Goal: Transaction & Acquisition: Book appointment/travel/reservation

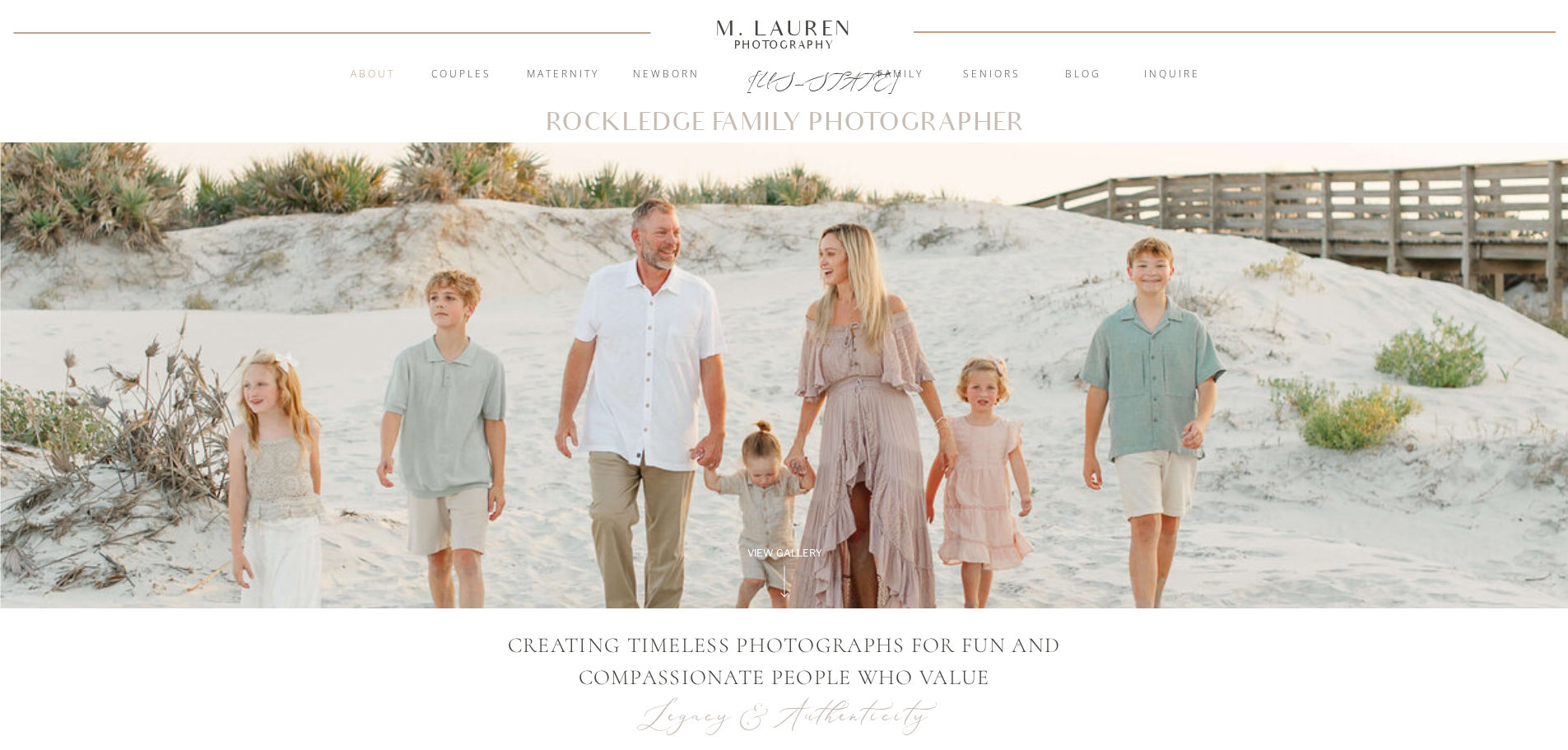
click at [376, 71] on nav "About" at bounding box center [373, 75] width 63 height 17
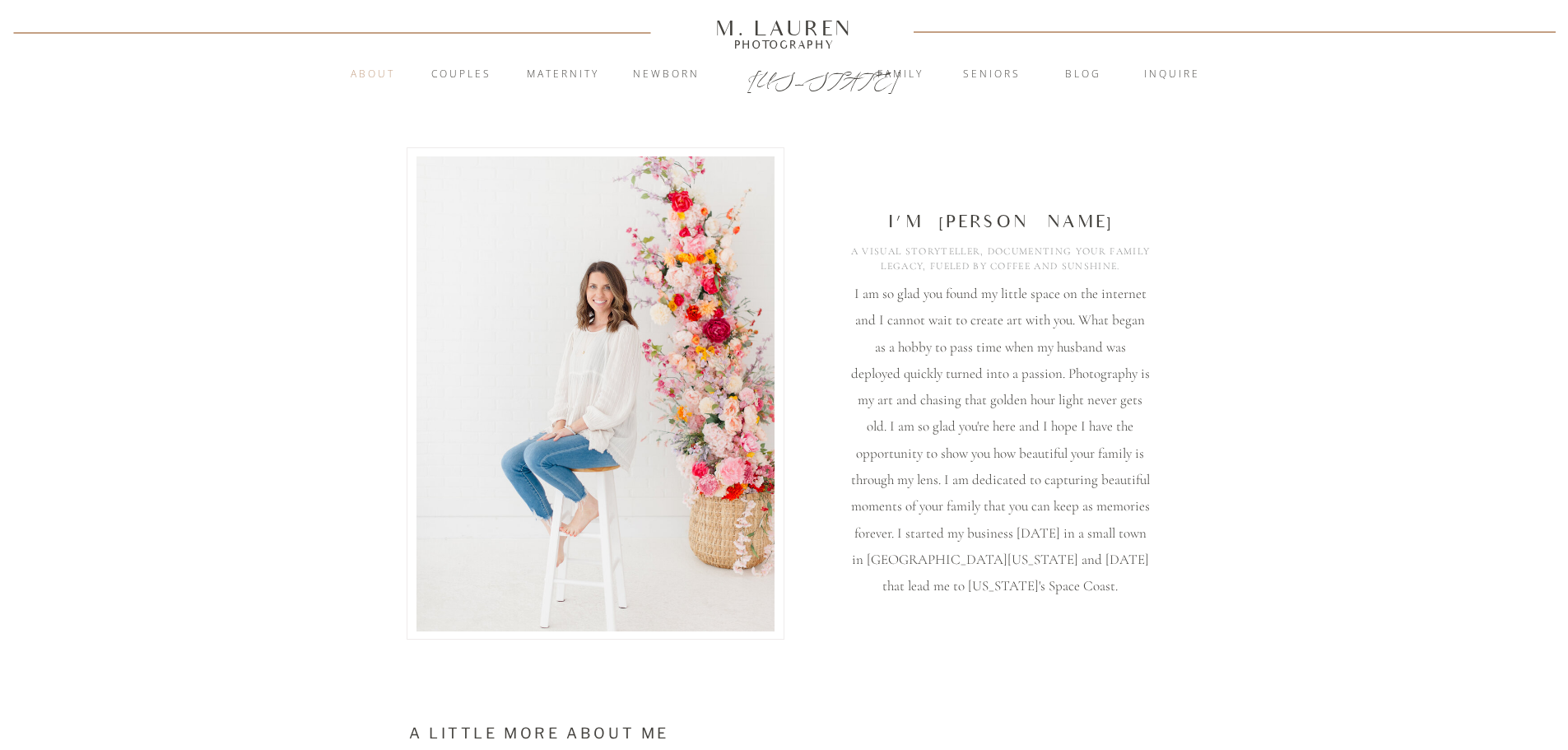
click at [376, 73] on nav "About" at bounding box center [373, 75] width 63 height 17
click at [797, 40] on div "Photography" at bounding box center [784, 44] width 151 height 8
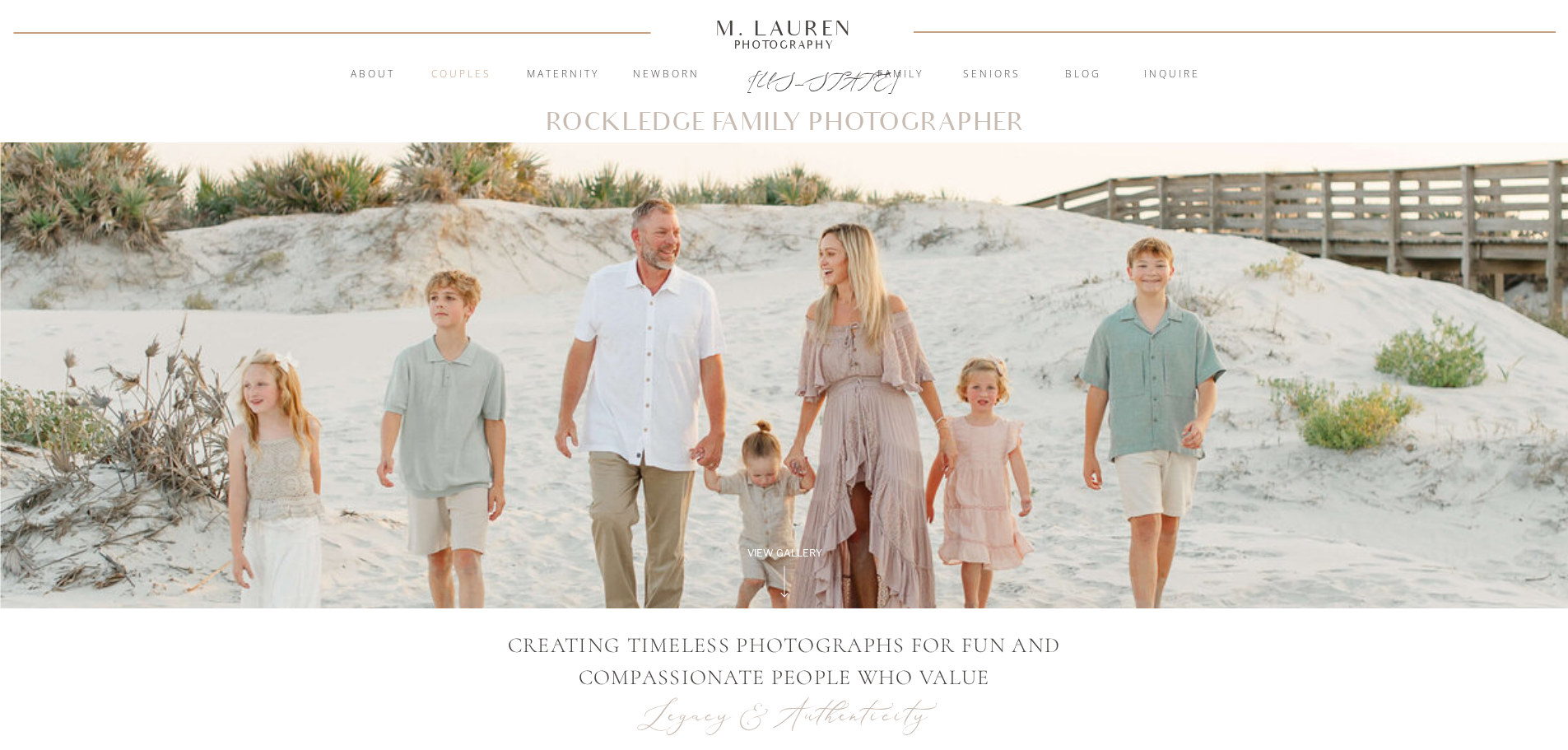
click at [456, 71] on nav "Couples" at bounding box center [461, 75] width 89 height 17
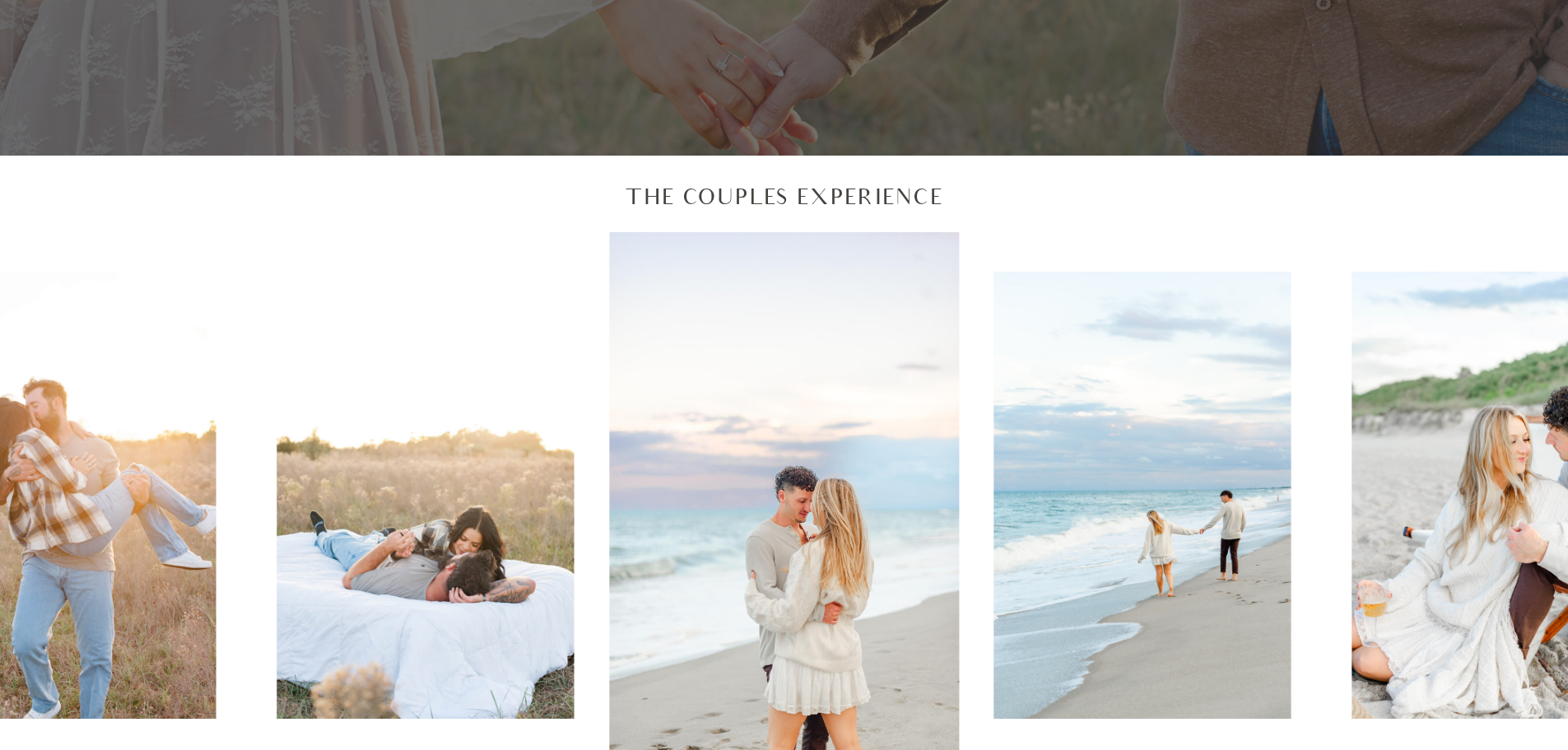
scroll to position [494, 0]
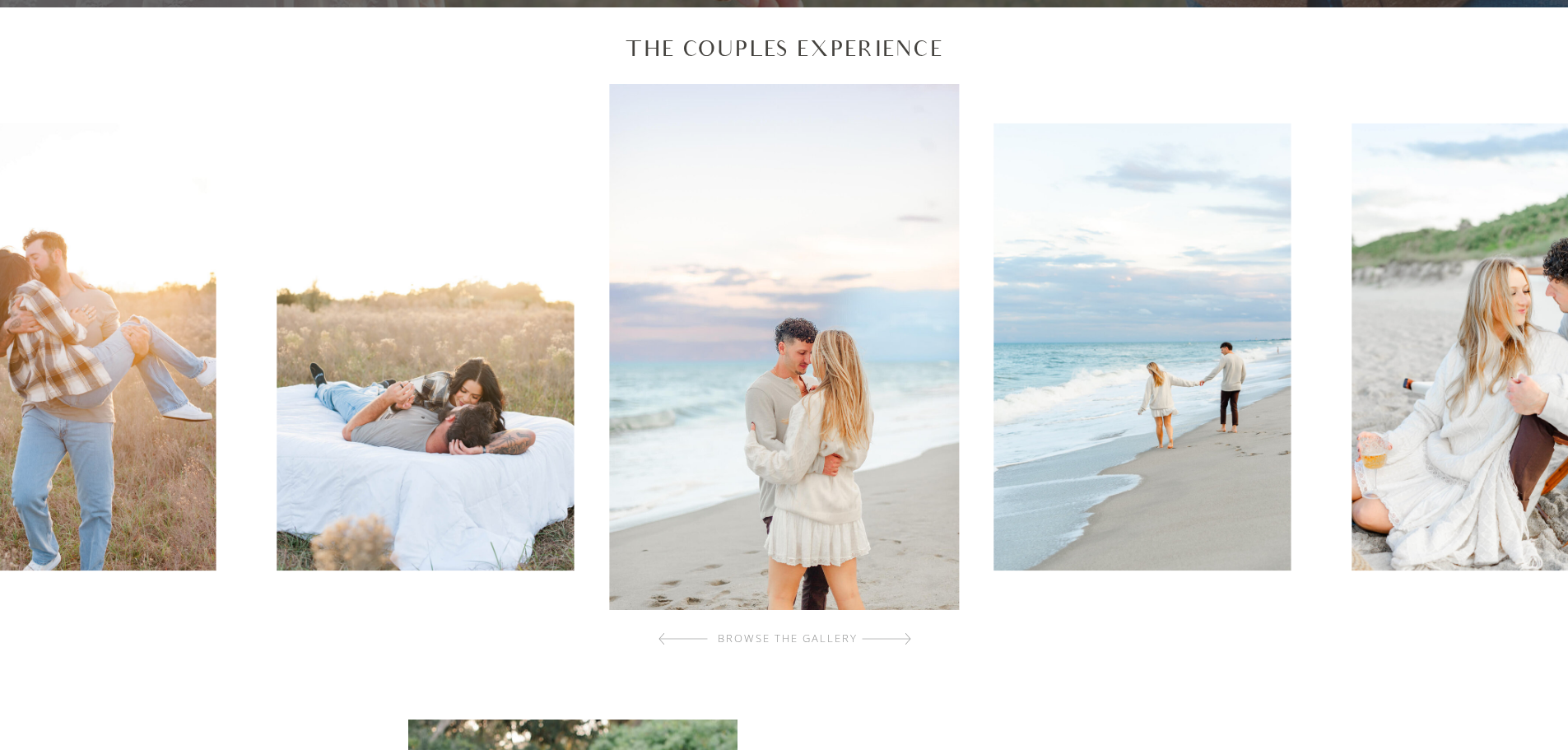
click at [1194, 386] on img at bounding box center [1142, 347] width 297 height 447
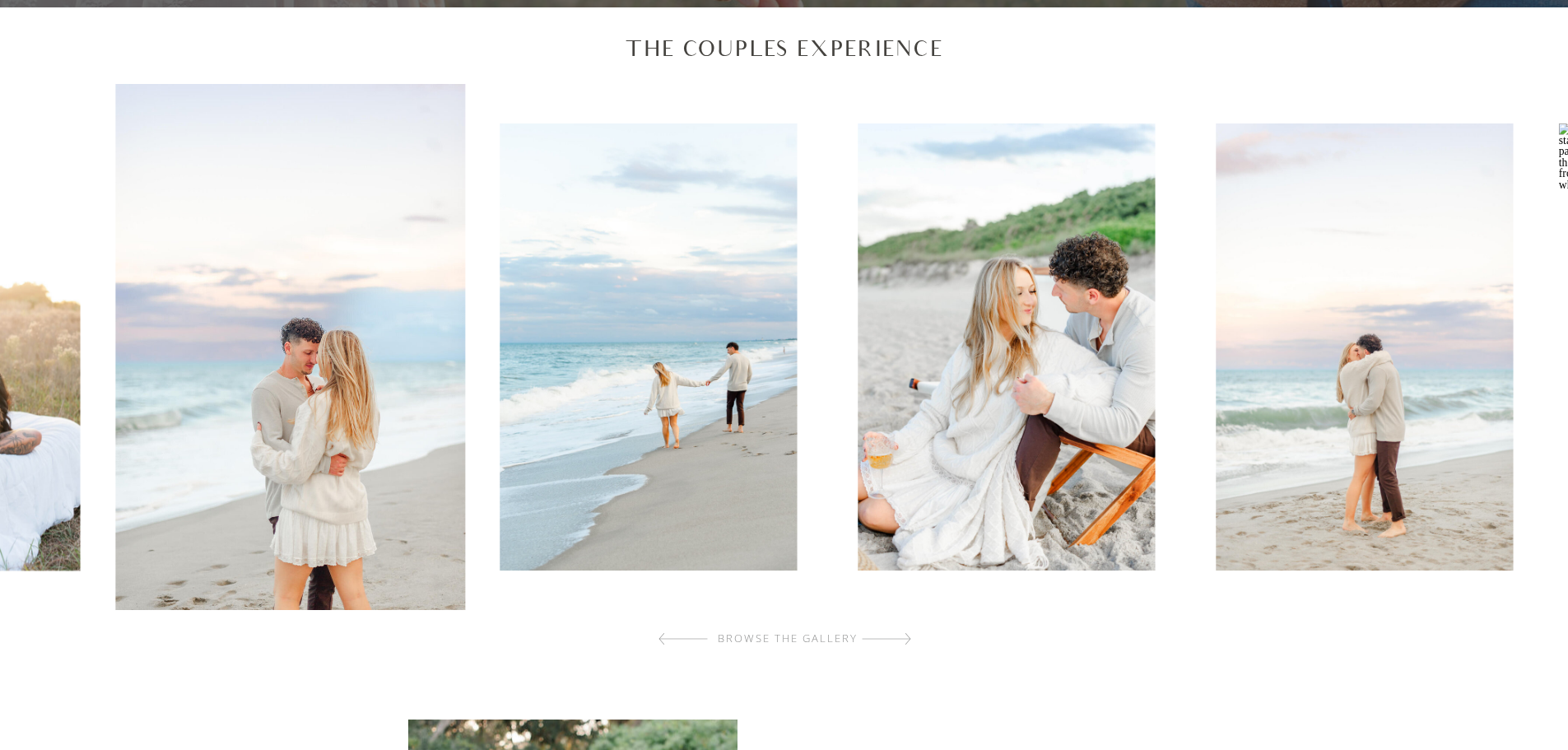
click at [509, 387] on img at bounding box center [648, 347] width 297 height 447
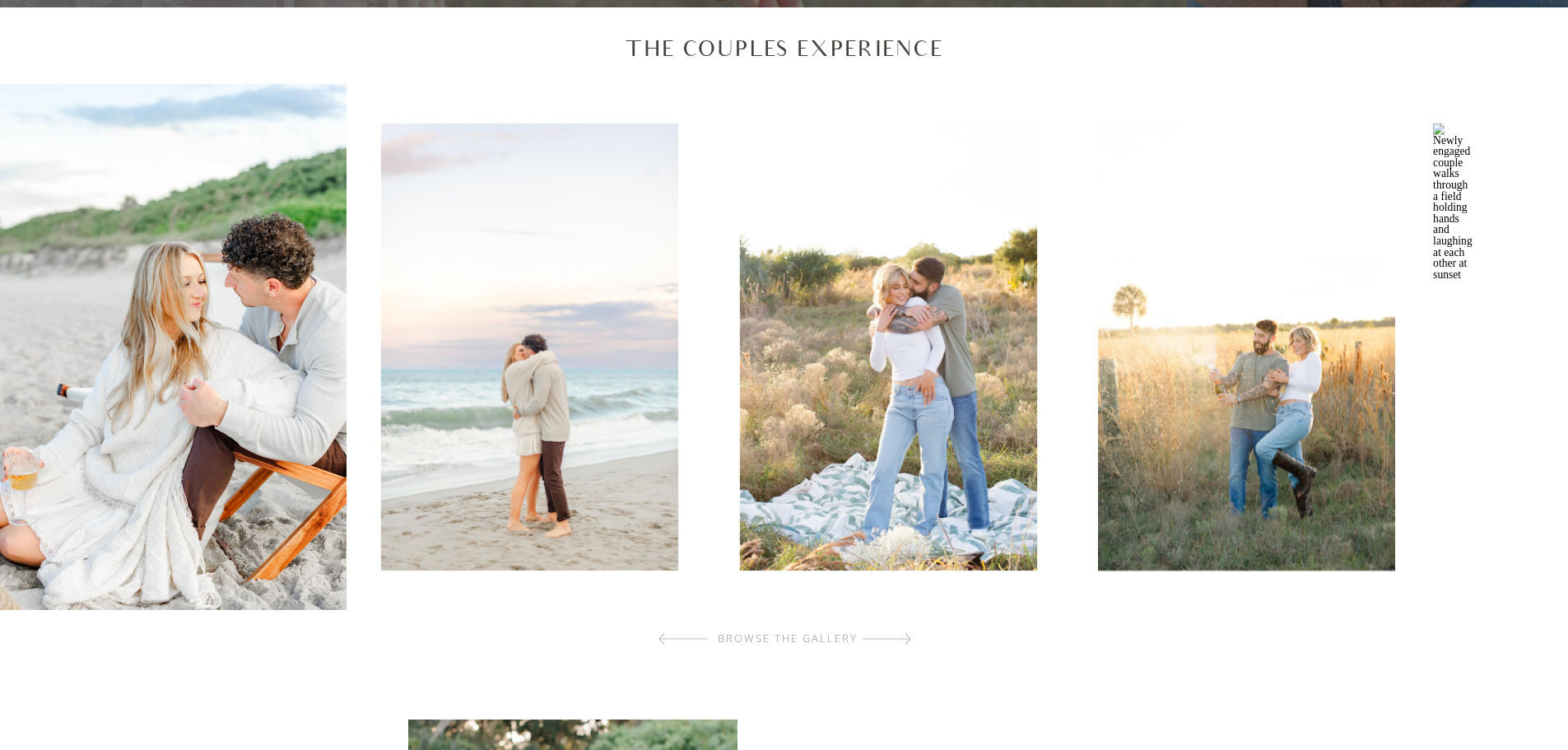
click at [576, 382] on img at bounding box center [530, 347] width 297 height 447
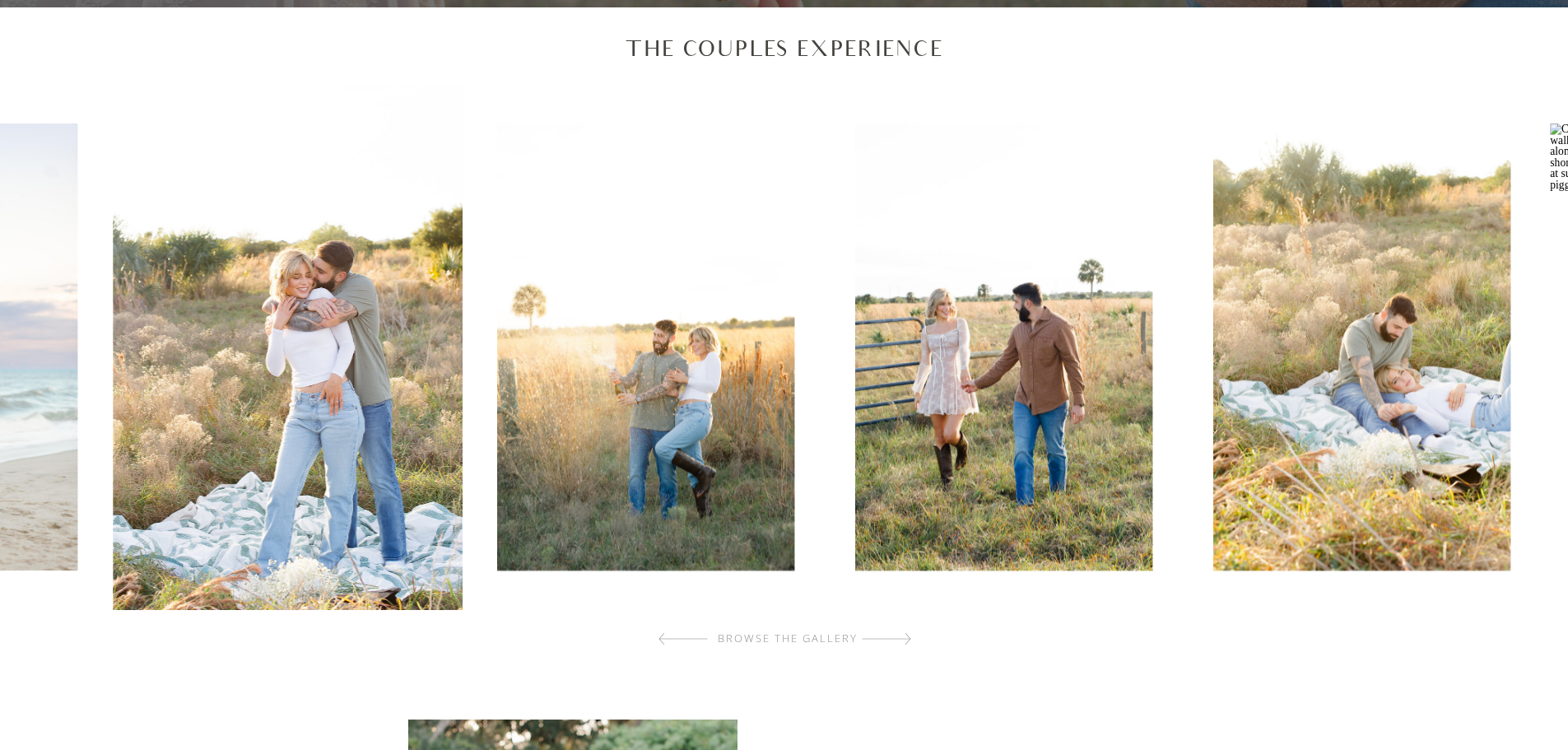
click at [536, 378] on img at bounding box center [645, 347] width 297 height 447
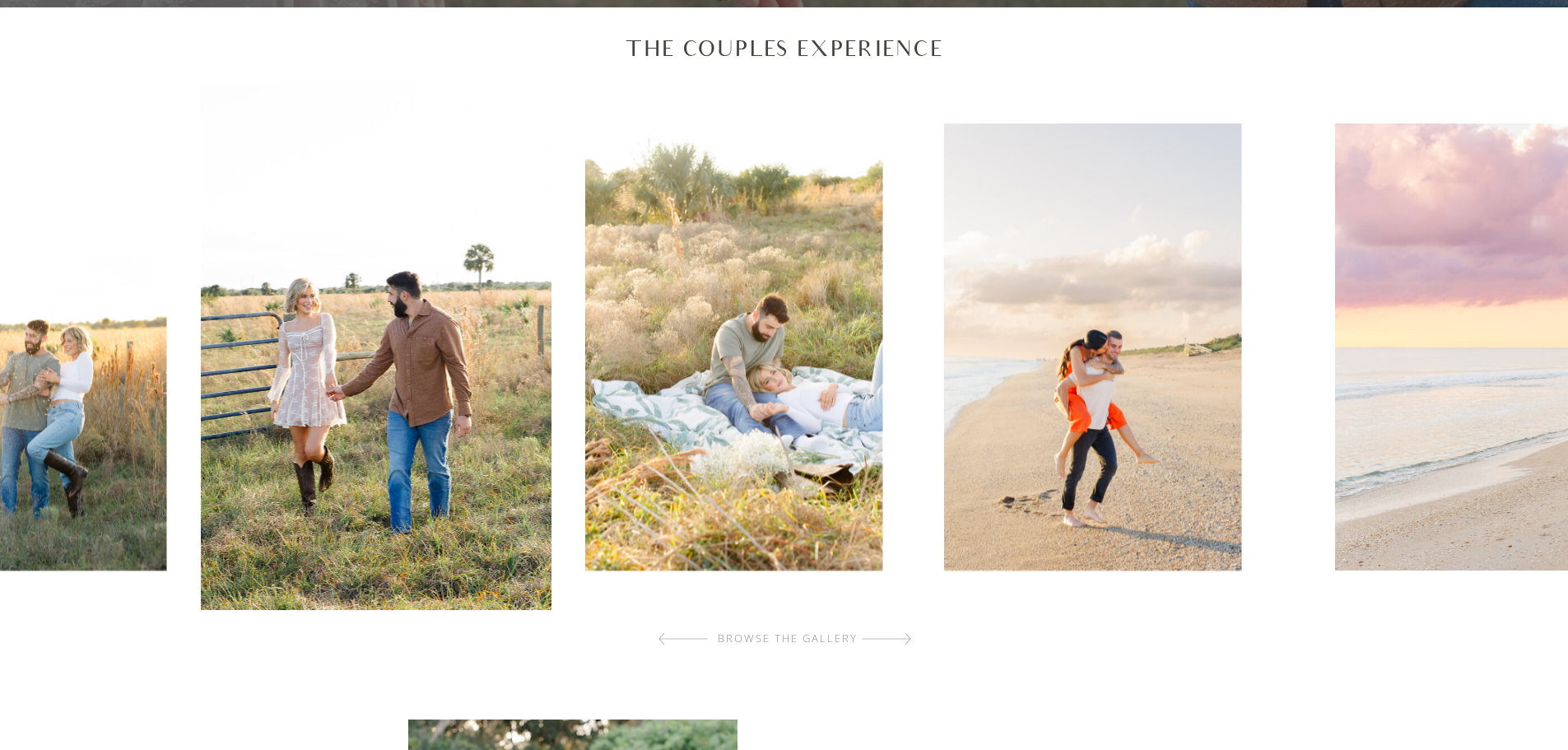
click at [741, 383] on img at bounding box center [735, 347] width 297 height 447
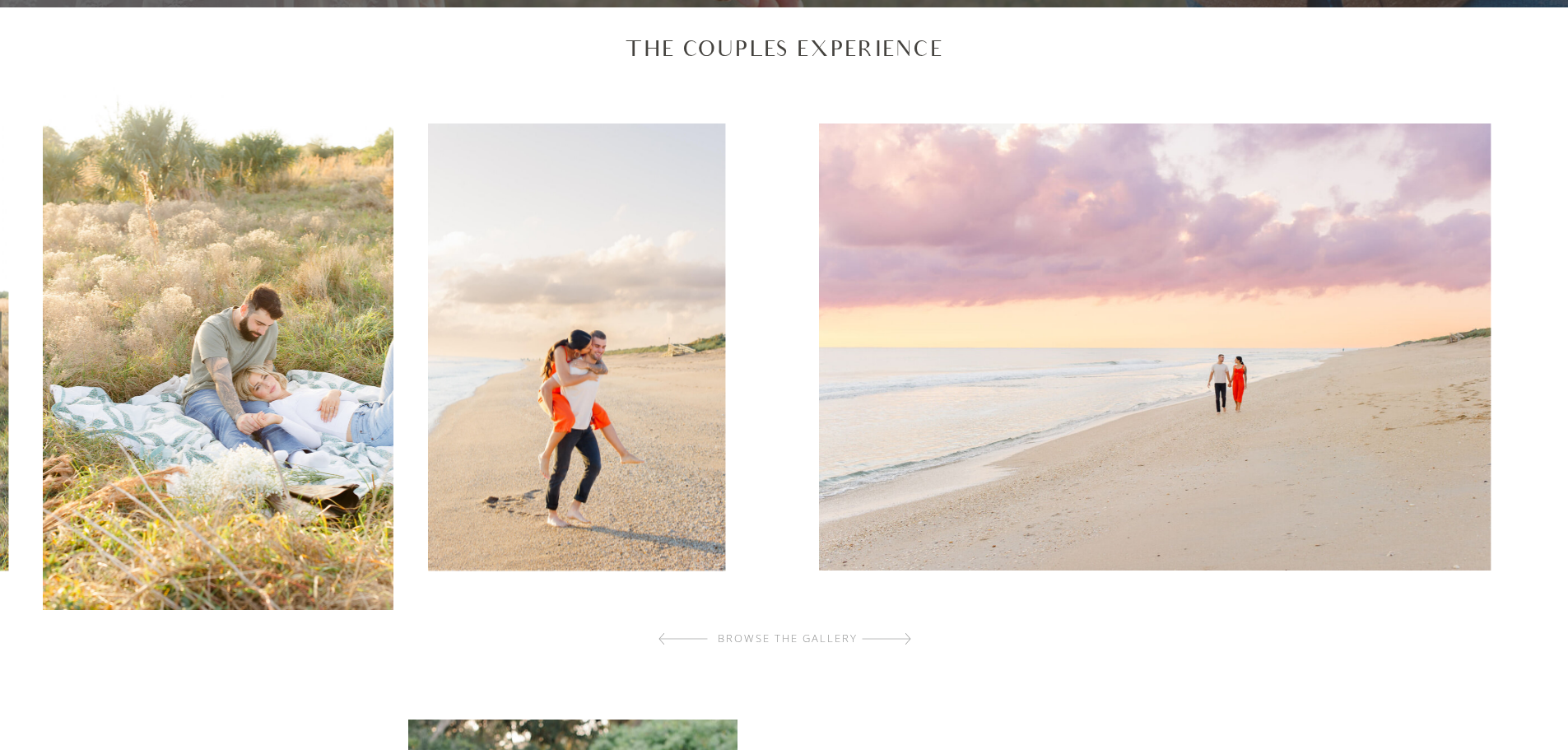
click at [472, 383] on img at bounding box center [577, 347] width 297 height 447
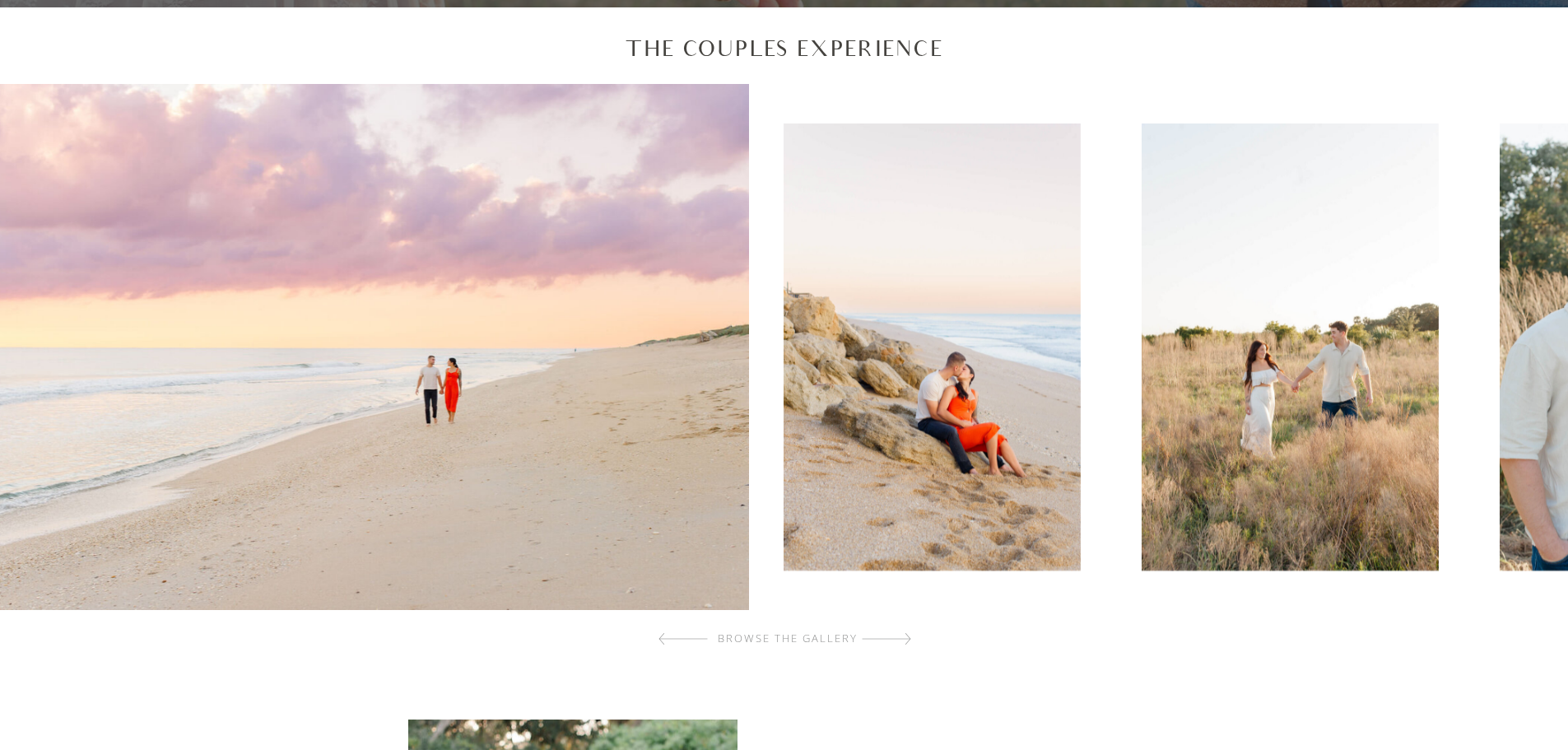
click at [383, 397] on img at bounding box center [353, 347] width 790 height 526
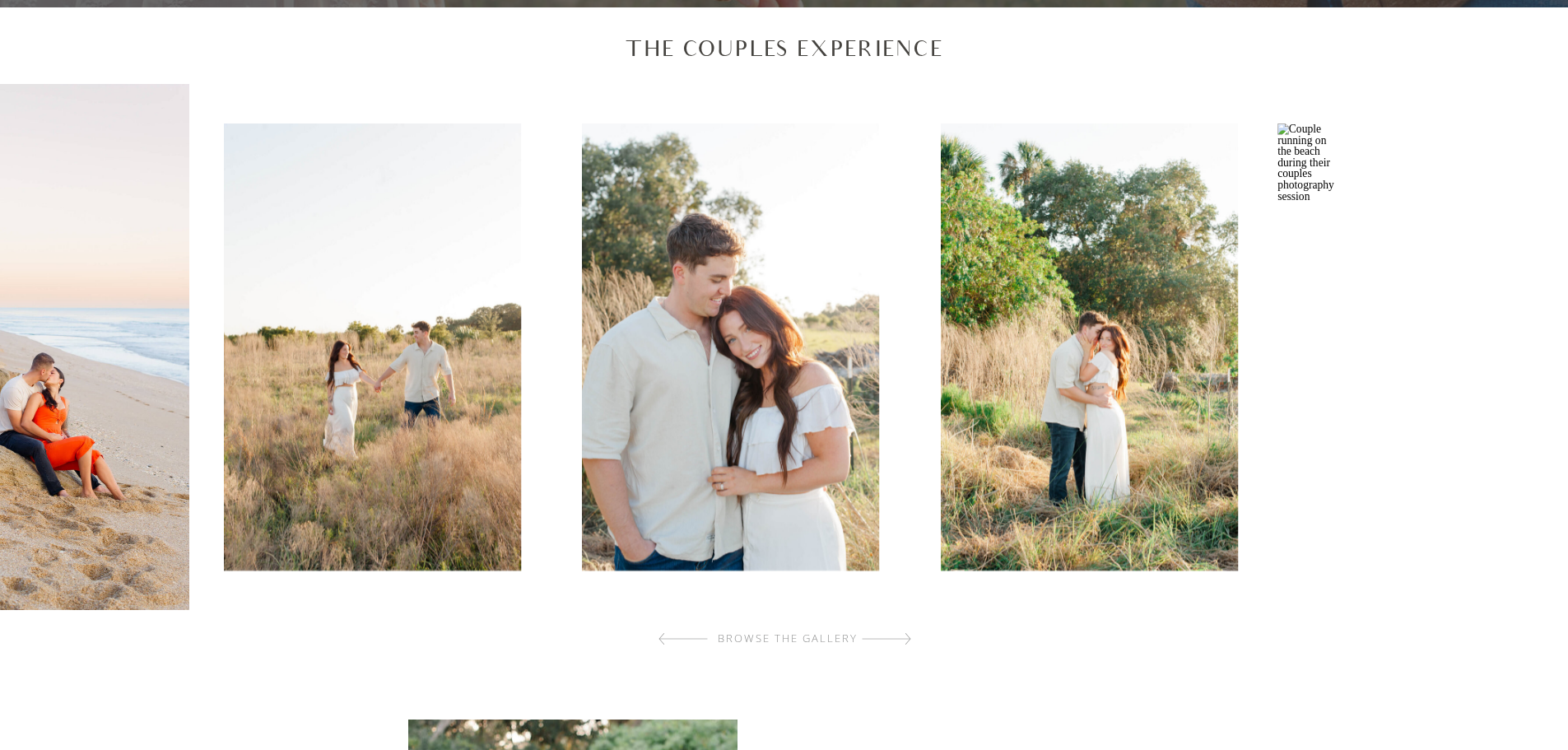
click at [582, 402] on img at bounding box center [731, 347] width 297 height 447
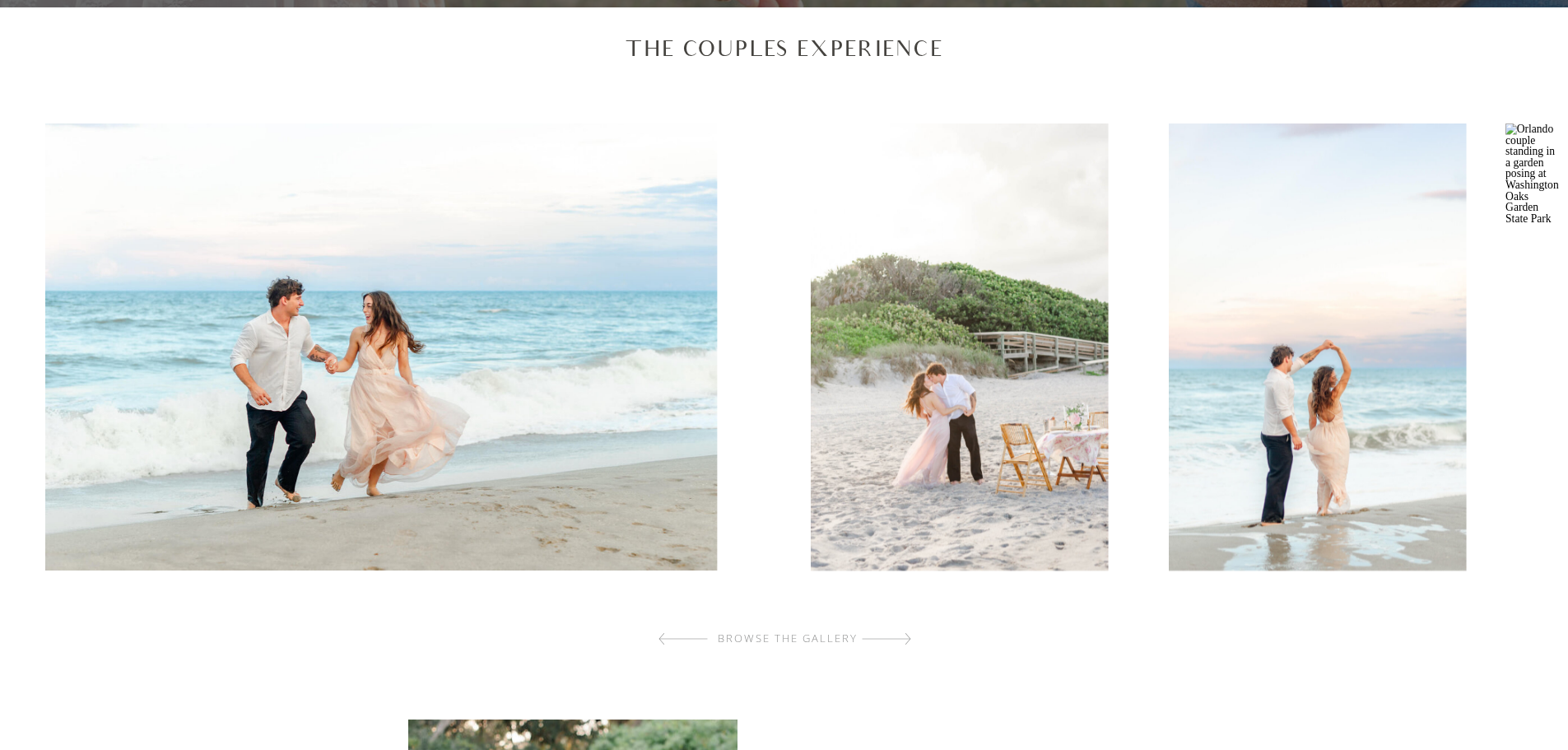
click at [457, 441] on img at bounding box center [380, 347] width 672 height 447
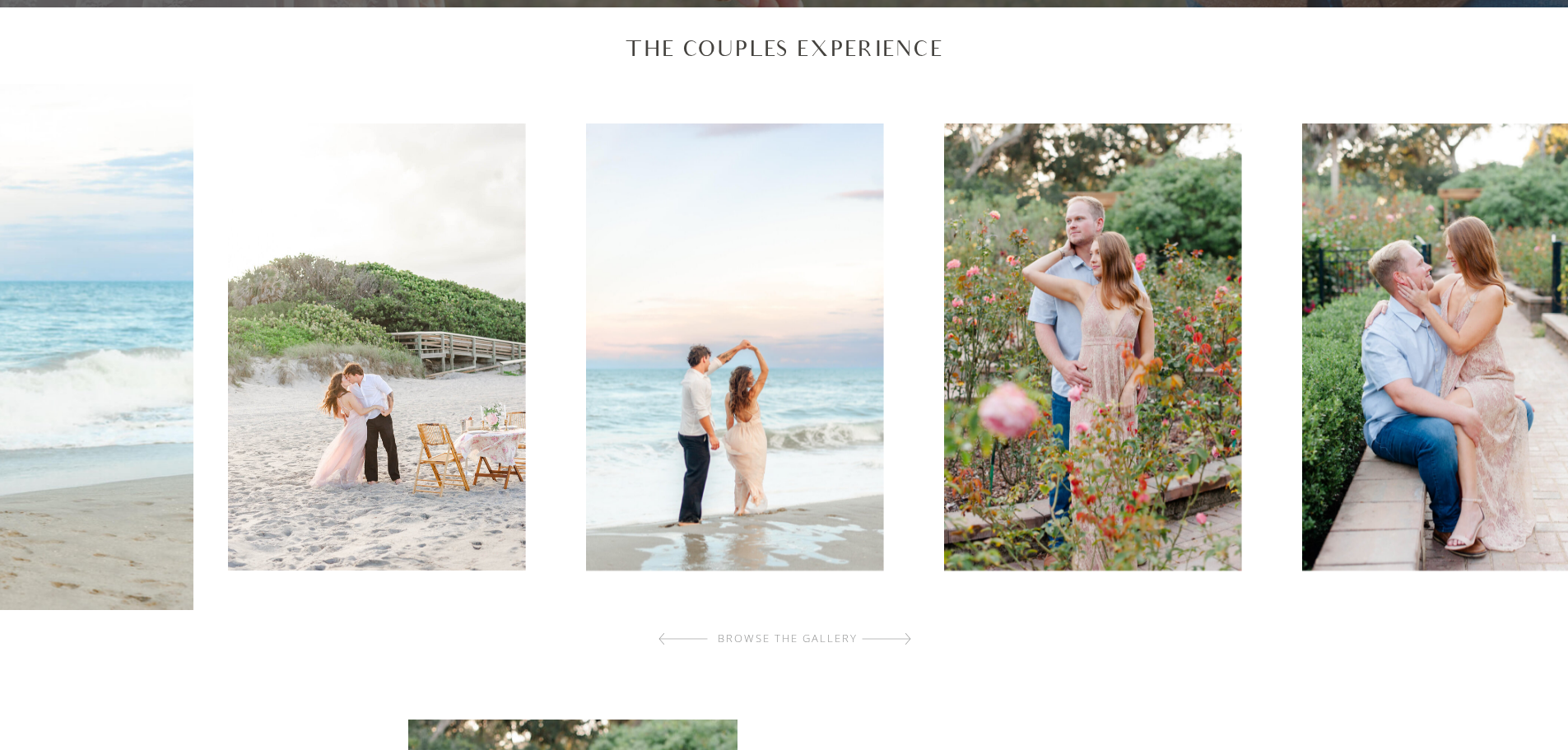
click at [521, 320] on img at bounding box center [377, 347] width 297 height 447
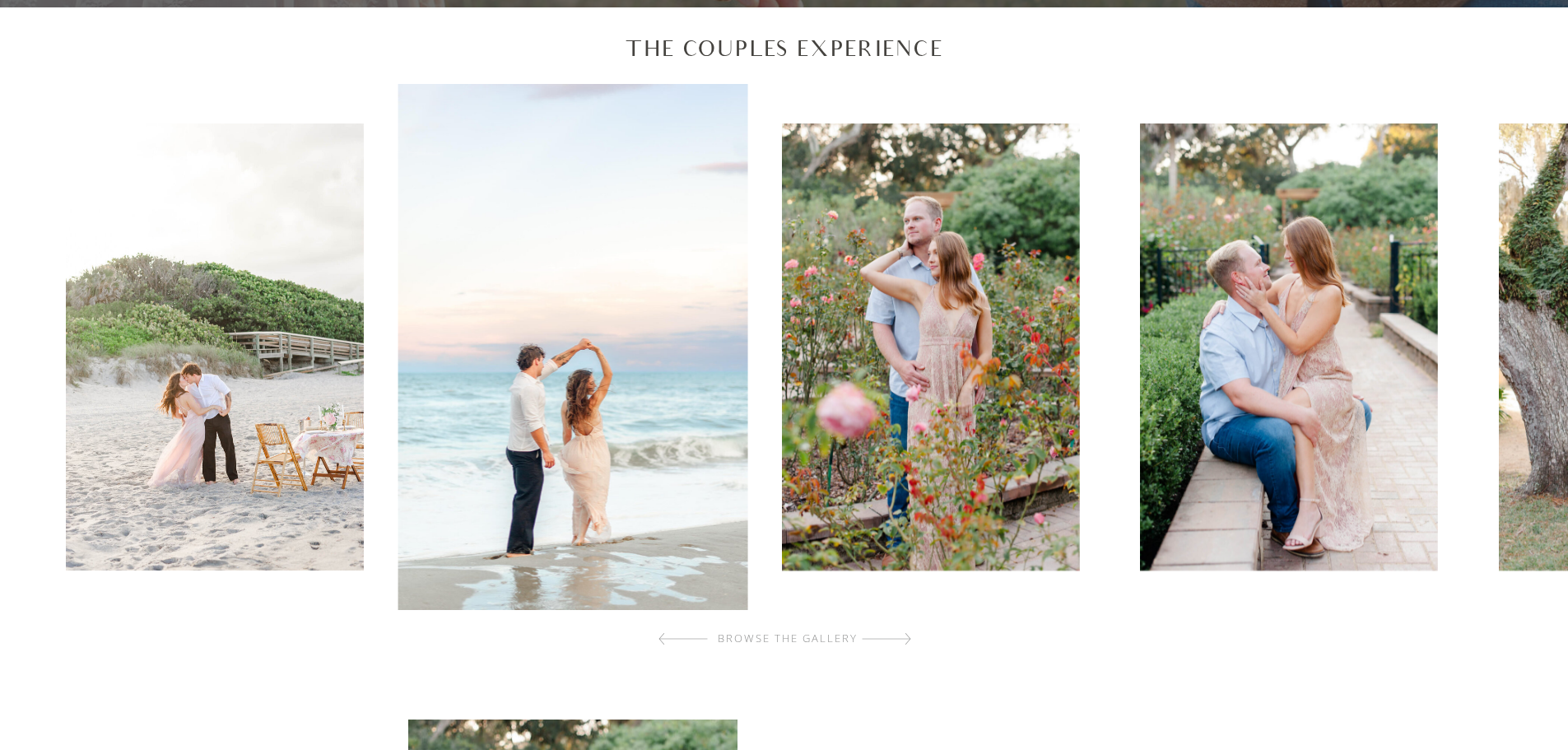
click at [705, 309] on div at bounding box center [784, 347] width 1578 height 526
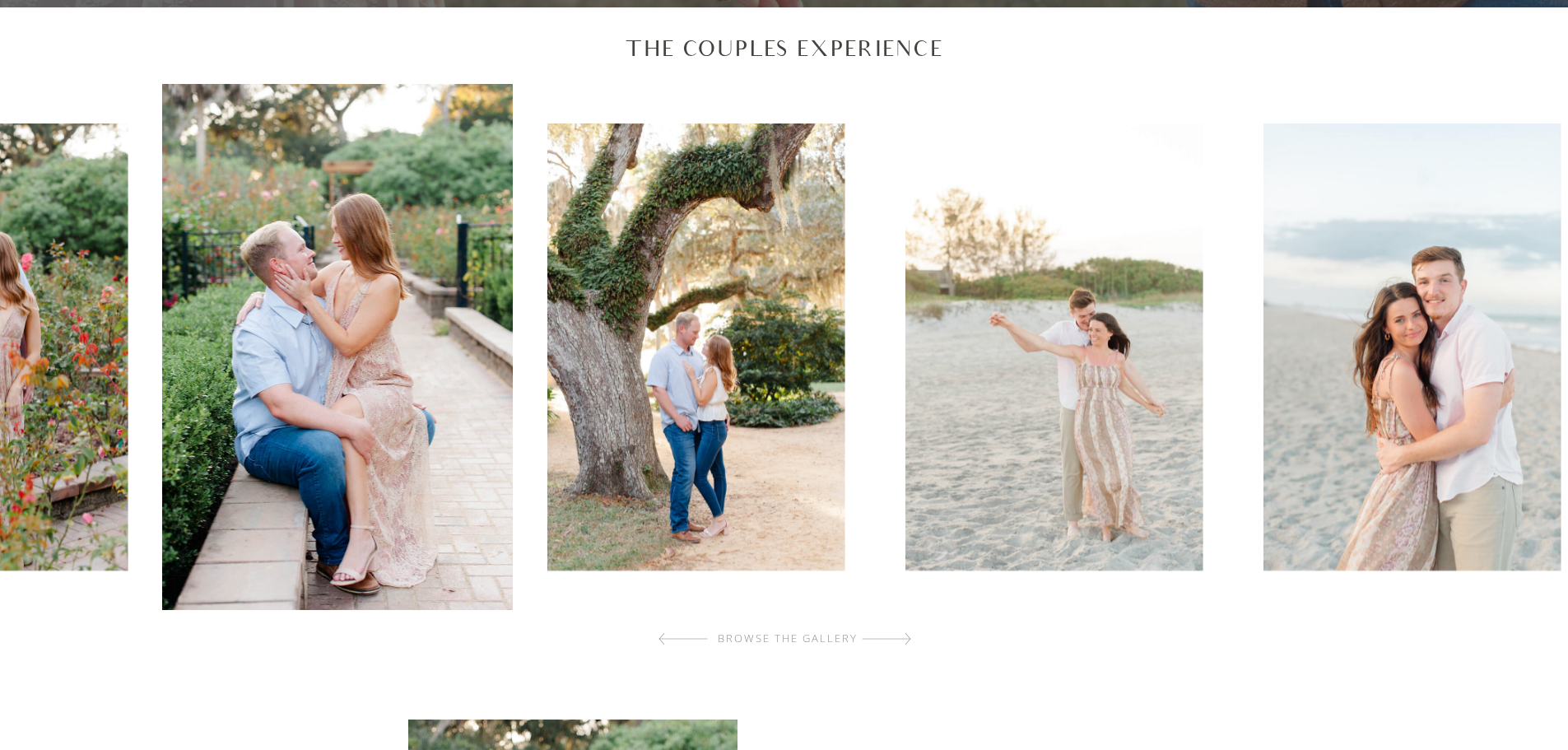
click at [1010, 343] on img at bounding box center [1054, 347] width 297 height 447
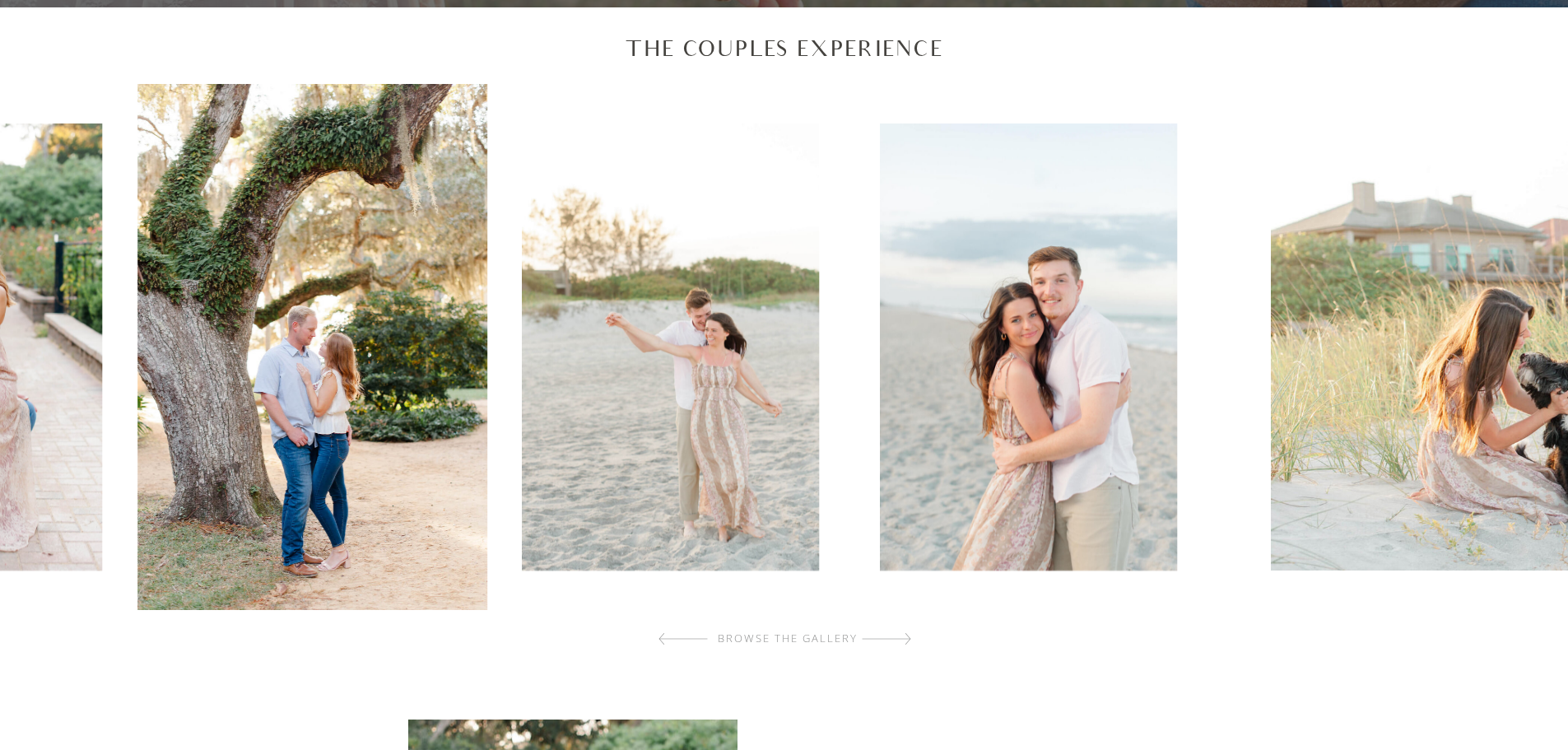
click at [880, 369] on img at bounding box center [1029, 347] width 297 height 447
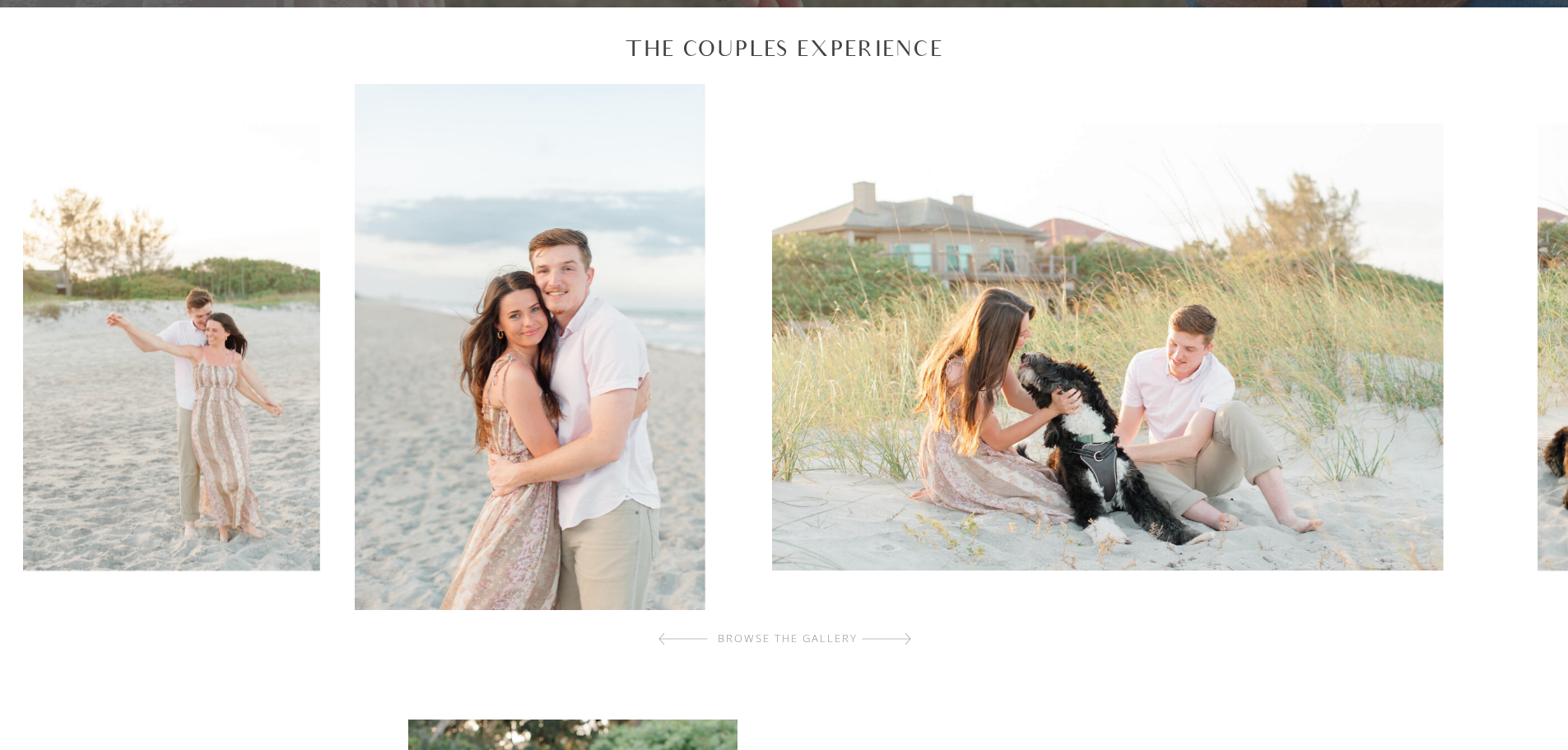
click at [772, 366] on img at bounding box center [1108, 347] width 672 height 447
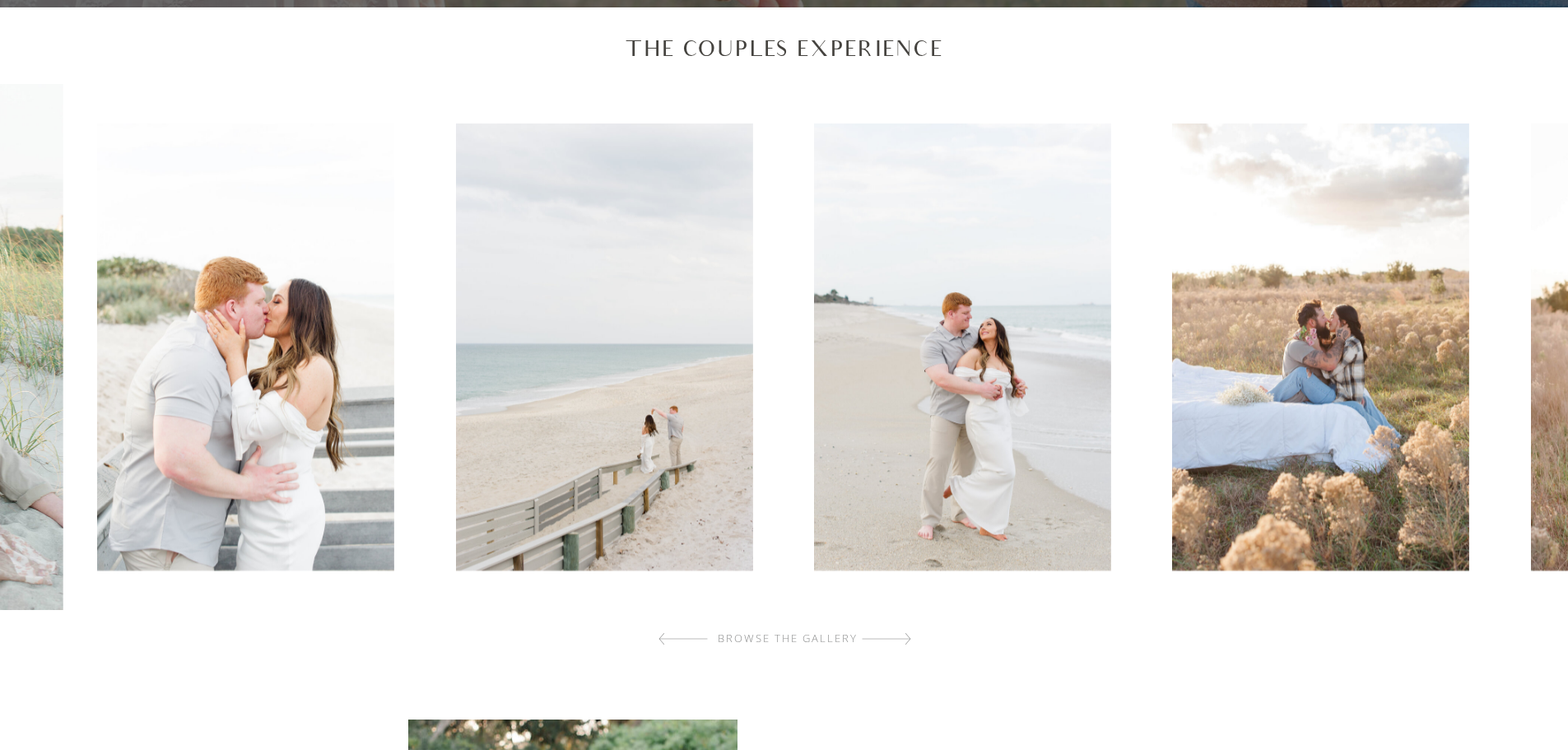
click at [554, 394] on img at bounding box center [604, 347] width 297 height 447
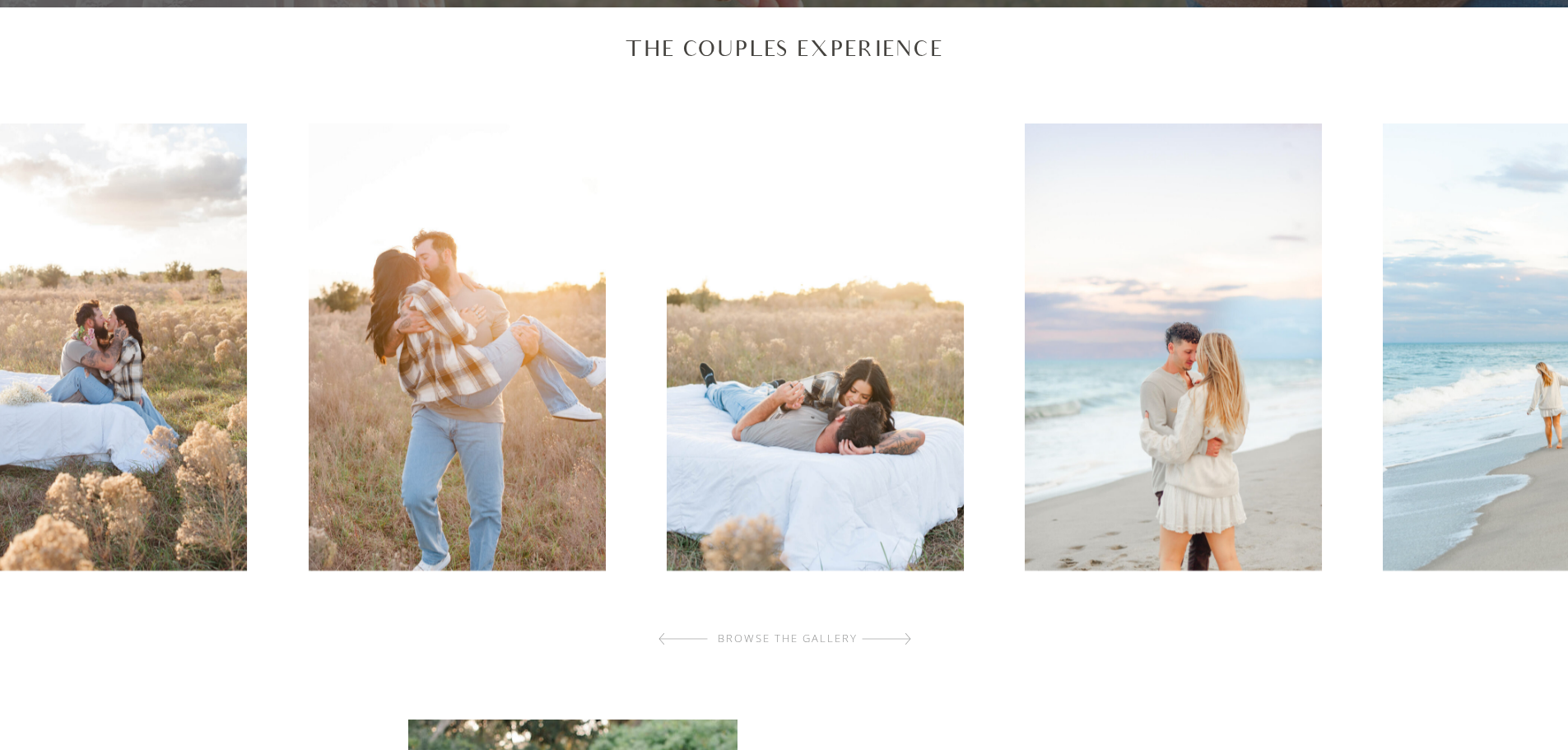
click at [398, 398] on img at bounding box center [457, 347] width 297 height 447
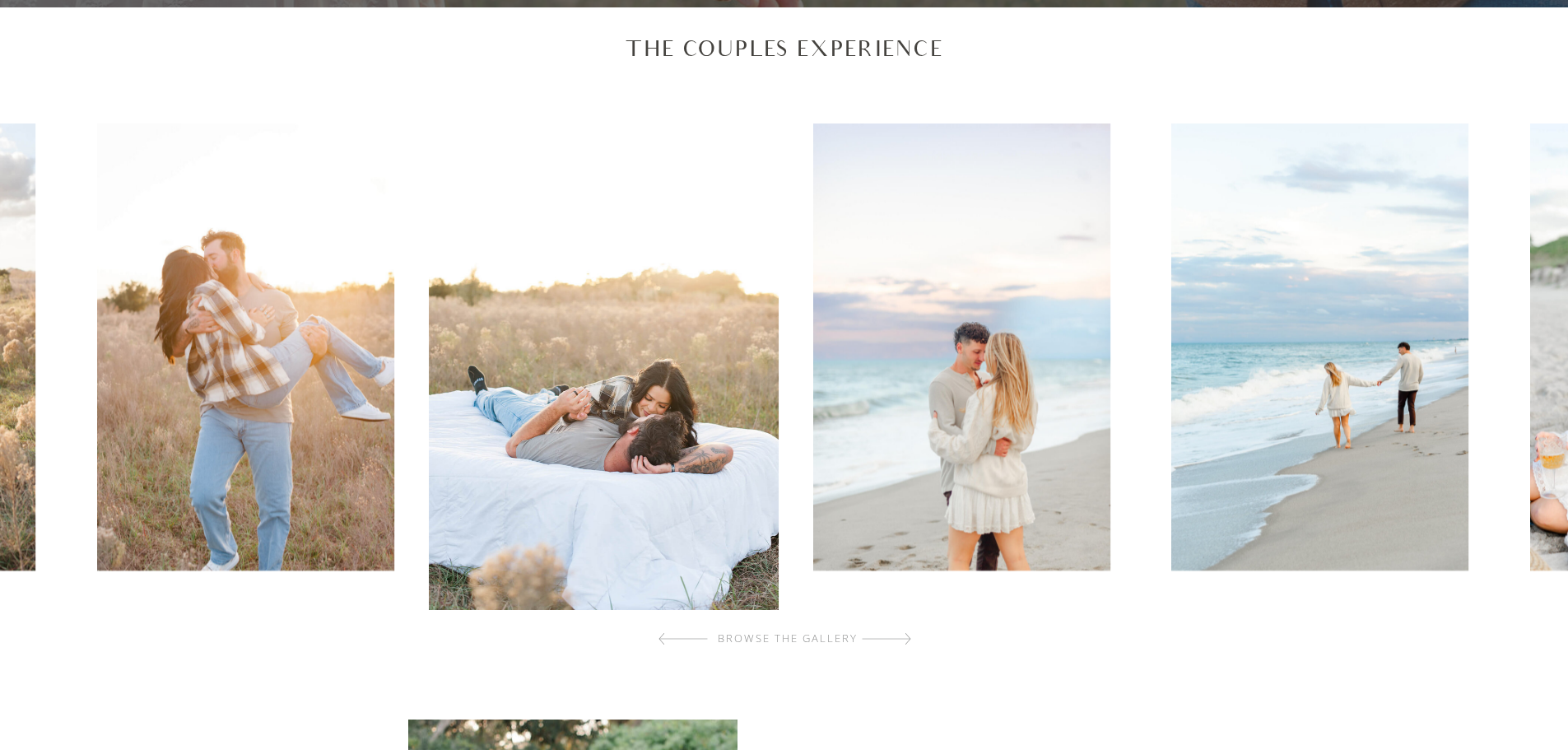
click at [1172, 398] on img at bounding box center [1320, 347] width 297 height 447
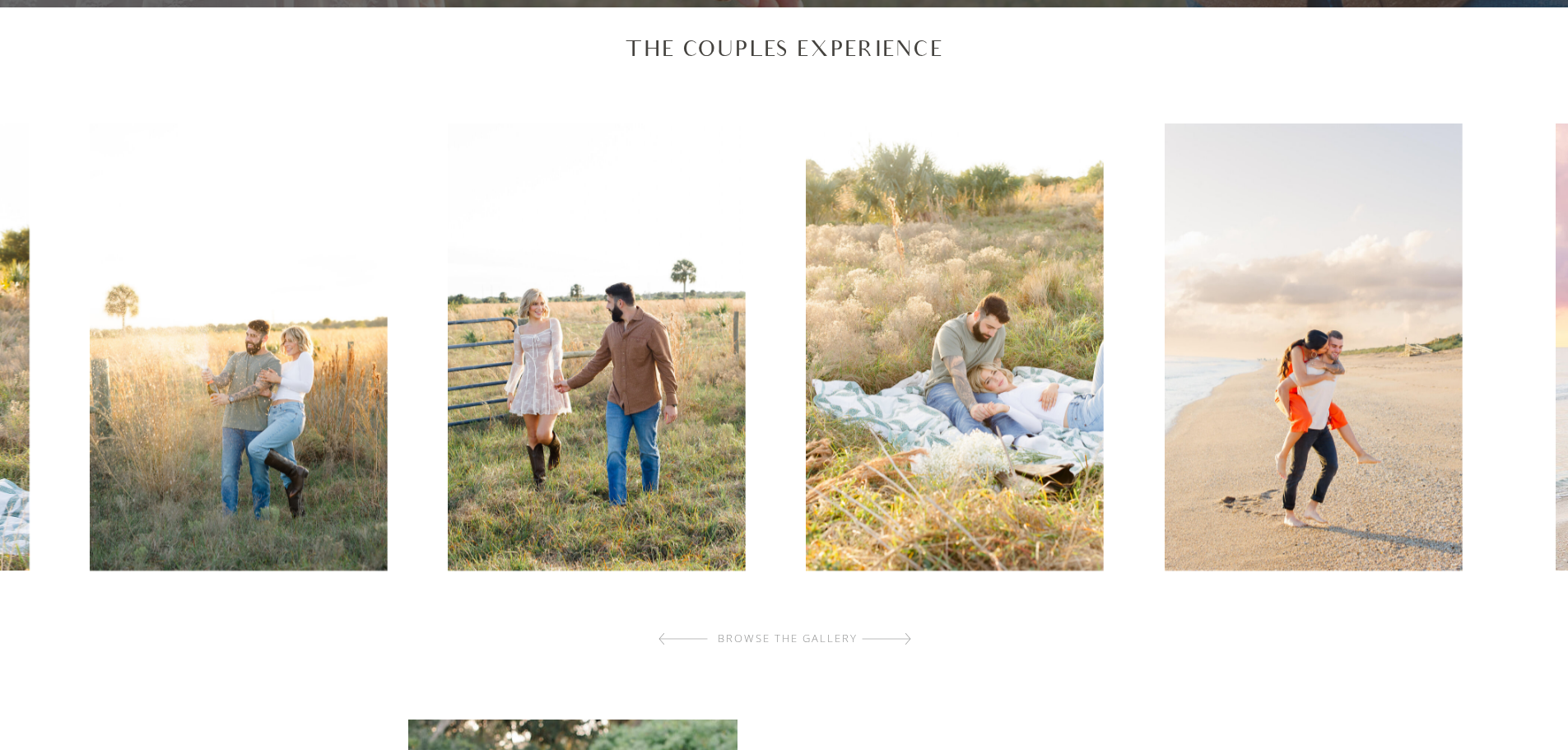
click at [190, 394] on img at bounding box center [239, 347] width 297 height 447
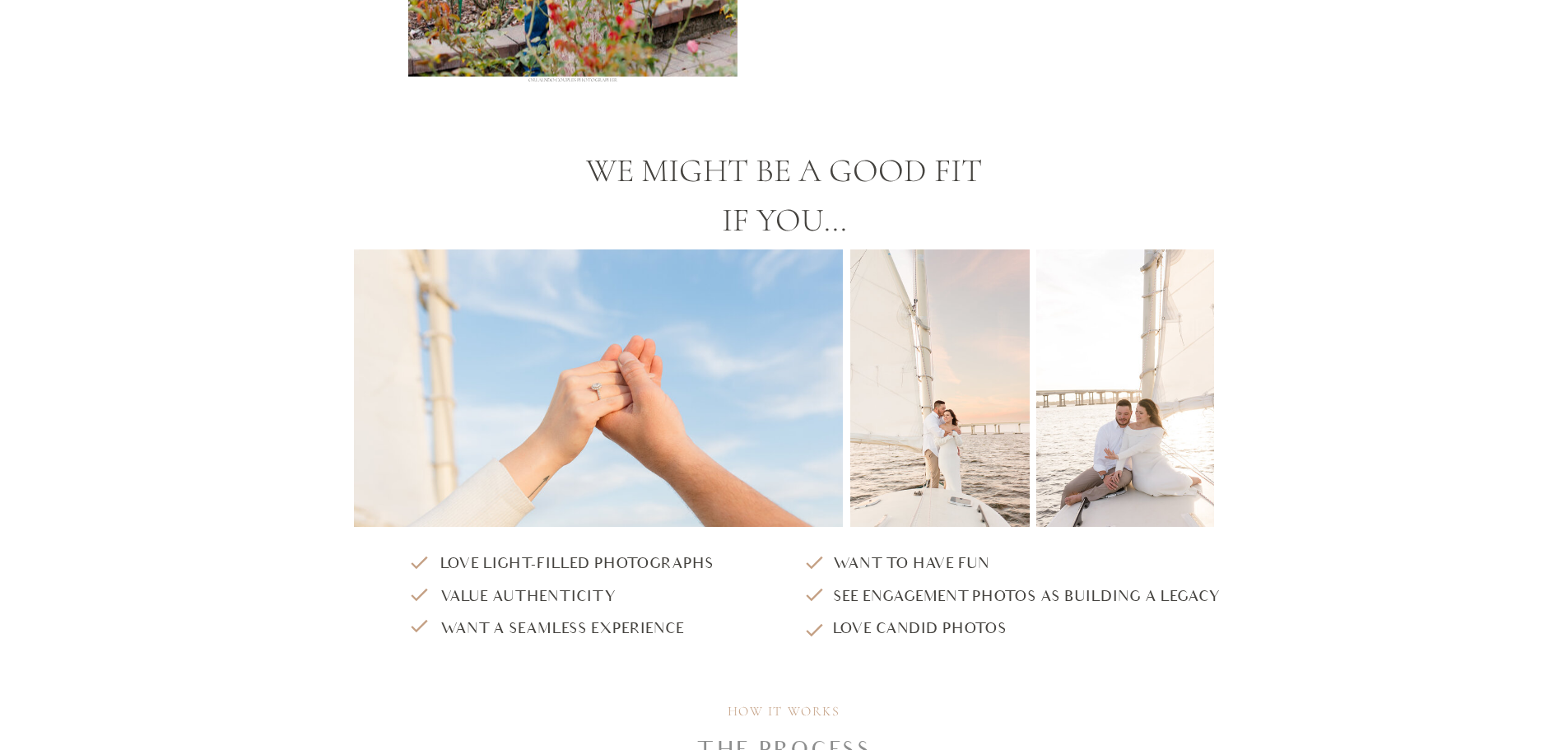
scroll to position [1565, 0]
drag, startPoint x: 941, startPoint y: 385, endPoint x: 834, endPoint y: 392, distance: 107.2
click at [834, 392] on div "love light-filled photographs value authenticity want a seamless experience We …" at bounding box center [784, 399] width 987 height 536
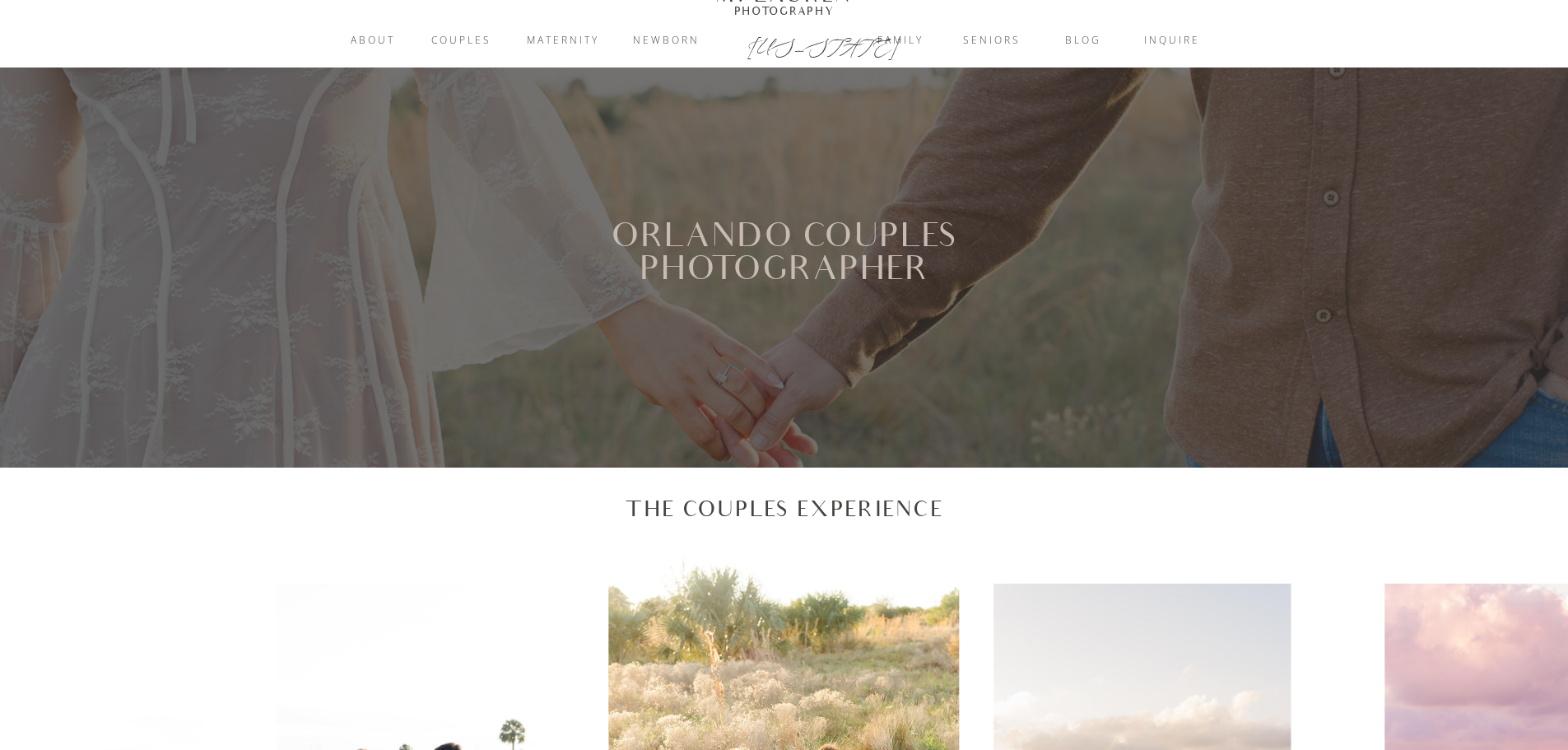
scroll to position [0, 0]
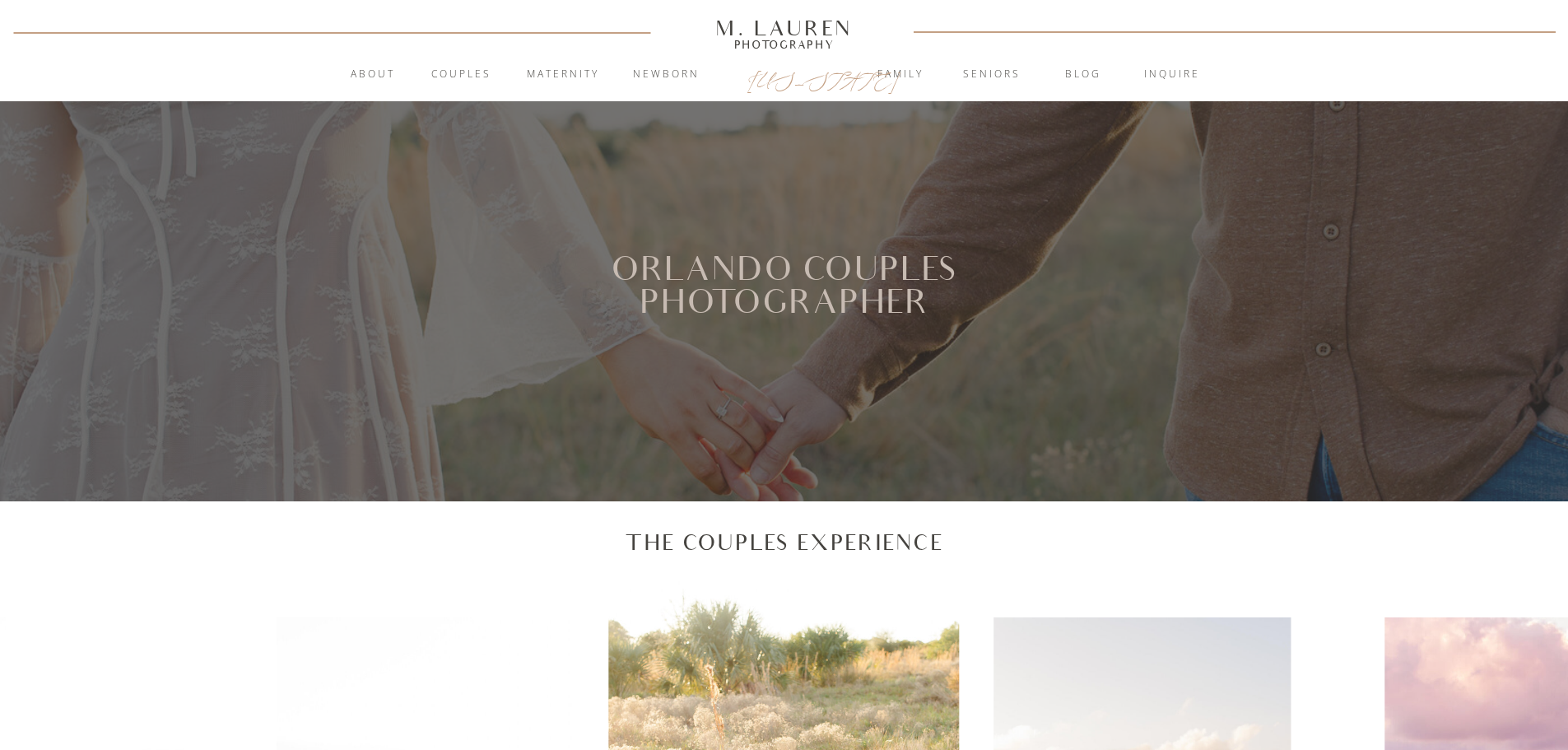
click at [787, 80] on p "[US_STATE]" at bounding box center [785, 77] width 75 height 20
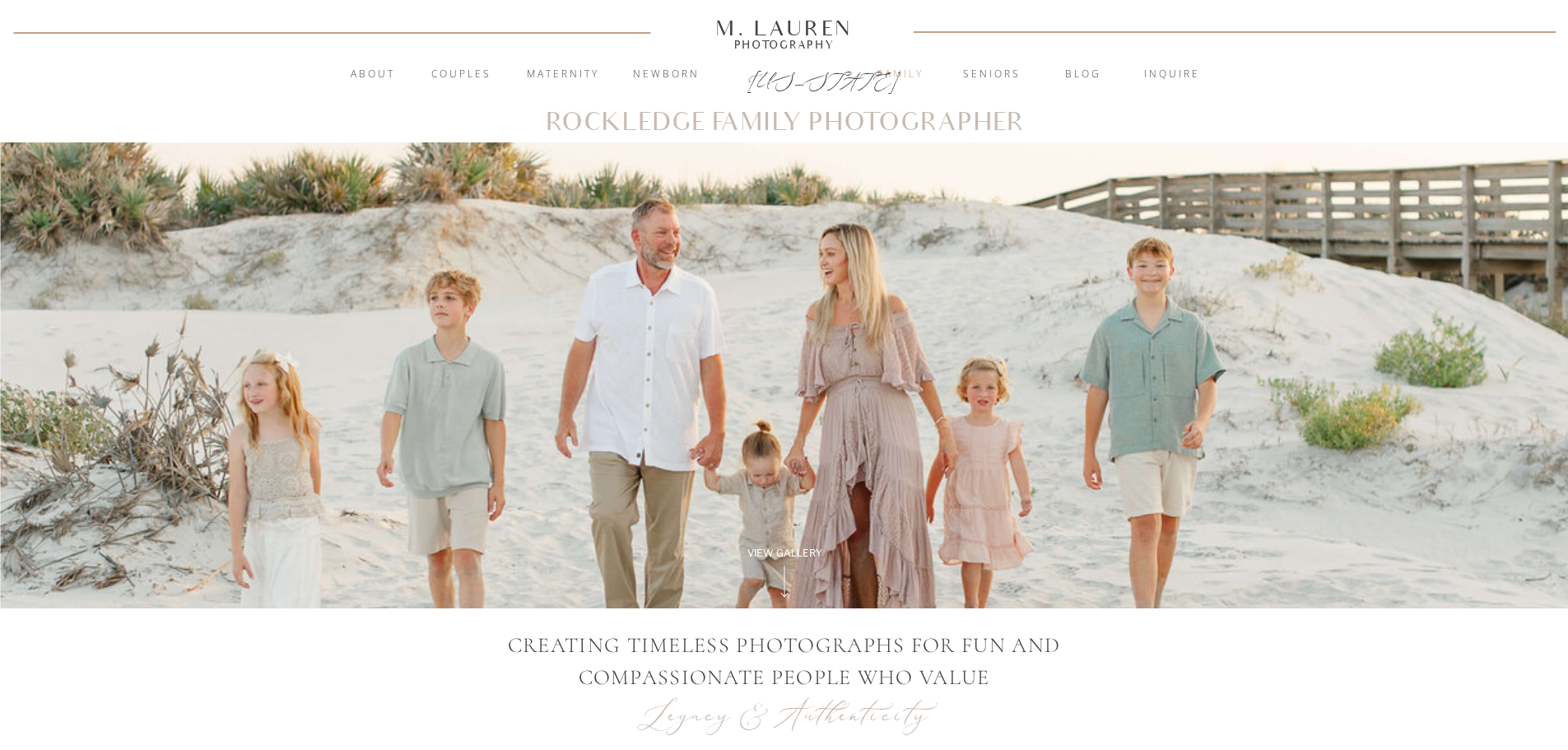
click at [895, 75] on nav "Family" at bounding box center [900, 75] width 89 height 17
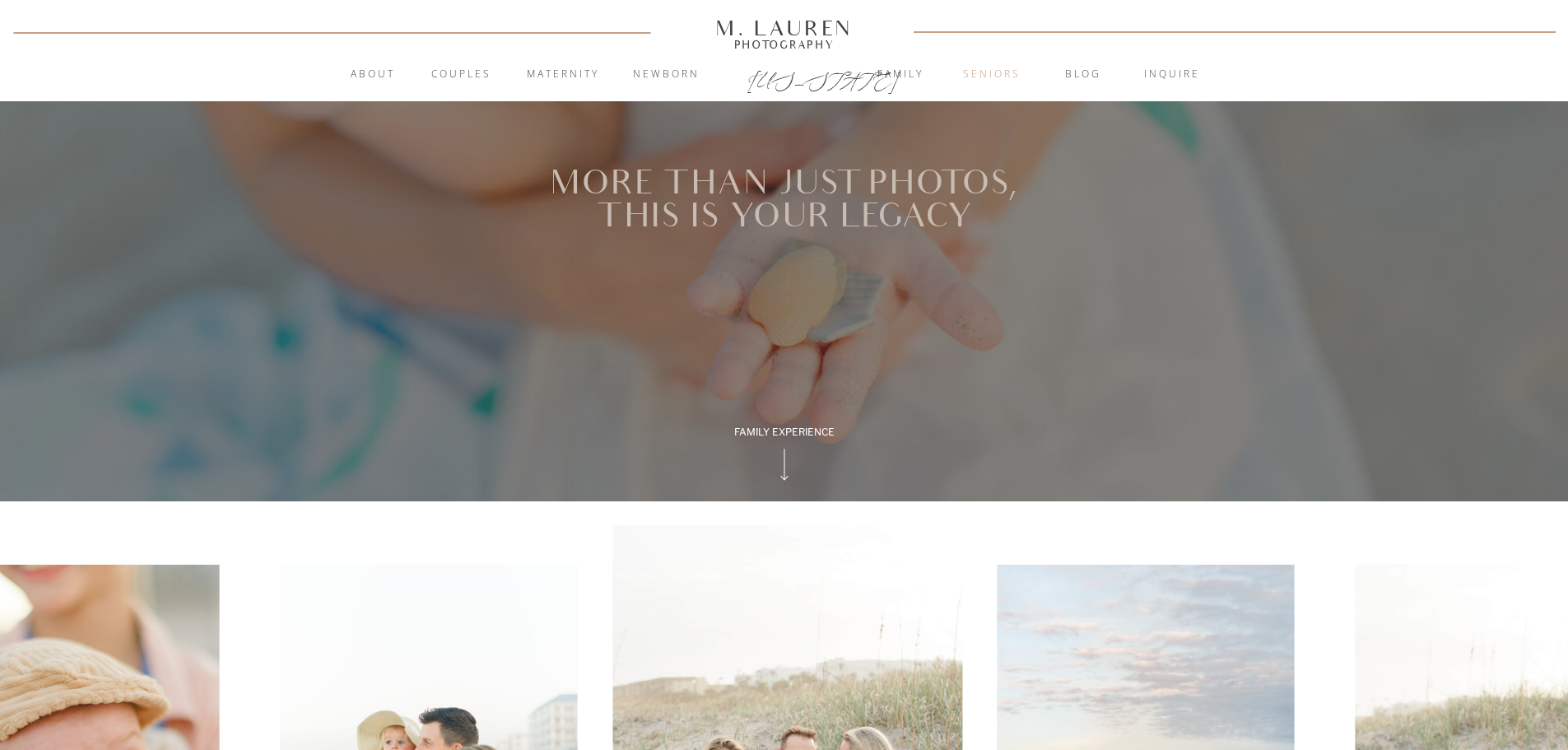
click at [981, 70] on nav "Seniors" at bounding box center [992, 75] width 89 height 17
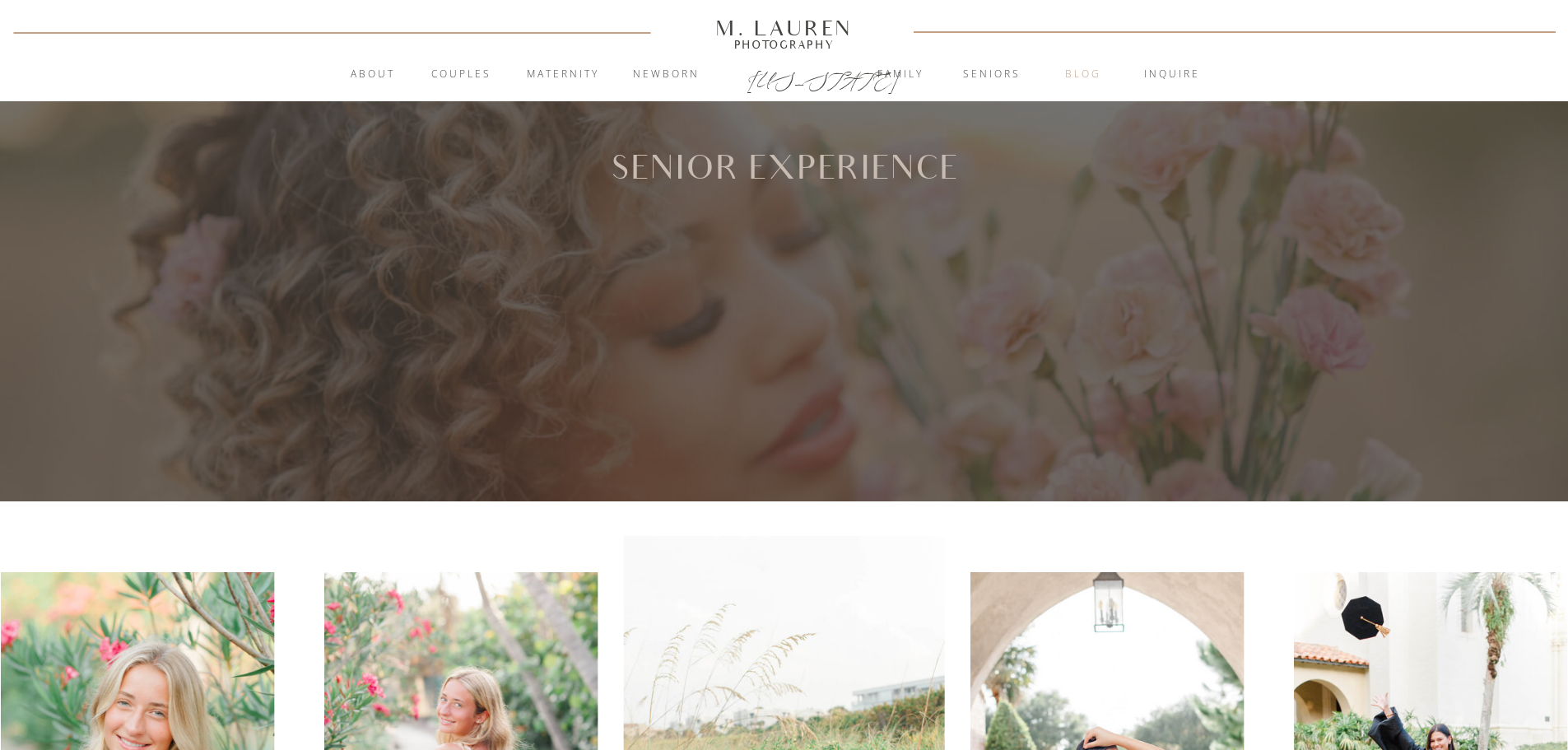
click at [1081, 70] on nav "blog" at bounding box center [1083, 75] width 89 height 17
click at [1171, 76] on nav "inquire" at bounding box center [1172, 75] width 89 height 17
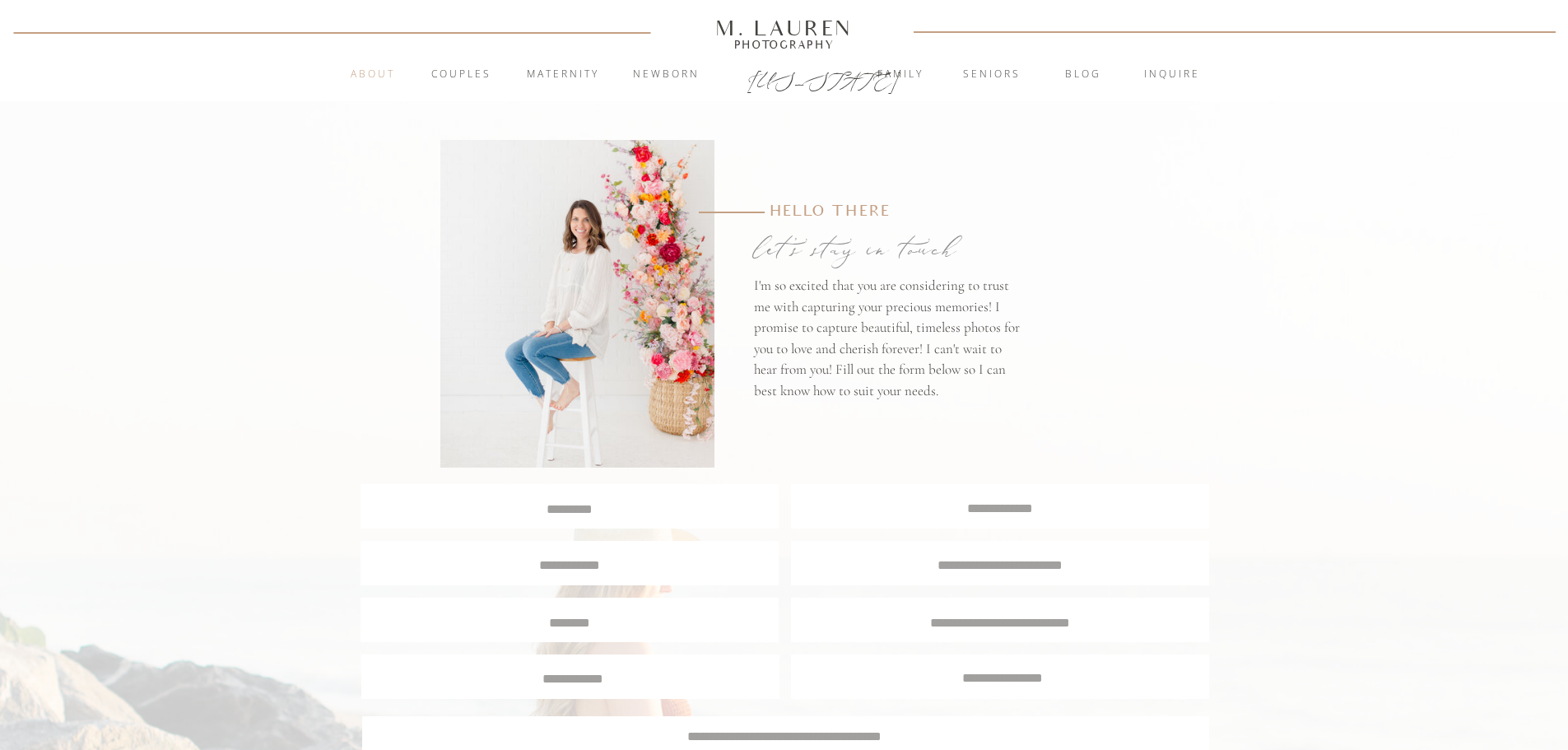
click at [379, 67] on nav "About" at bounding box center [373, 75] width 63 height 17
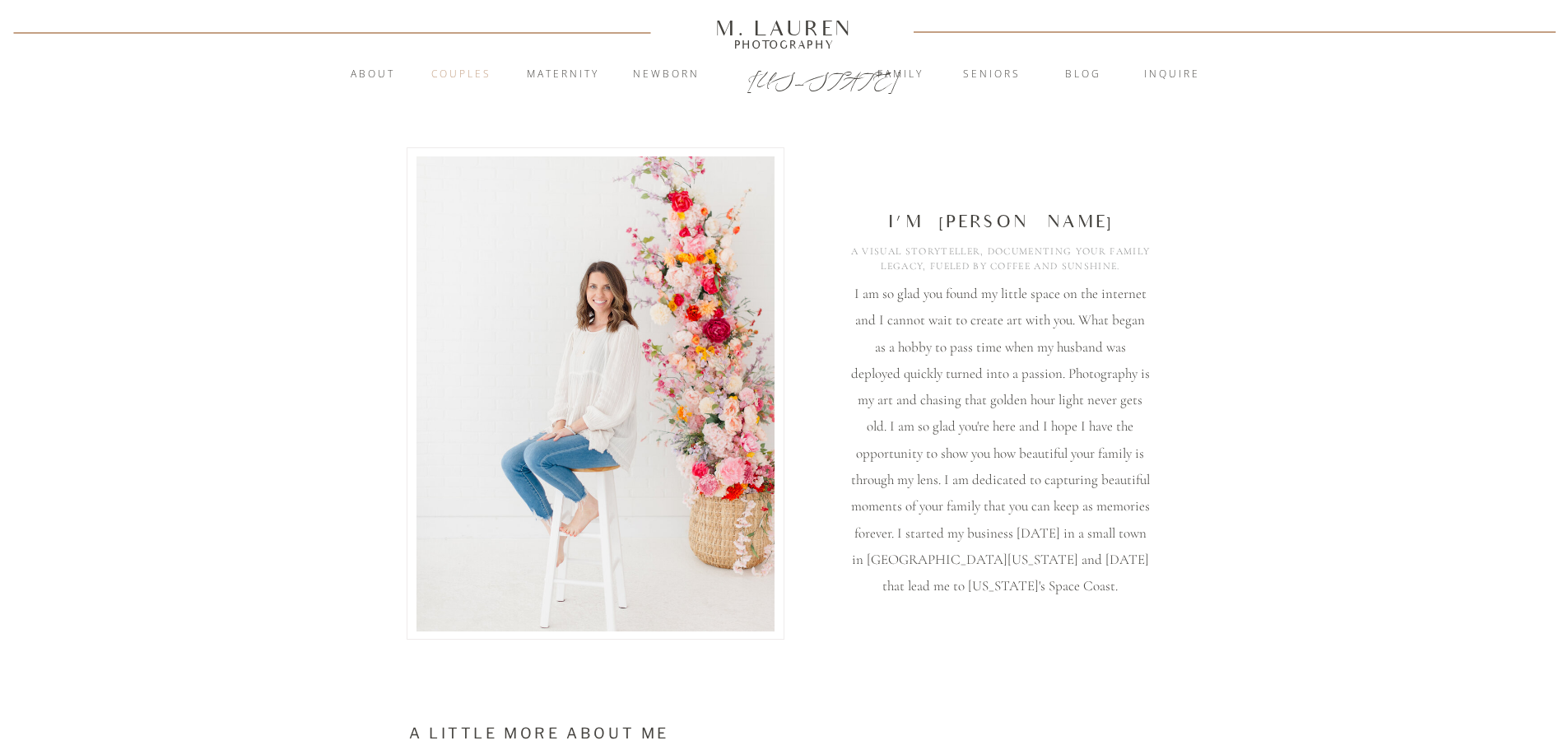
click at [464, 69] on nav "Couples" at bounding box center [461, 75] width 89 height 17
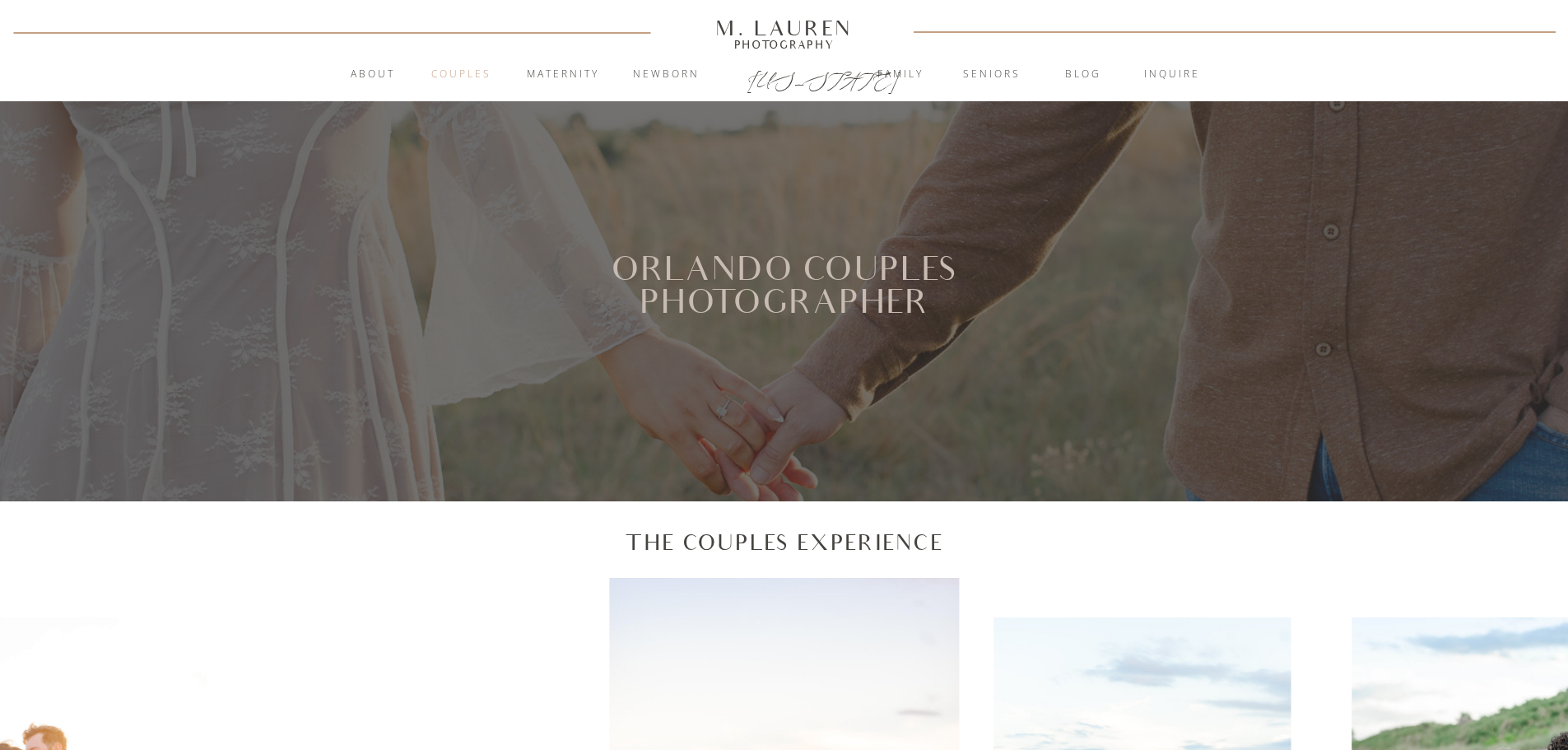
click at [457, 76] on nav "Couples" at bounding box center [461, 75] width 89 height 17
click at [463, 69] on nav "Couples" at bounding box center [461, 75] width 89 height 17
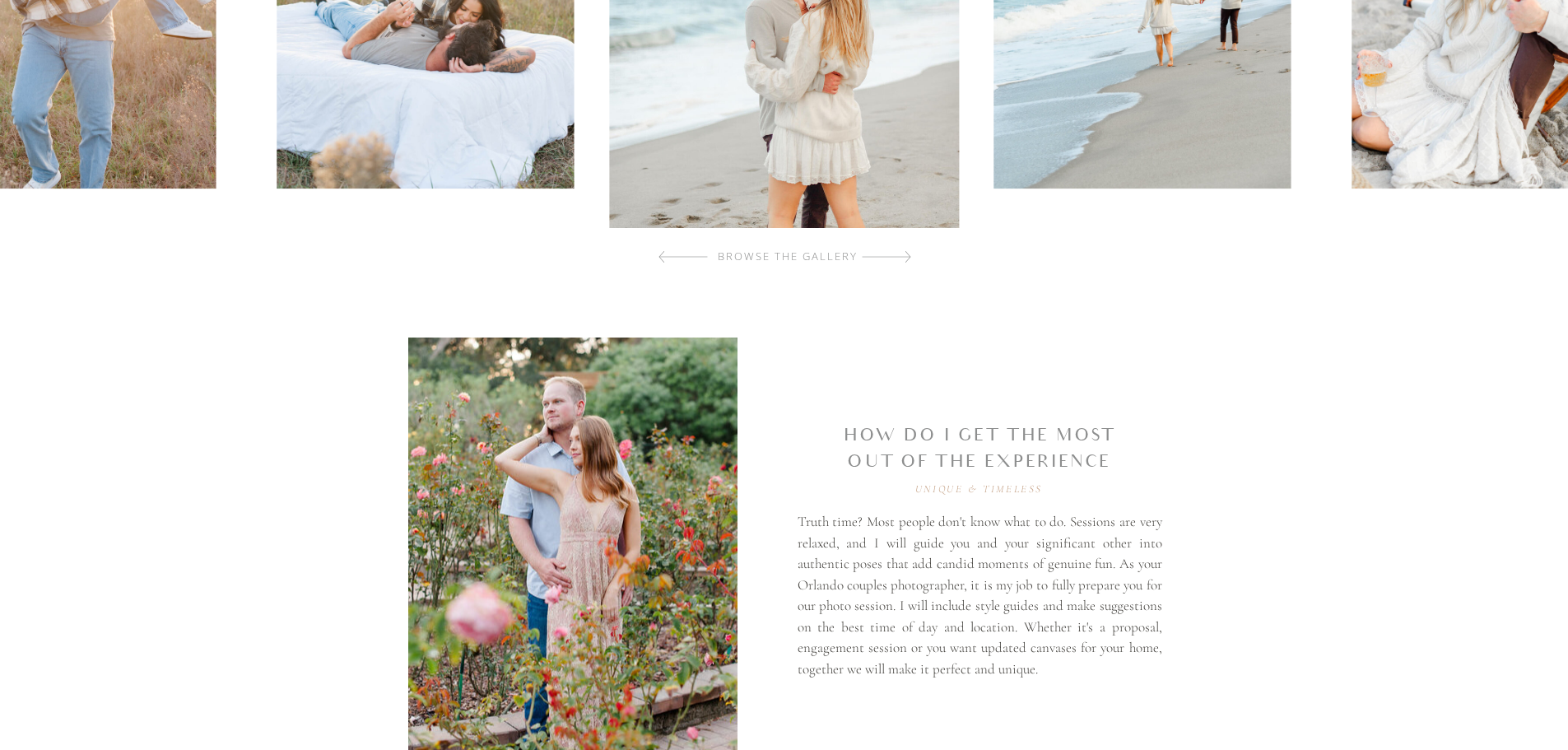
scroll to position [988, 0]
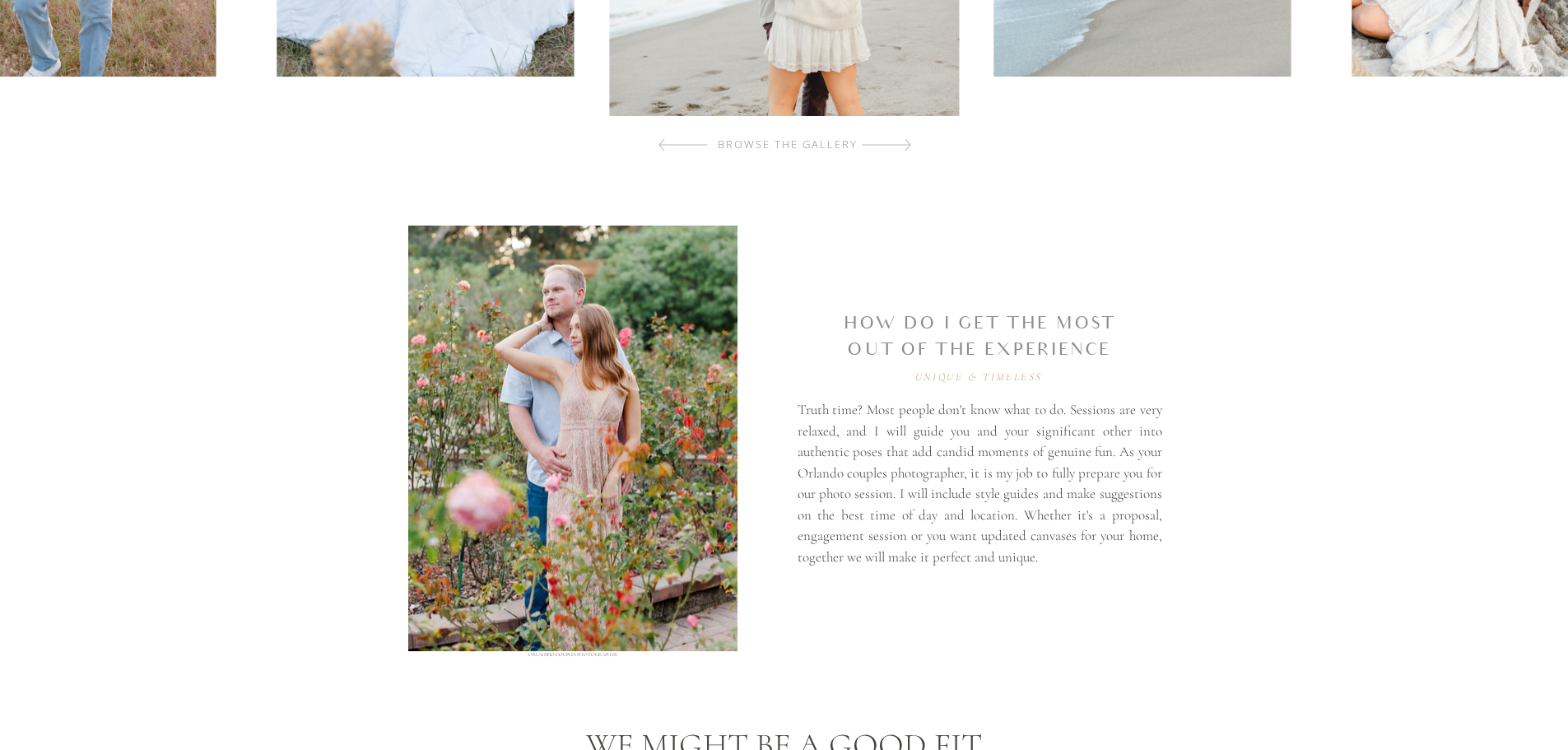
click at [900, 146] on div at bounding box center [886, 145] width 50 height 33
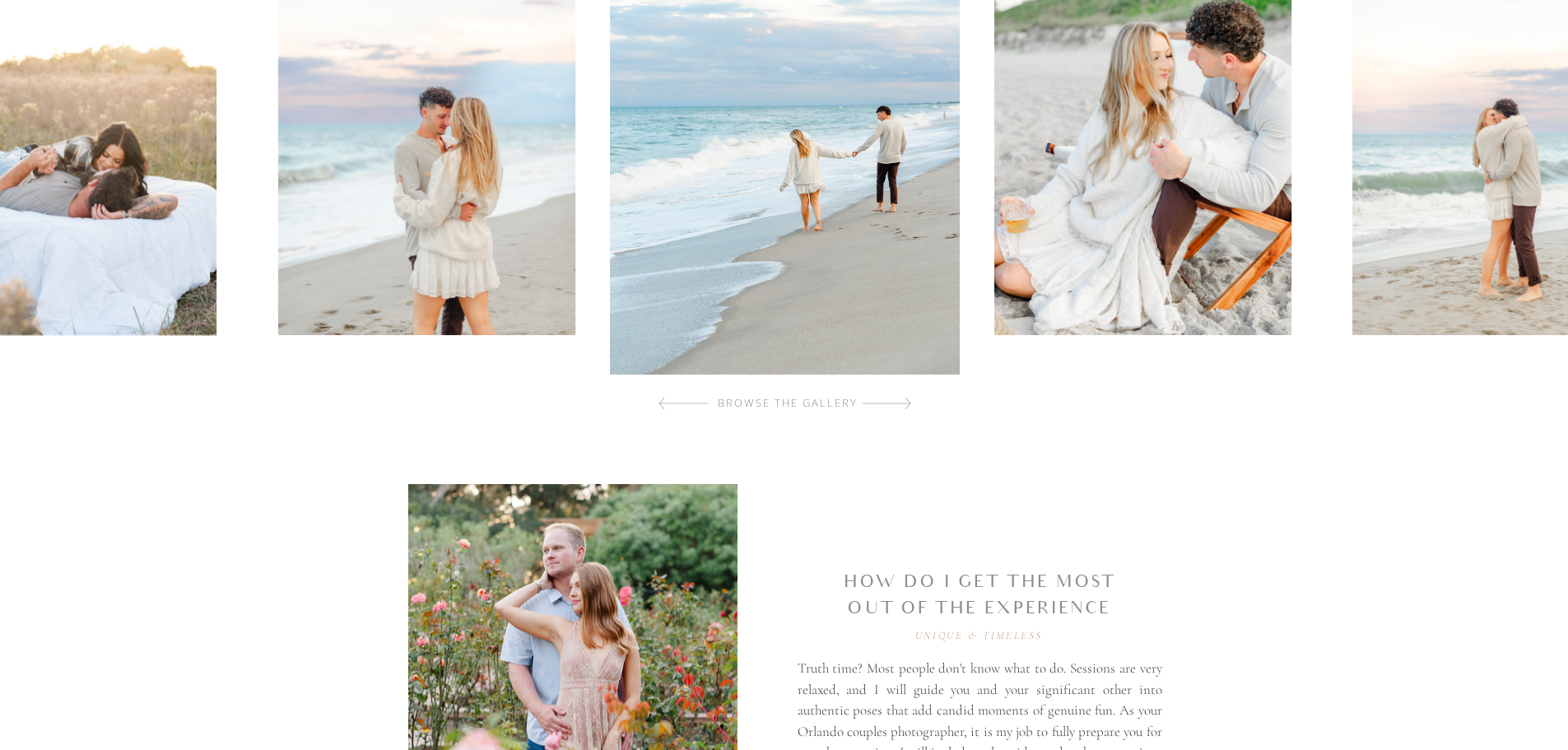
scroll to position [576, 0]
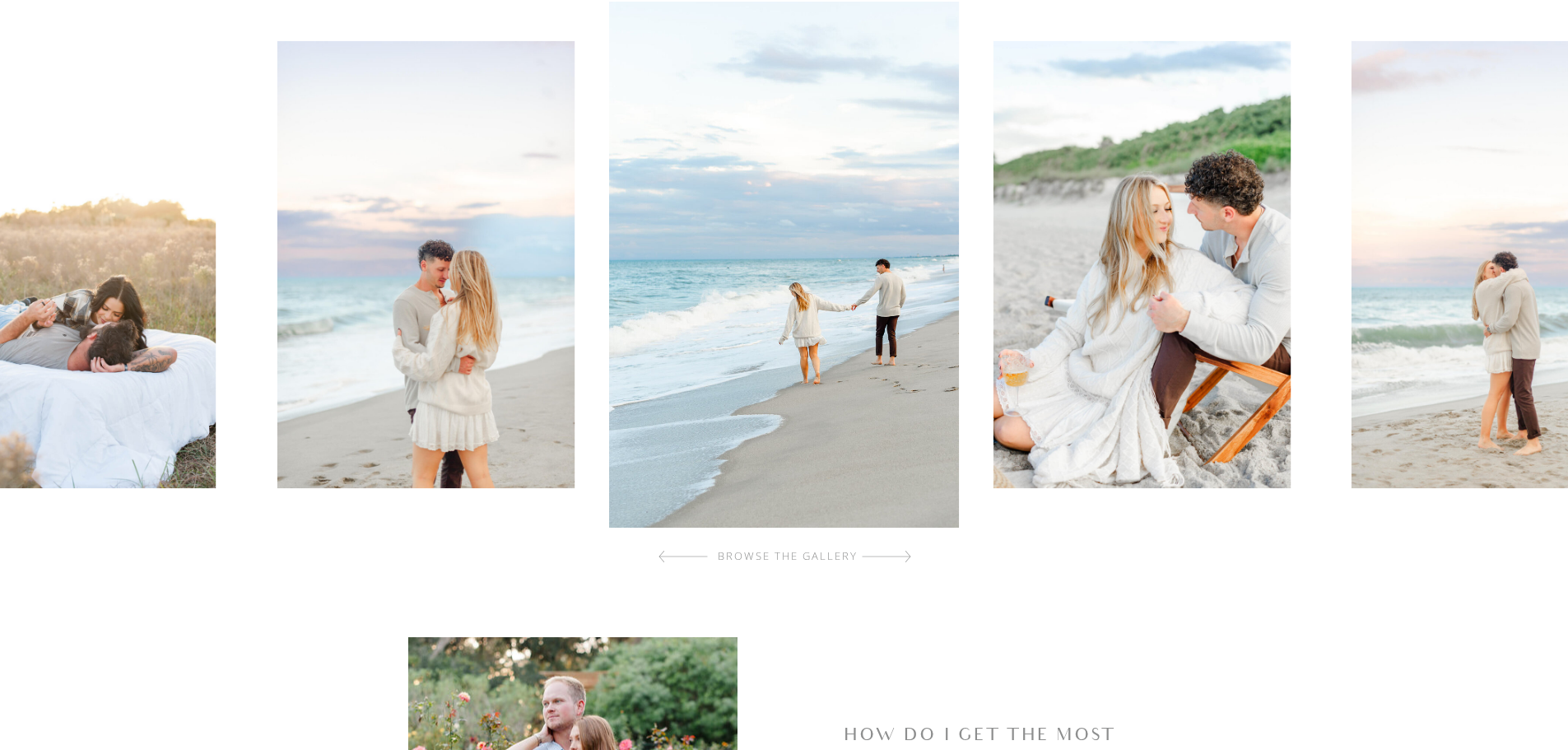
click at [896, 558] on div at bounding box center [886, 556] width 50 height 33
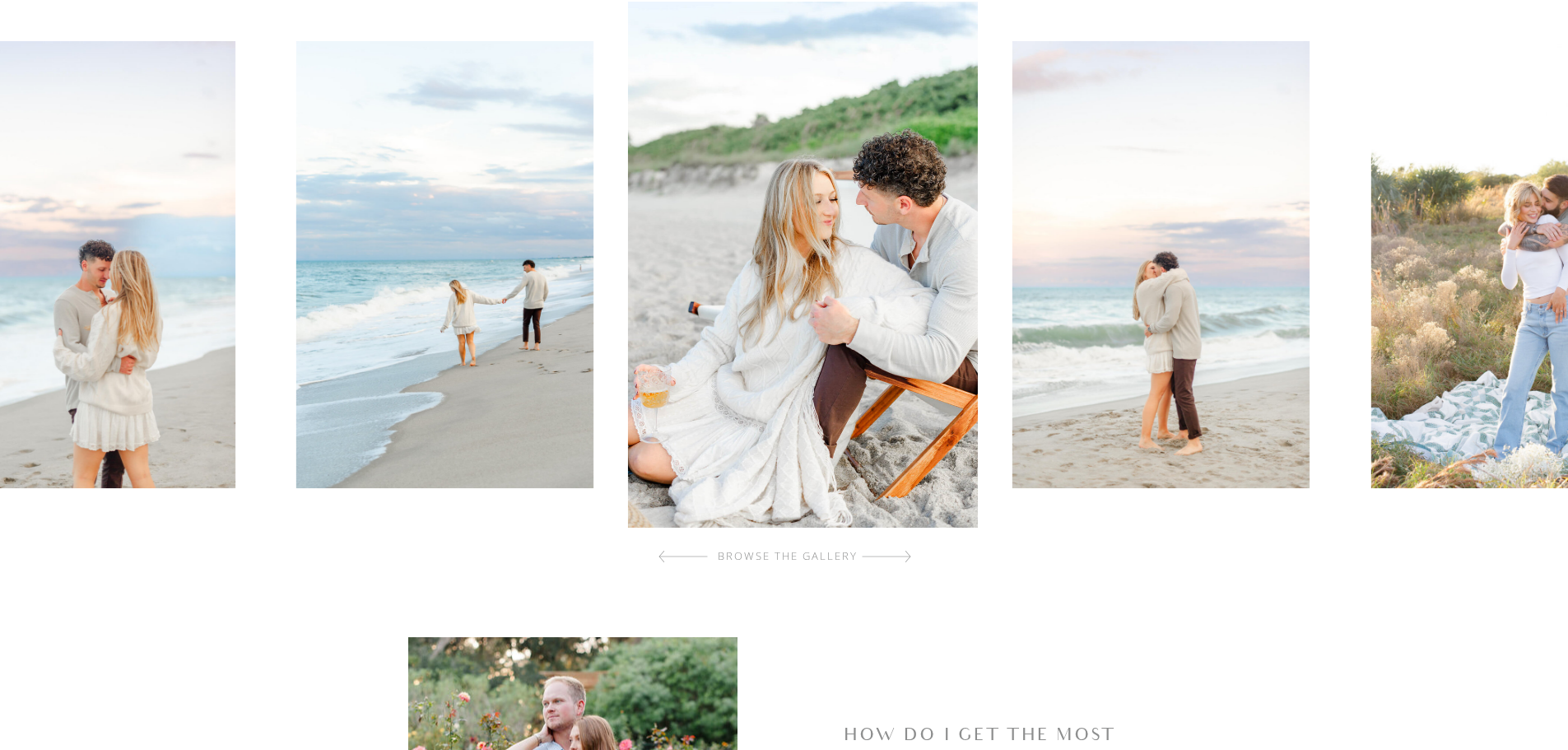
click at [896, 558] on div at bounding box center [886, 556] width 50 height 33
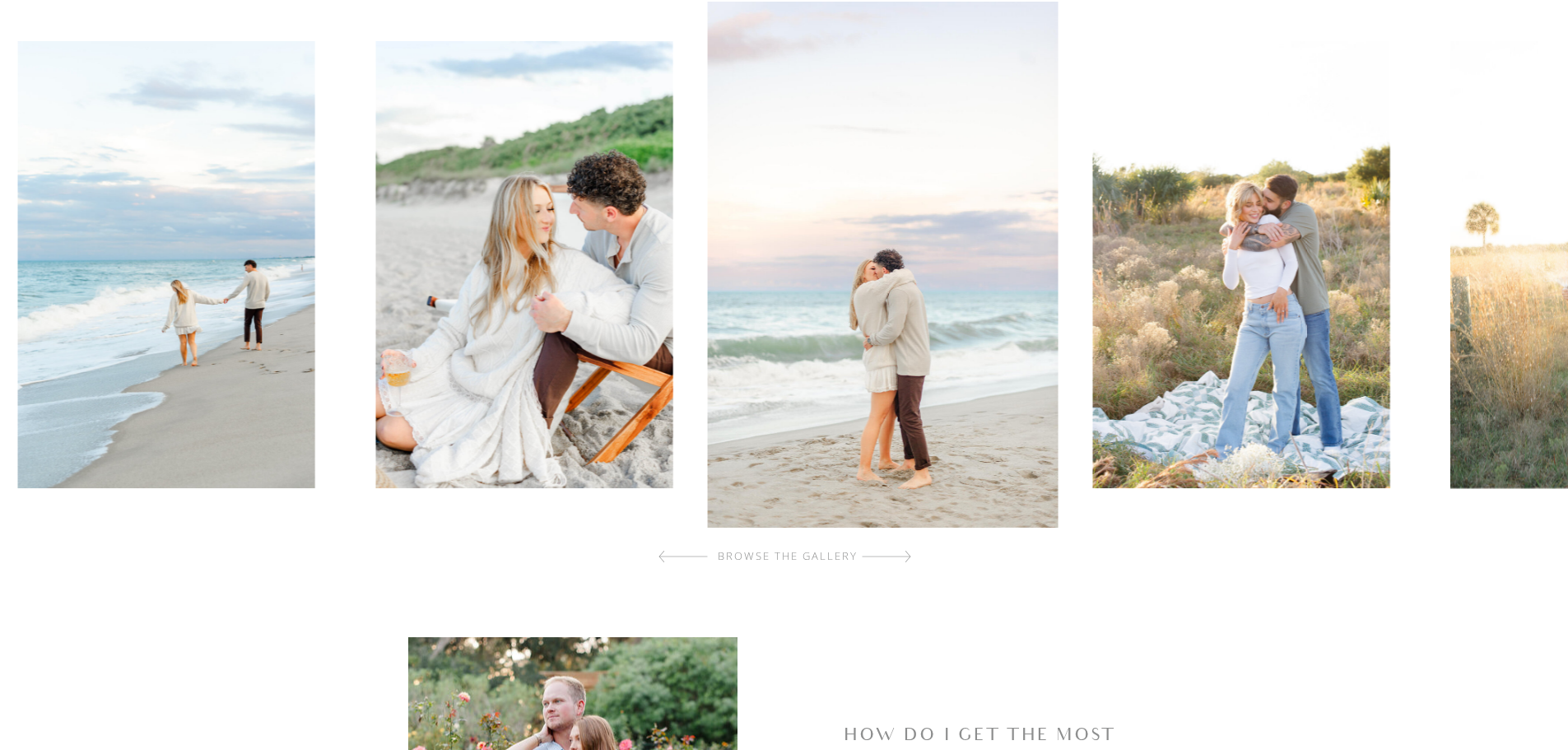
click at [896, 558] on div at bounding box center [886, 556] width 50 height 33
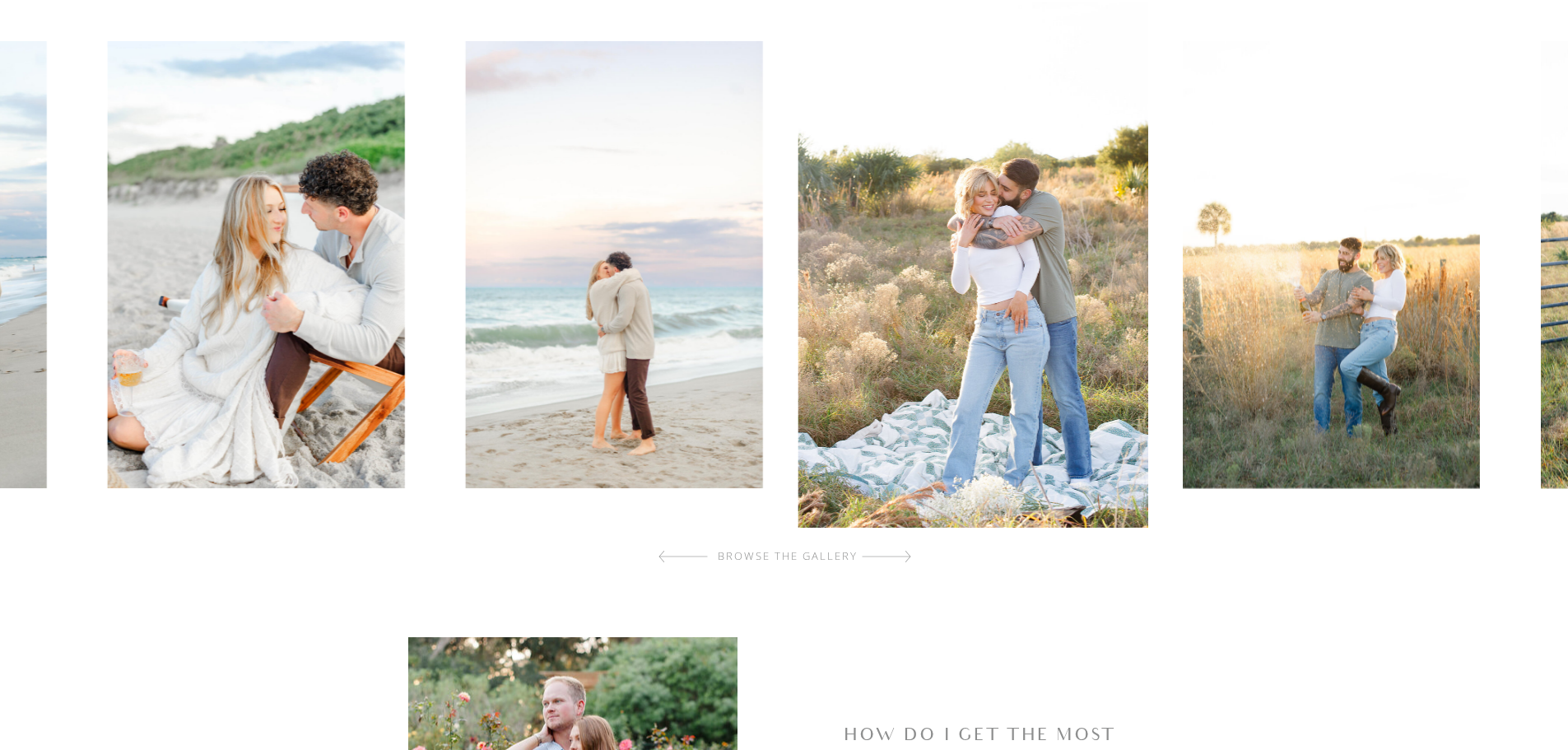
click at [896, 558] on div at bounding box center [886, 556] width 50 height 33
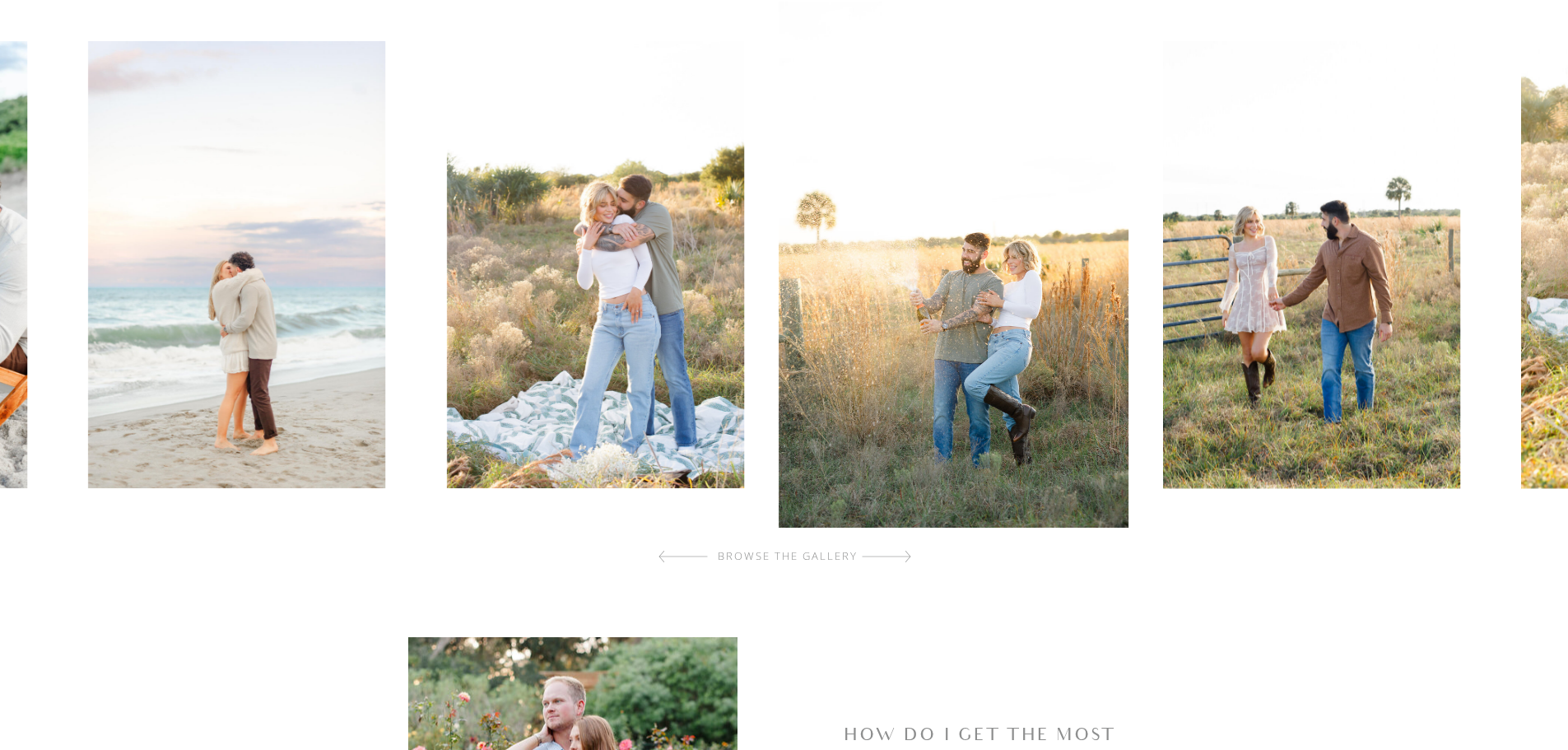
click at [896, 558] on div at bounding box center [886, 556] width 50 height 33
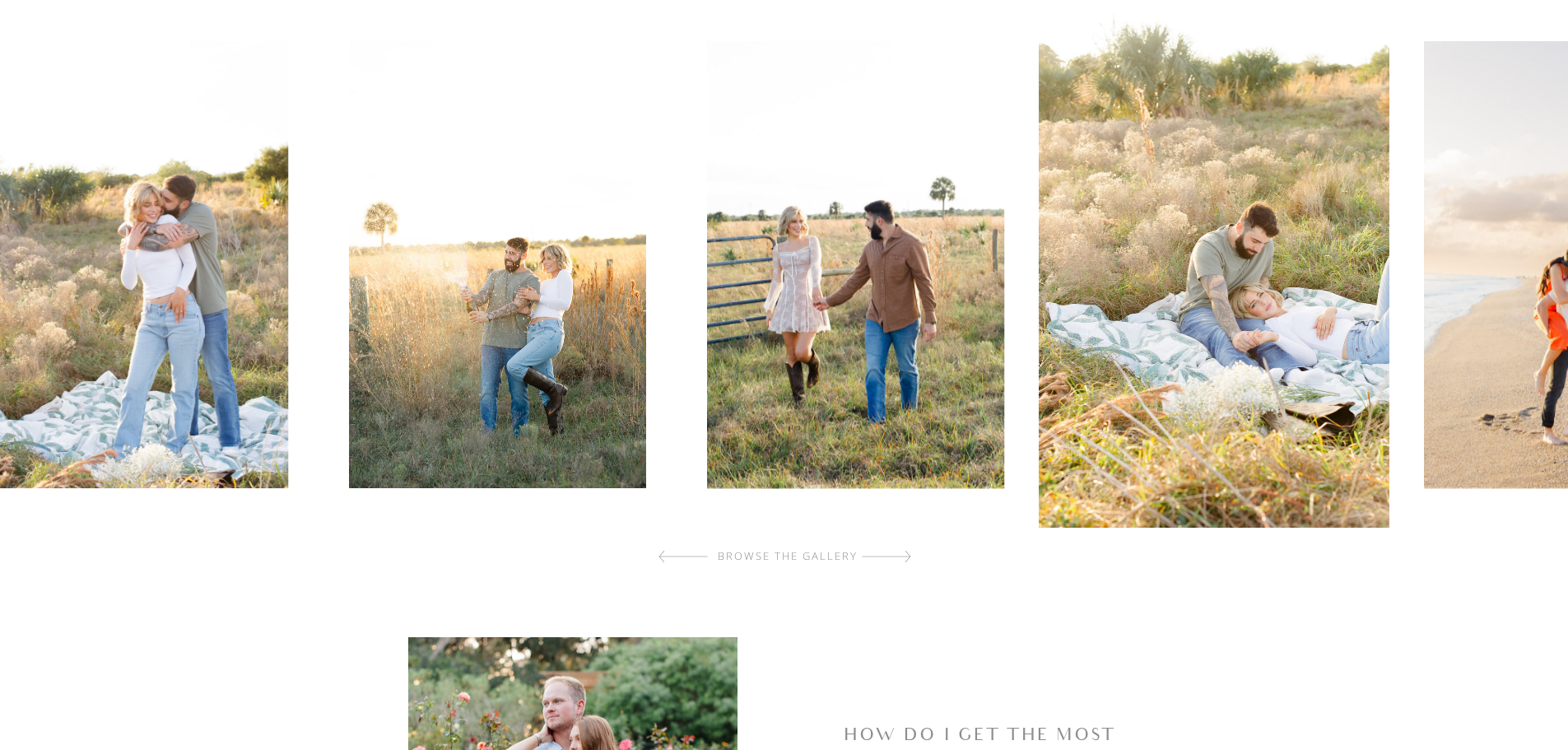
click at [896, 558] on div at bounding box center [886, 556] width 50 height 33
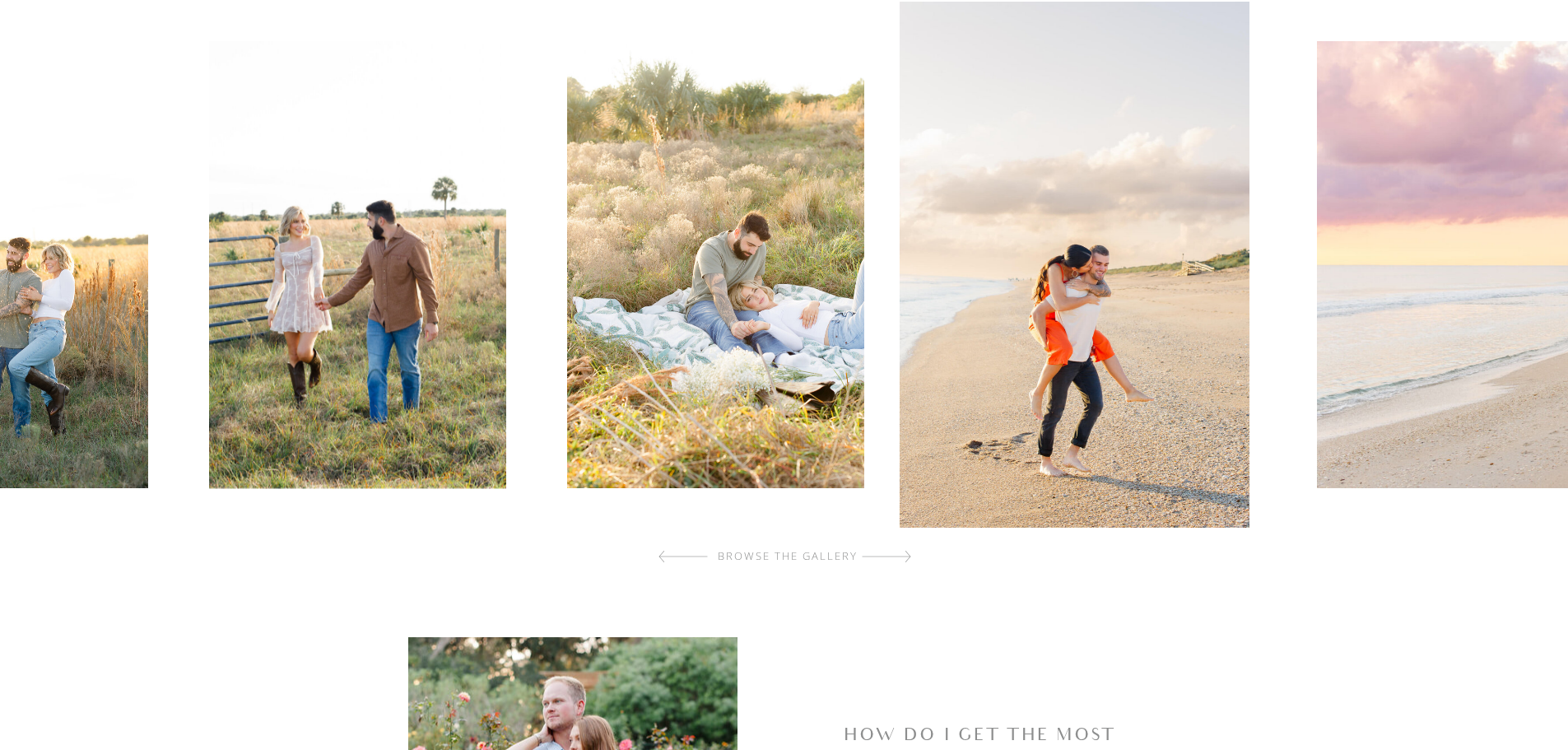
click at [896, 558] on div at bounding box center [886, 556] width 50 height 33
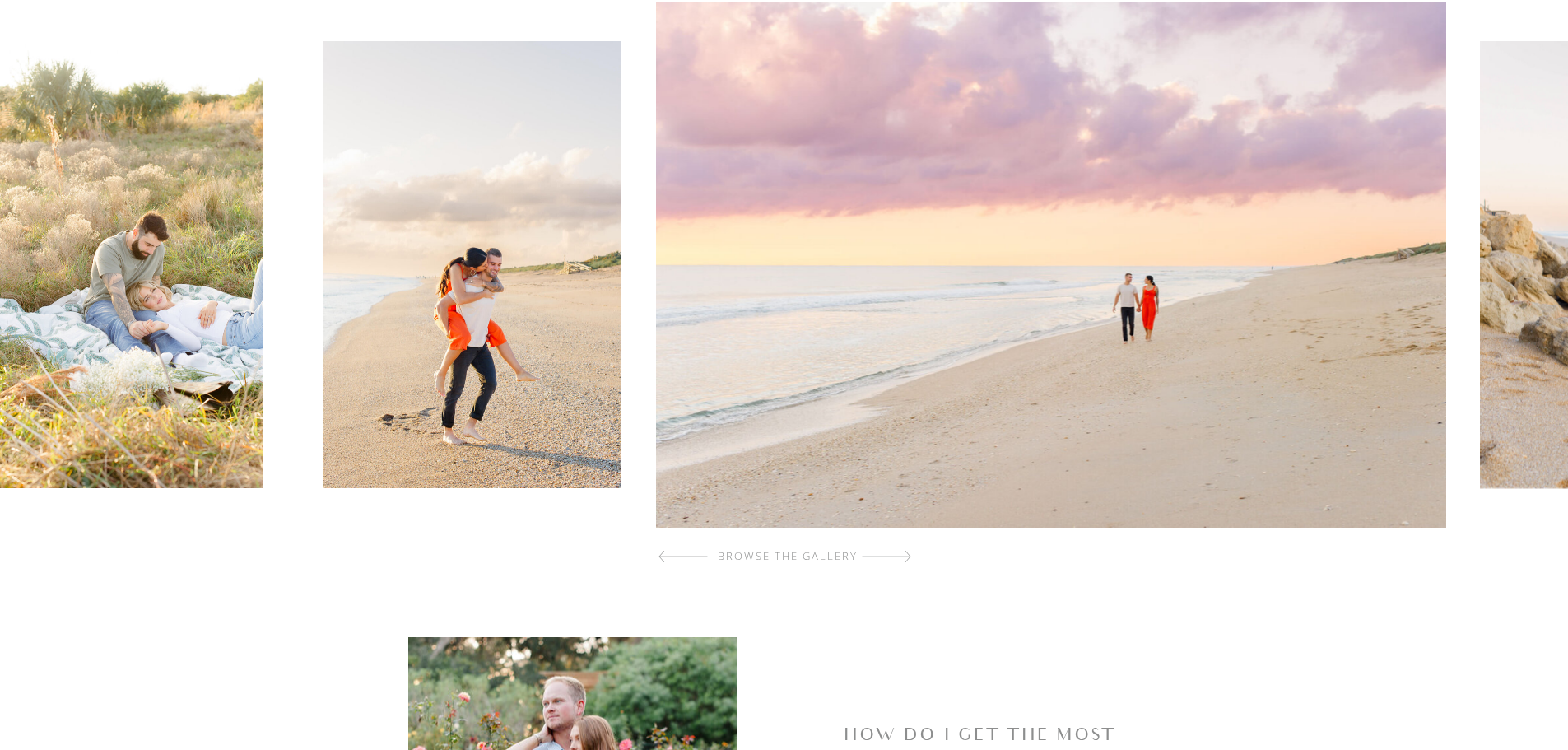
click at [896, 558] on div at bounding box center [886, 556] width 50 height 33
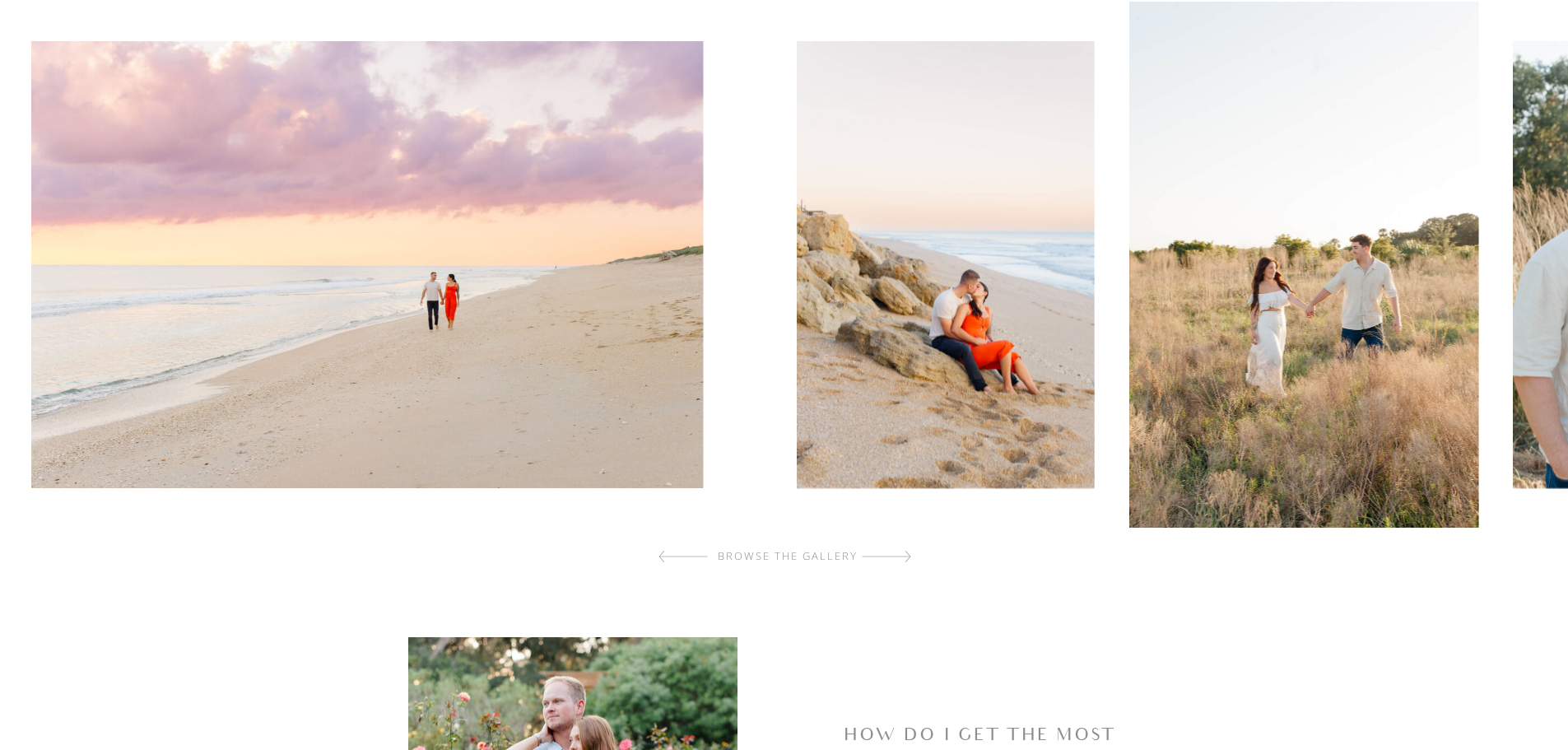
click at [896, 558] on div at bounding box center [886, 556] width 50 height 33
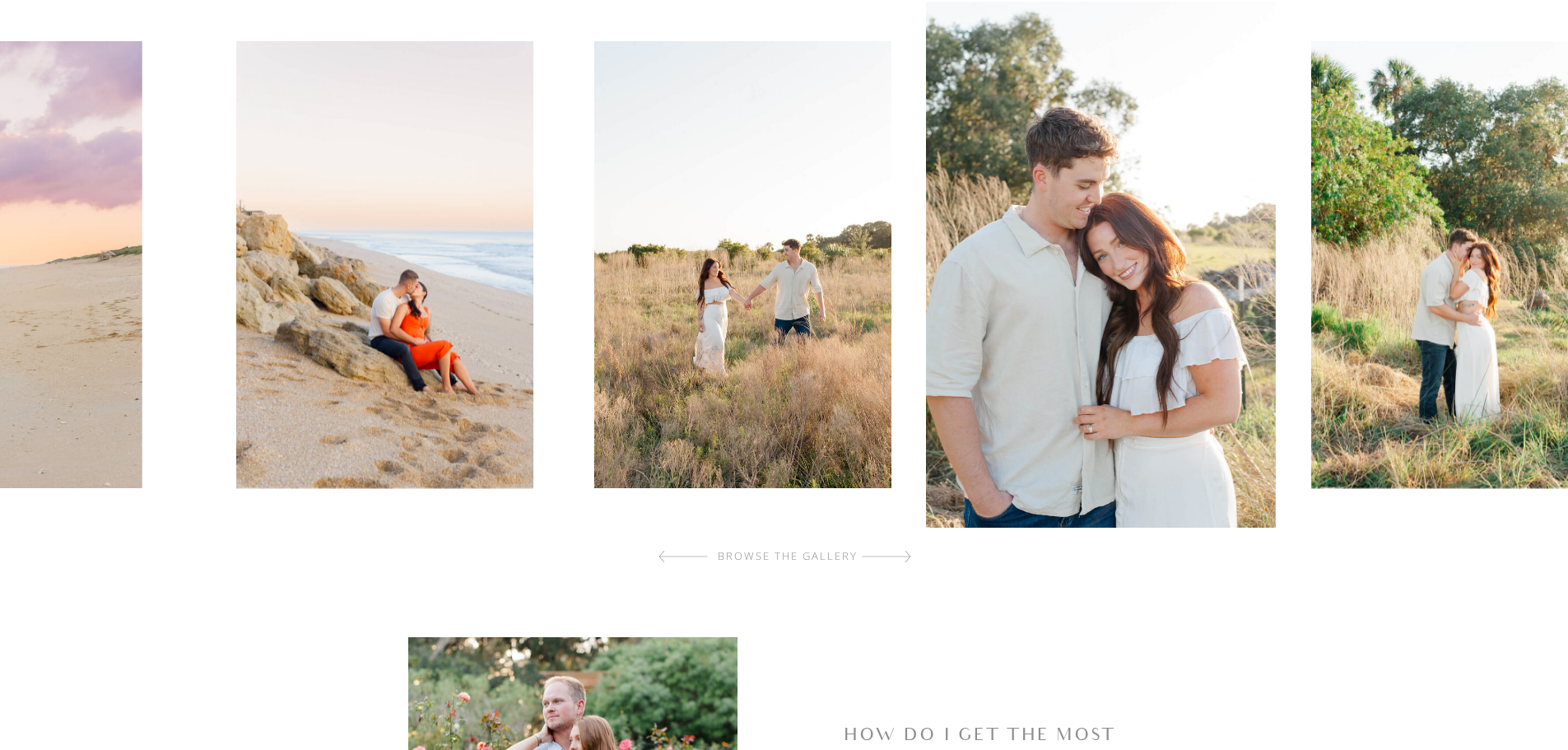
click at [896, 558] on div at bounding box center [886, 556] width 50 height 33
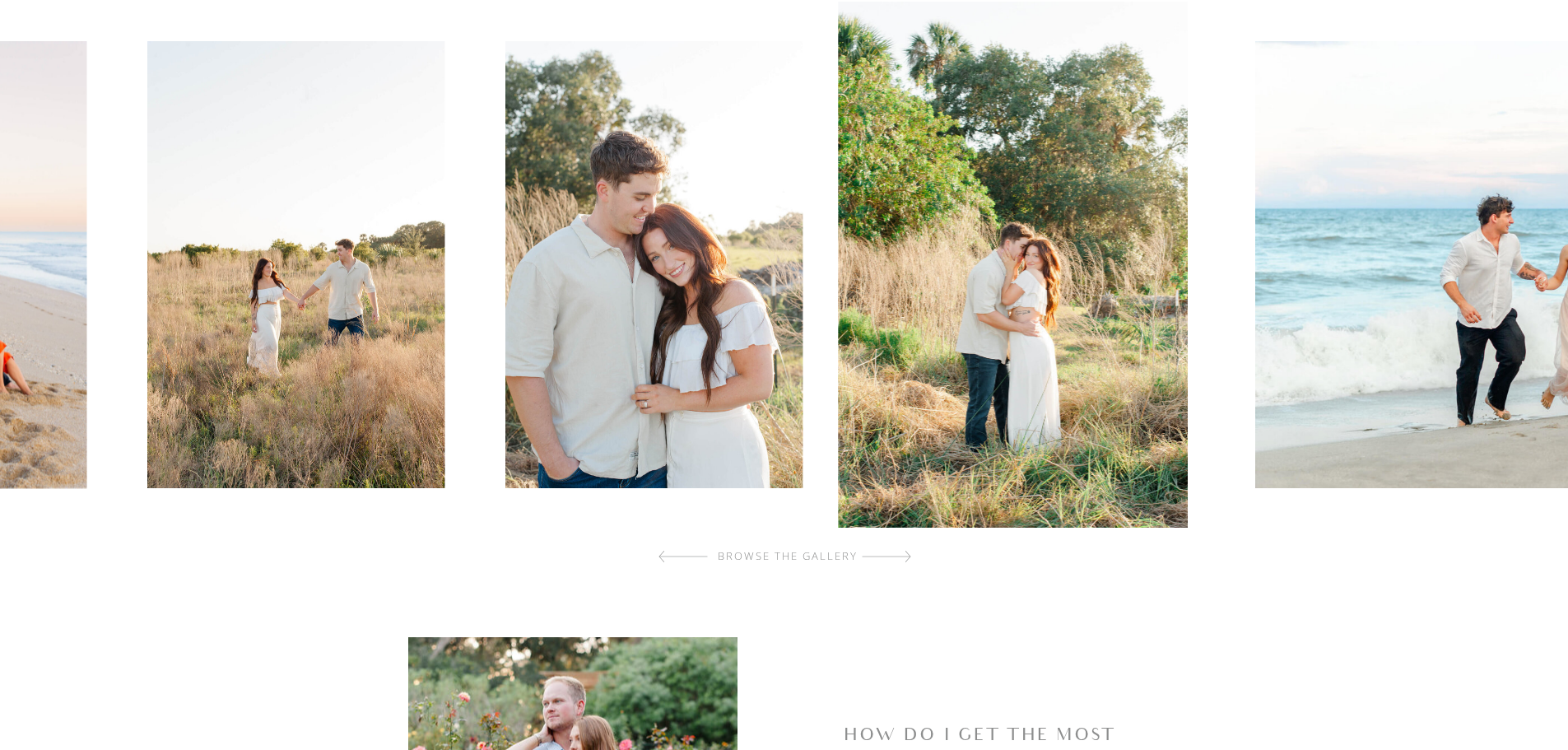
click at [896, 558] on div at bounding box center [886, 556] width 50 height 33
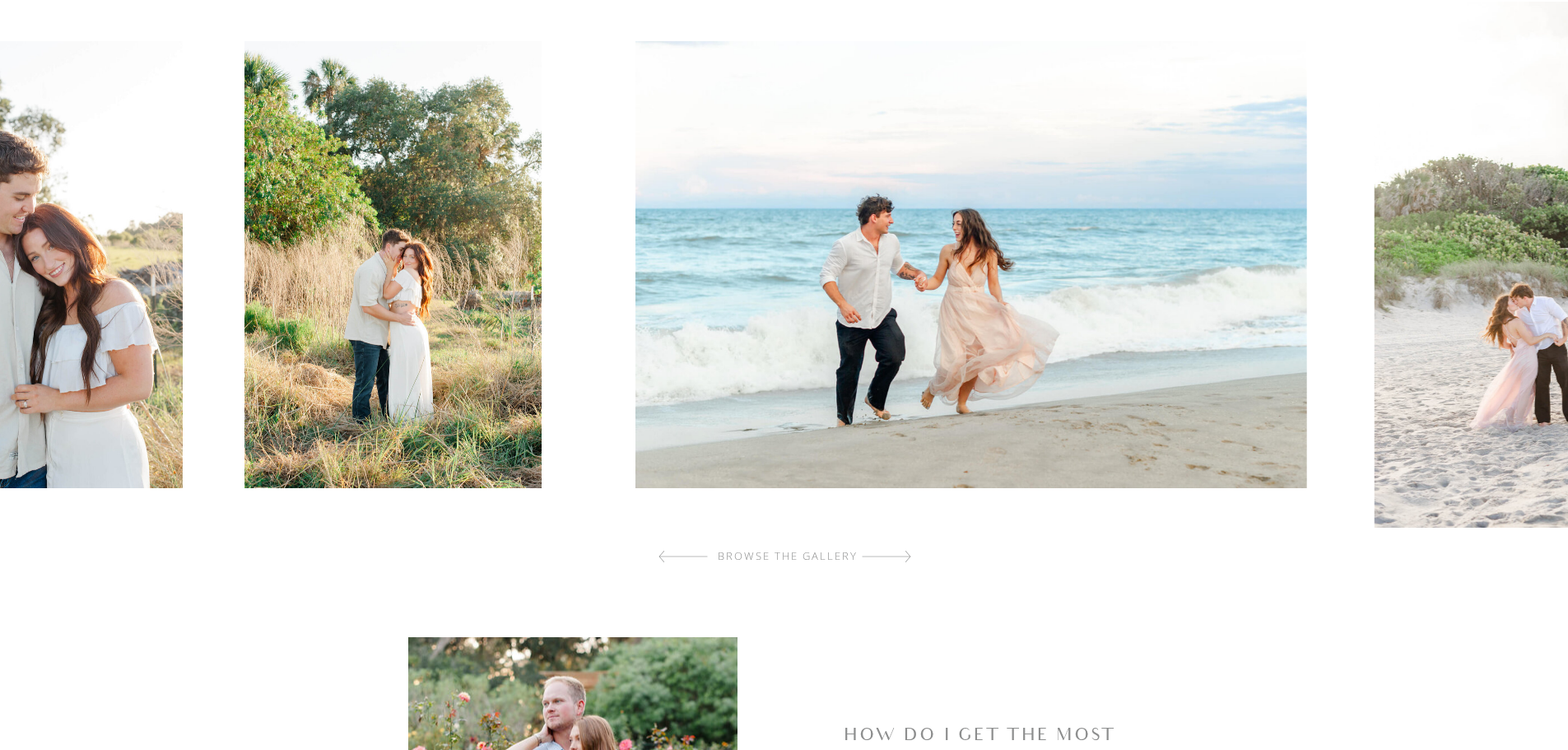
click at [896, 558] on div at bounding box center [886, 556] width 50 height 33
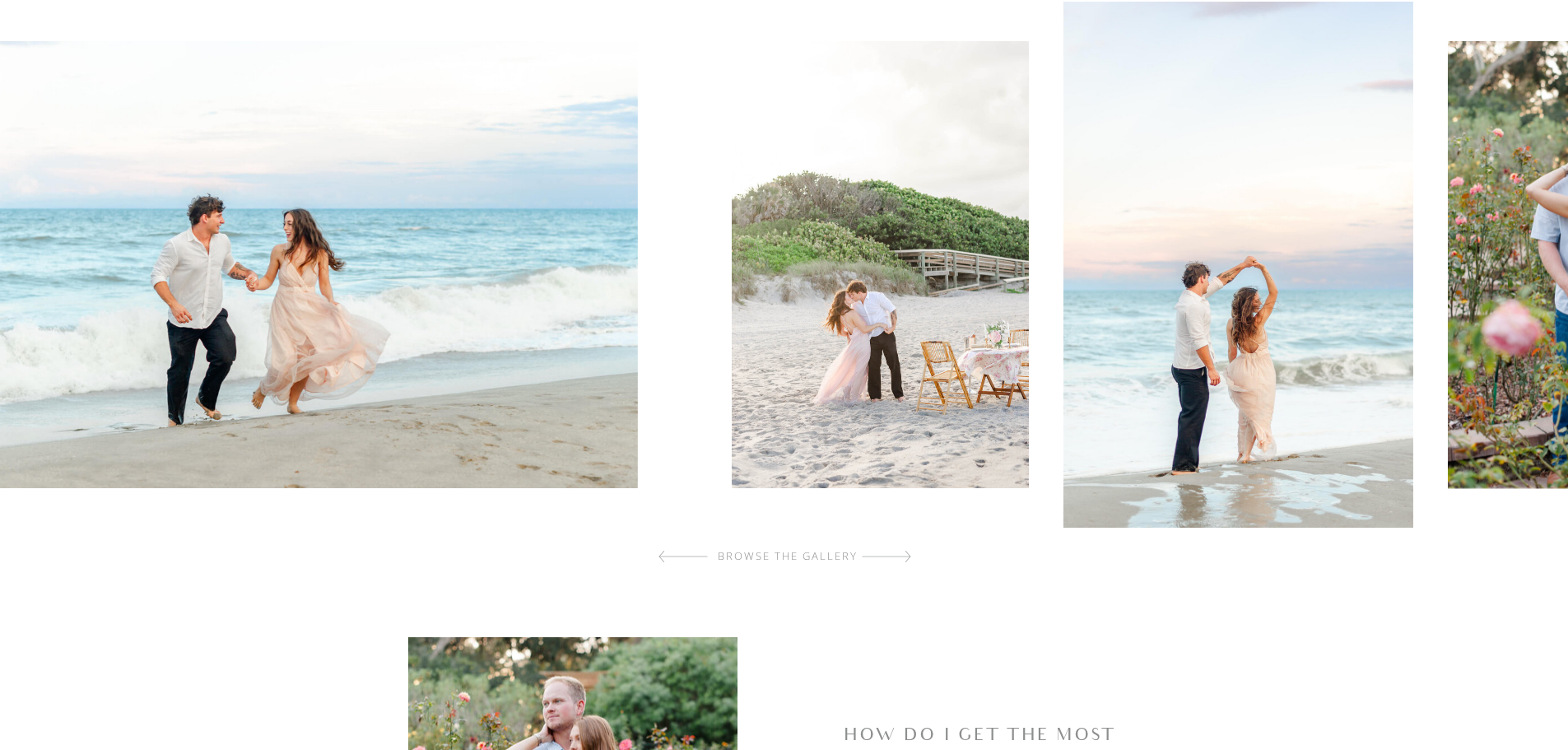
click at [896, 558] on div at bounding box center [886, 556] width 50 height 33
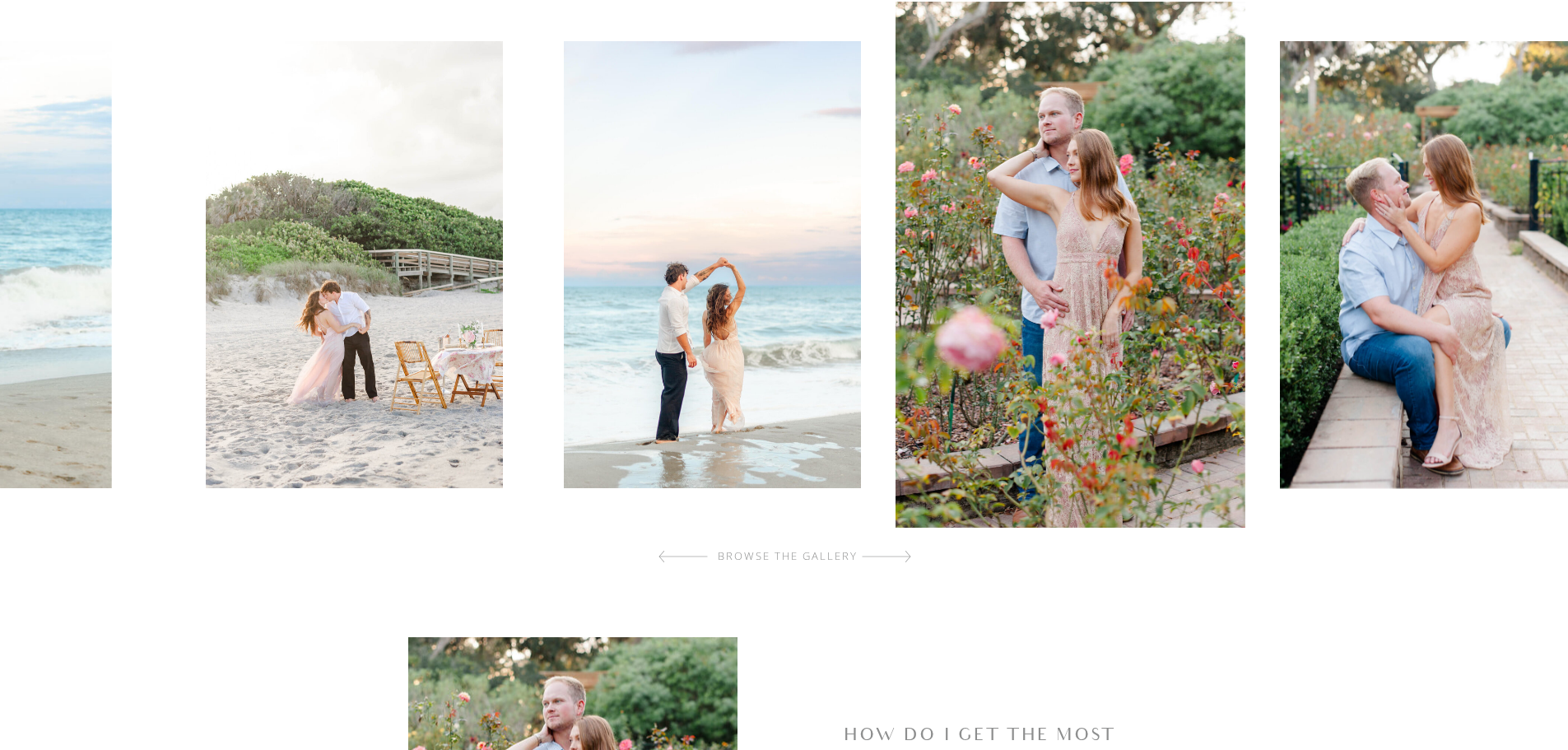
click at [896, 558] on div at bounding box center [886, 556] width 50 height 33
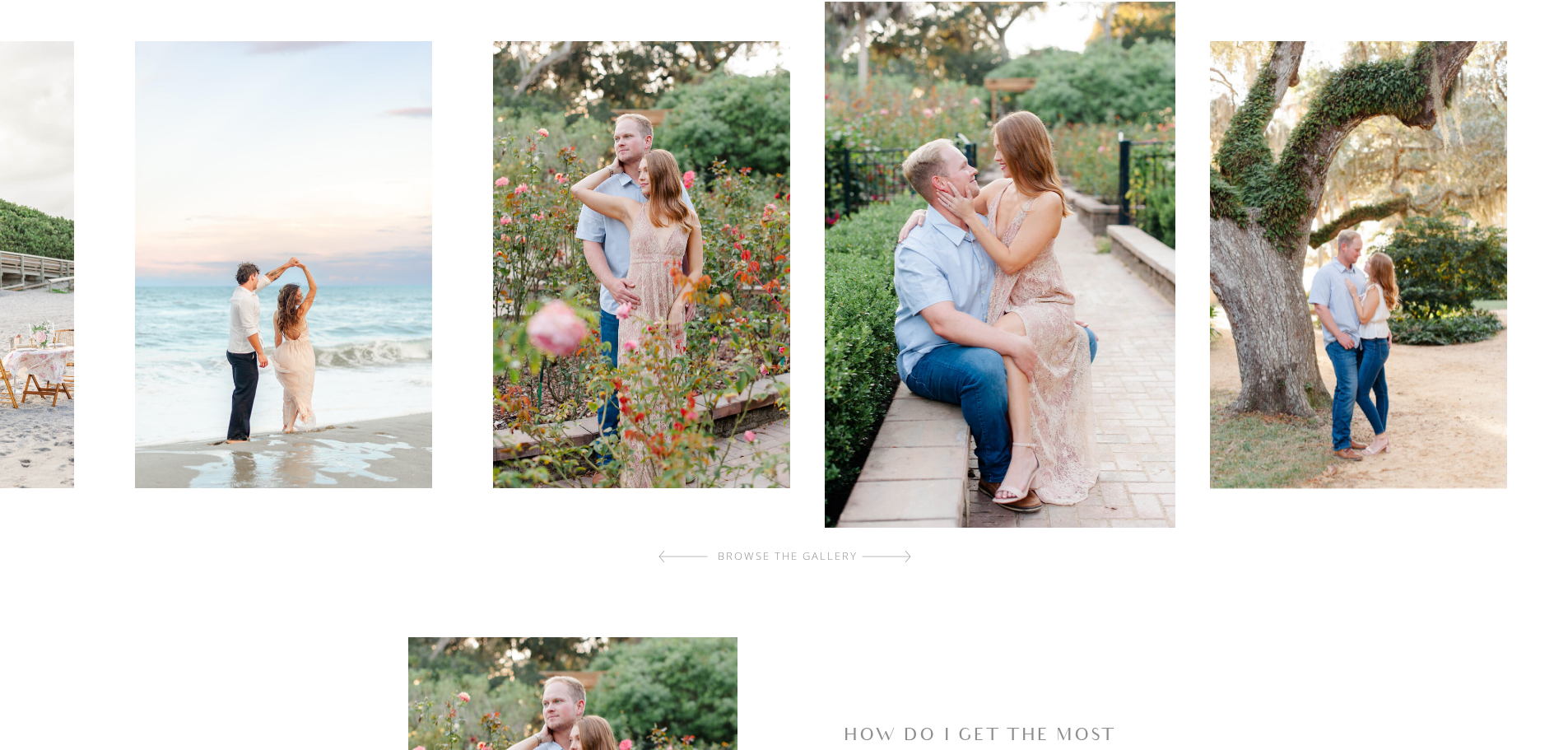
click at [896, 558] on div at bounding box center [886, 556] width 50 height 33
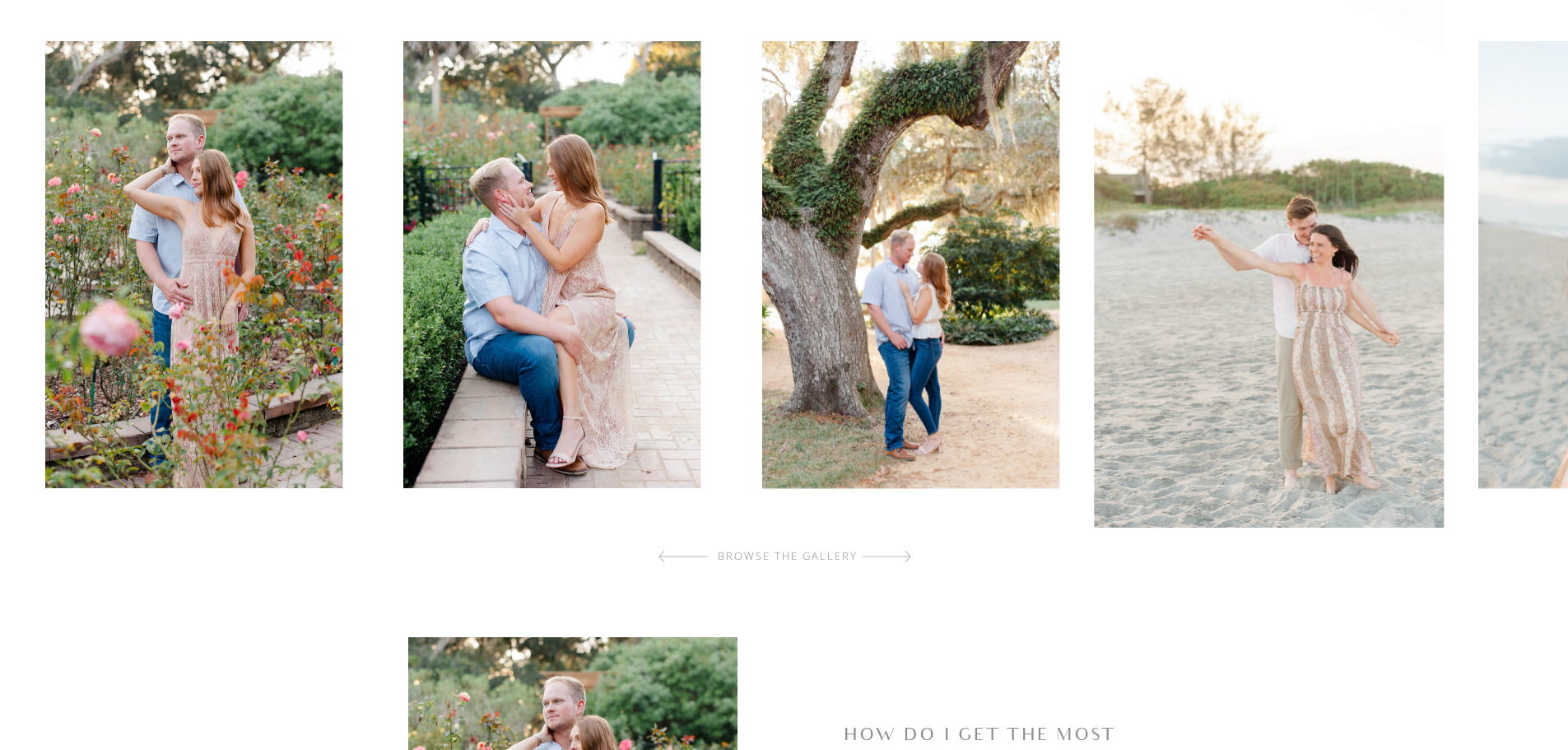
click at [896, 558] on div at bounding box center [886, 556] width 50 height 33
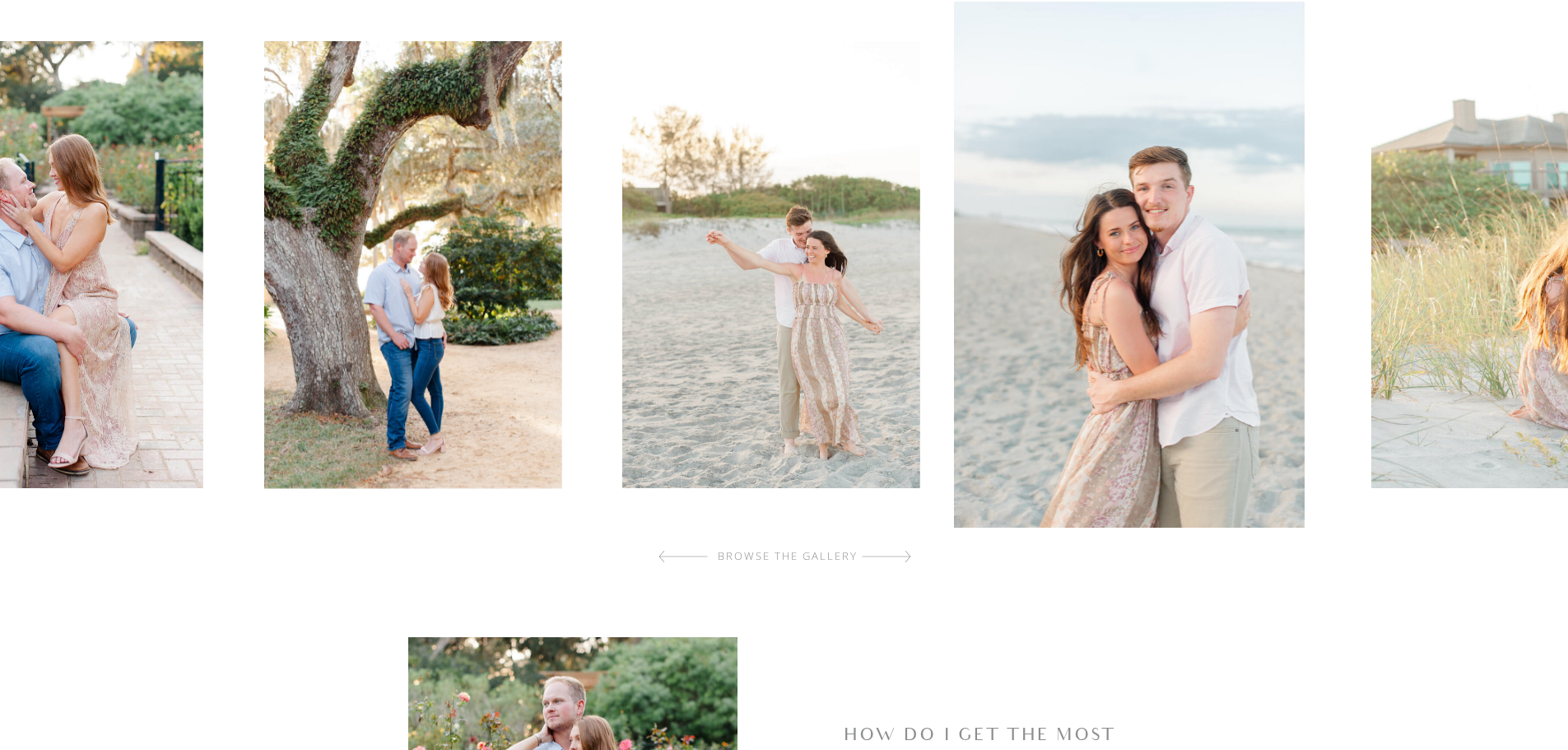
click at [896, 558] on div at bounding box center [886, 556] width 50 height 33
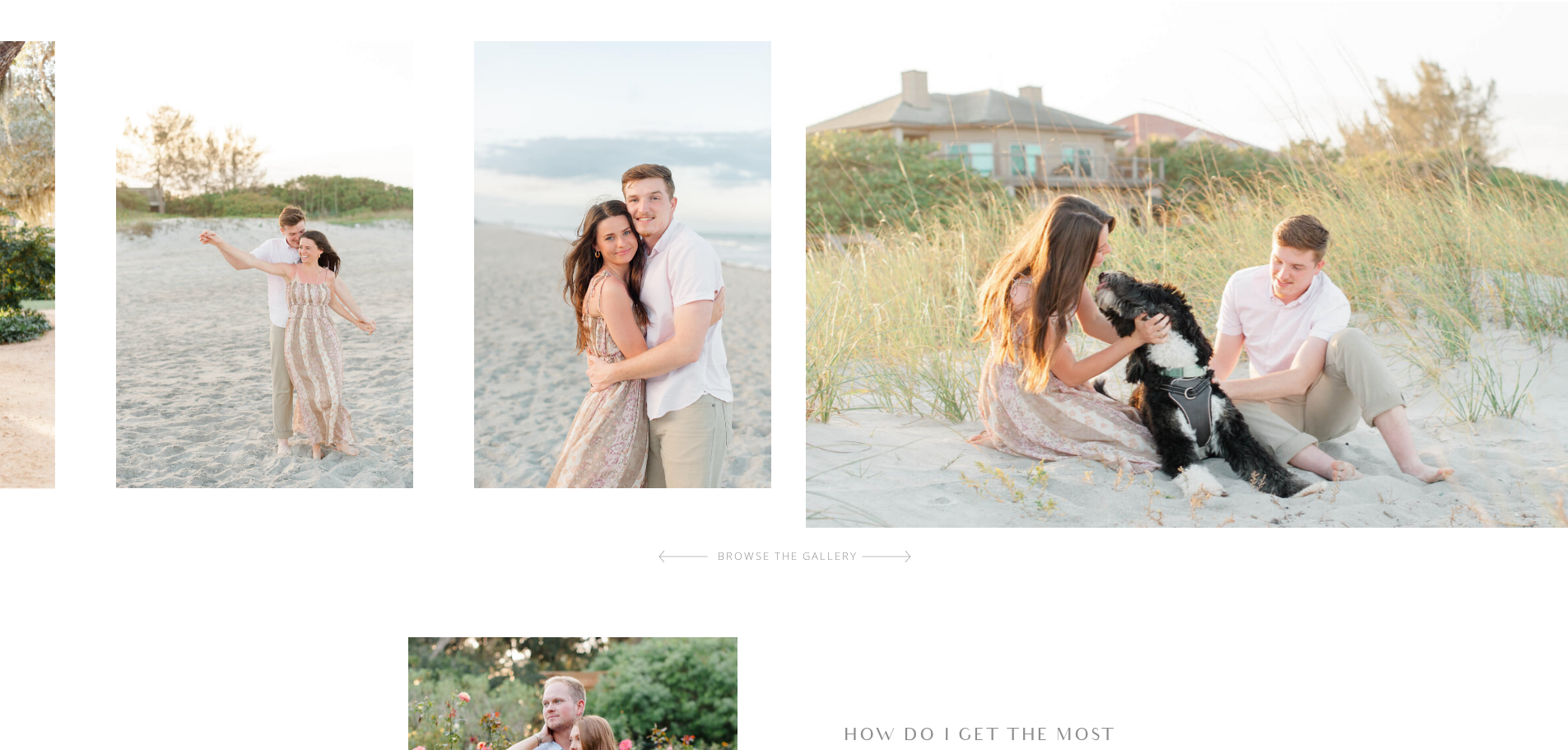
click at [896, 558] on div at bounding box center [886, 556] width 50 height 33
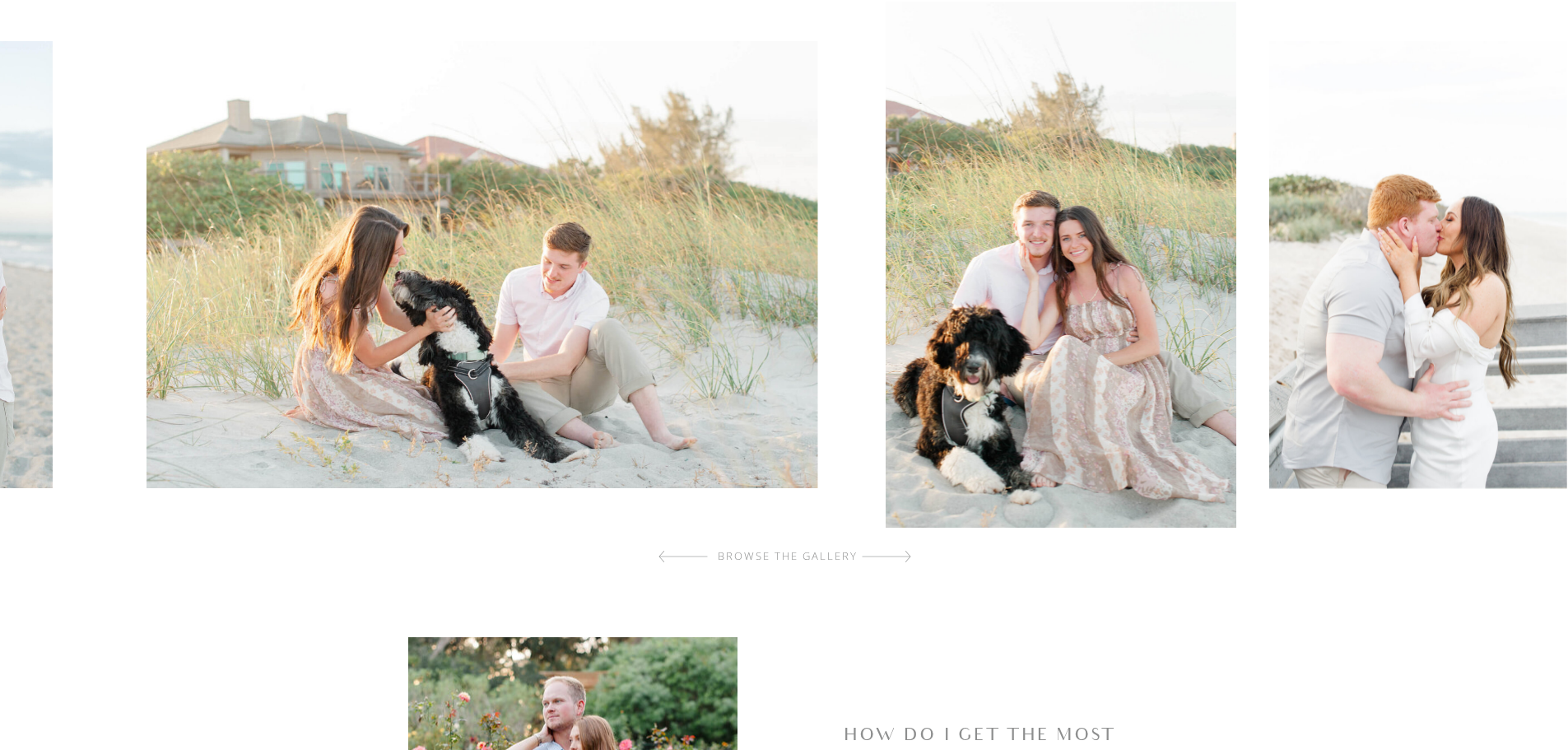
click at [896, 558] on div at bounding box center [886, 556] width 50 height 33
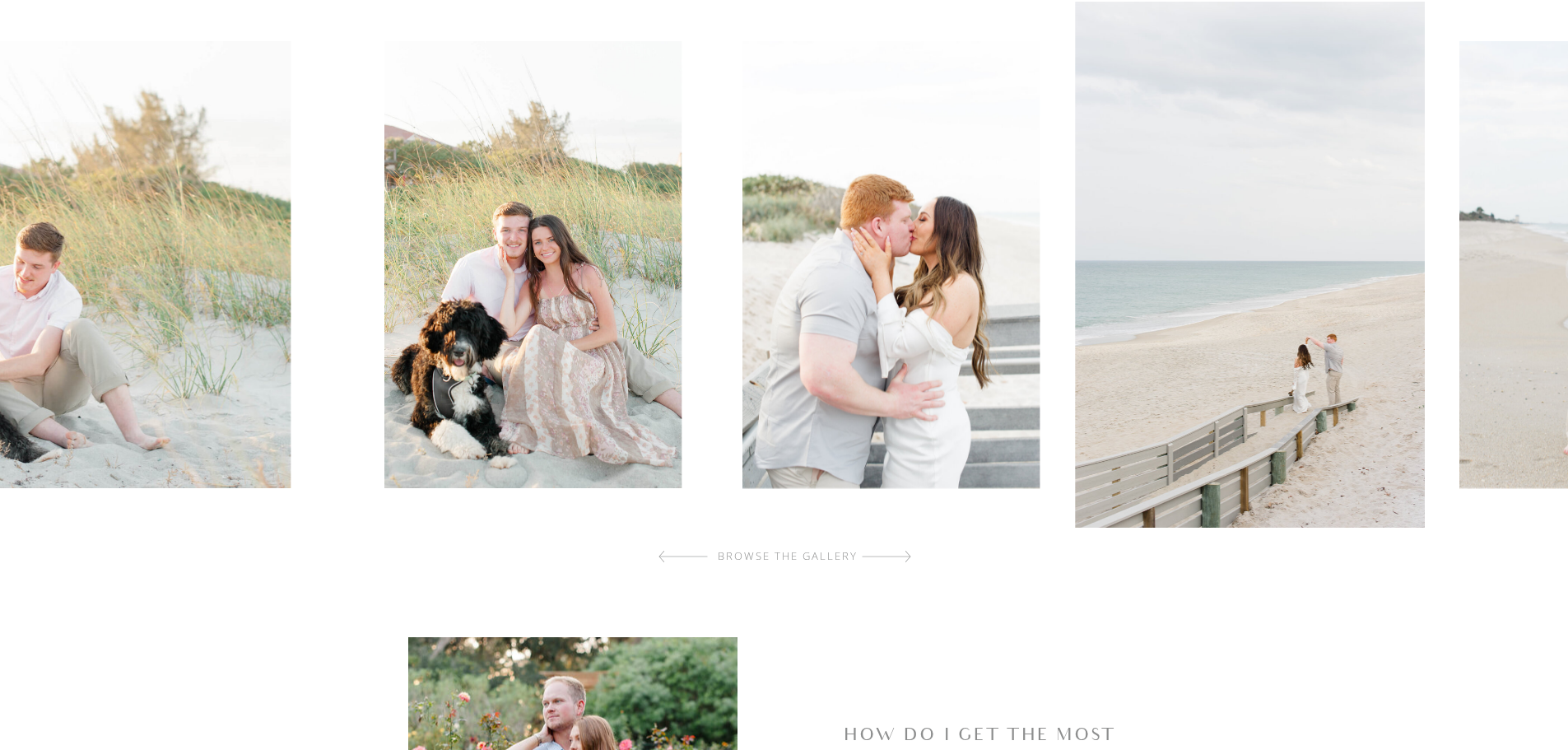
click at [896, 558] on div at bounding box center [886, 556] width 50 height 33
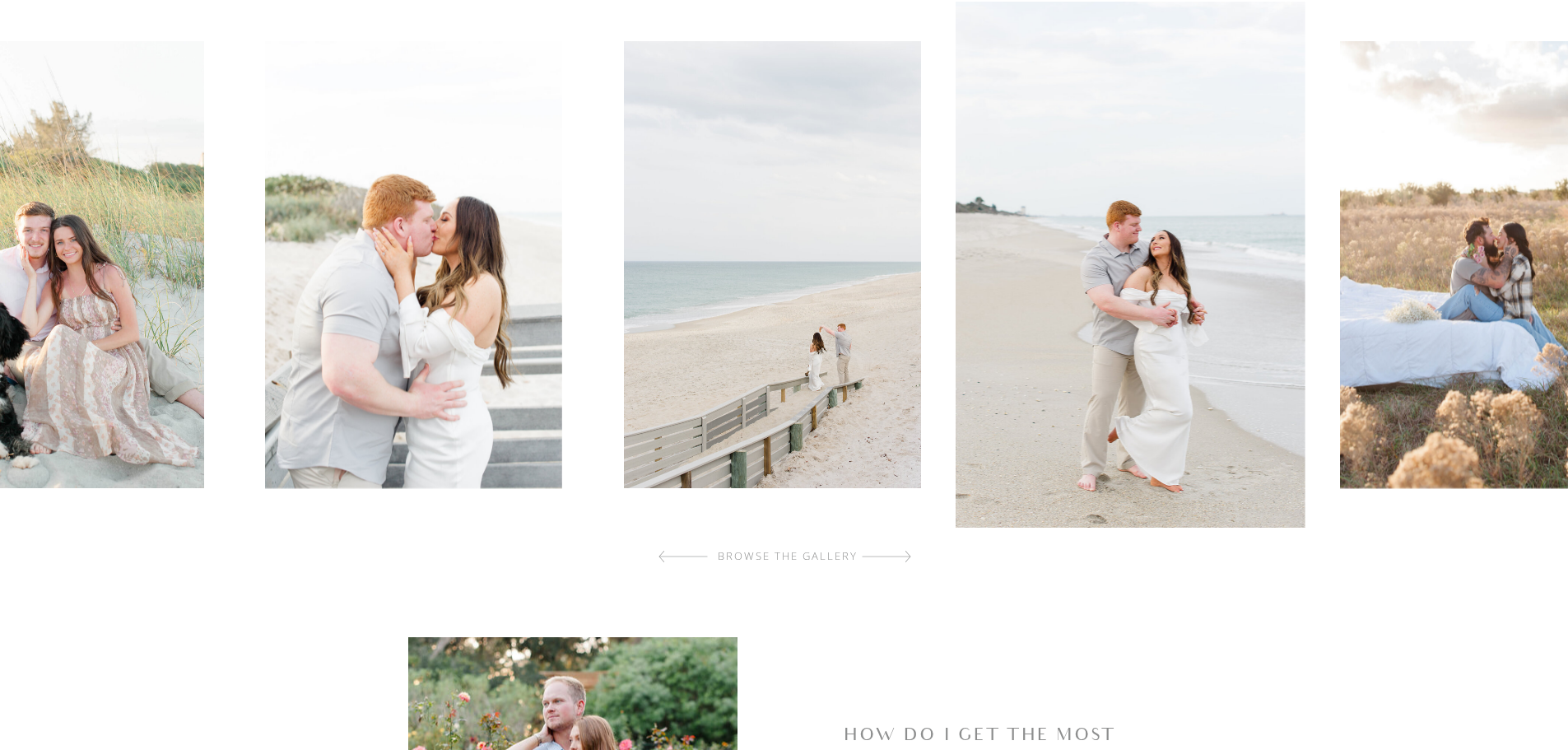
click at [896, 558] on div at bounding box center [886, 556] width 50 height 33
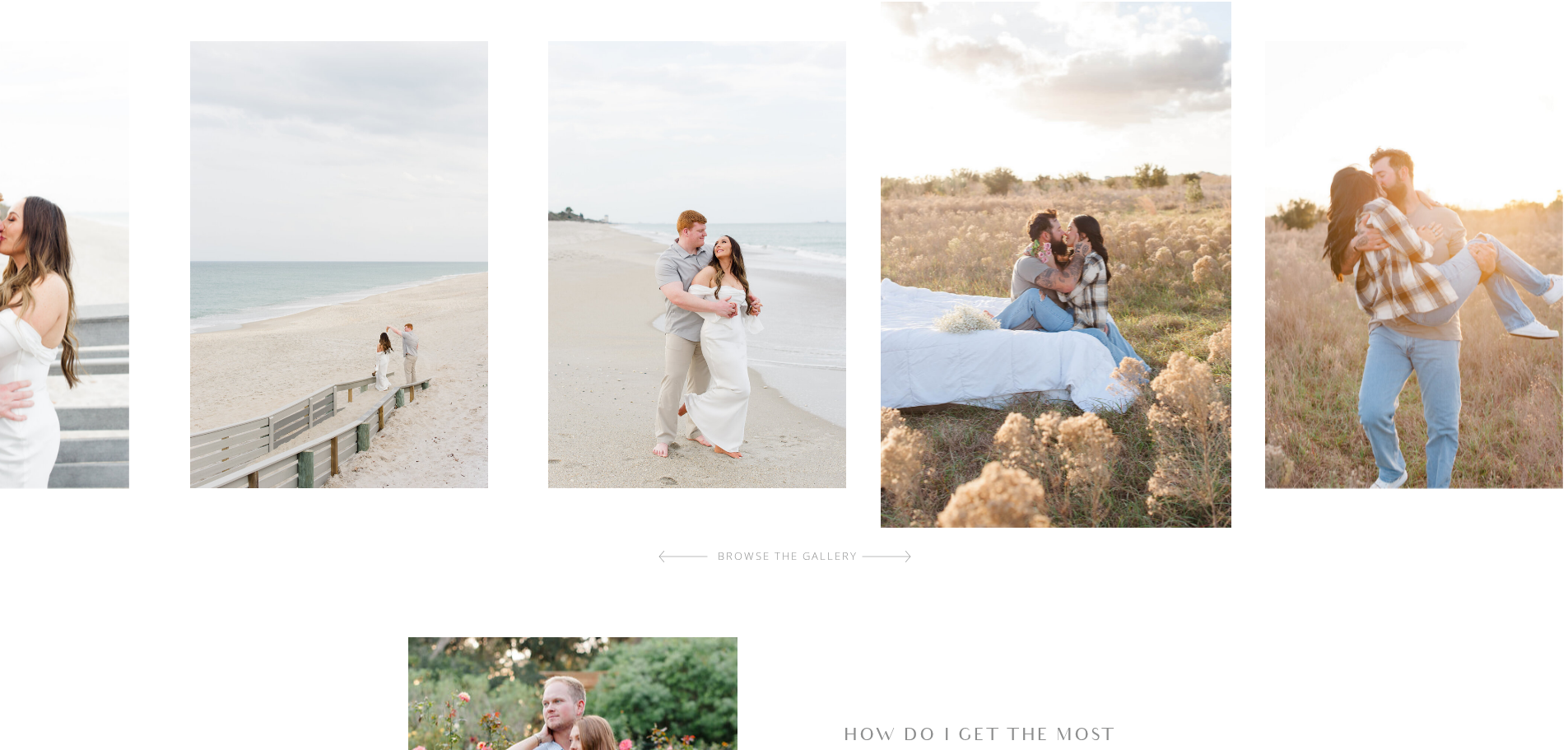
click at [896, 558] on div at bounding box center [886, 556] width 50 height 33
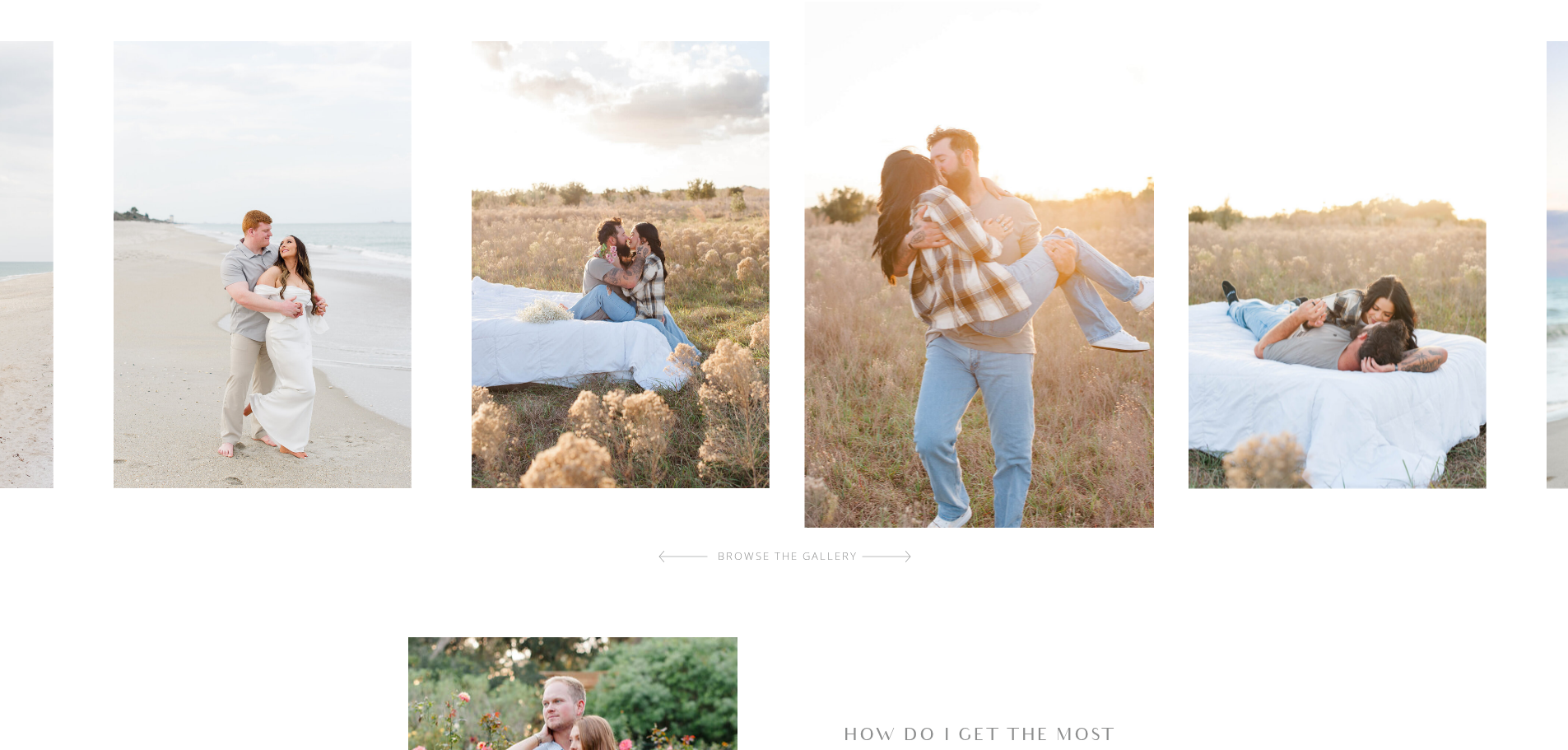
click at [896, 558] on div at bounding box center [886, 556] width 50 height 33
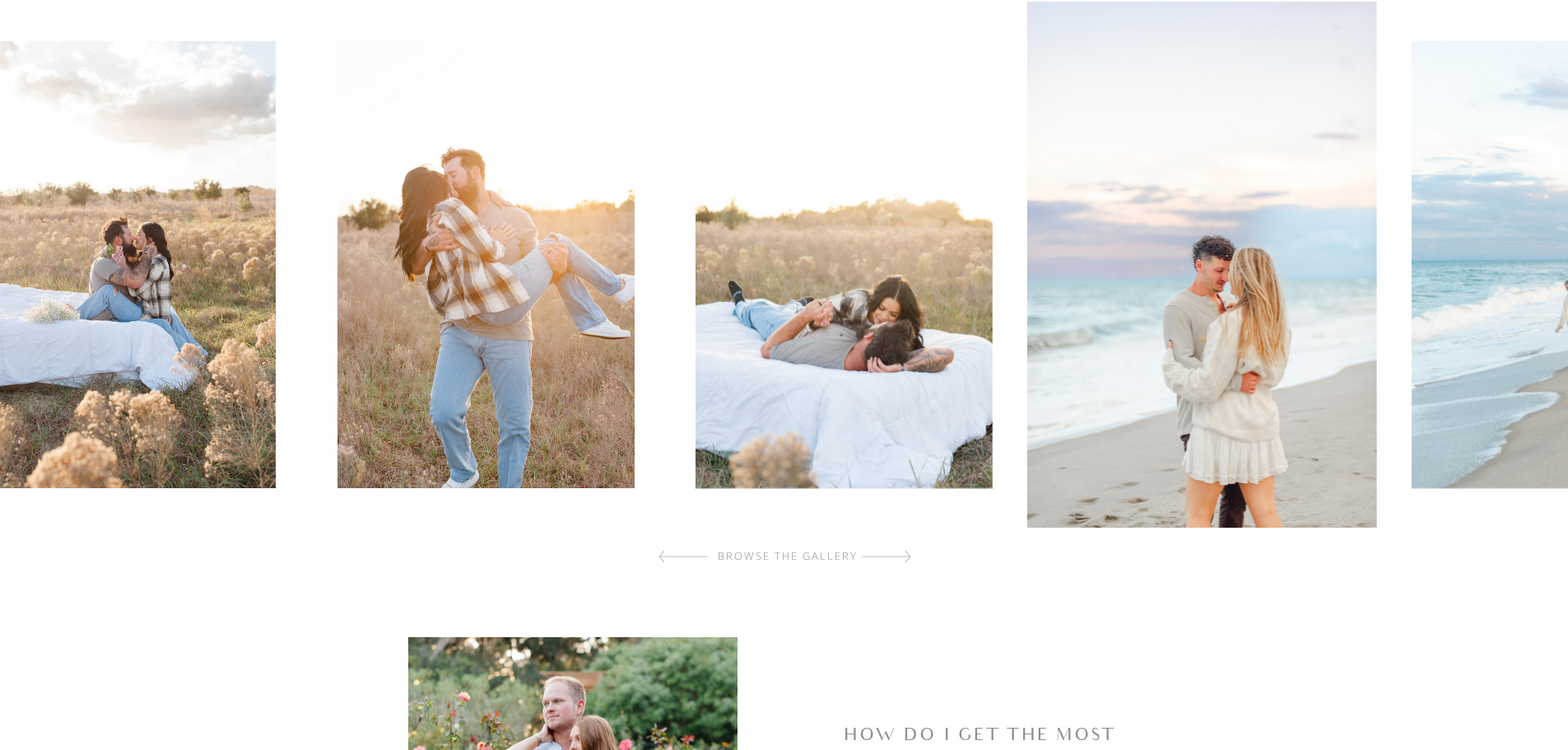
click at [896, 558] on div at bounding box center [886, 556] width 50 height 33
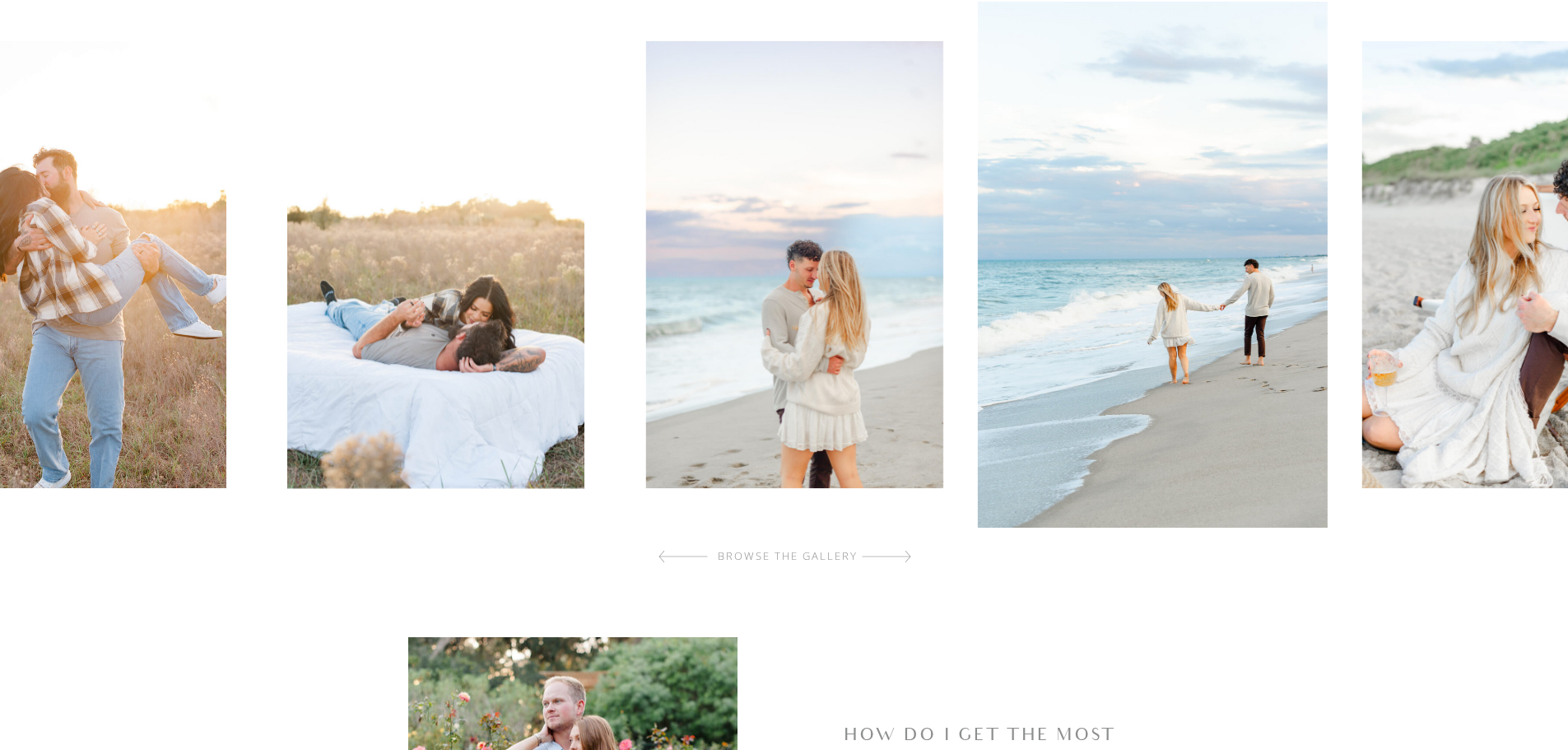
click at [896, 558] on div at bounding box center [886, 556] width 50 height 33
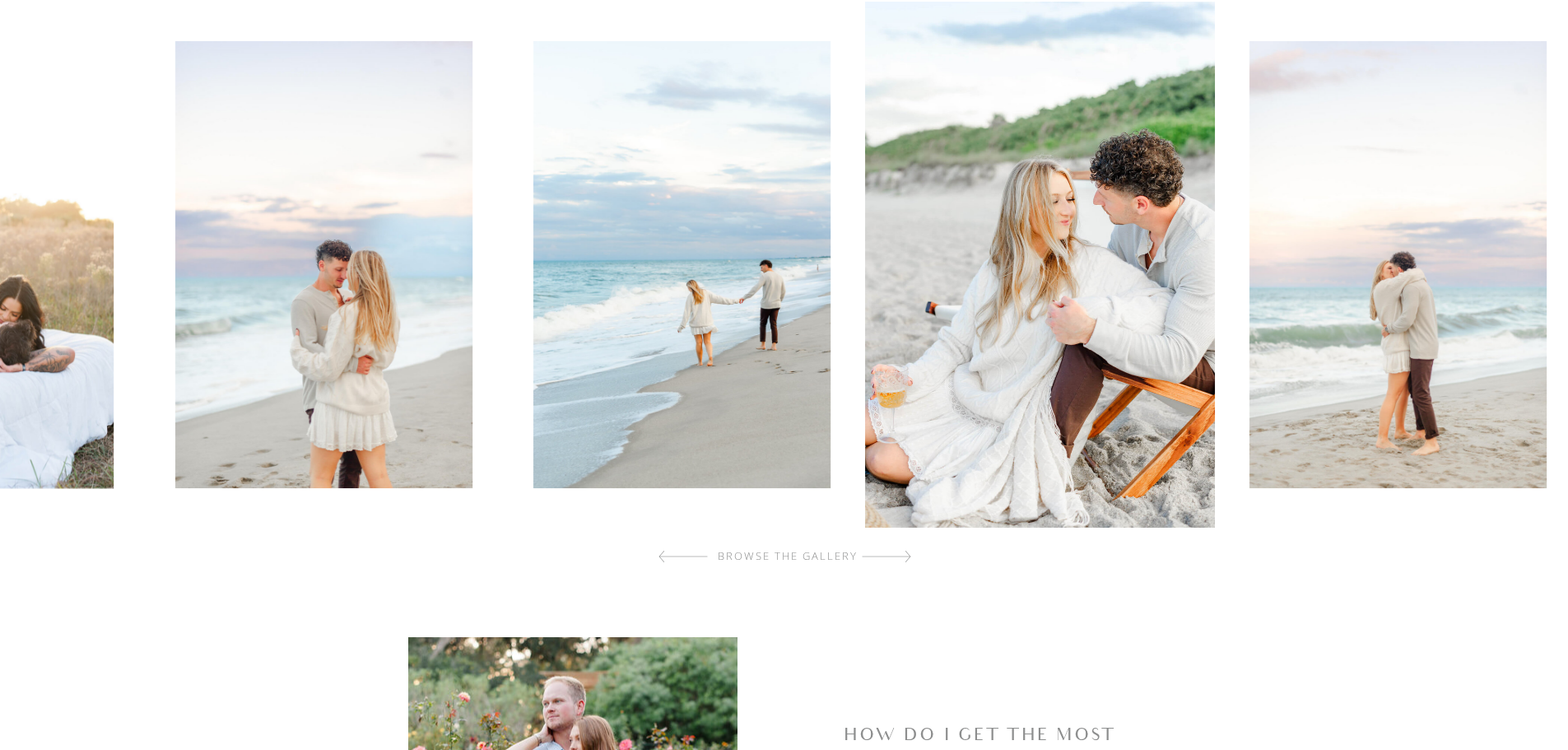
click at [896, 558] on div at bounding box center [886, 556] width 50 height 33
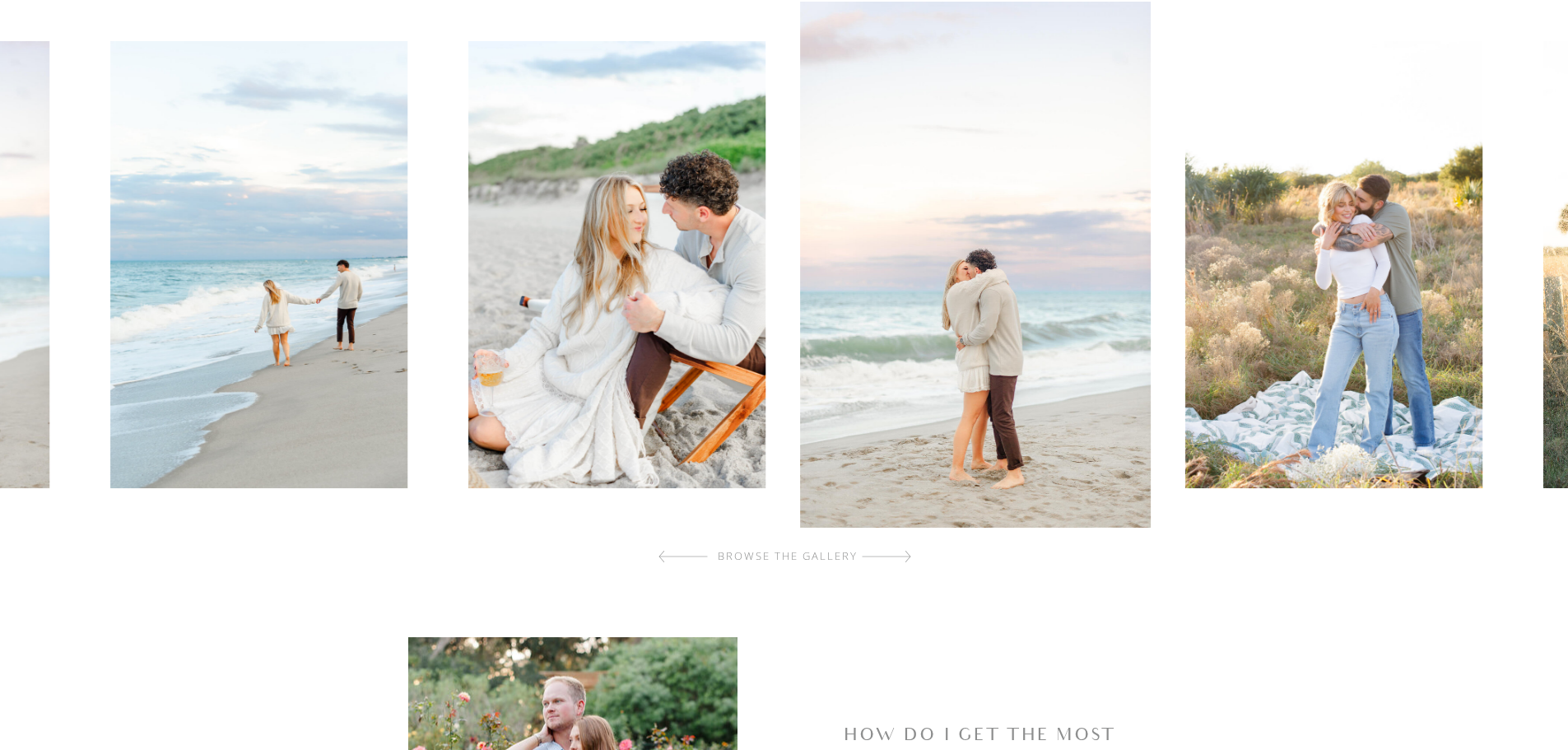
click at [896, 558] on div at bounding box center [886, 556] width 50 height 33
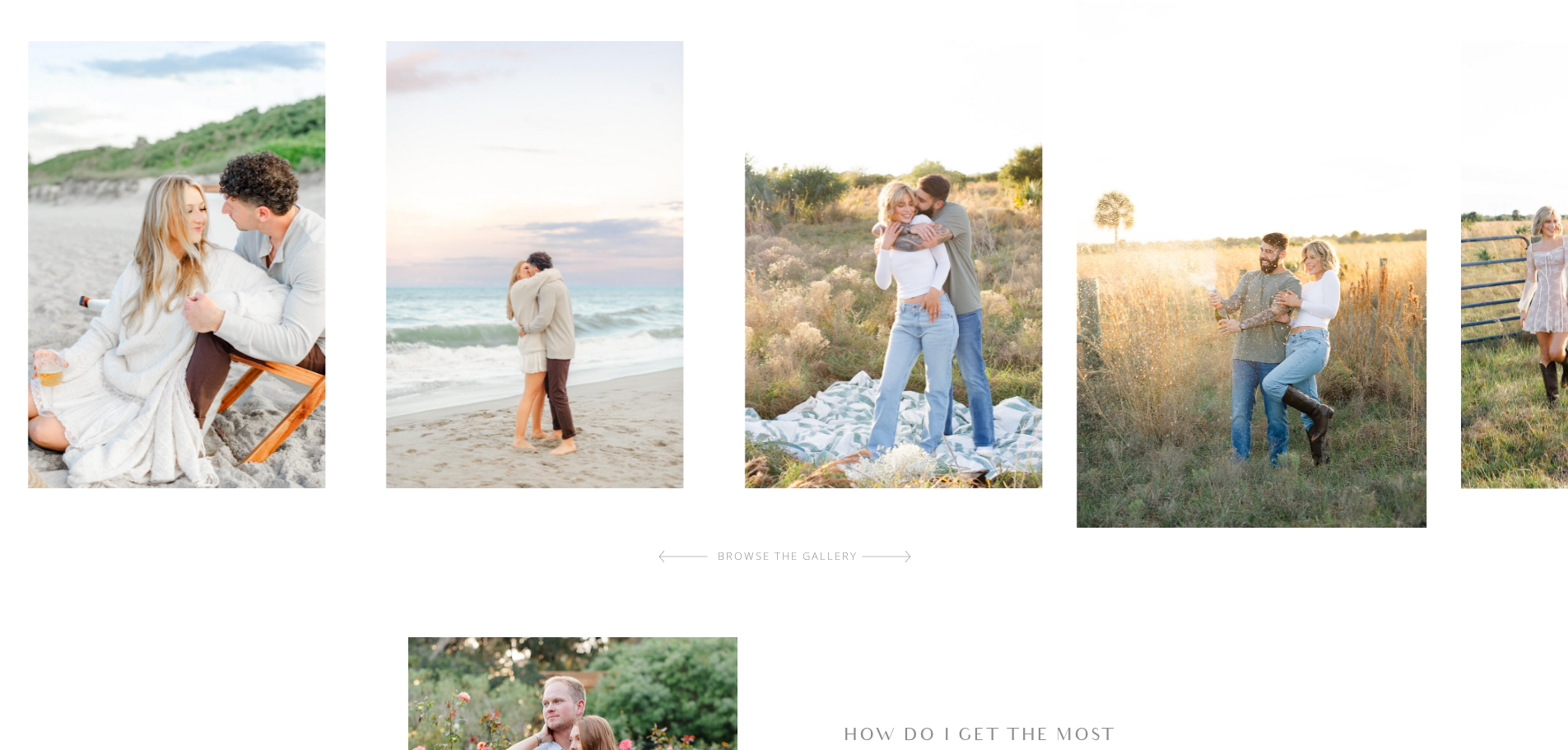
click at [896, 558] on div at bounding box center [886, 556] width 50 height 33
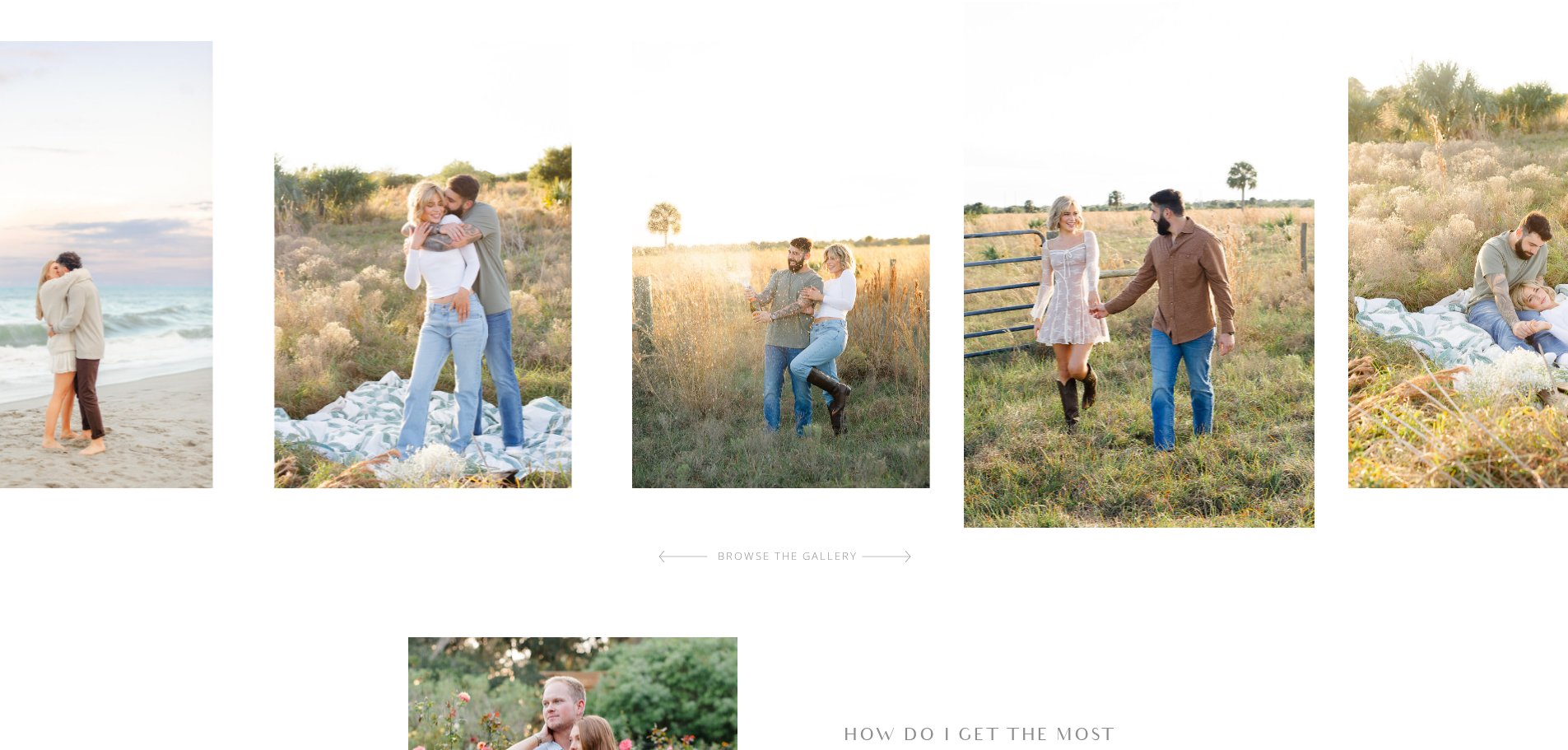
click at [896, 558] on div at bounding box center [886, 556] width 50 height 33
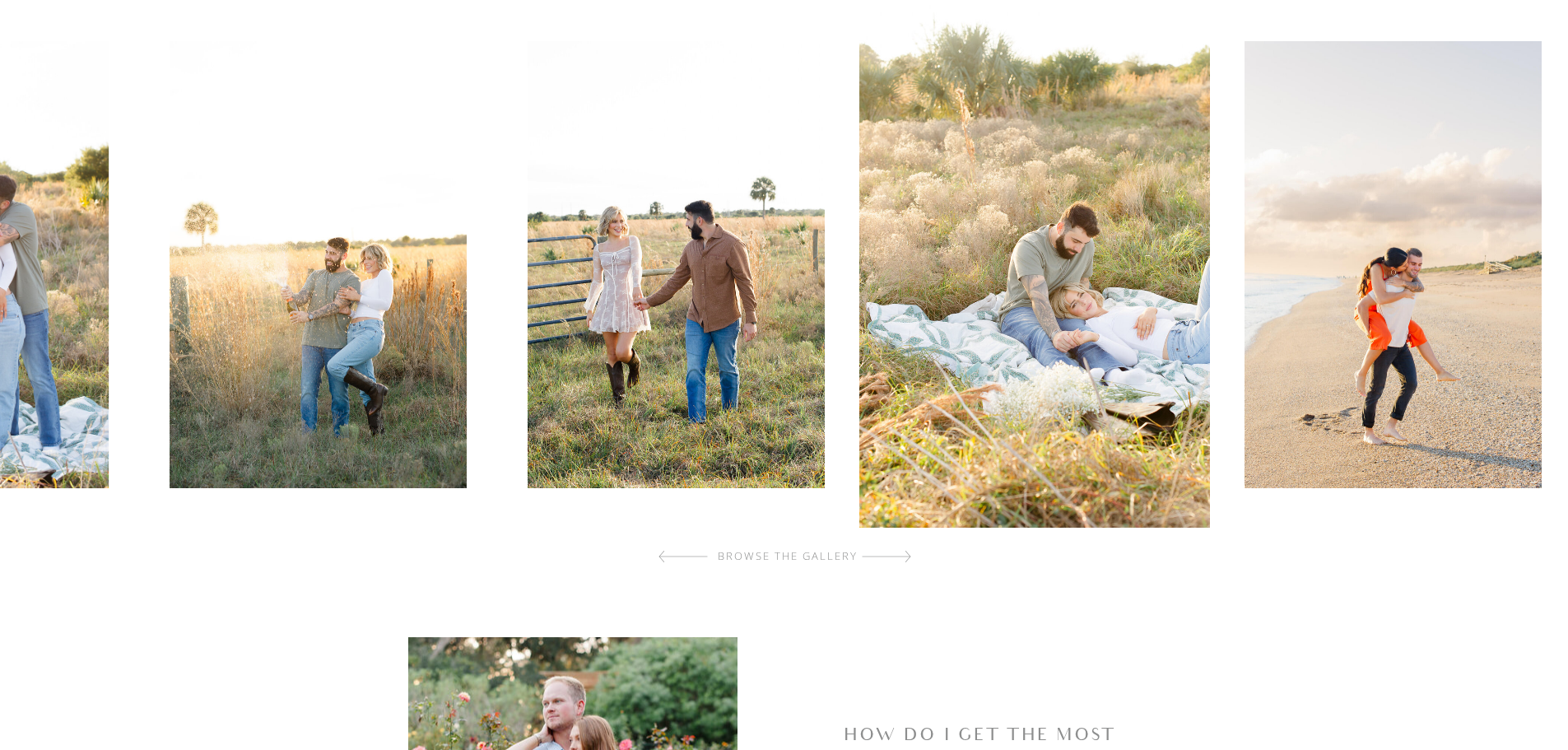
click at [896, 558] on div at bounding box center [886, 556] width 50 height 33
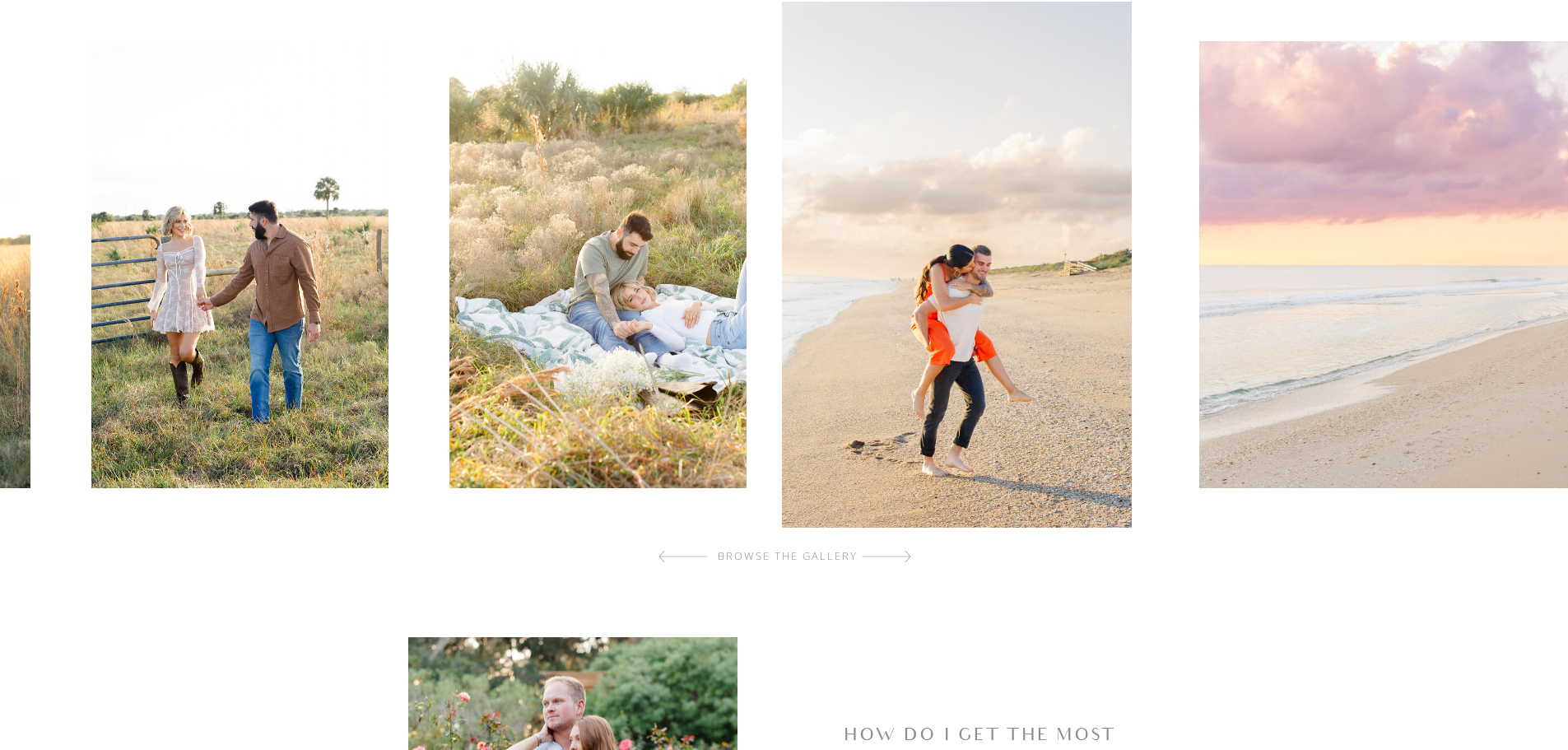
click at [896, 558] on div at bounding box center [886, 556] width 50 height 33
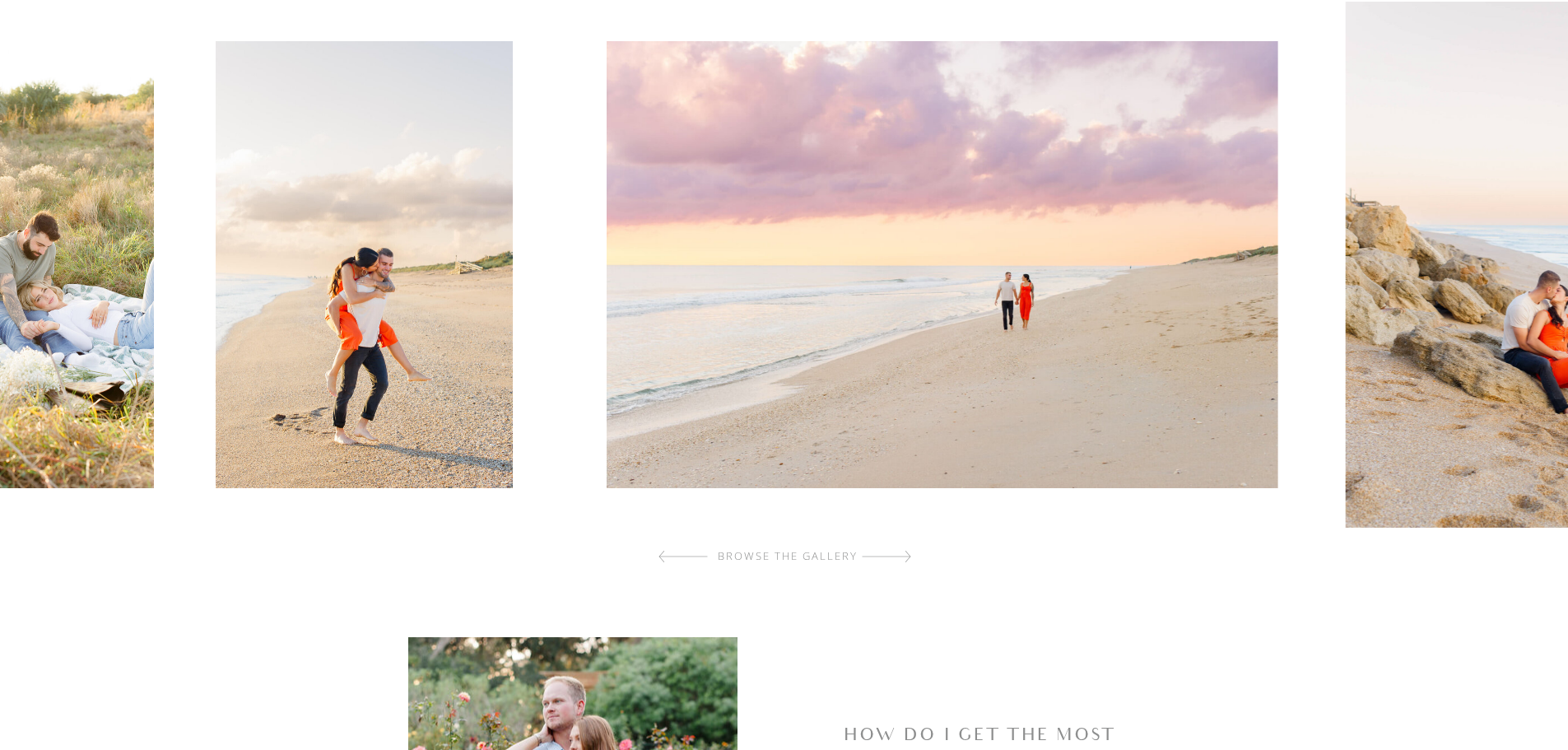
click at [896, 558] on div at bounding box center [886, 556] width 50 height 33
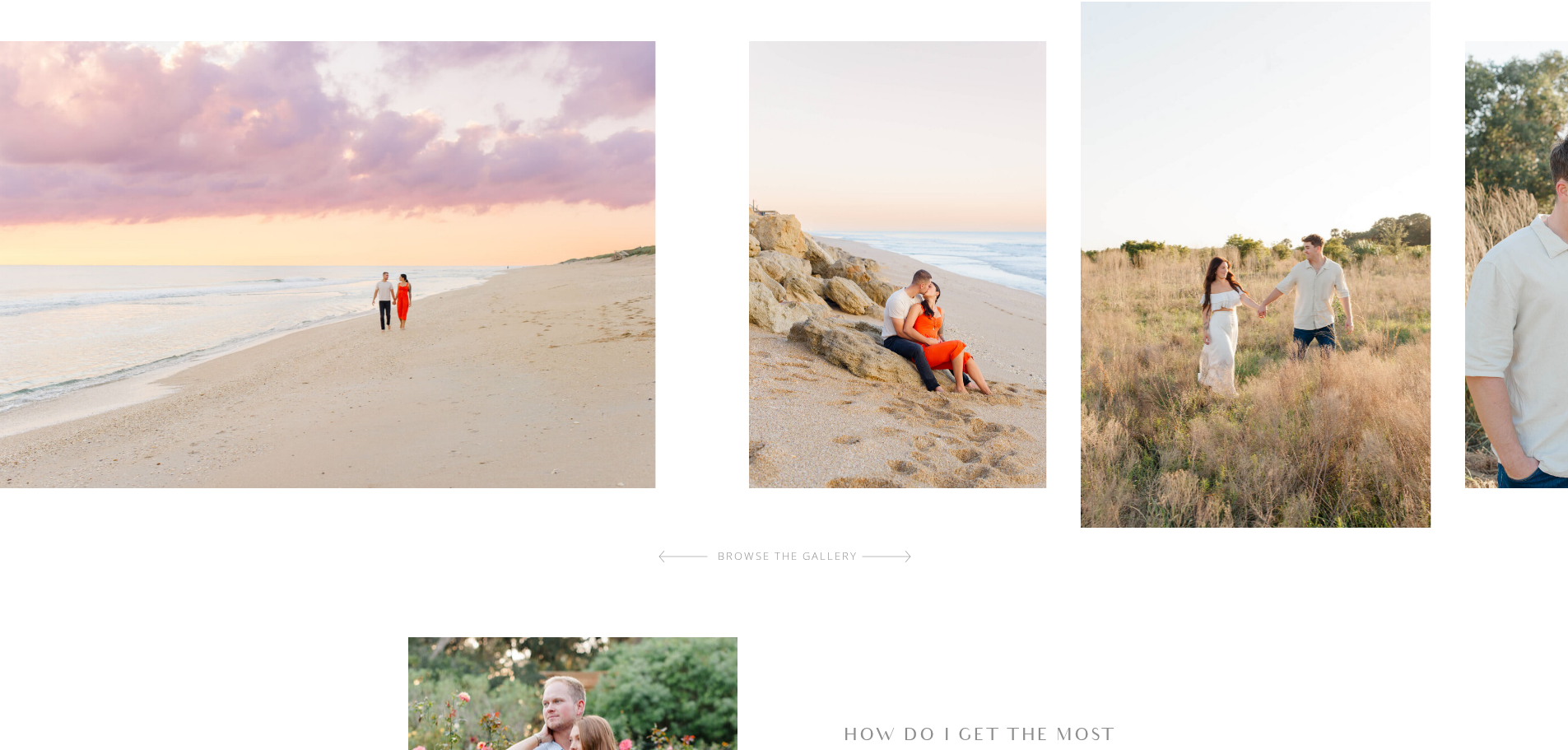
click at [896, 558] on div at bounding box center [886, 556] width 50 height 33
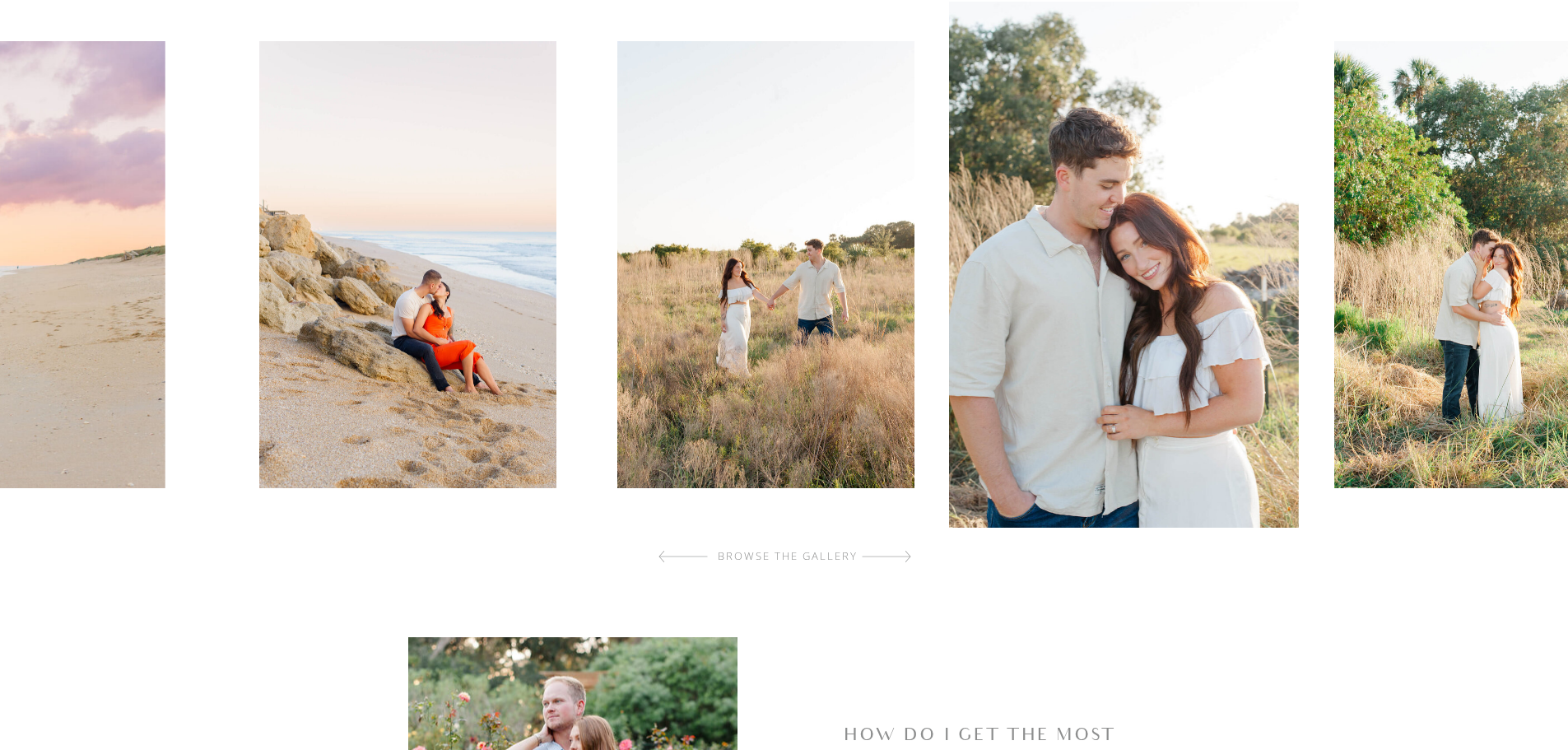
click at [896, 558] on div at bounding box center [886, 556] width 50 height 33
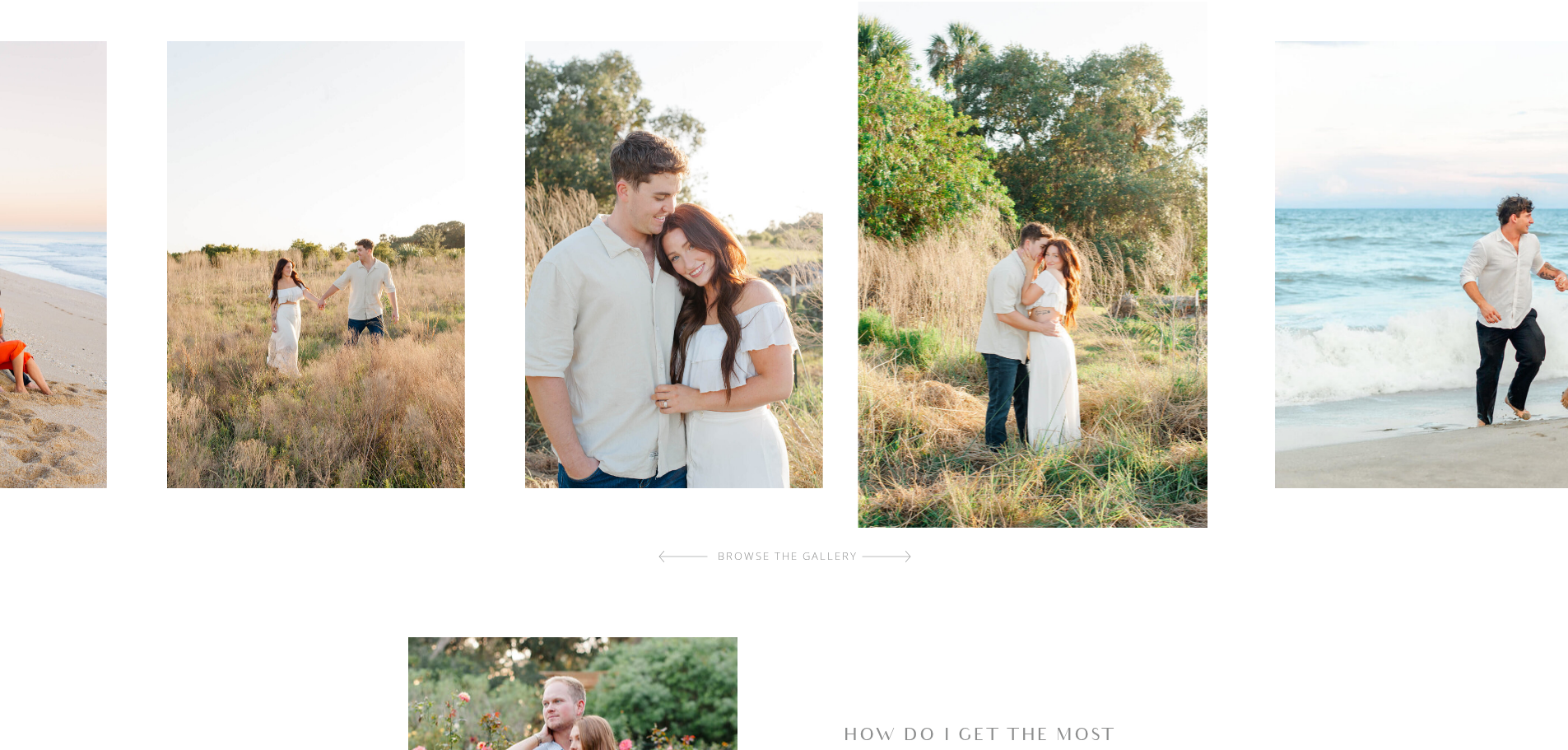
click at [896, 558] on div at bounding box center [886, 556] width 50 height 33
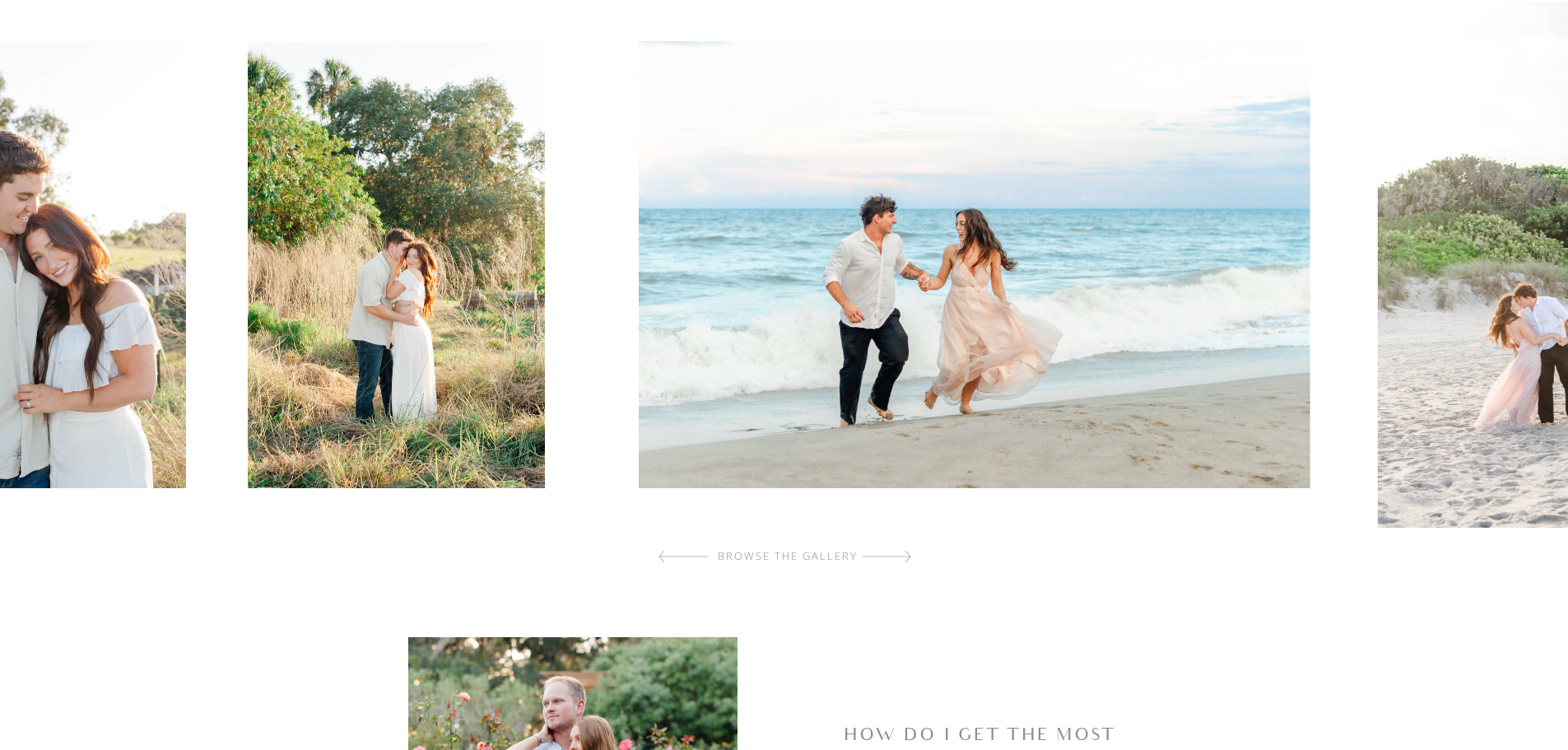
click at [896, 558] on div at bounding box center [886, 556] width 50 height 33
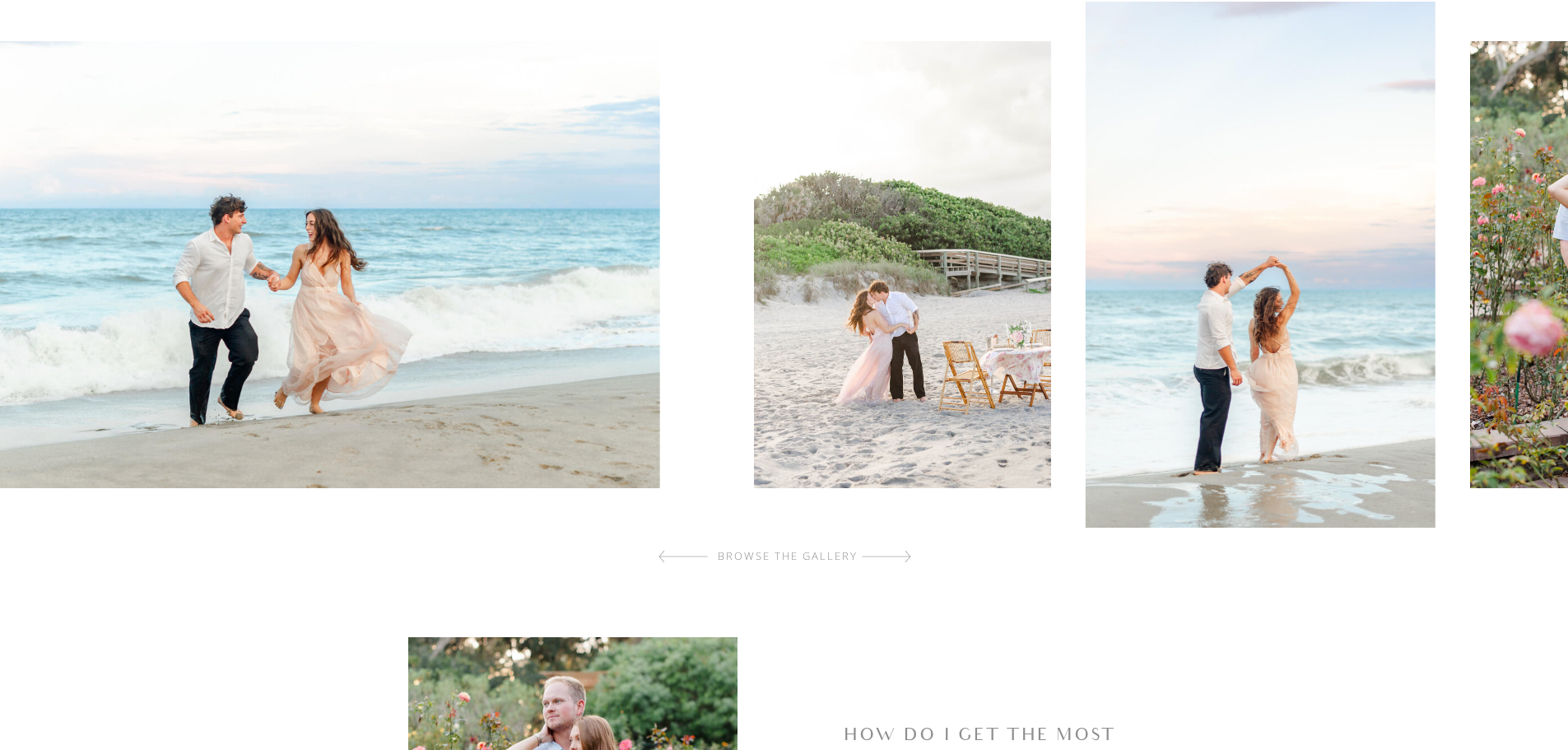
click at [896, 558] on div at bounding box center [886, 556] width 50 height 33
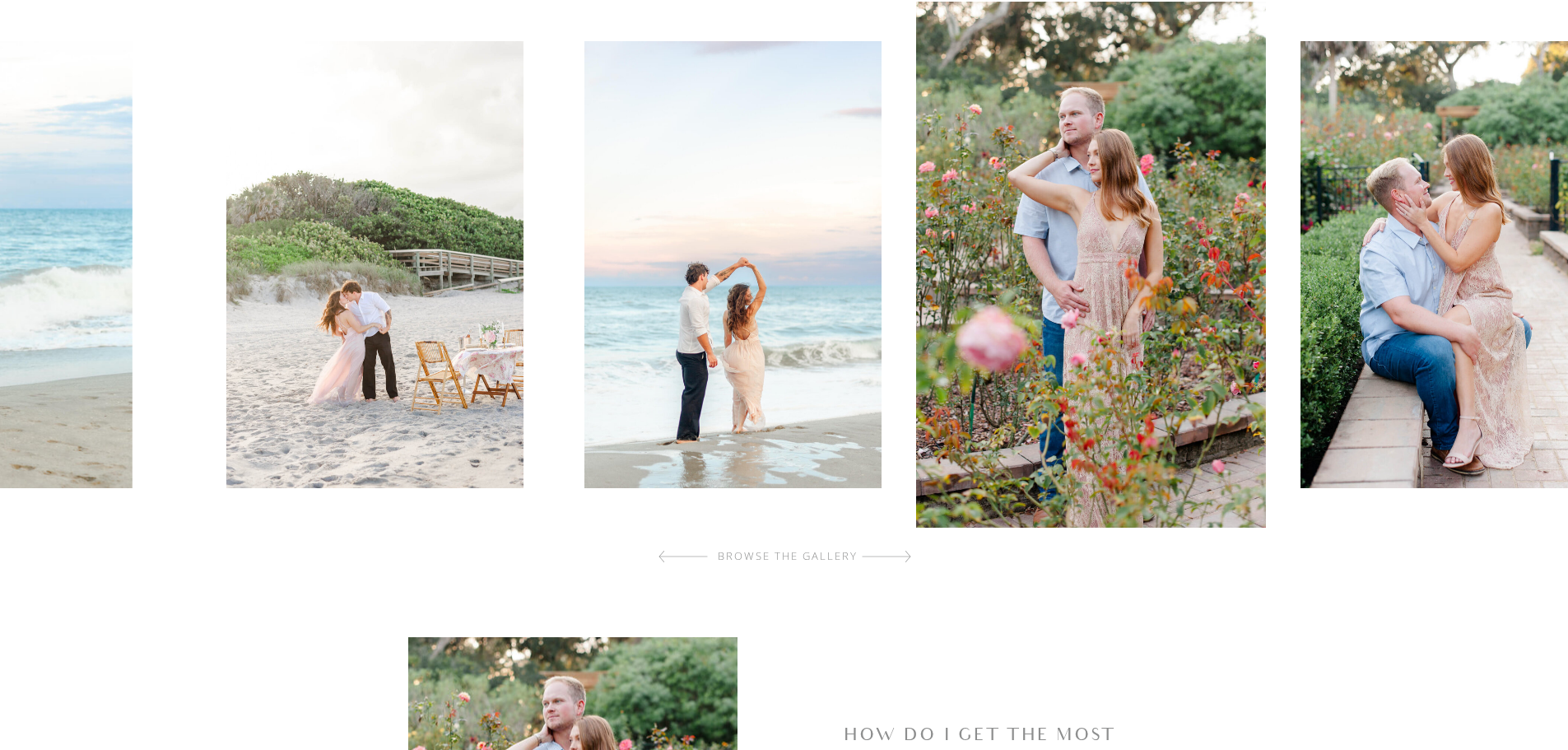
click at [896, 558] on div at bounding box center [886, 556] width 50 height 33
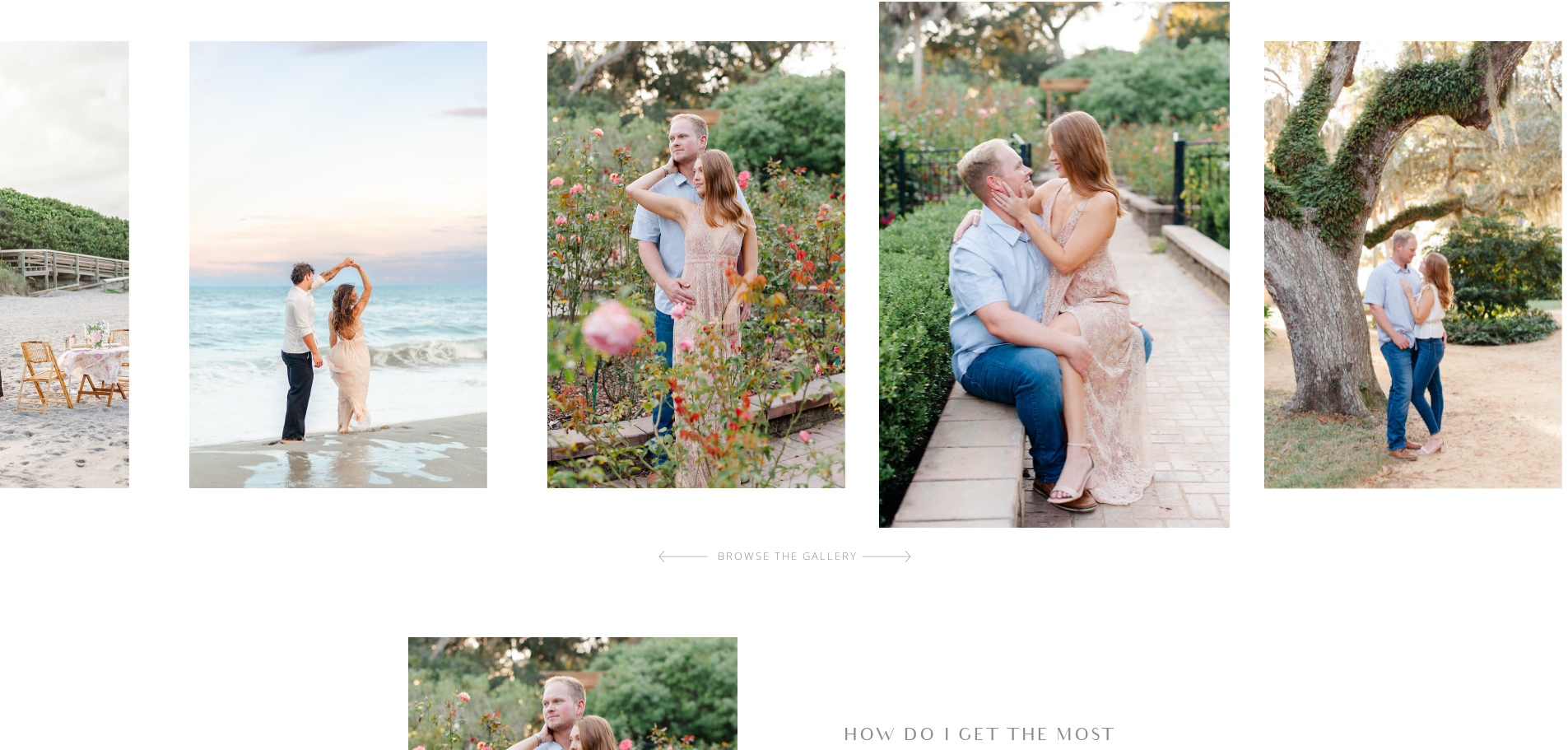
click at [896, 558] on div at bounding box center [886, 556] width 50 height 33
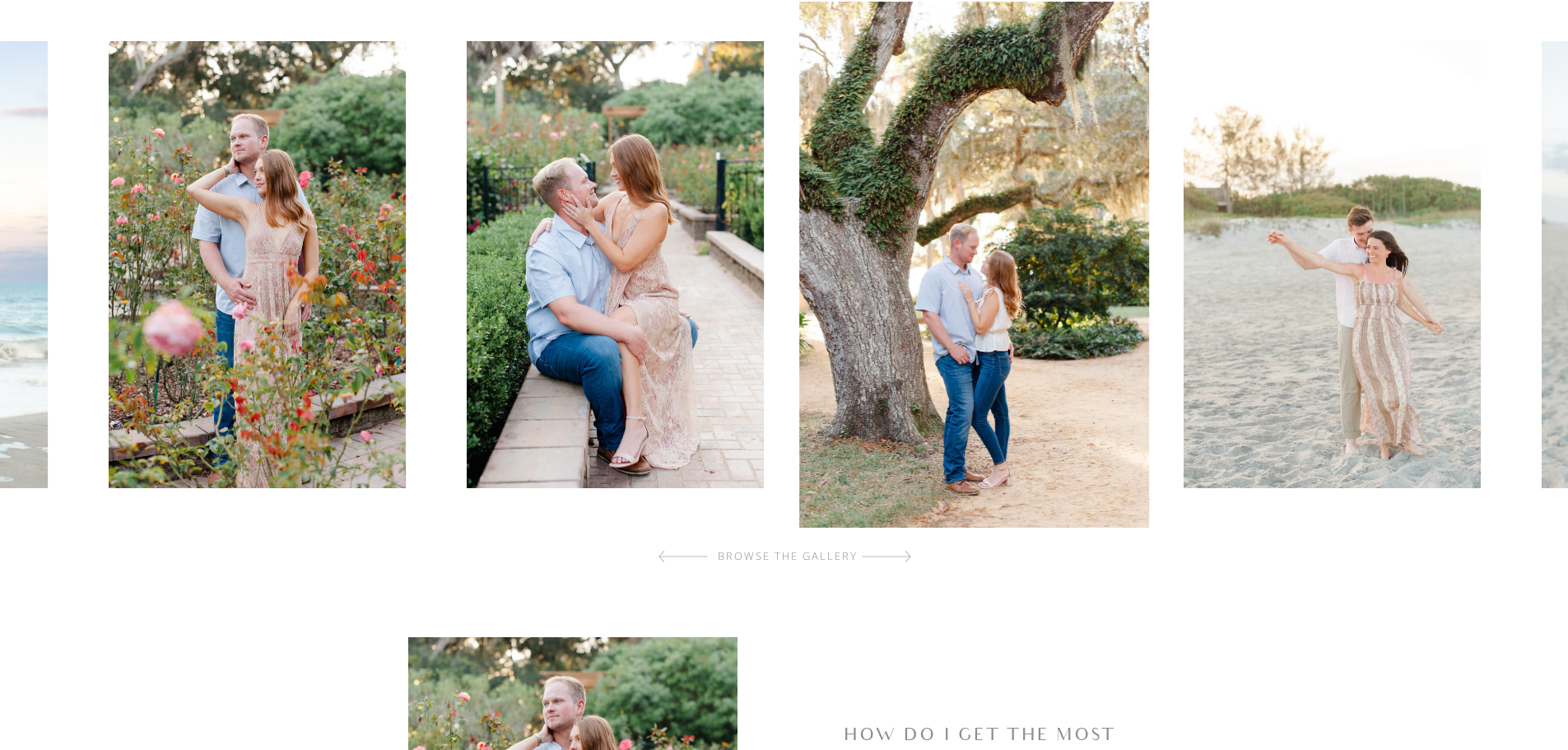
click at [896, 558] on div at bounding box center [886, 556] width 50 height 33
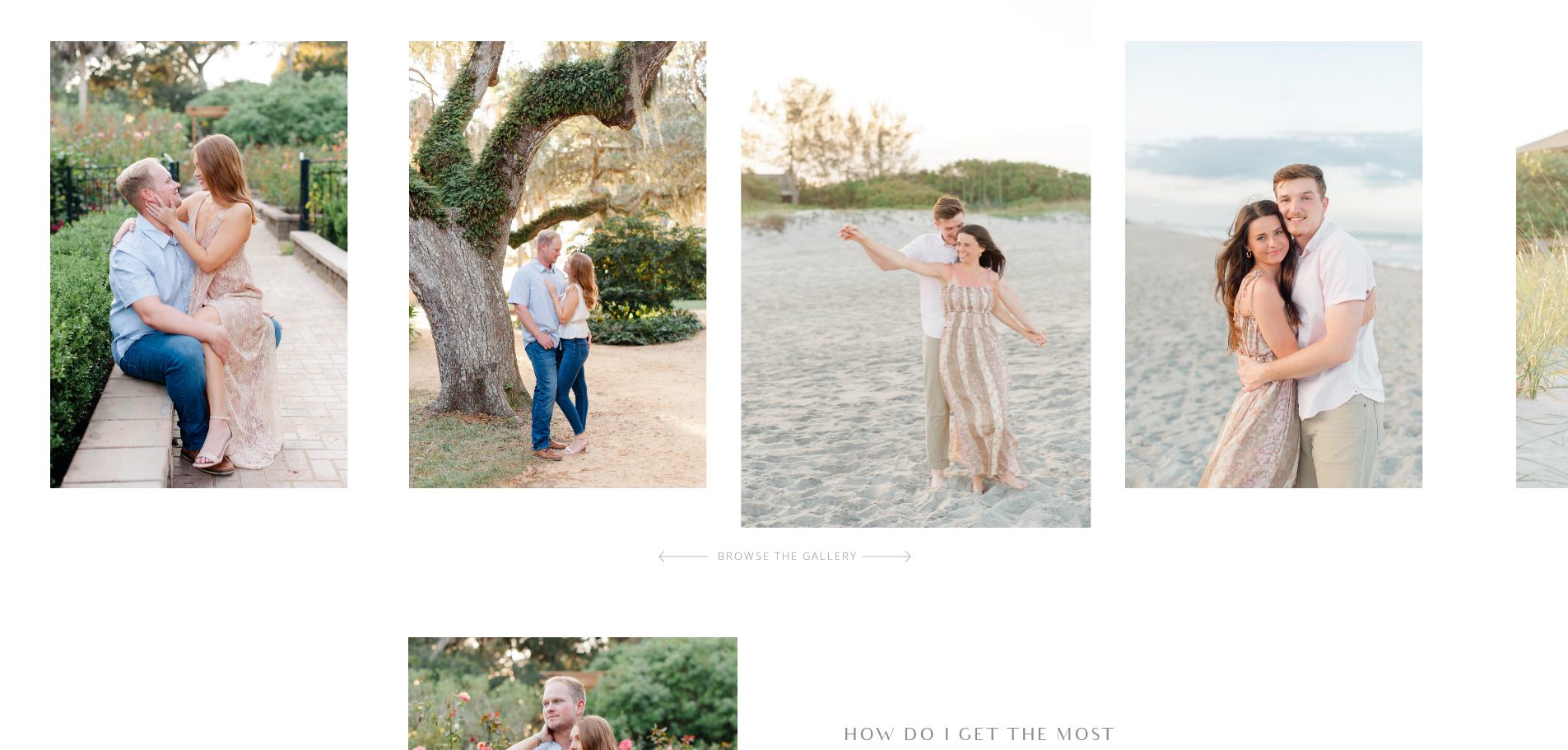
click at [896, 558] on div at bounding box center [886, 556] width 50 height 33
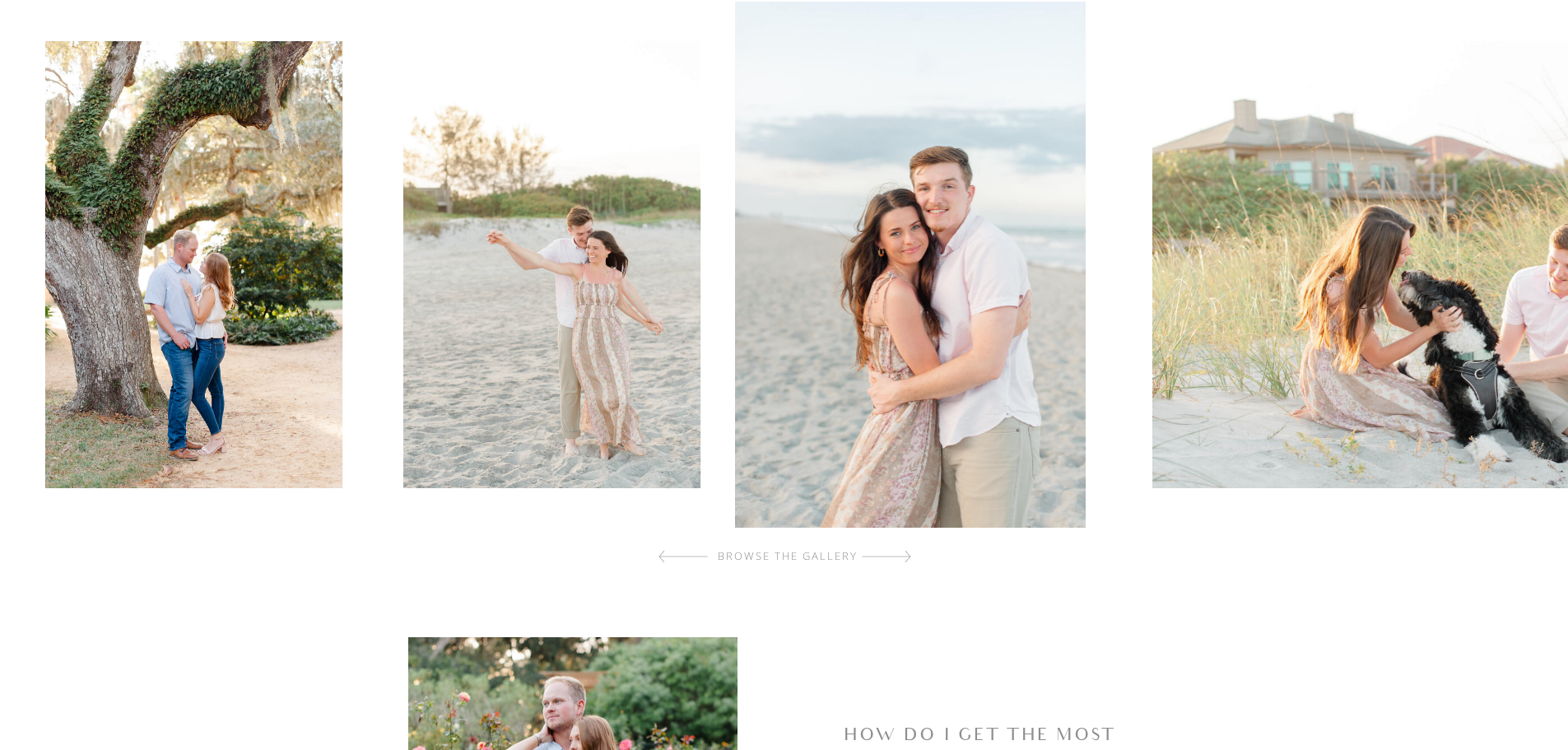
click at [896, 558] on div at bounding box center [886, 556] width 50 height 33
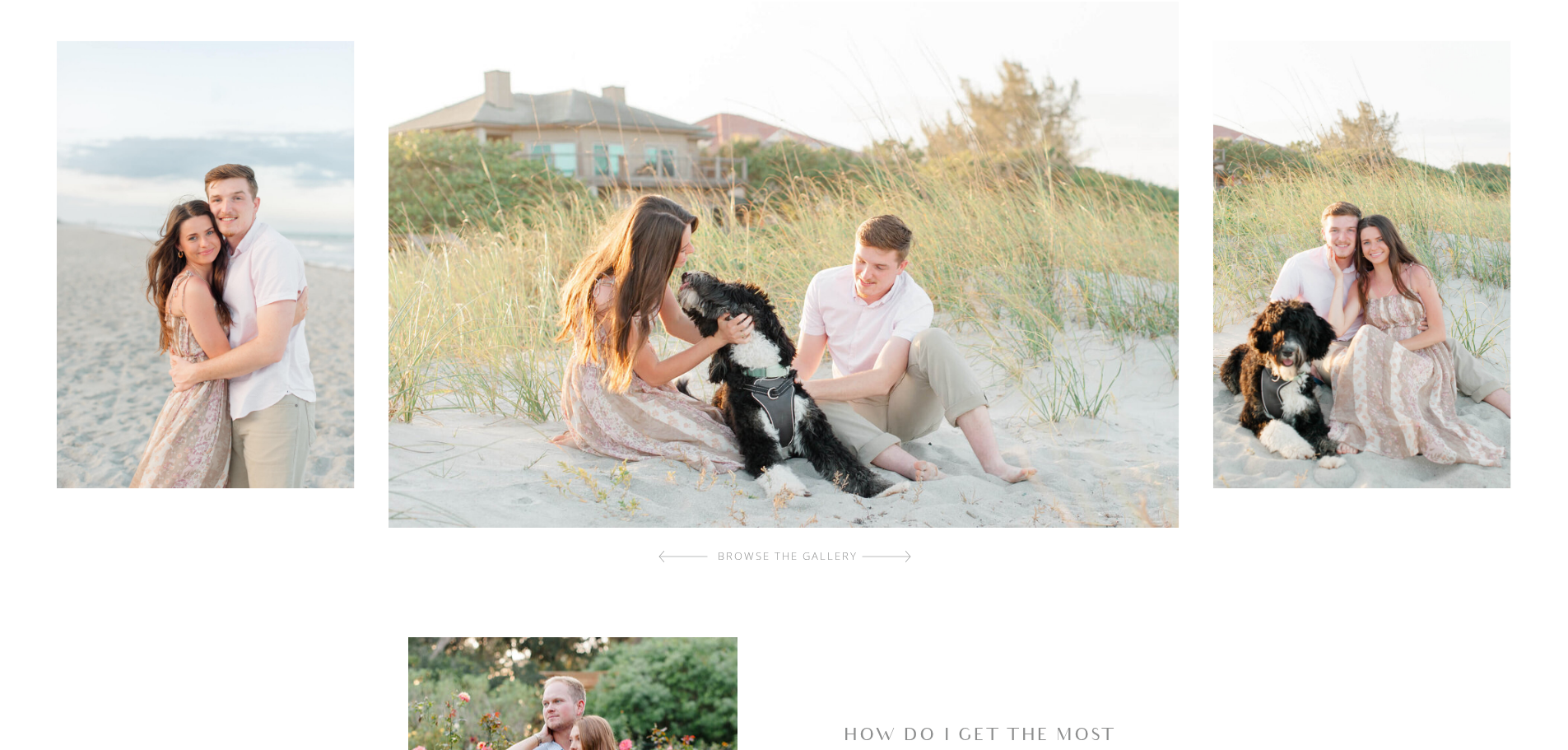
click at [896, 558] on div at bounding box center [886, 556] width 50 height 33
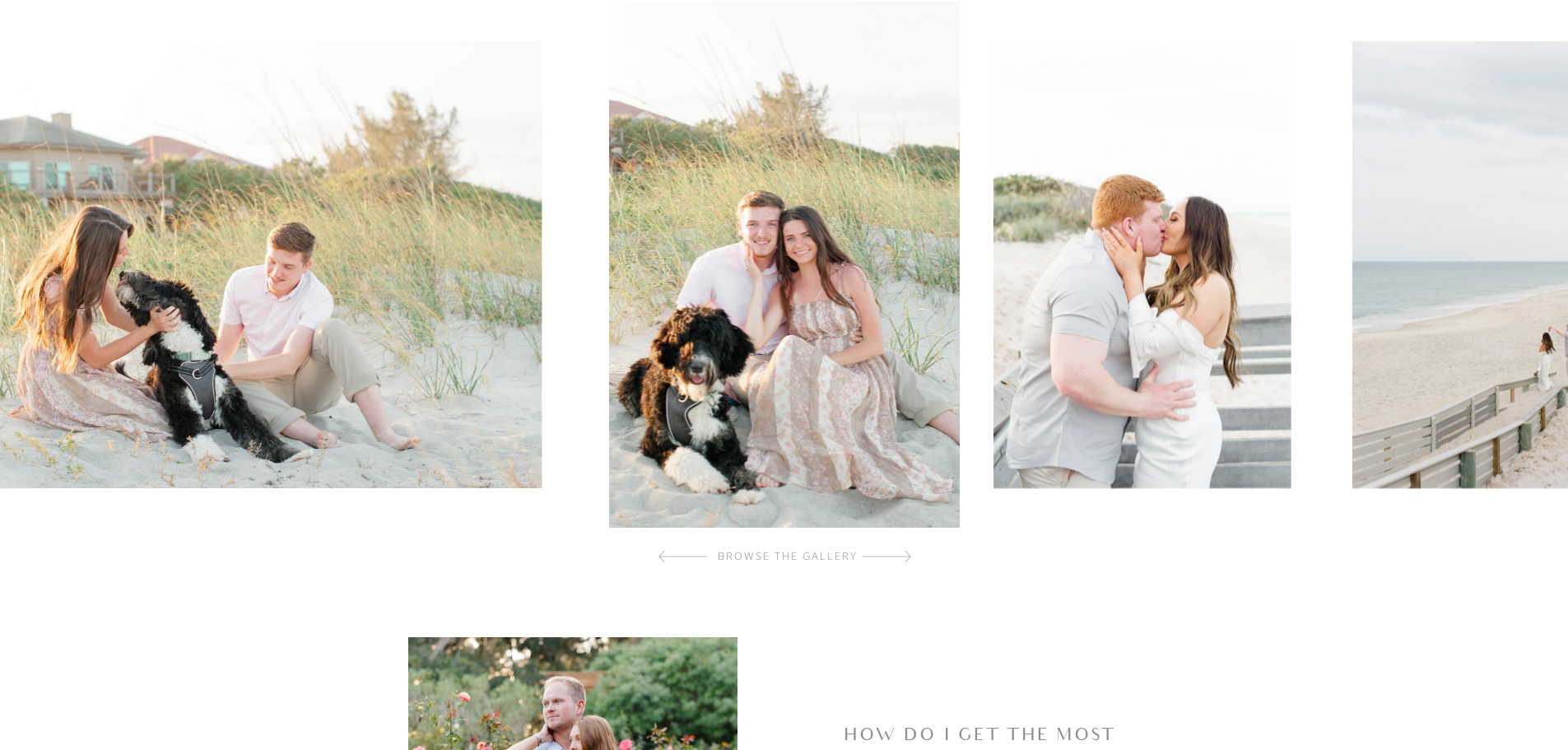
click at [896, 558] on div at bounding box center [886, 556] width 50 height 33
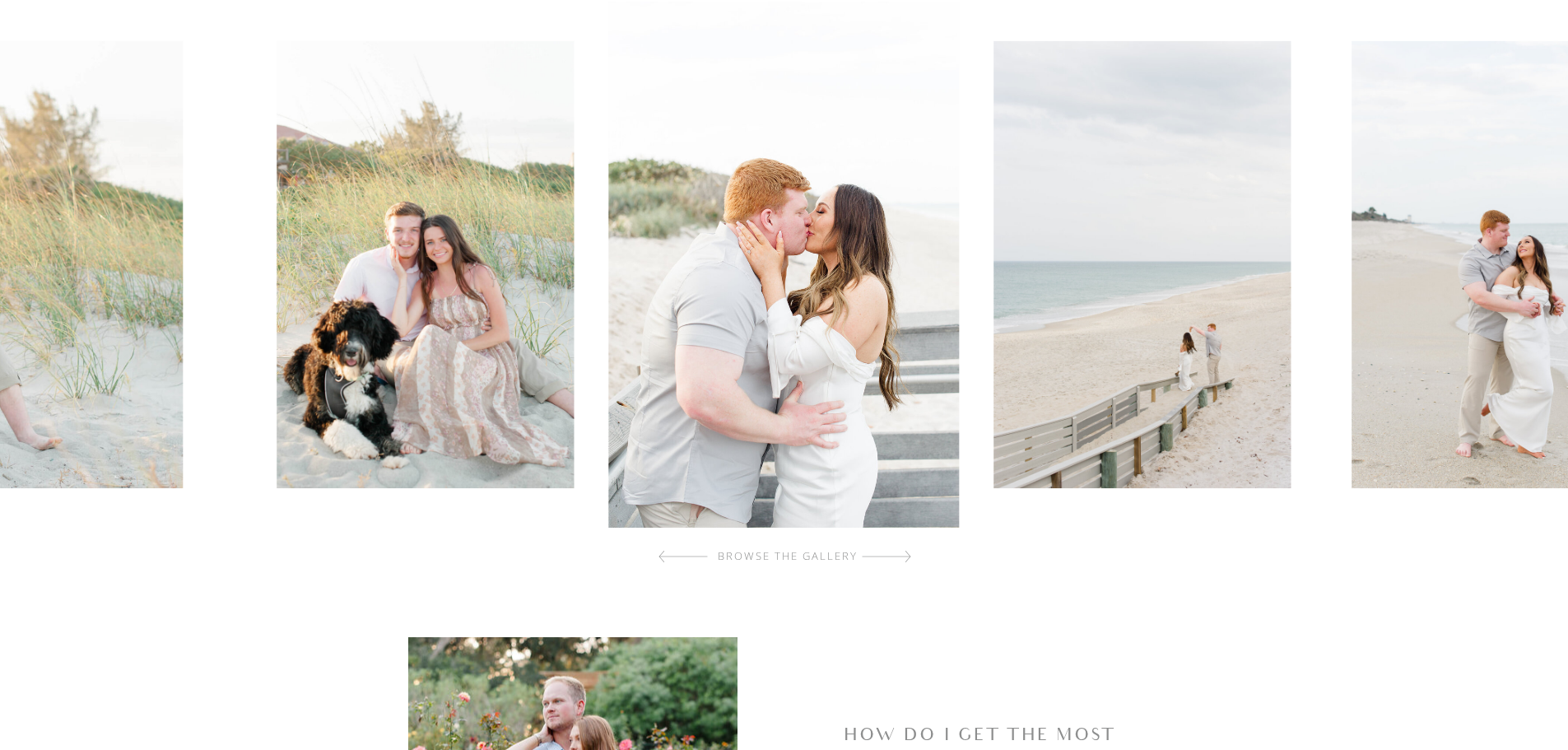
click at [896, 558] on div at bounding box center [886, 556] width 50 height 33
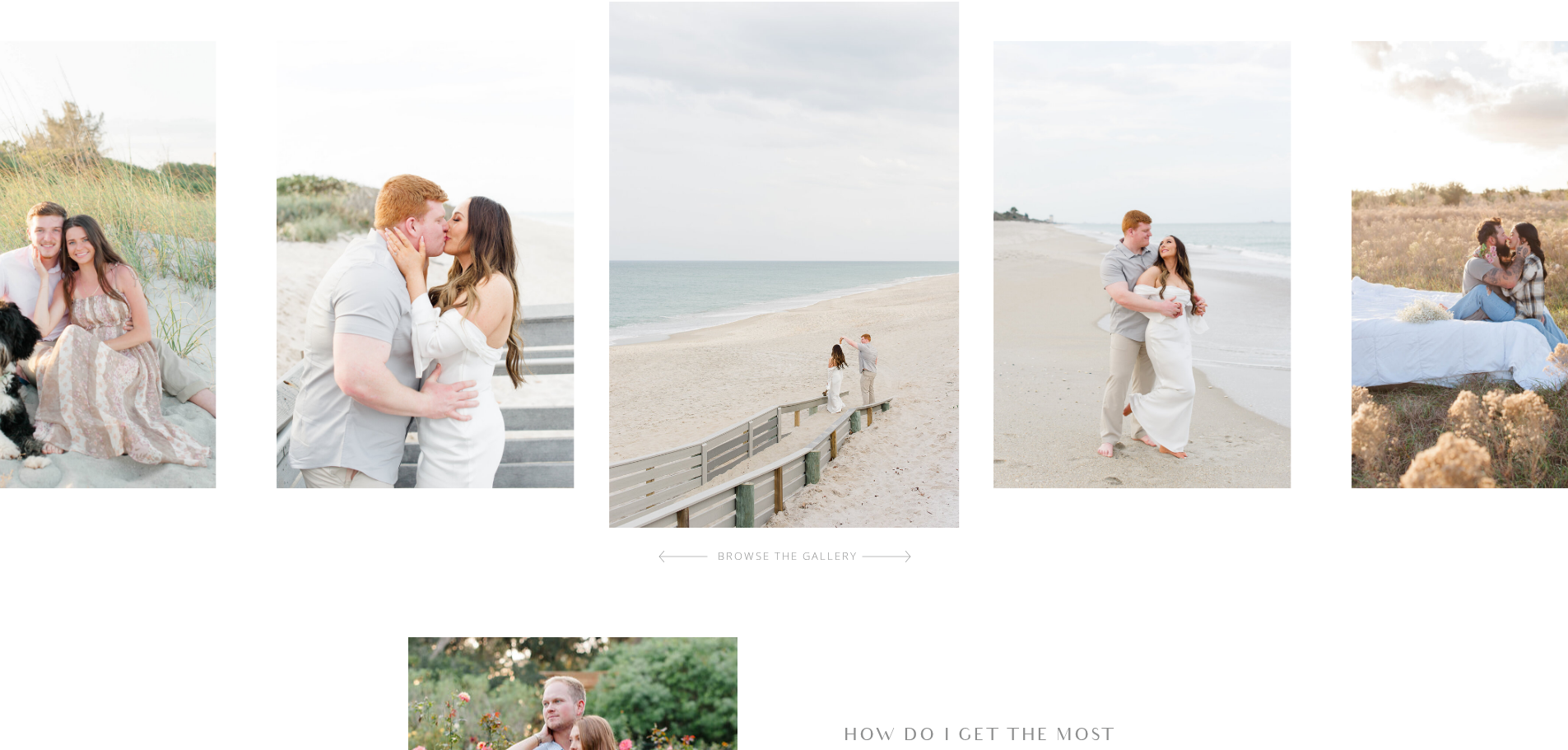
click at [896, 558] on div at bounding box center [886, 556] width 50 height 33
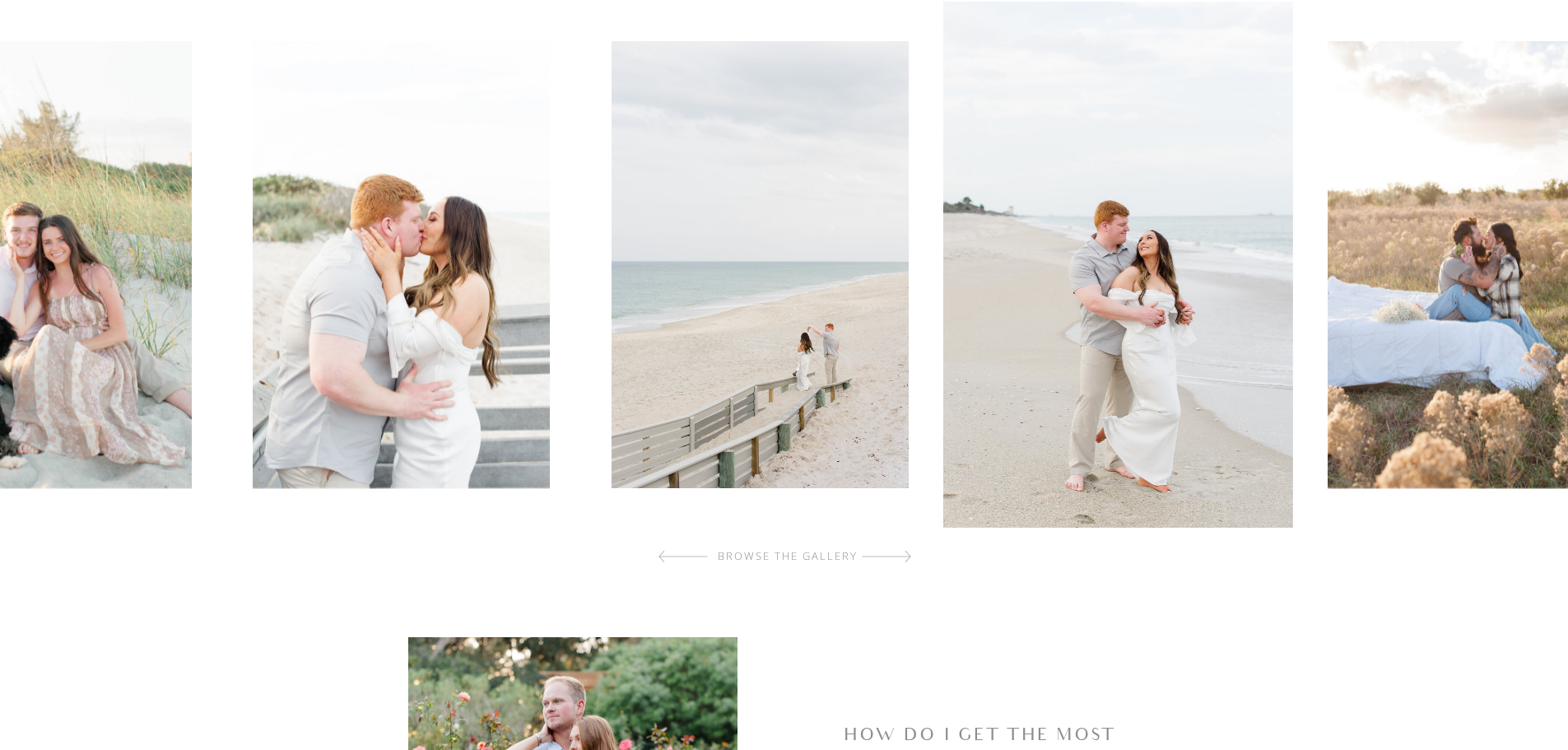
click at [896, 558] on div at bounding box center [886, 556] width 50 height 33
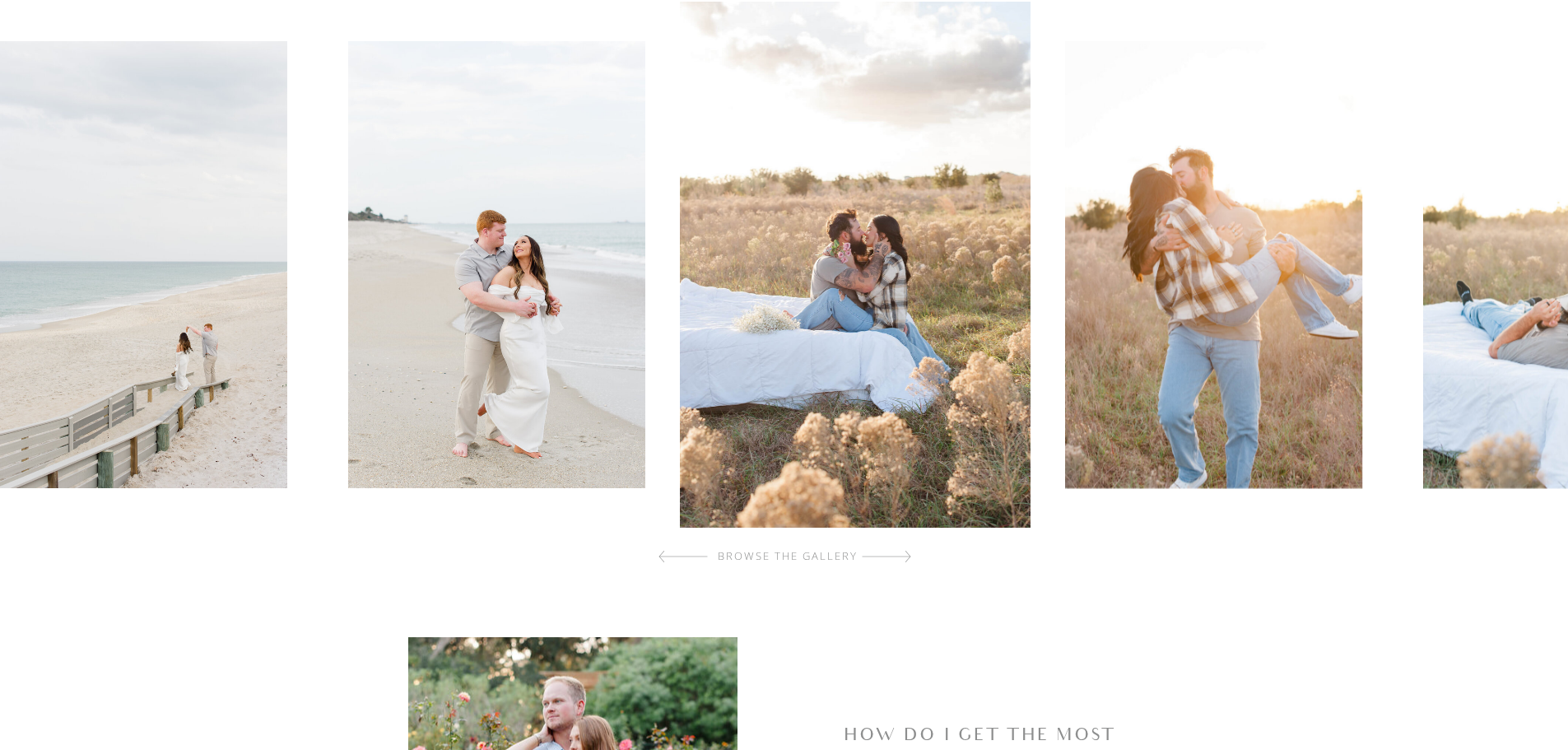
click at [896, 558] on div at bounding box center [886, 556] width 50 height 33
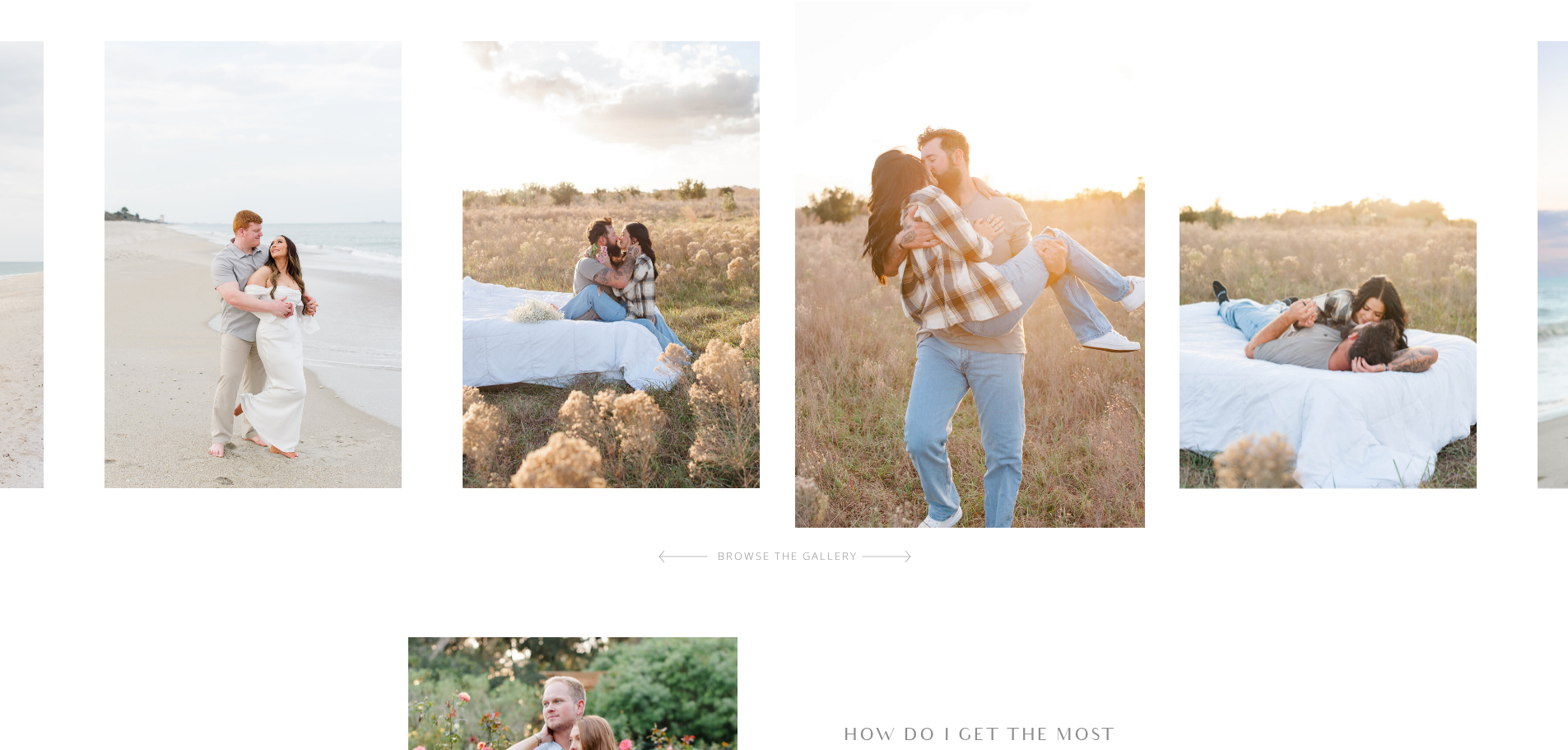
click at [896, 558] on div at bounding box center [886, 556] width 50 height 33
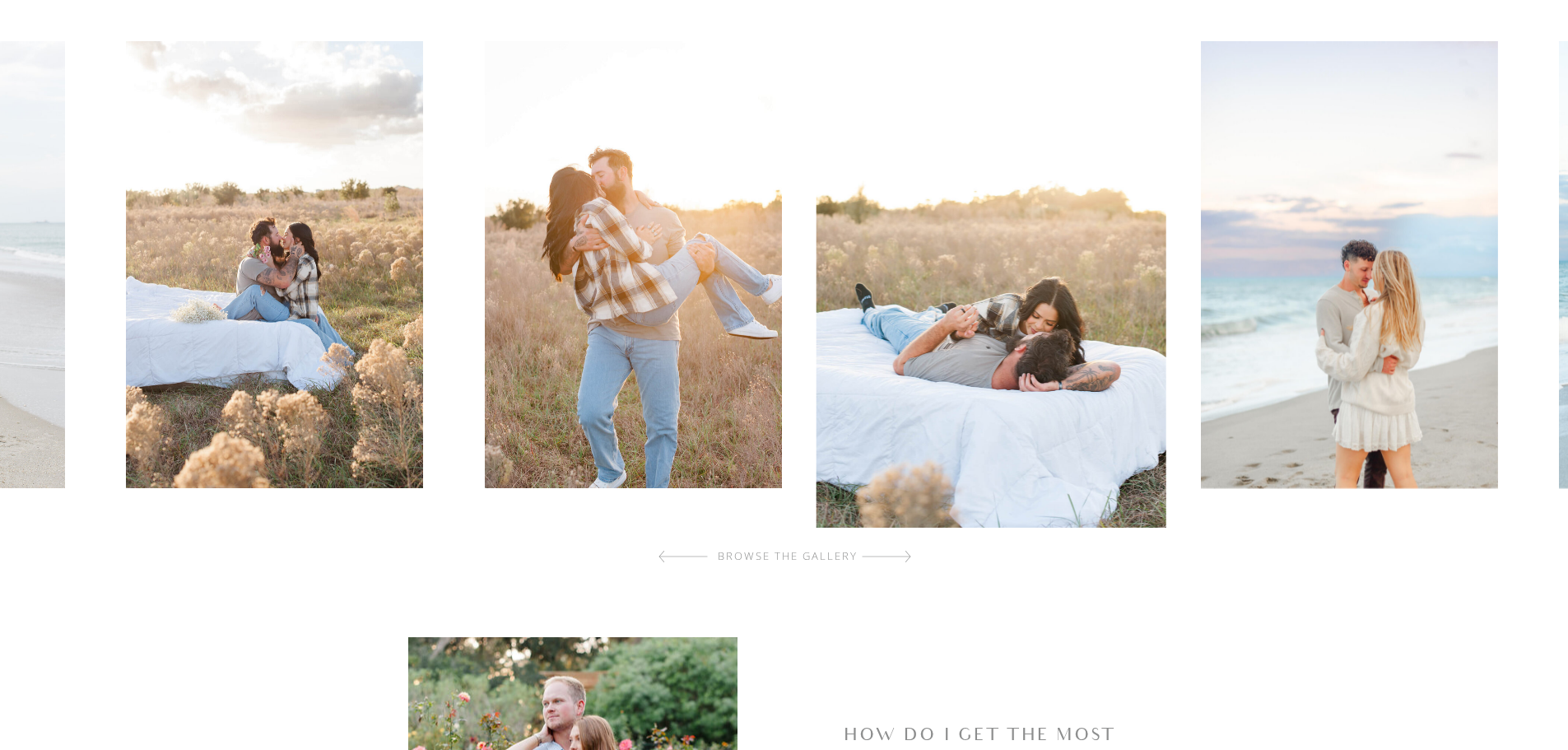
click at [896, 558] on div at bounding box center [886, 556] width 50 height 33
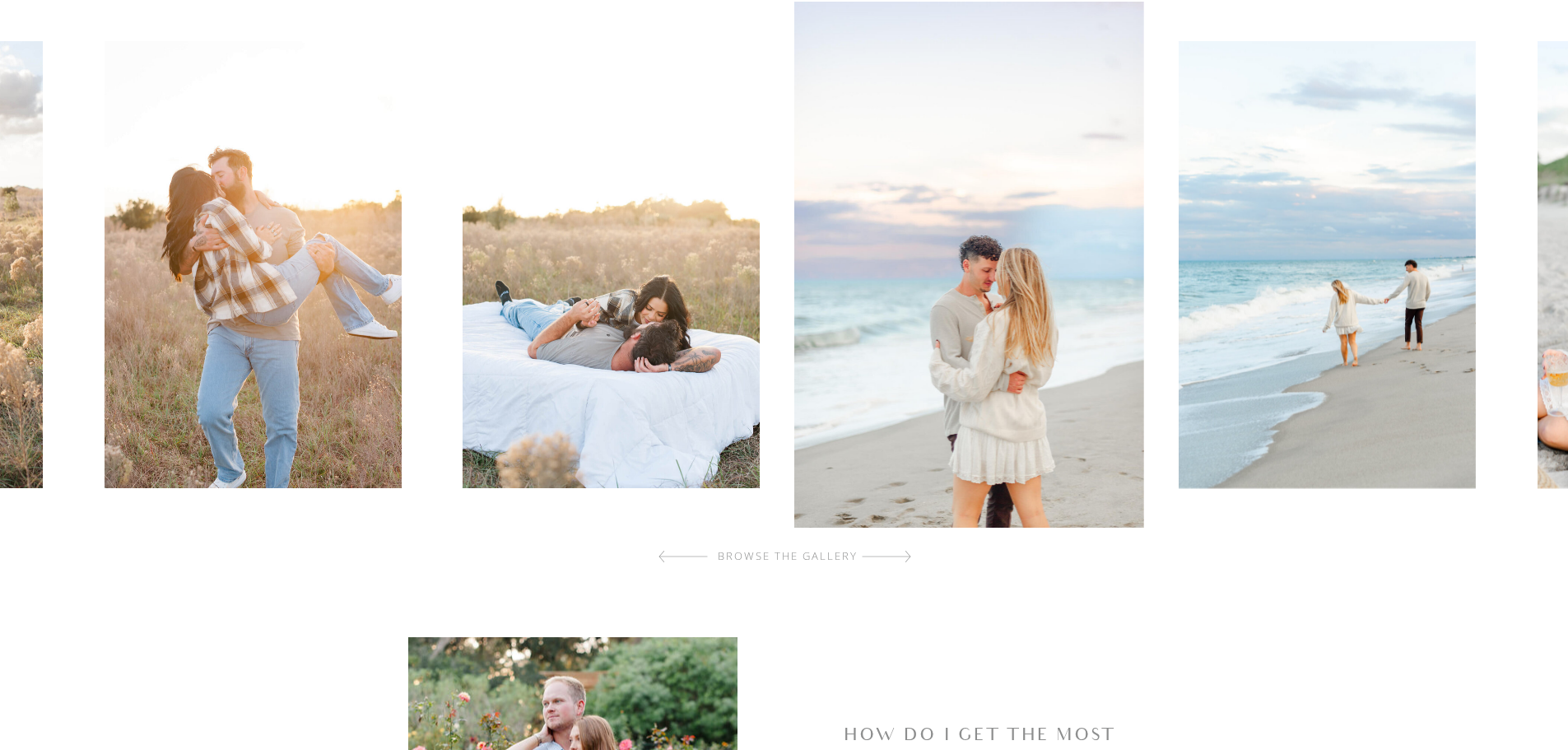
click at [896, 558] on div at bounding box center [886, 556] width 50 height 33
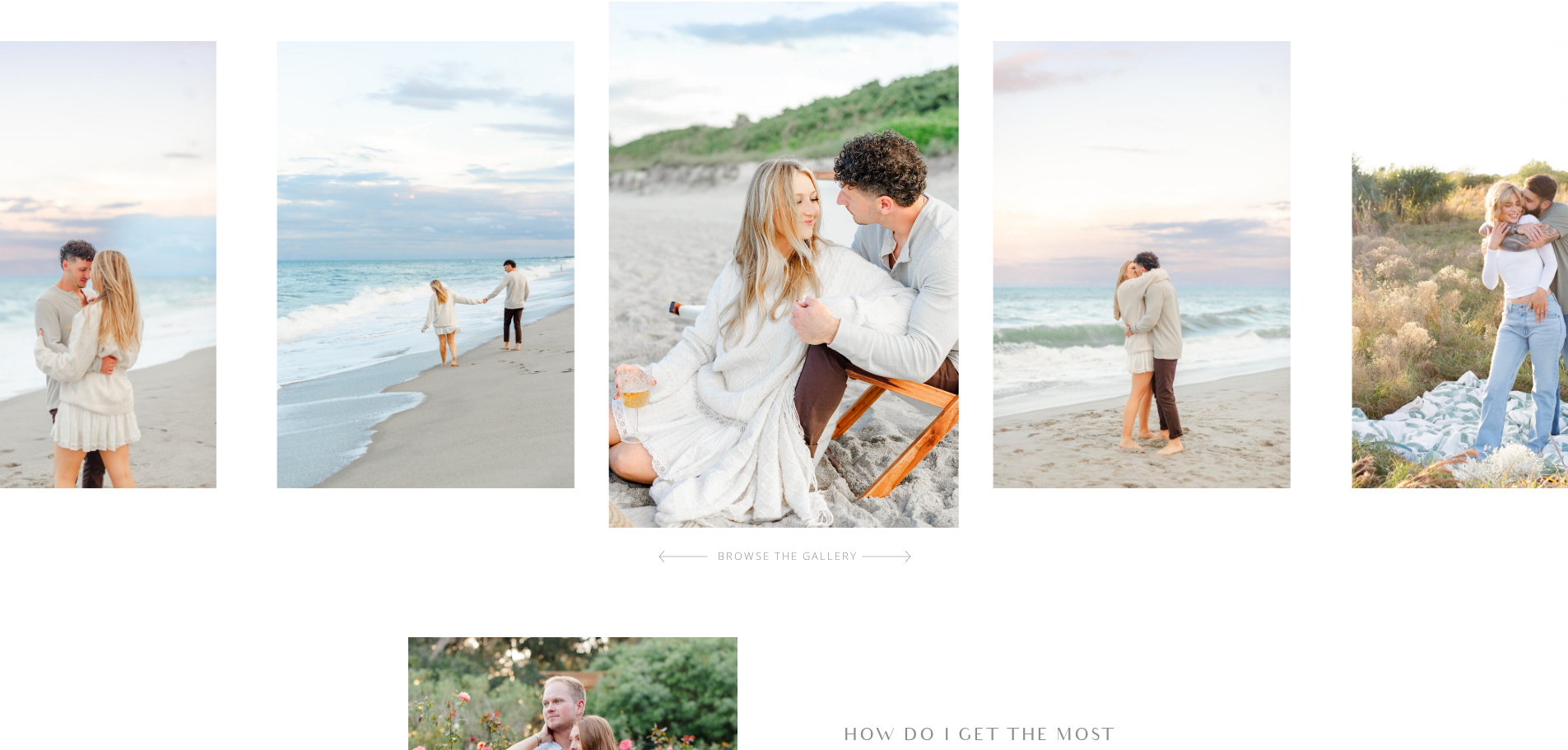
click at [896, 558] on div at bounding box center [886, 556] width 50 height 33
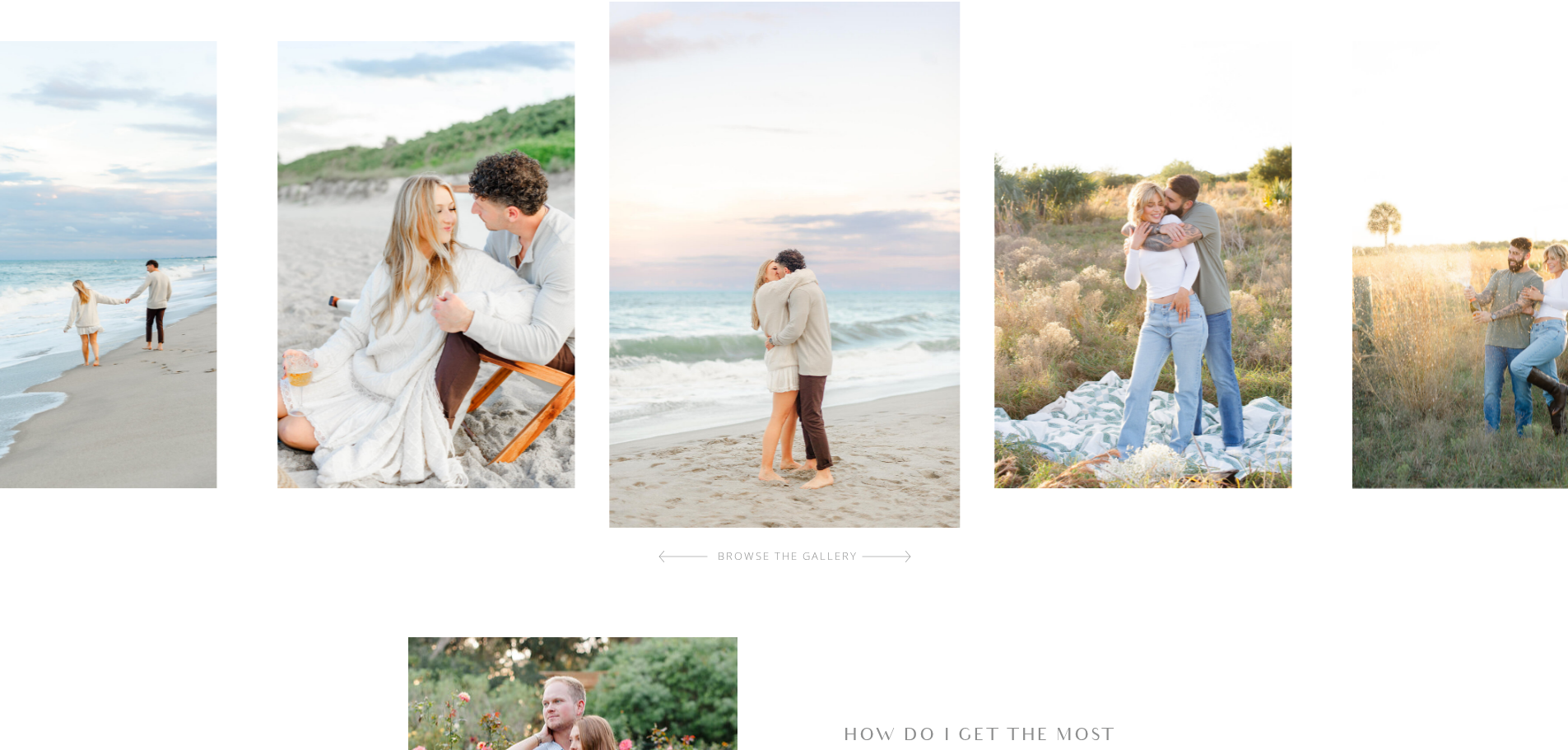
click at [896, 558] on div at bounding box center [886, 556] width 50 height 33
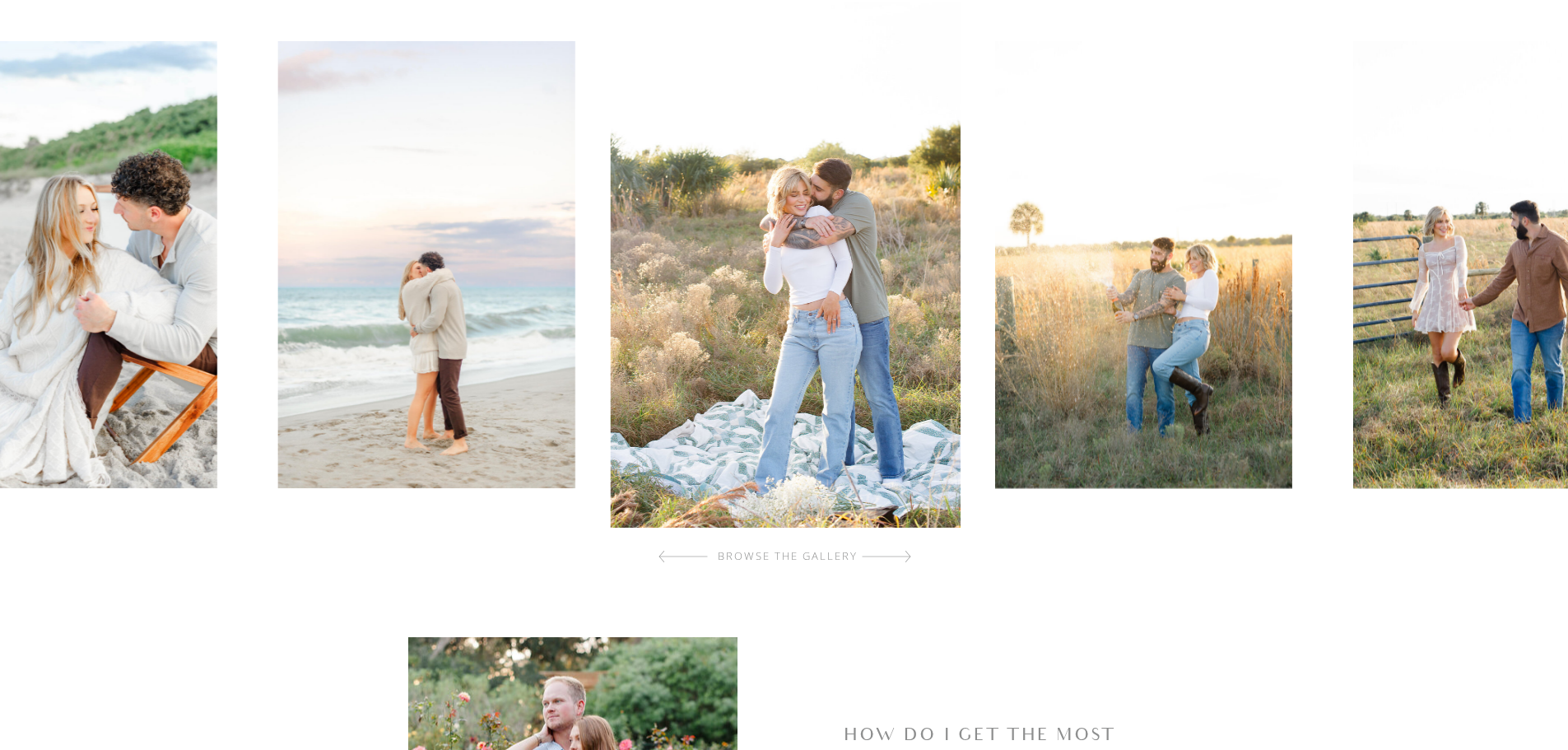
click at [896, 558] on div at bounding box center [886, 556] width 50 height 33
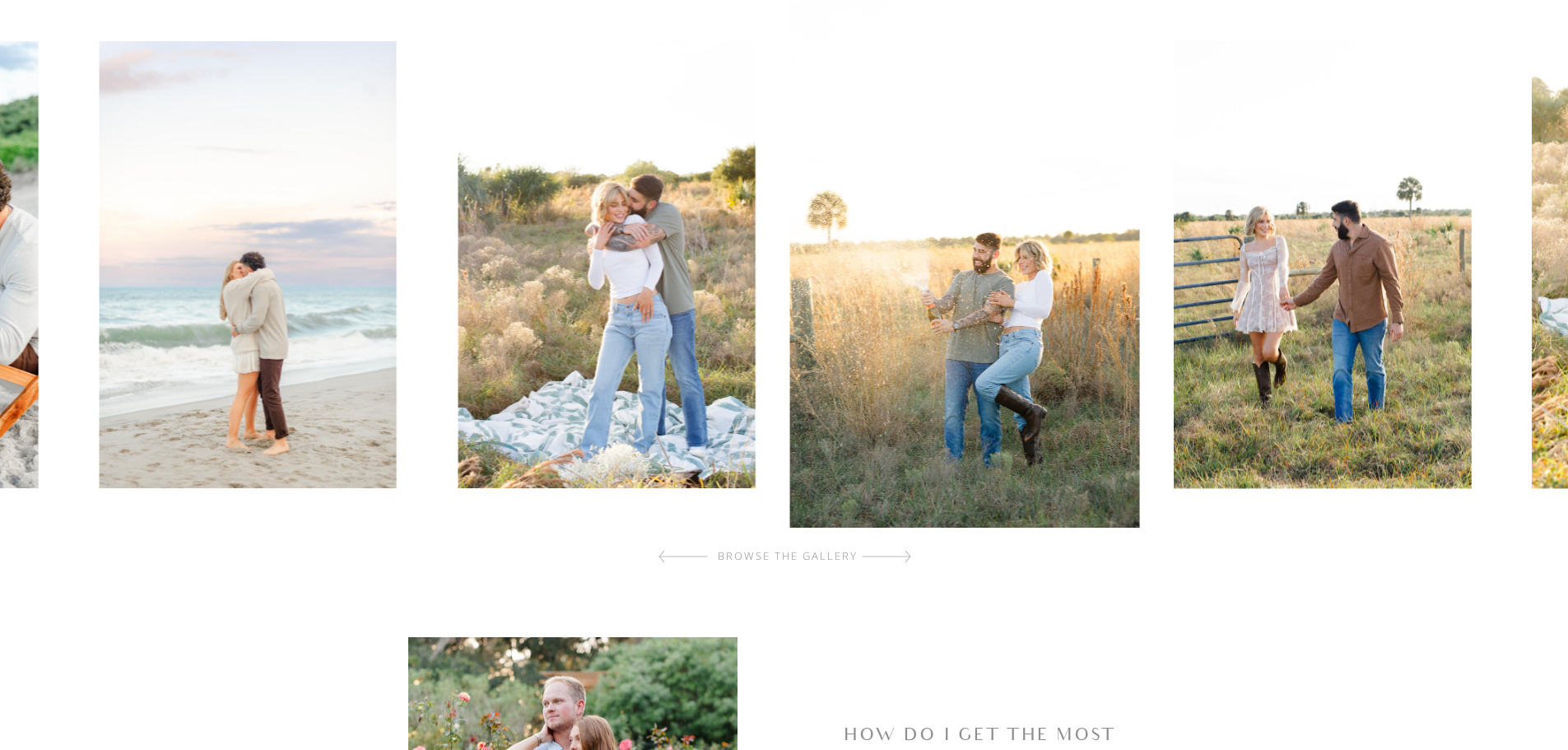
click at [896, 558] on div at bounding box center [886, 556] width 50 height 33
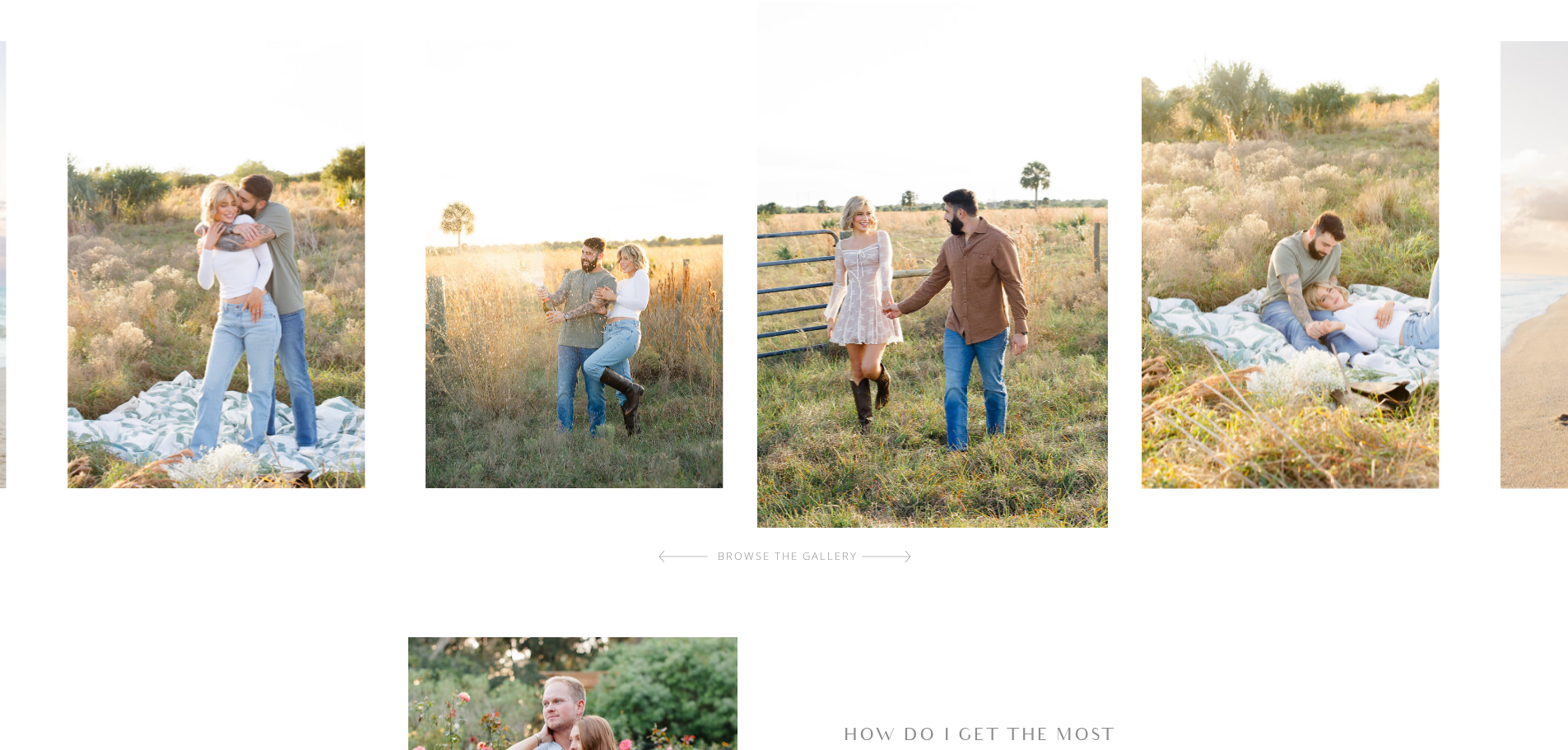
click at [896, 558] on div at bounding box center [886, 556] width 50 height 33
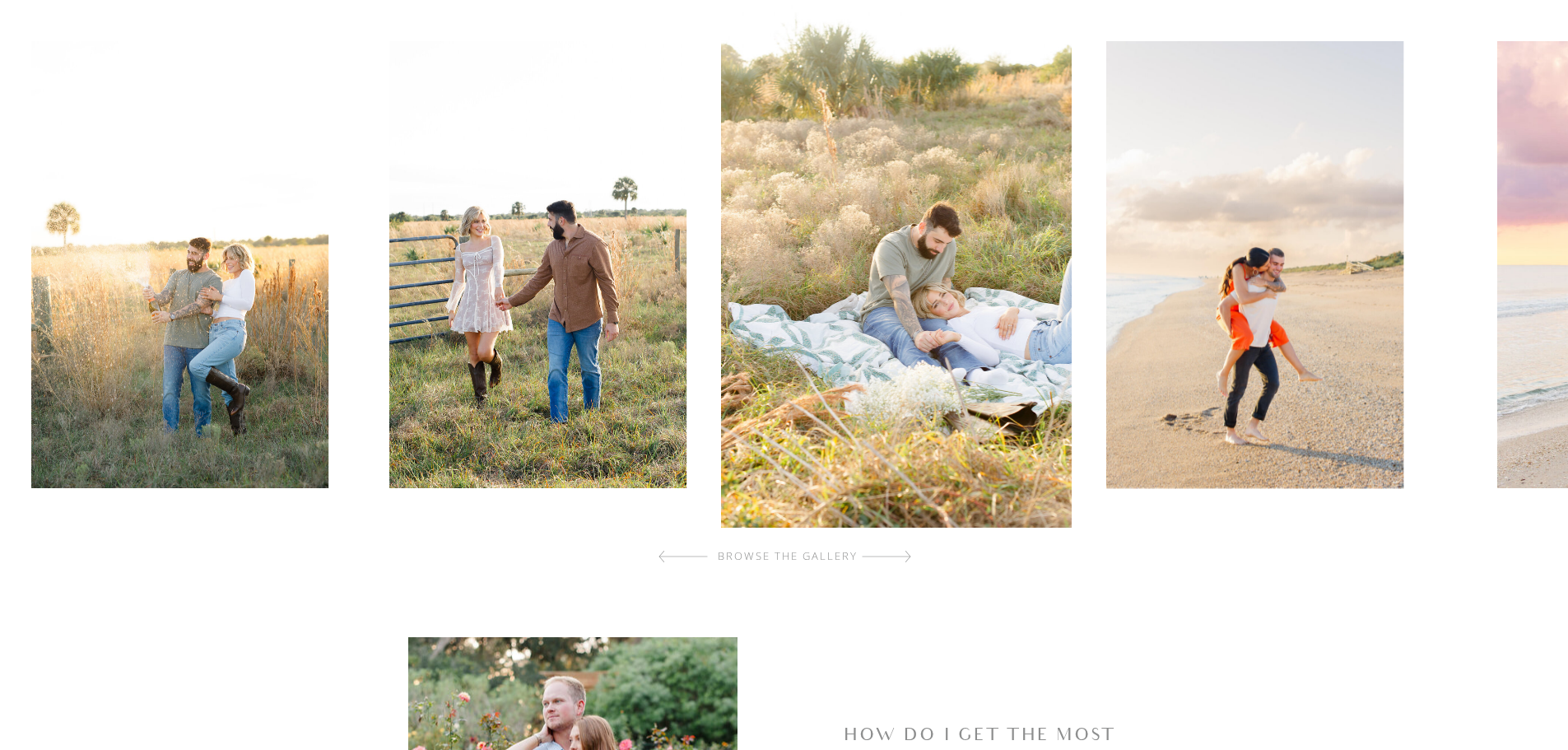
click at [896, 558] on div at bounding box center [886, 556] width 50 height 33
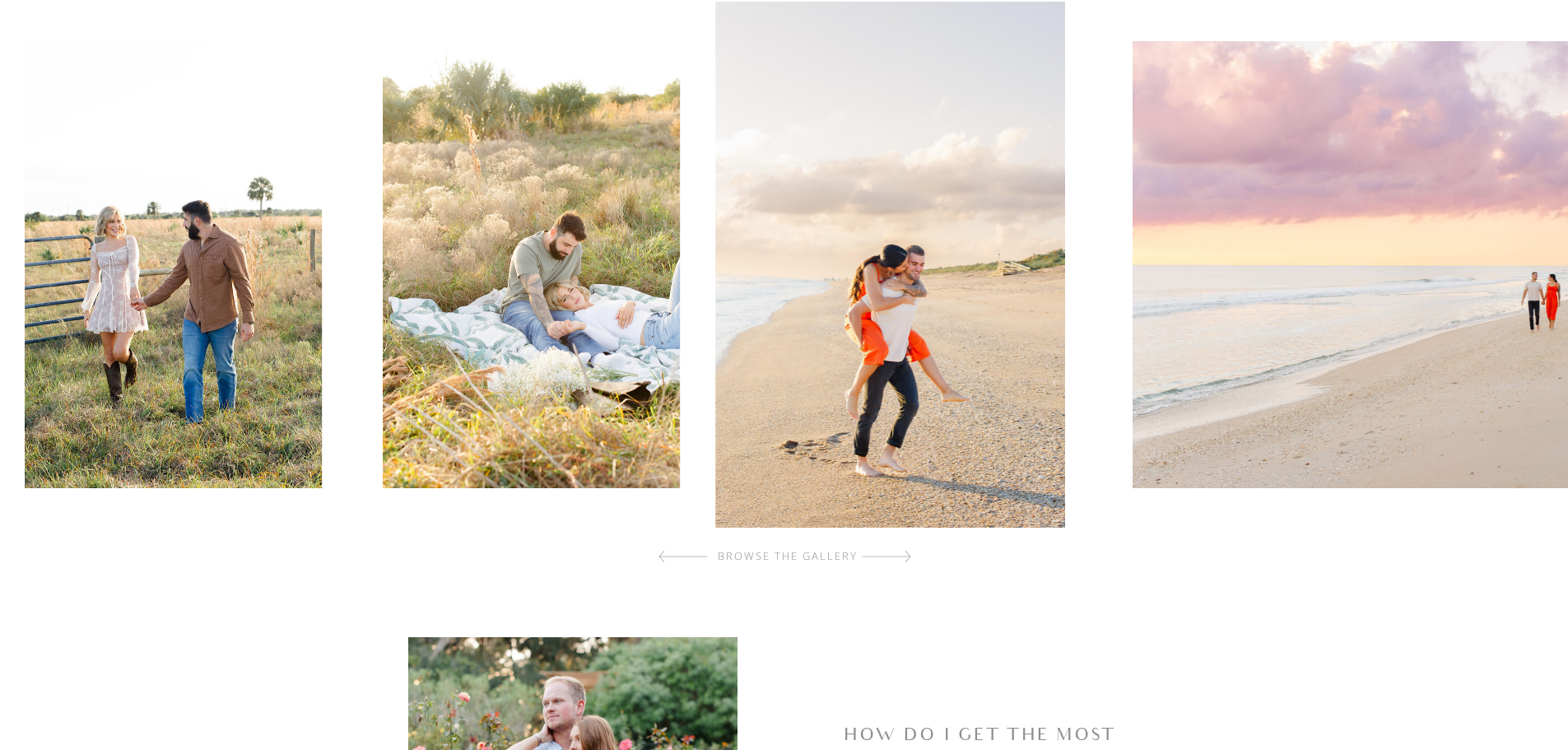
click at [896, 558] on div at bounding box center [886, 556] width 50 height 33
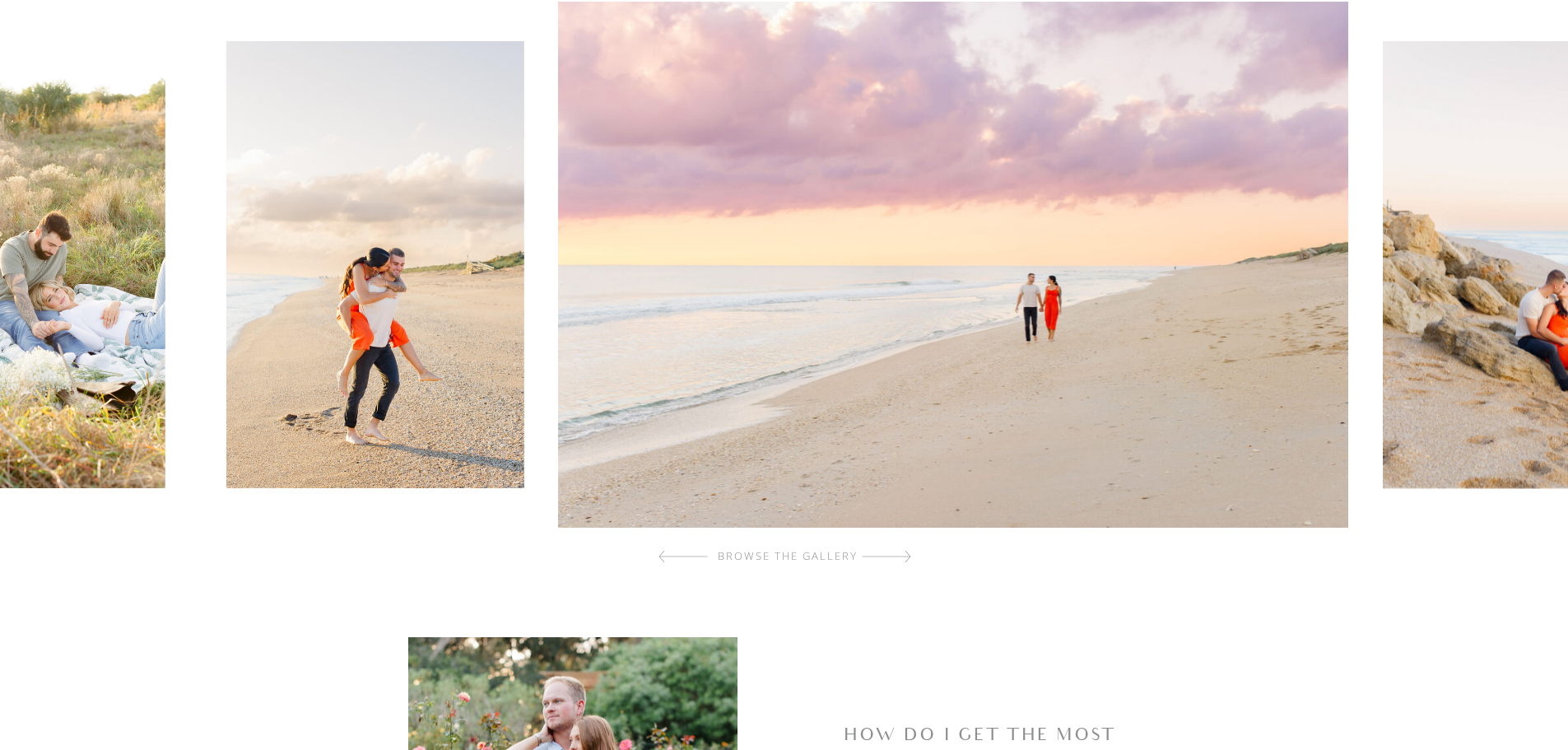
click at [896, 558] on div at bounding box center [886, 556] width 50 height 33
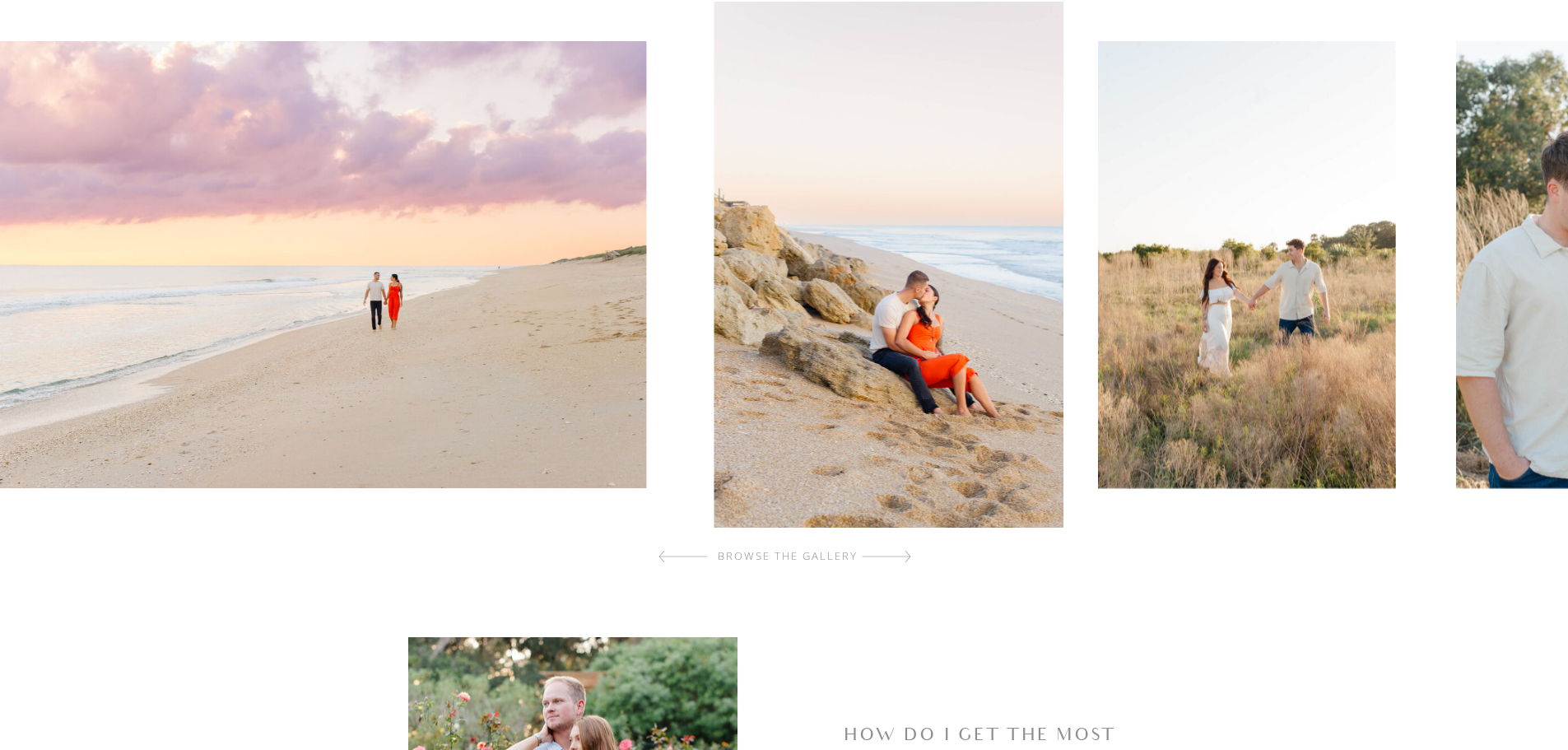
click at [896, 558] on div at bounding box center [886, 556] width 50 height 33
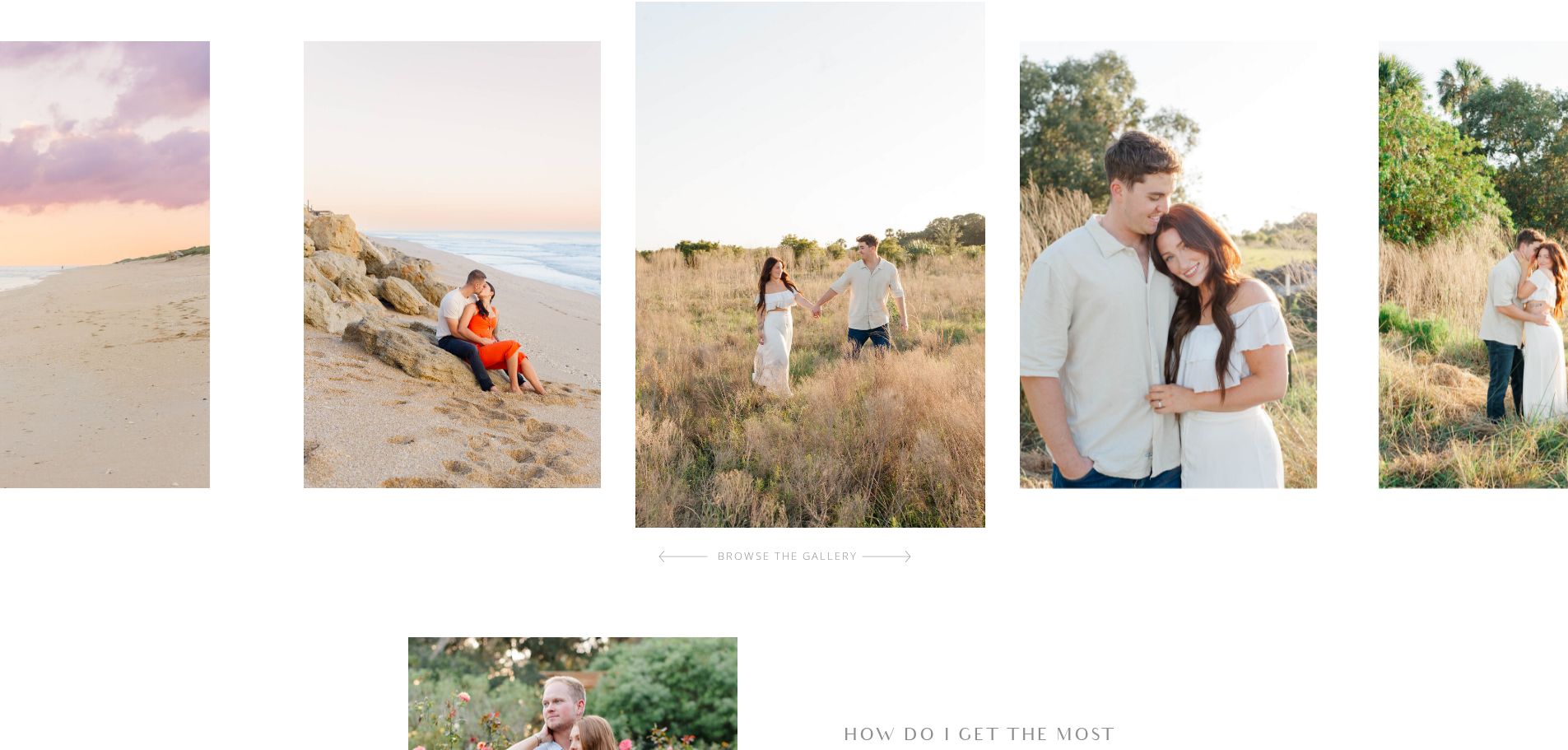
click at [896, 558] on div at bounding box center [886, 556] width 50 height 33
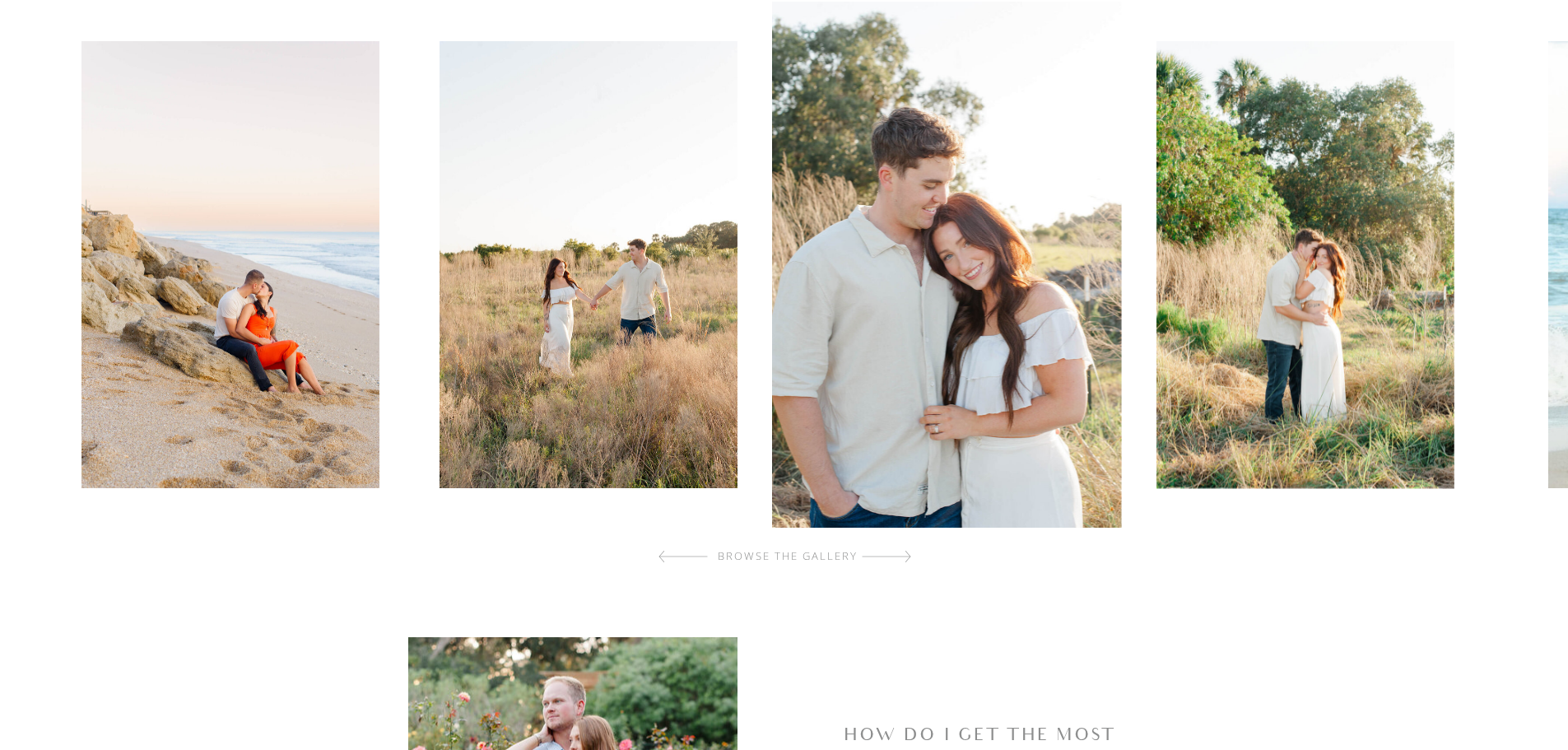
click at [896, 558] on div at bounding box center [886, 556] width 50 height 33
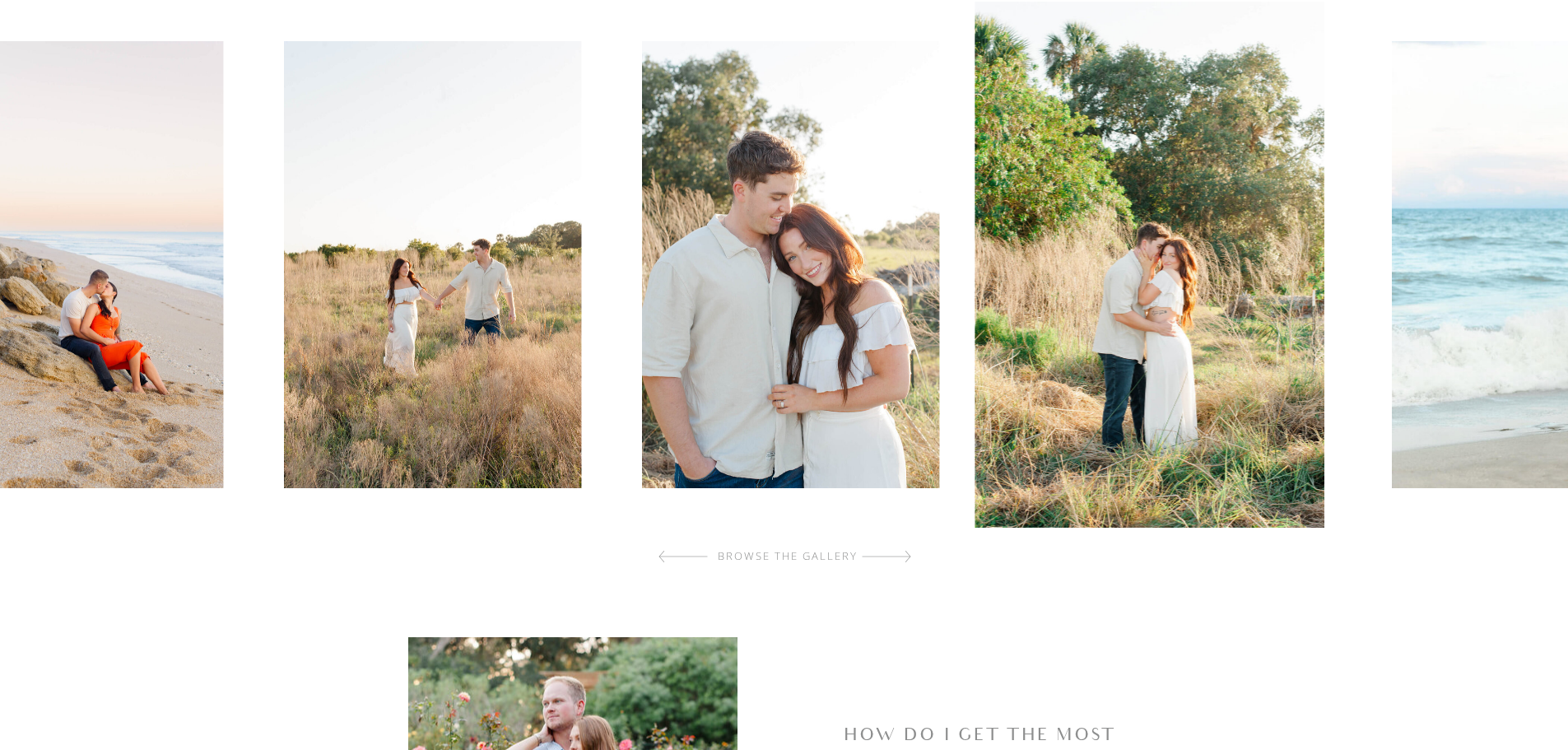
click at [896, 558] on div at bounding box center [886, 556] width 50 height 33
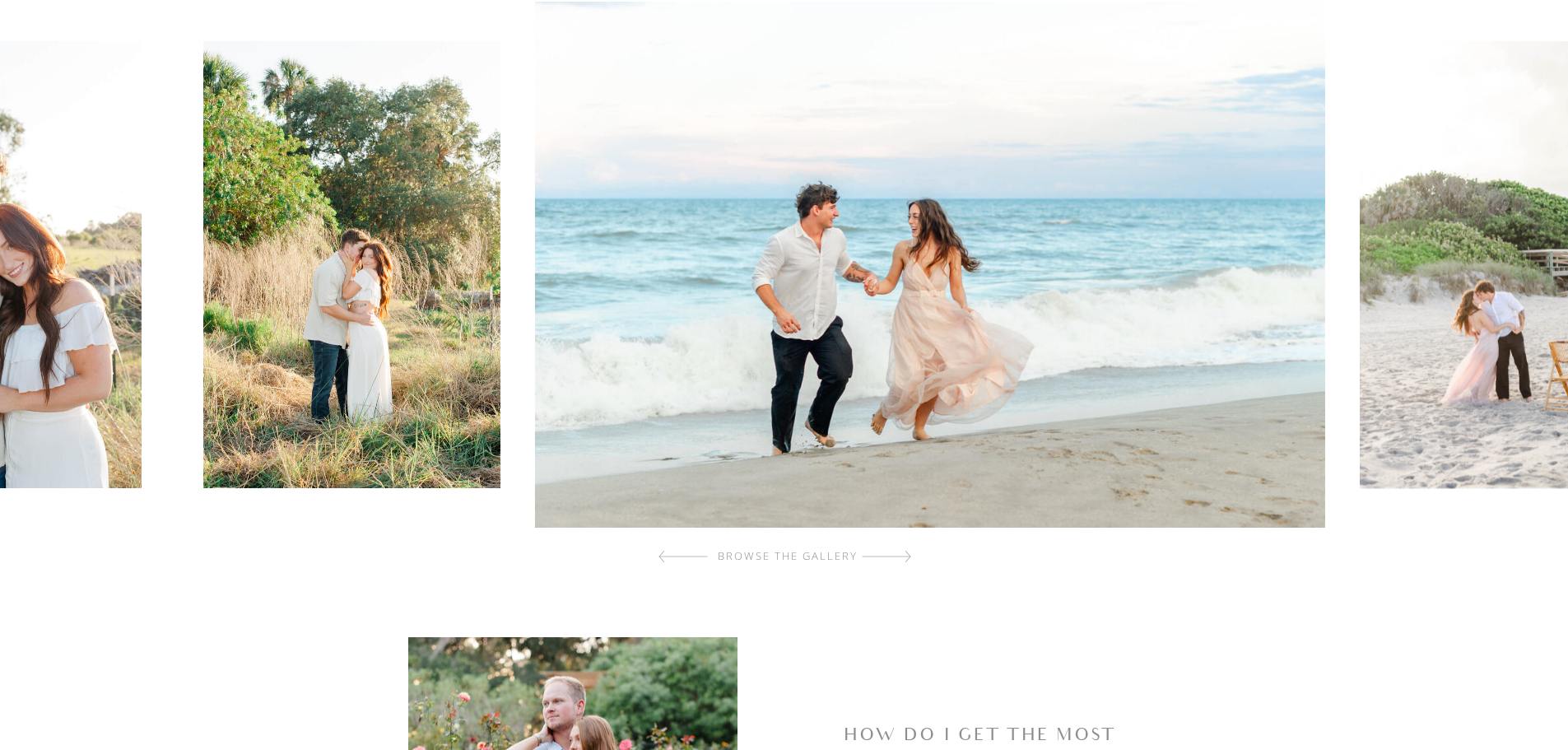
click at [896, 558] on div at bounding box center [886, 556] width 50 height 33
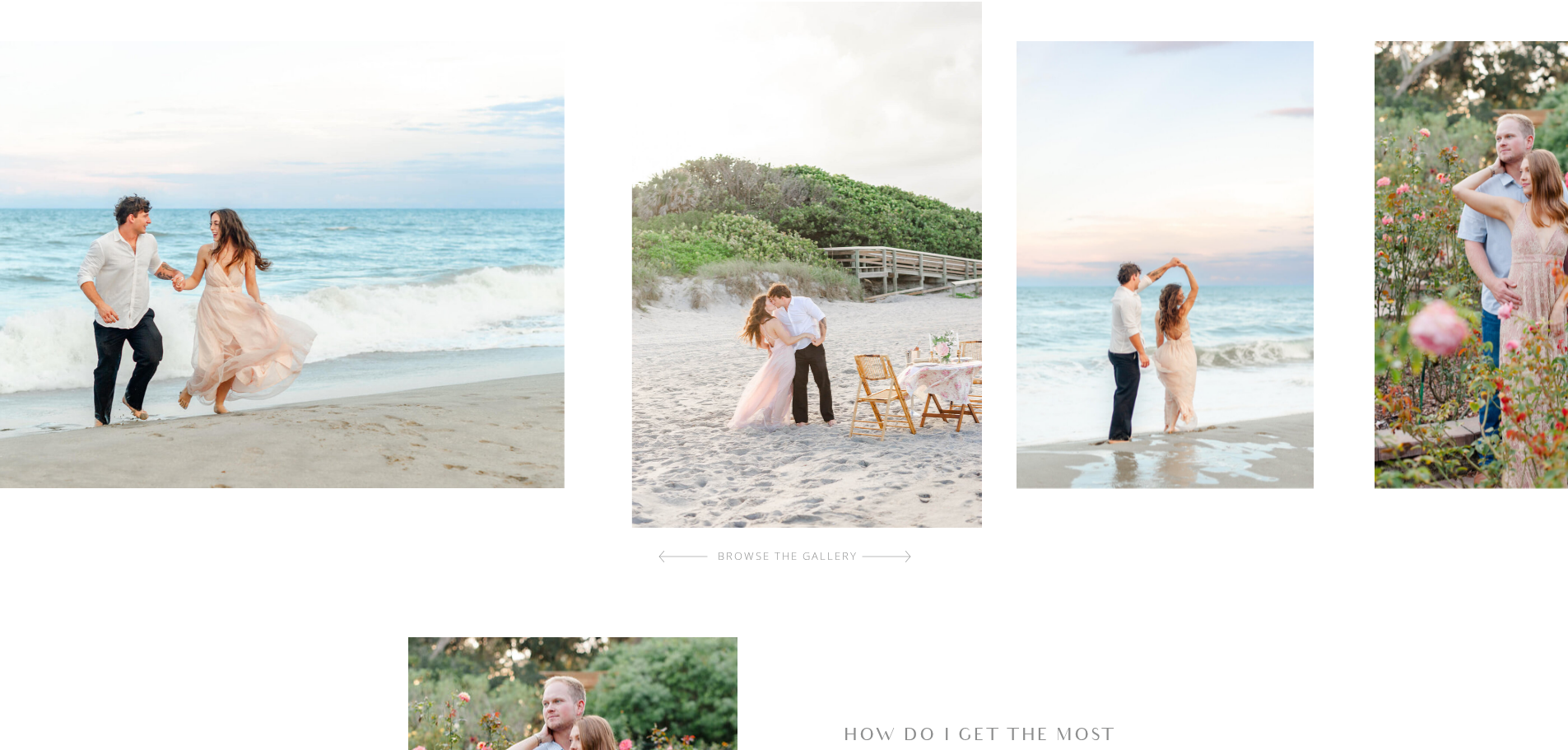
click at [896, 558] on div at bounding box center [886, 556] width 50 height 33
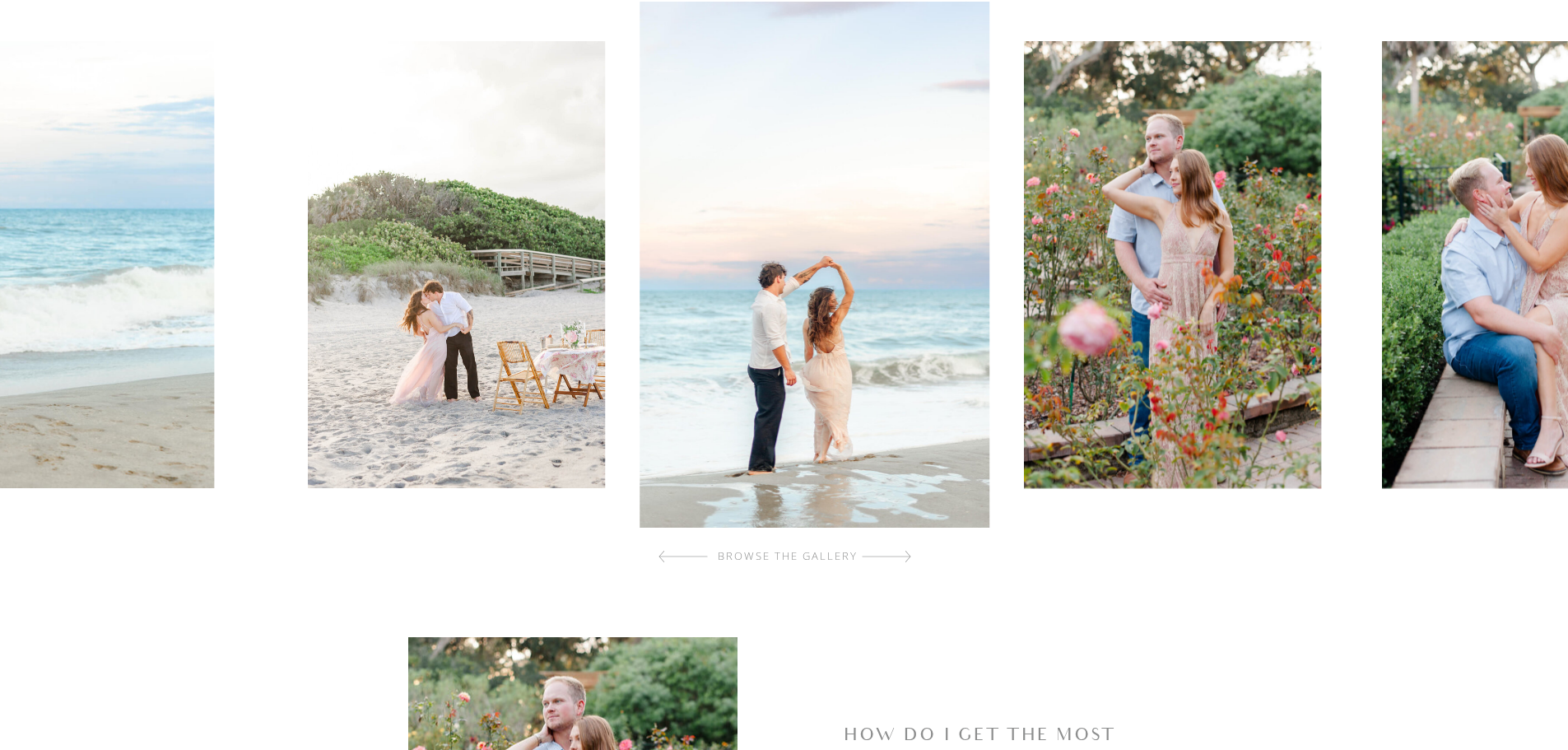
click at [896, 558] on div at bounding box center [886, 556] width 50 height 33
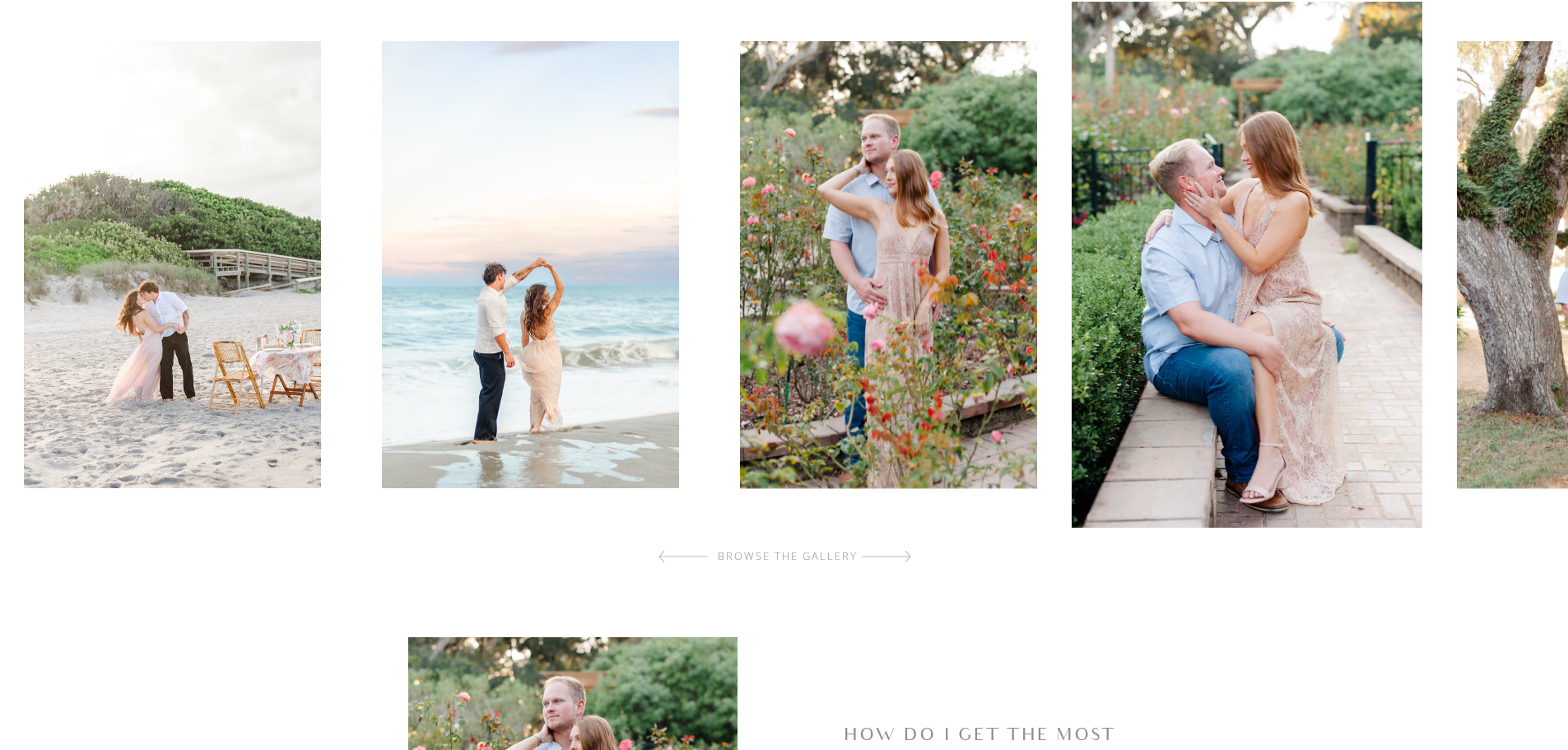
click at [896, 558] on div at bounding box center [886, 556] width 50 height 33
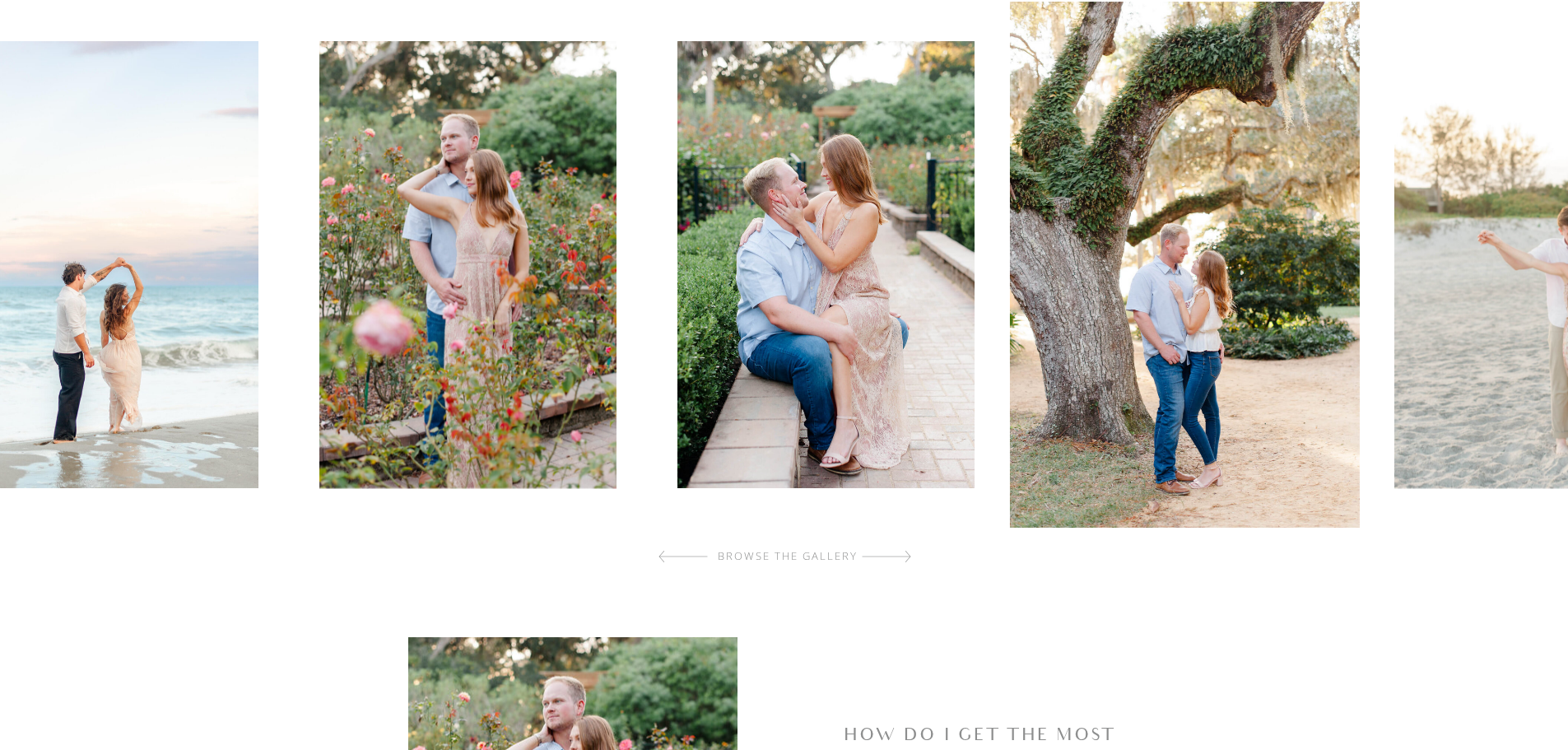
click at [896, 558] on div at bounding box center [886, 556] width 50 height 33
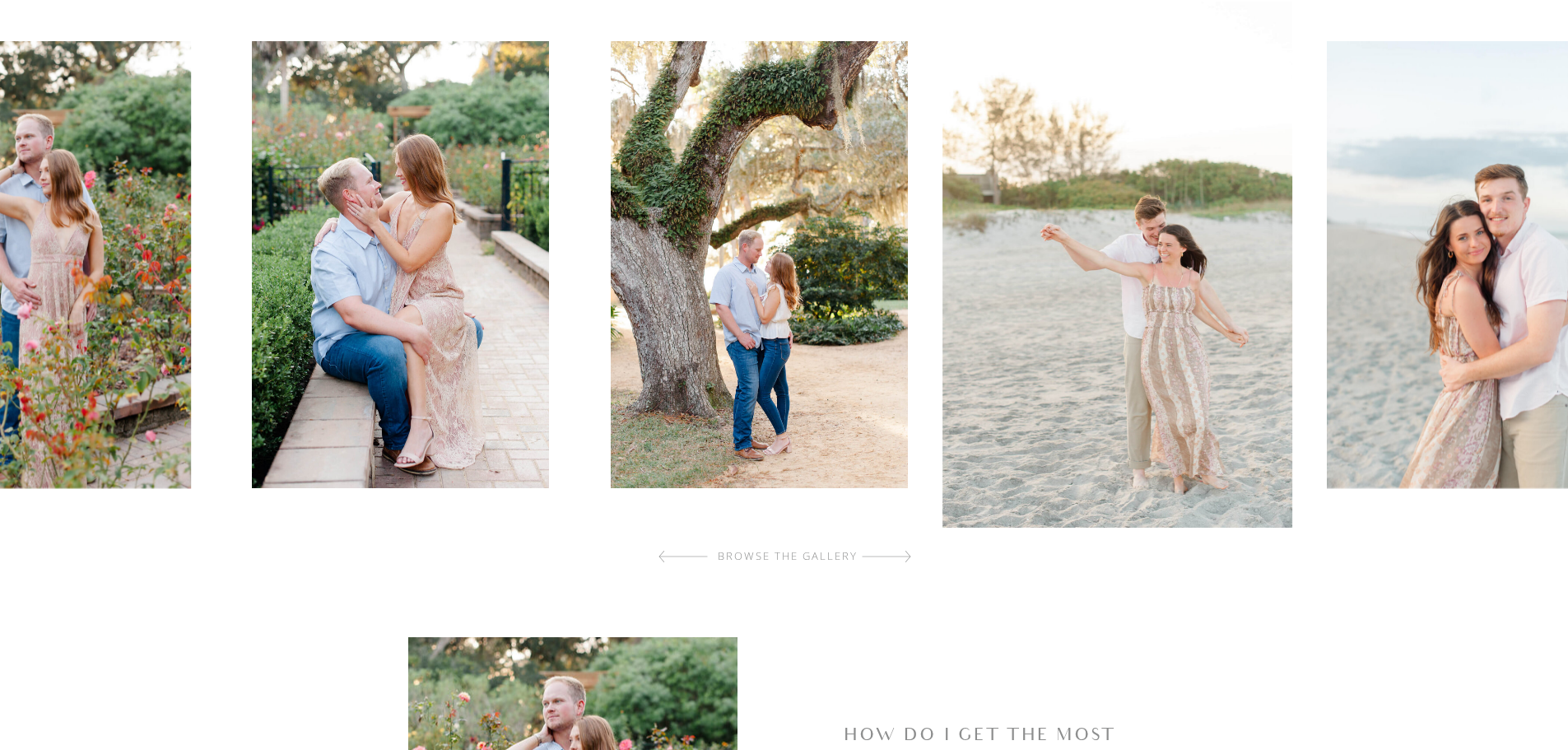
click at [896, 558] on div at bounding box center [886, 556] width 50 height 33
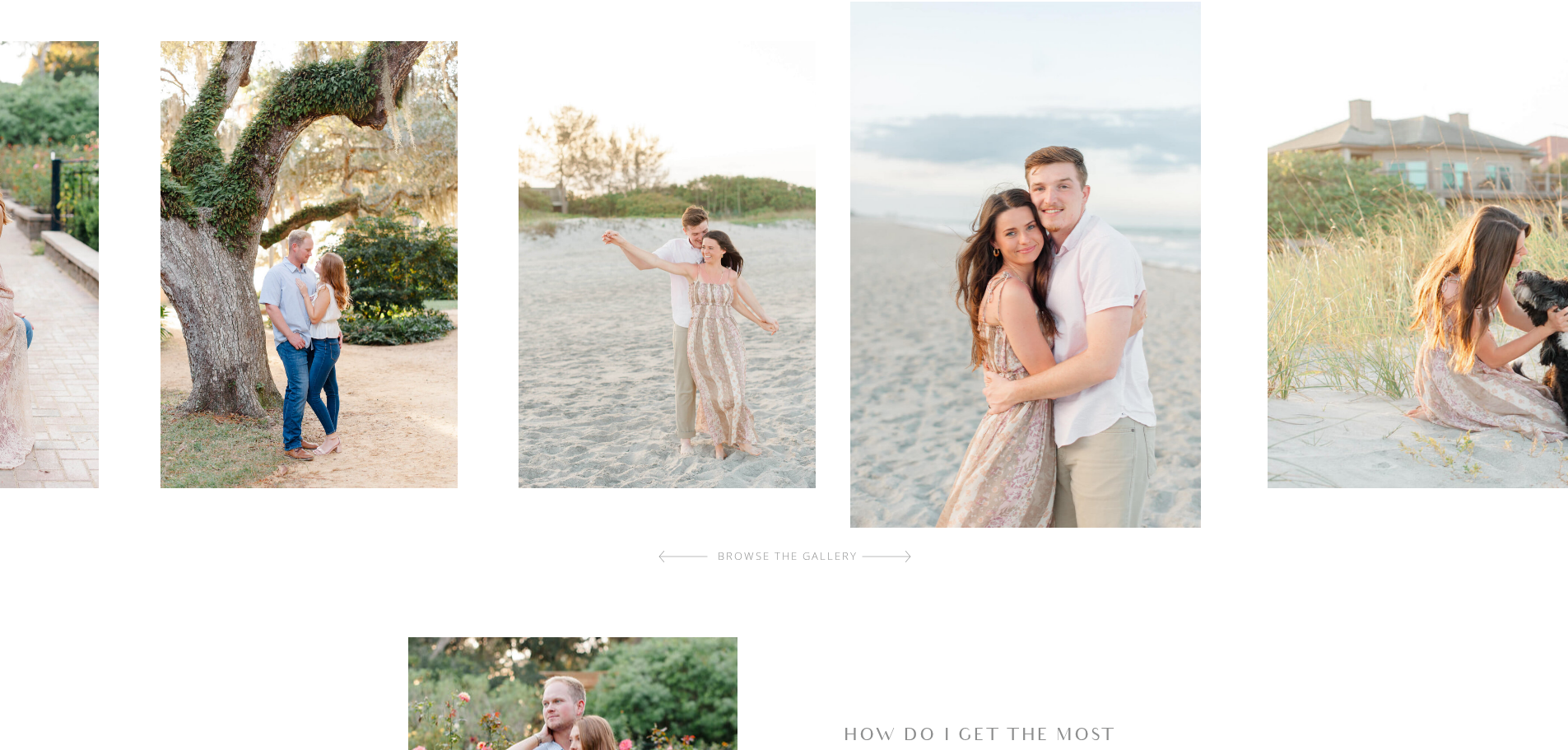
click at [896, 558] on div at bounding box center [886, 556] width 50 height 33
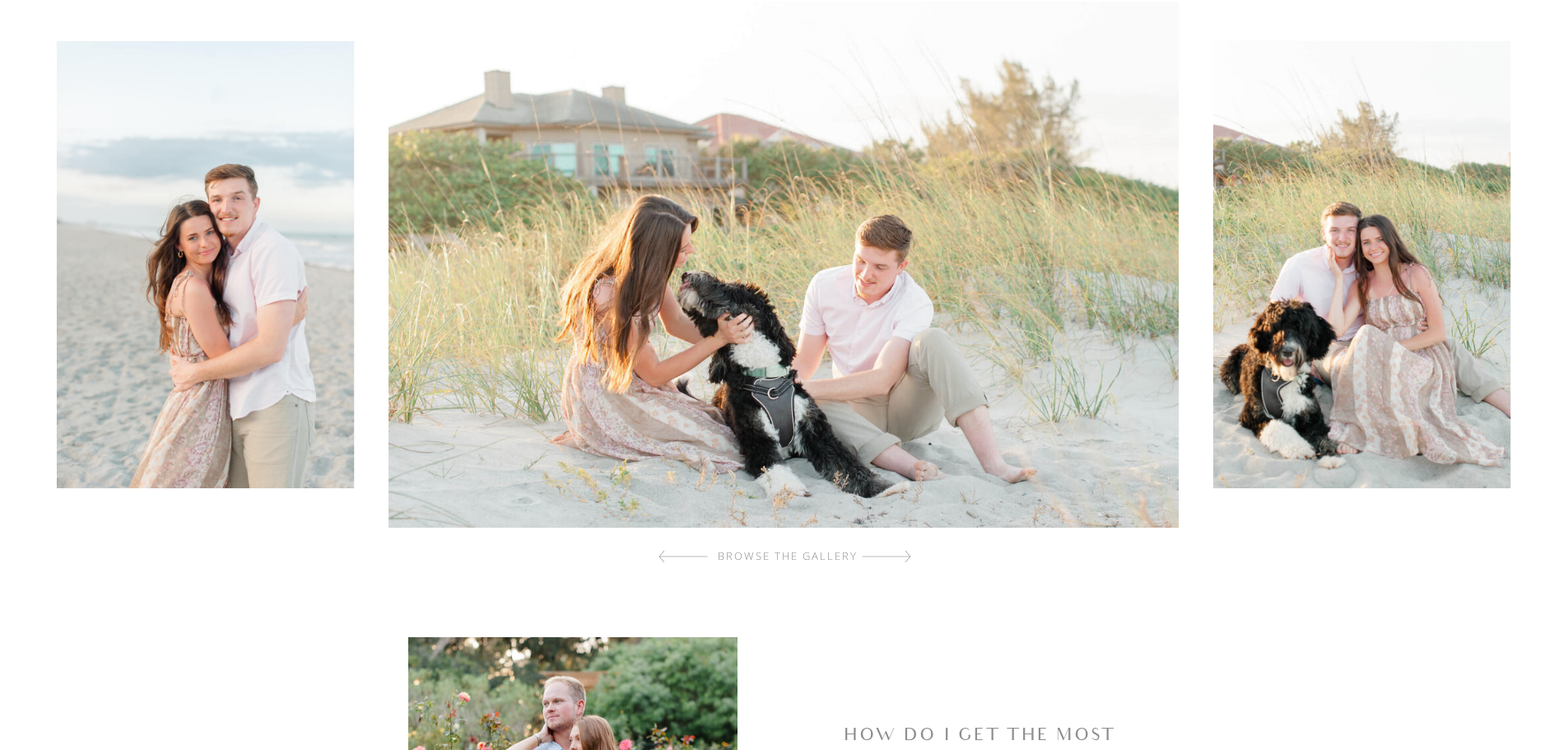
click at [896, 558] on div at bounding box center [886, 556] width 50 height 33
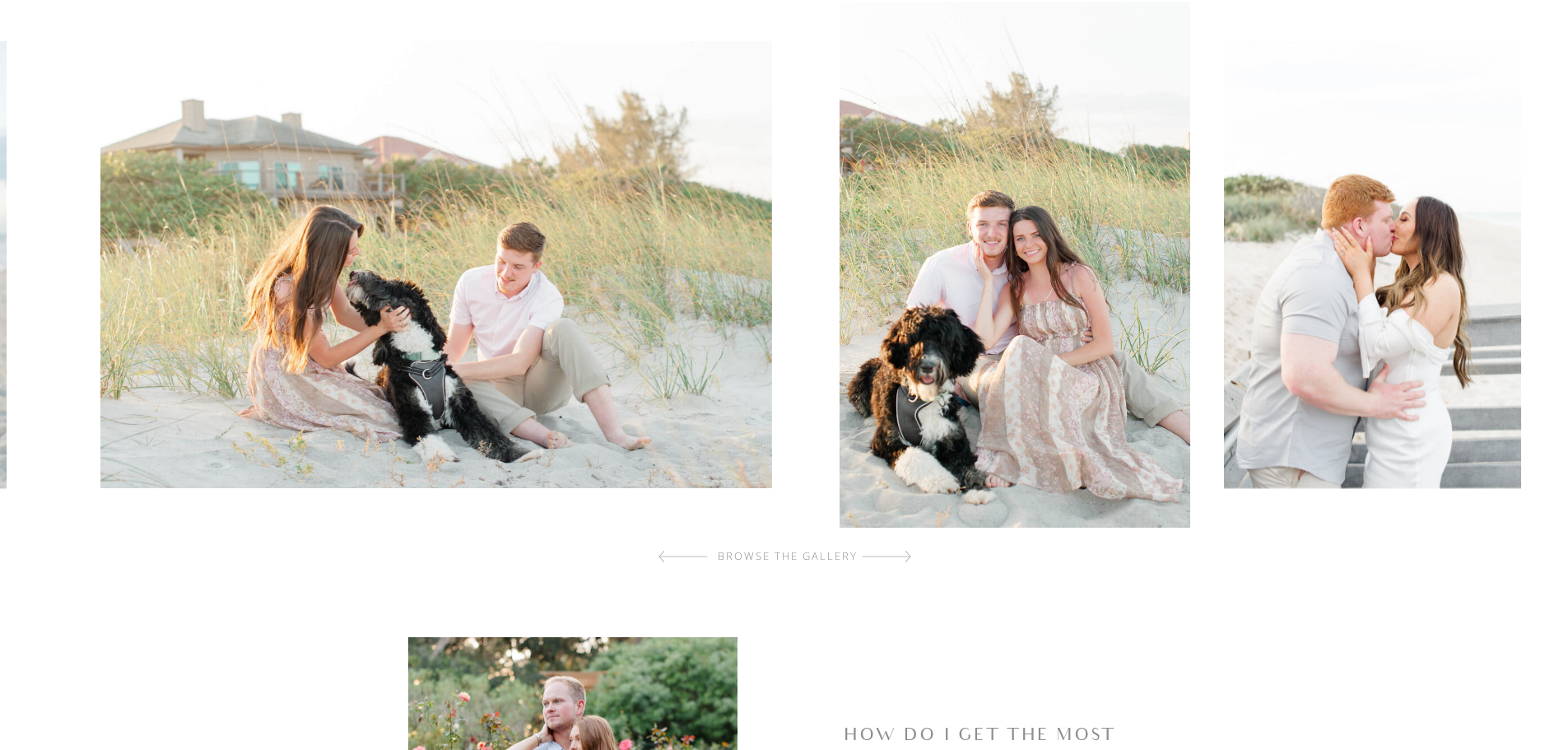
click at [896, 558] on div at bounding box center [886, 556] width 50 height 33
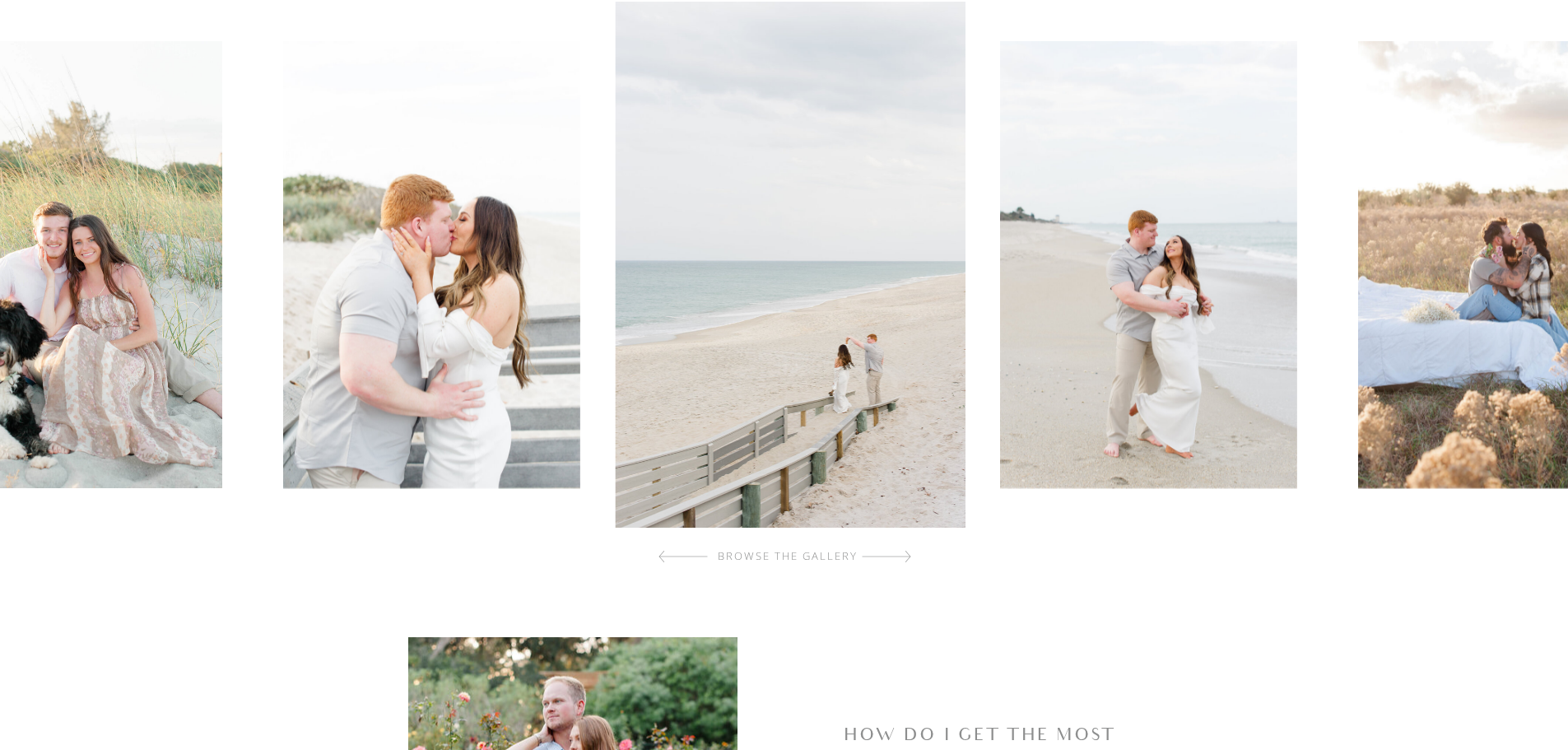
click at [896, 558] on div at bounding box center [886, 556] width 50 height 33
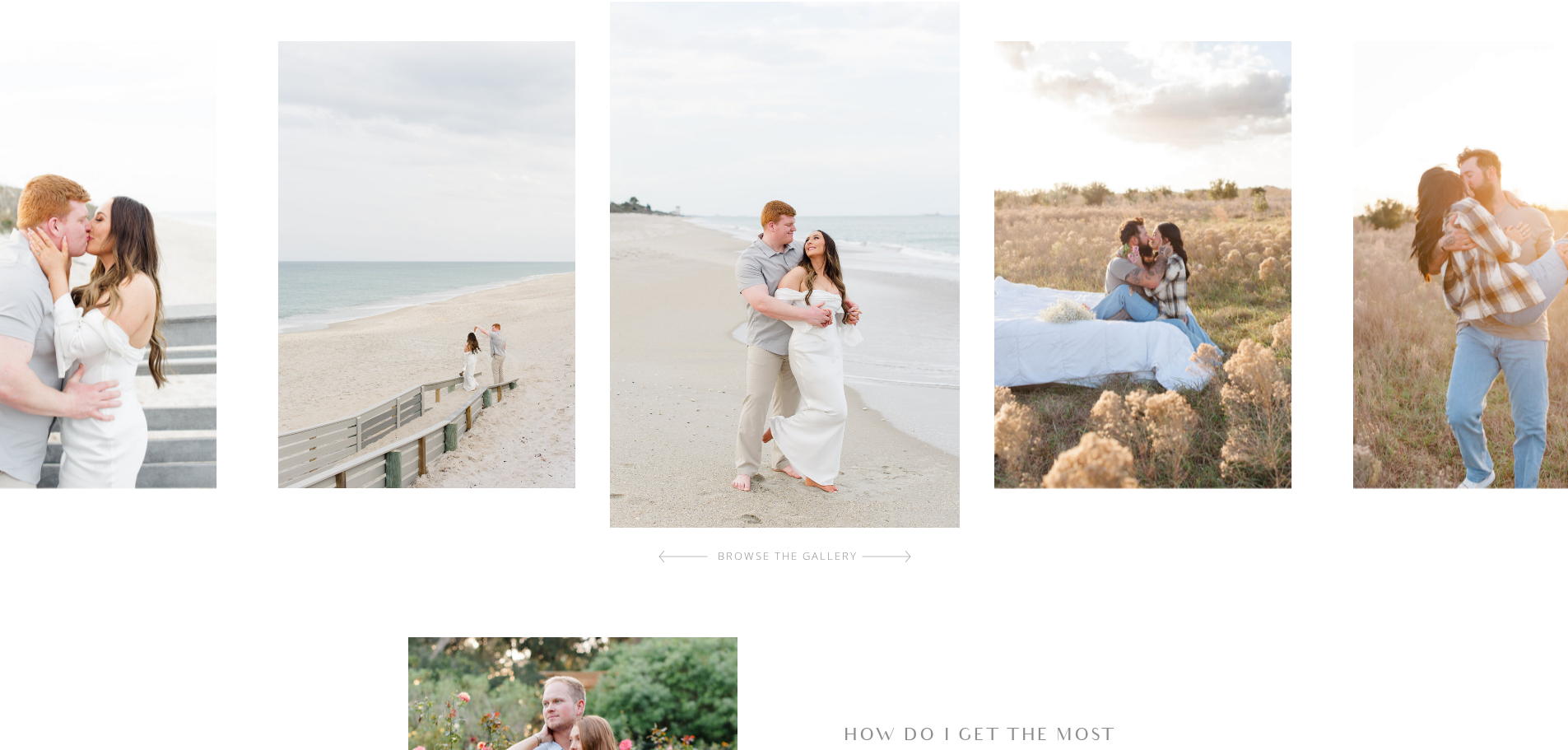
click at [896, 558] on div at bounding box center [886, 556] width 50 height 33
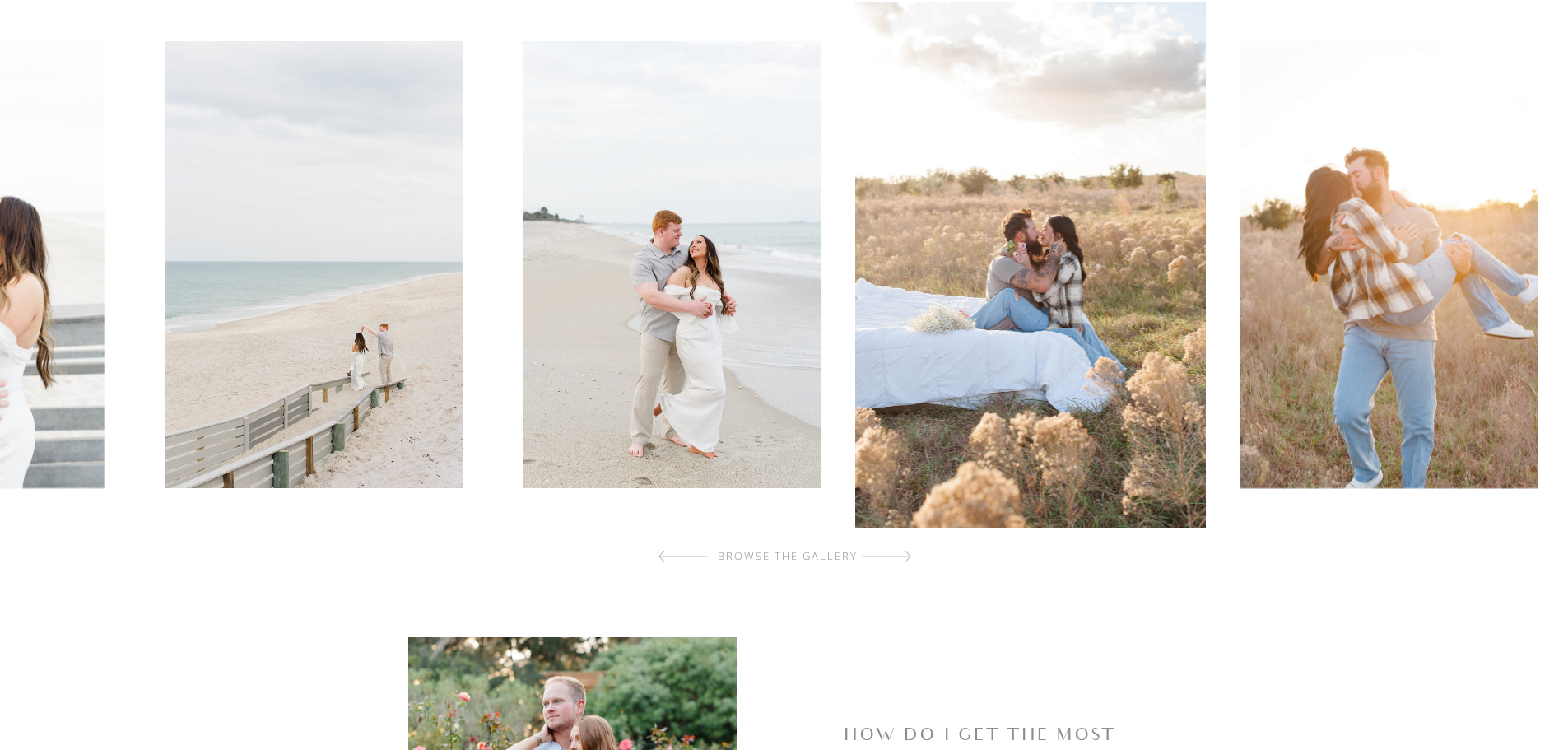
click at [896, 558] on div at bounding box center [886, 556] width 50 height 33
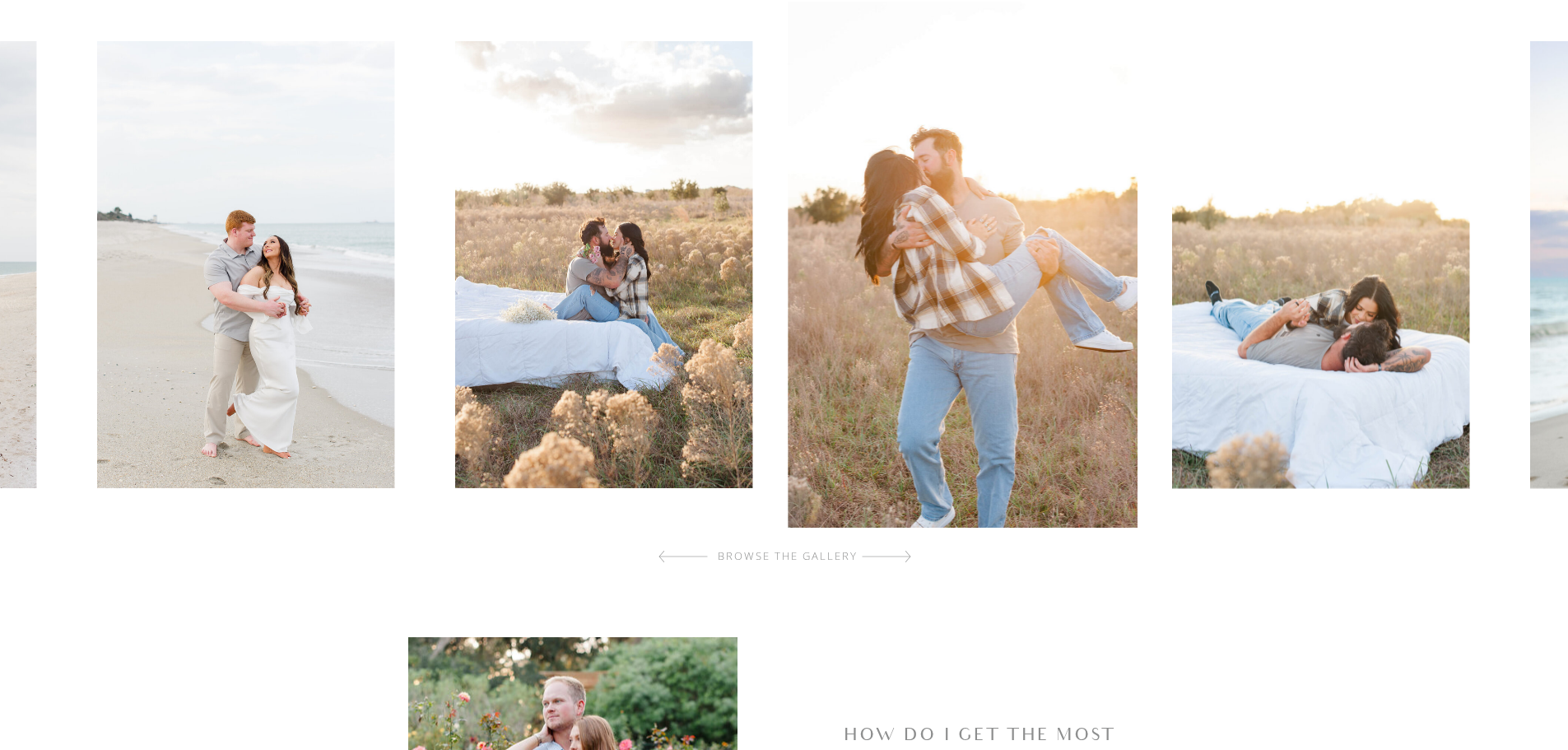
click at [896, 558] on div at bounding box center [886, 556] width 50 height 33
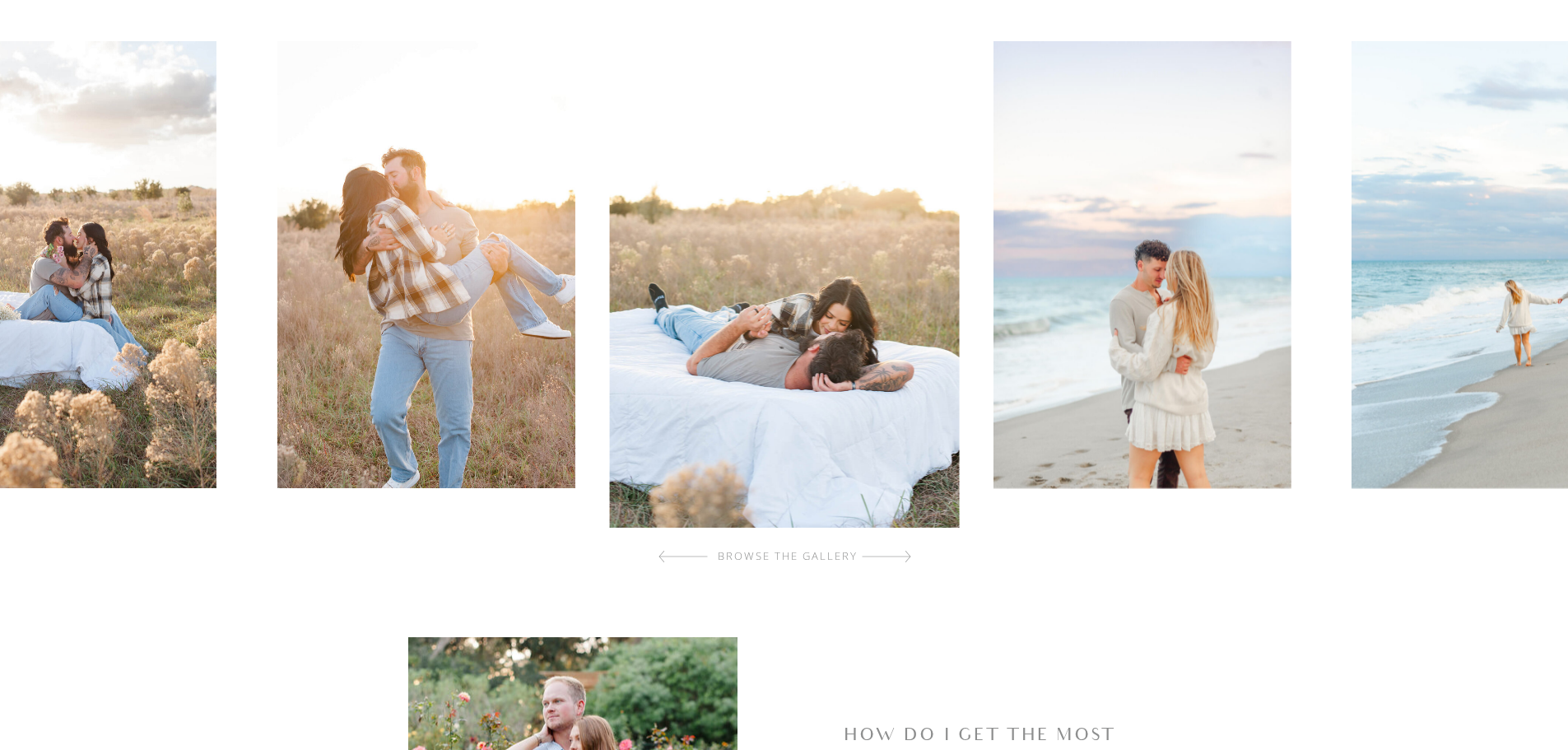
click at [896, 558] on div at bounding box center [886, 556] width 50 height 33
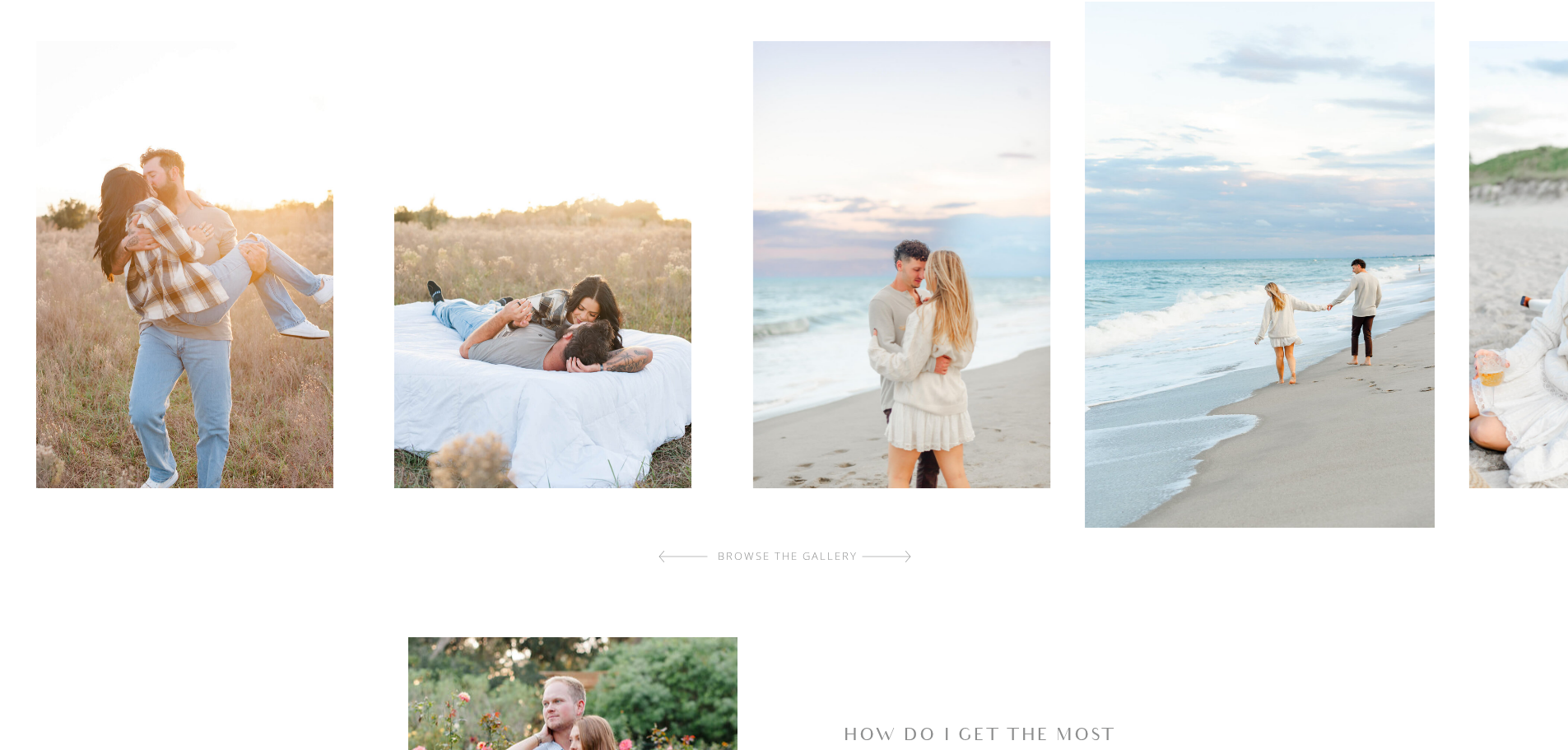
click at [896, 558] on div at bounding box center [886, 556] width 50 height 33
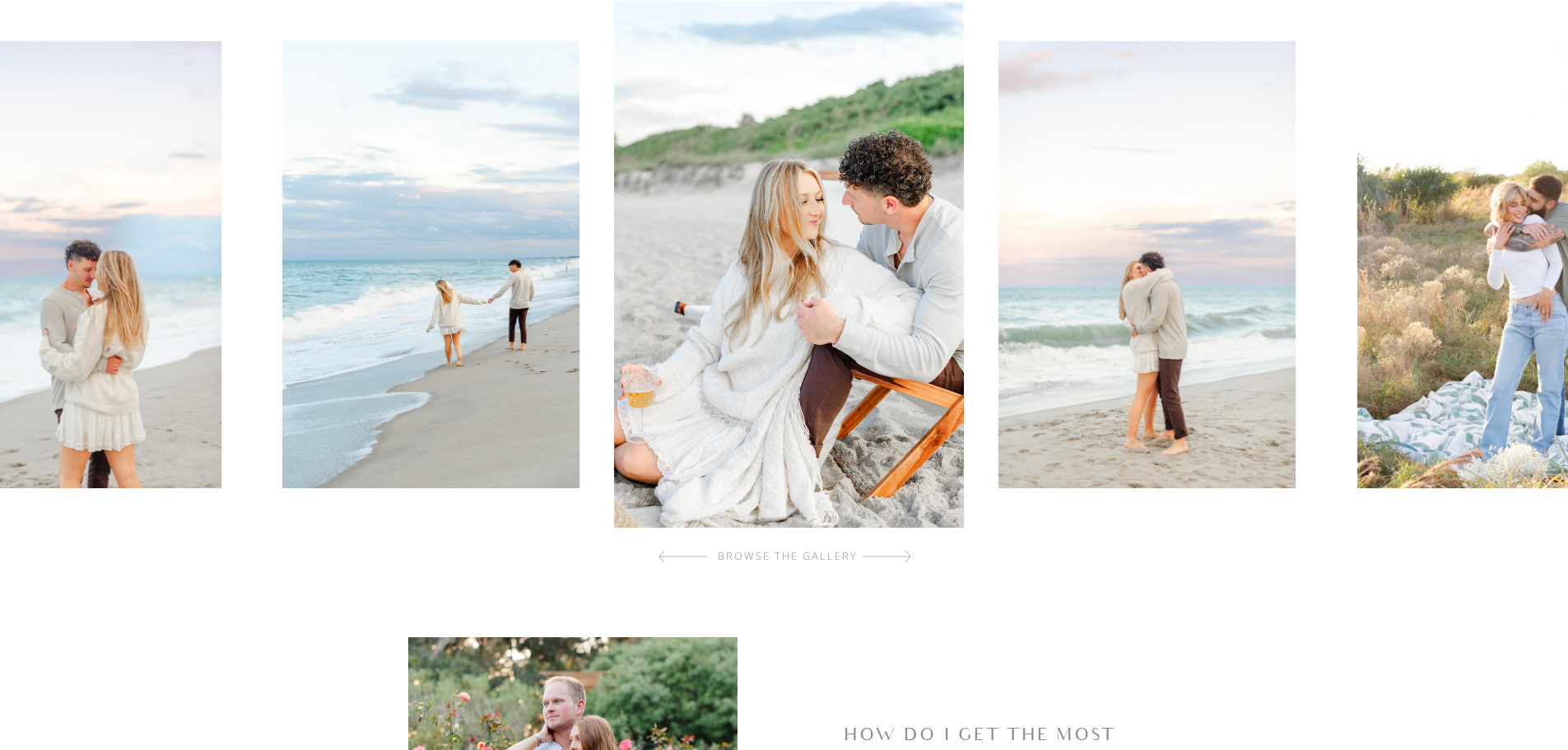
click at [896, 558] on div at bounding box center [886, 556] width 50 height 33
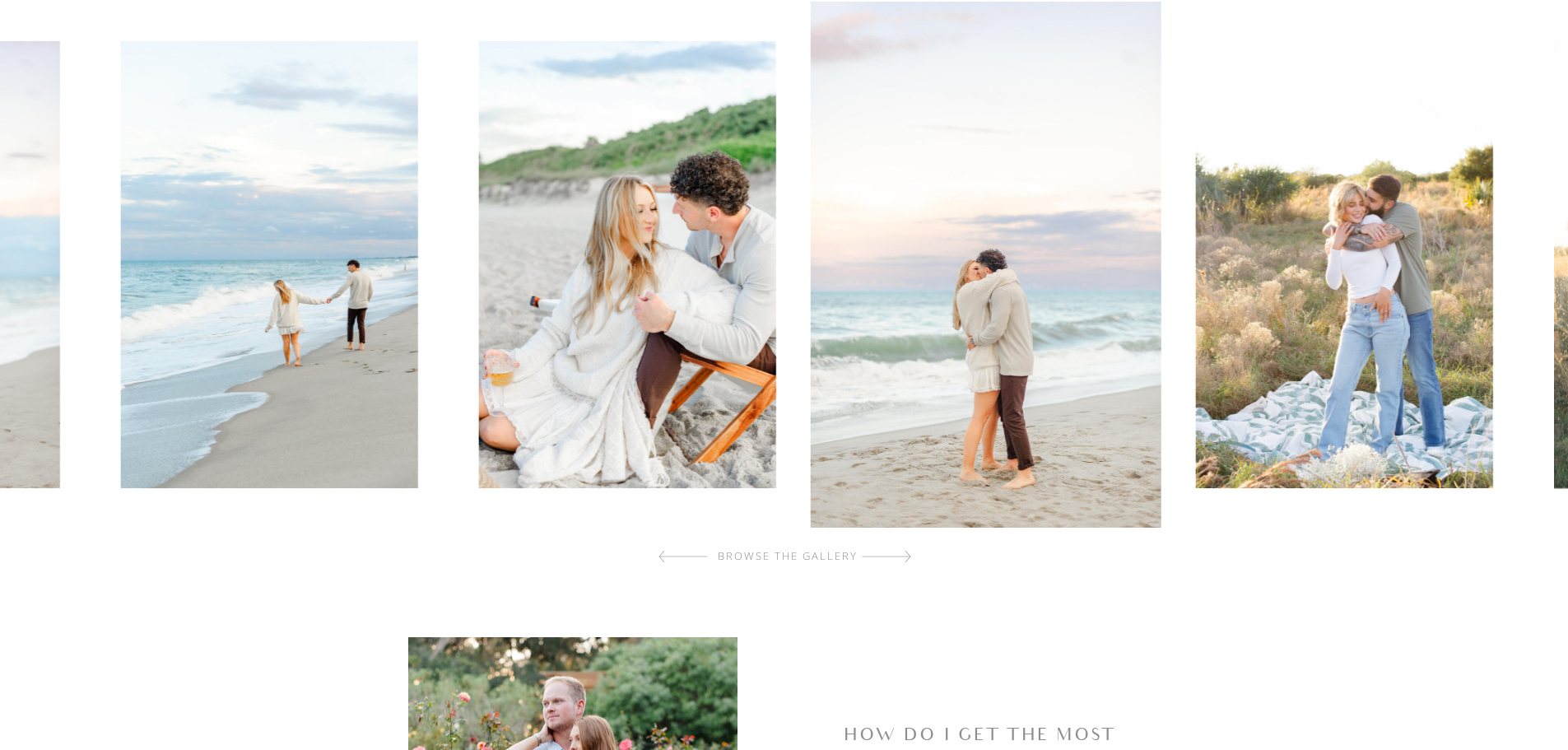
click at [896, 558] on div at bounding box center [886, 556] width 50 height 33
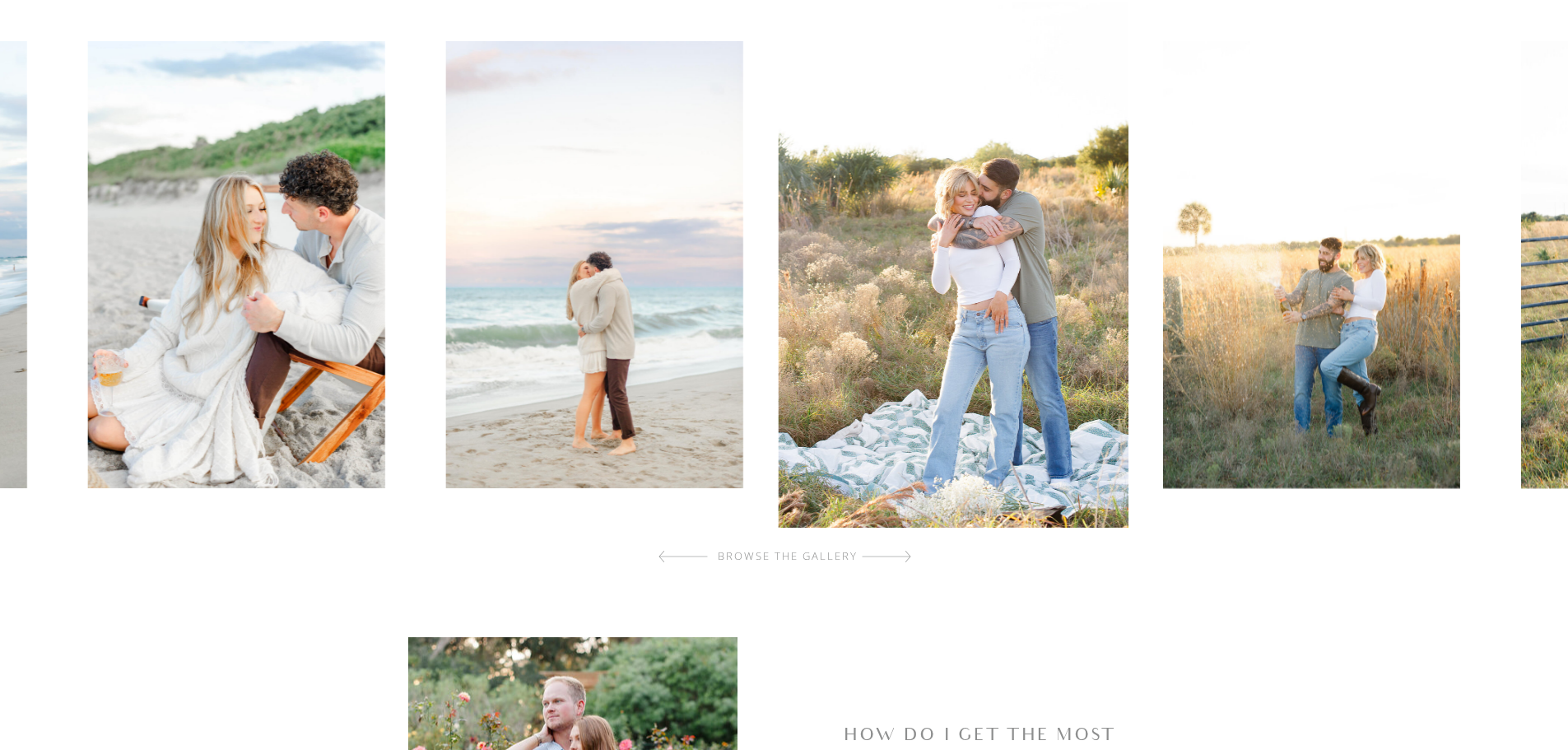
click at [896, 558] on div at bounding box center [886, 556] width 50 height 33
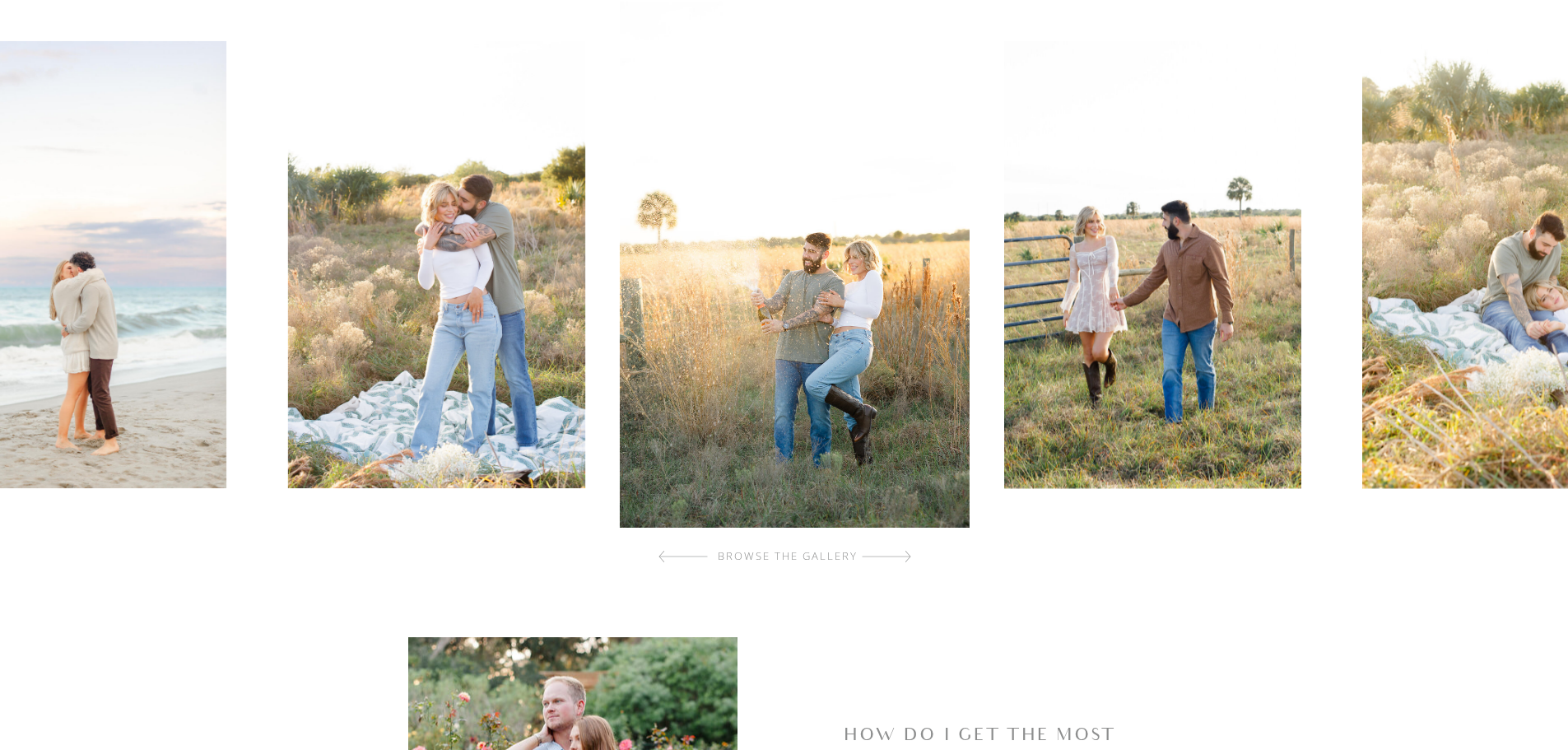
click at [896, 558] on div at bounding box center [886, 556] width 50 height 33
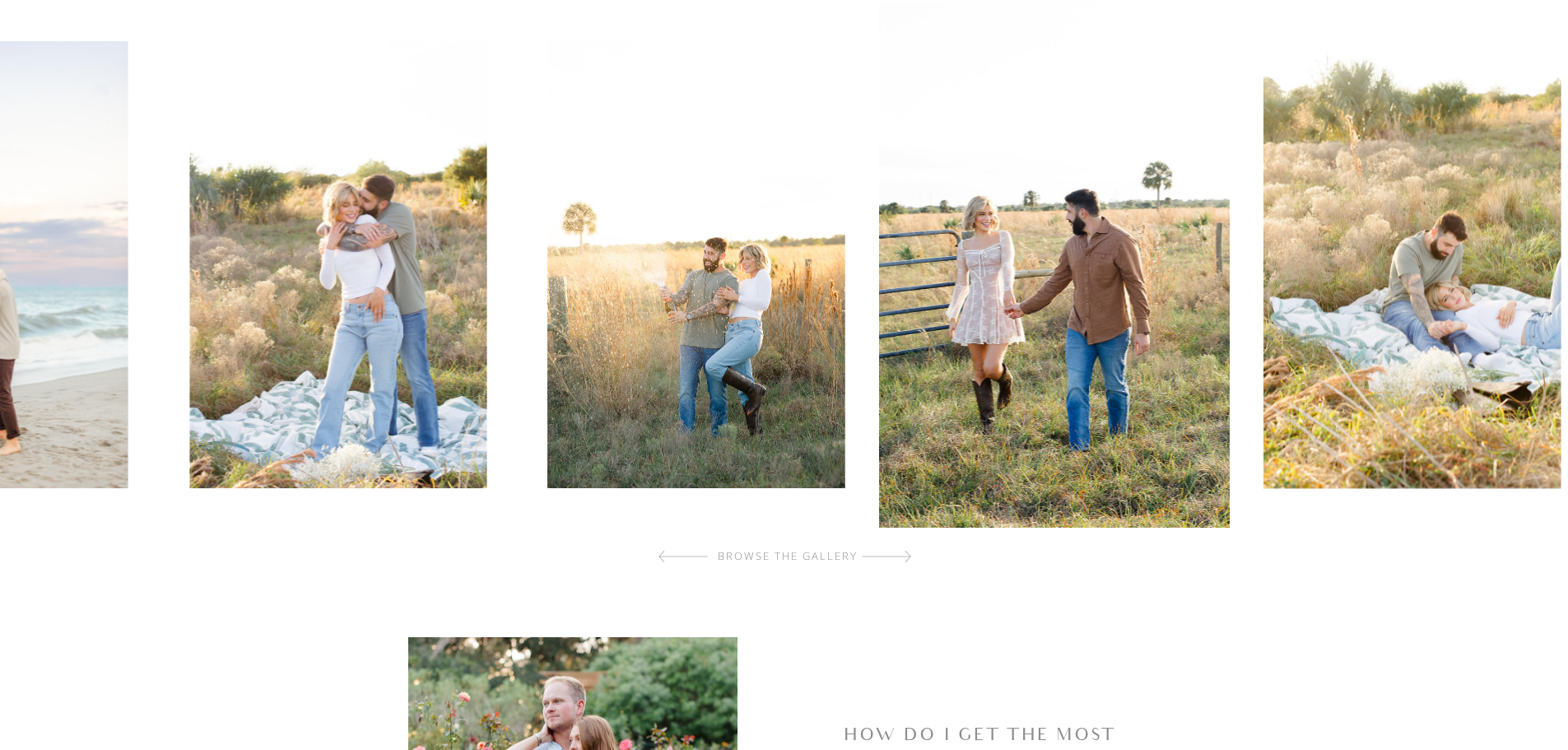
click at [896, 558] on div at bounding box center [886, 556] width 50 height 33
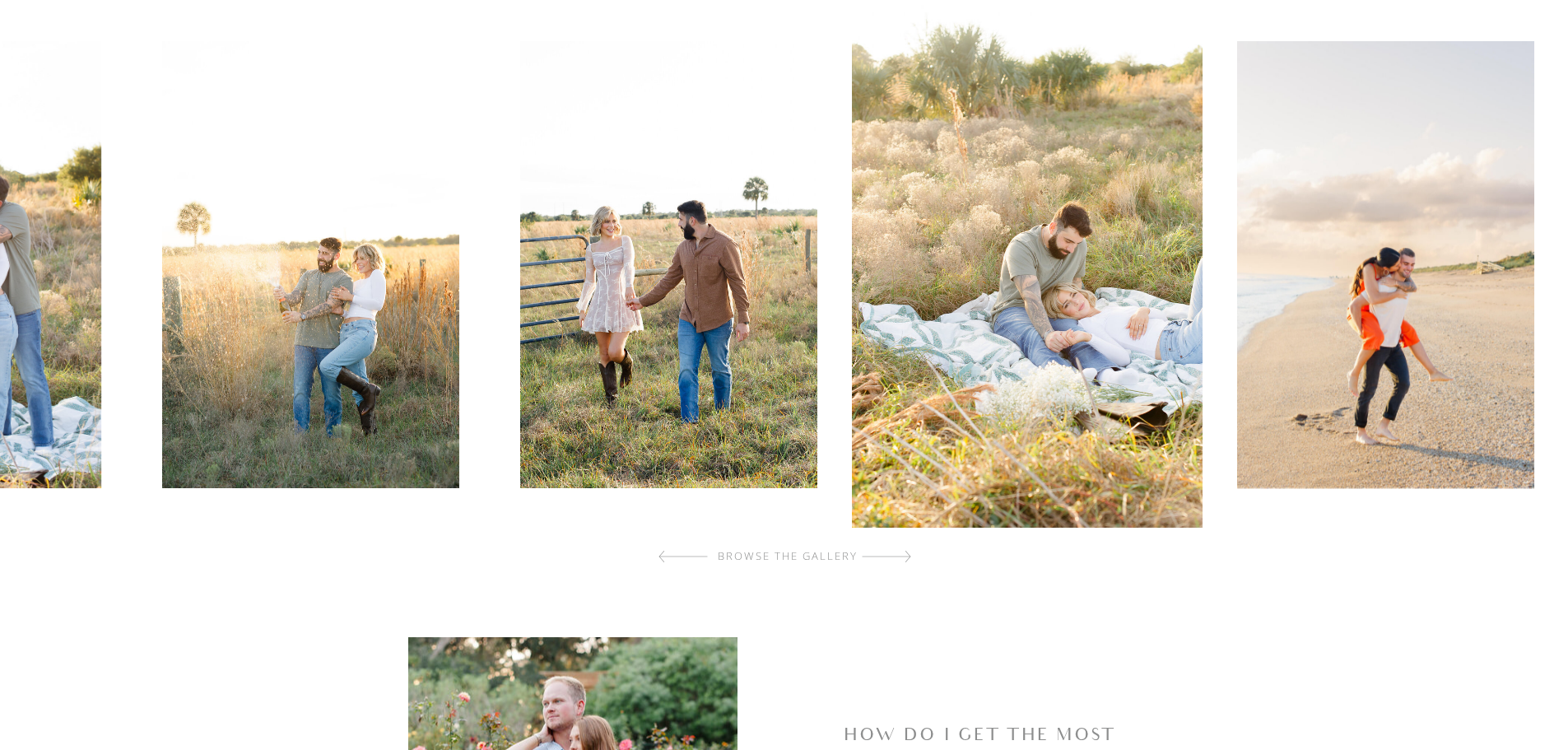
click at [896, 558] on div at bounding box center [886, 556] width 50 height 33
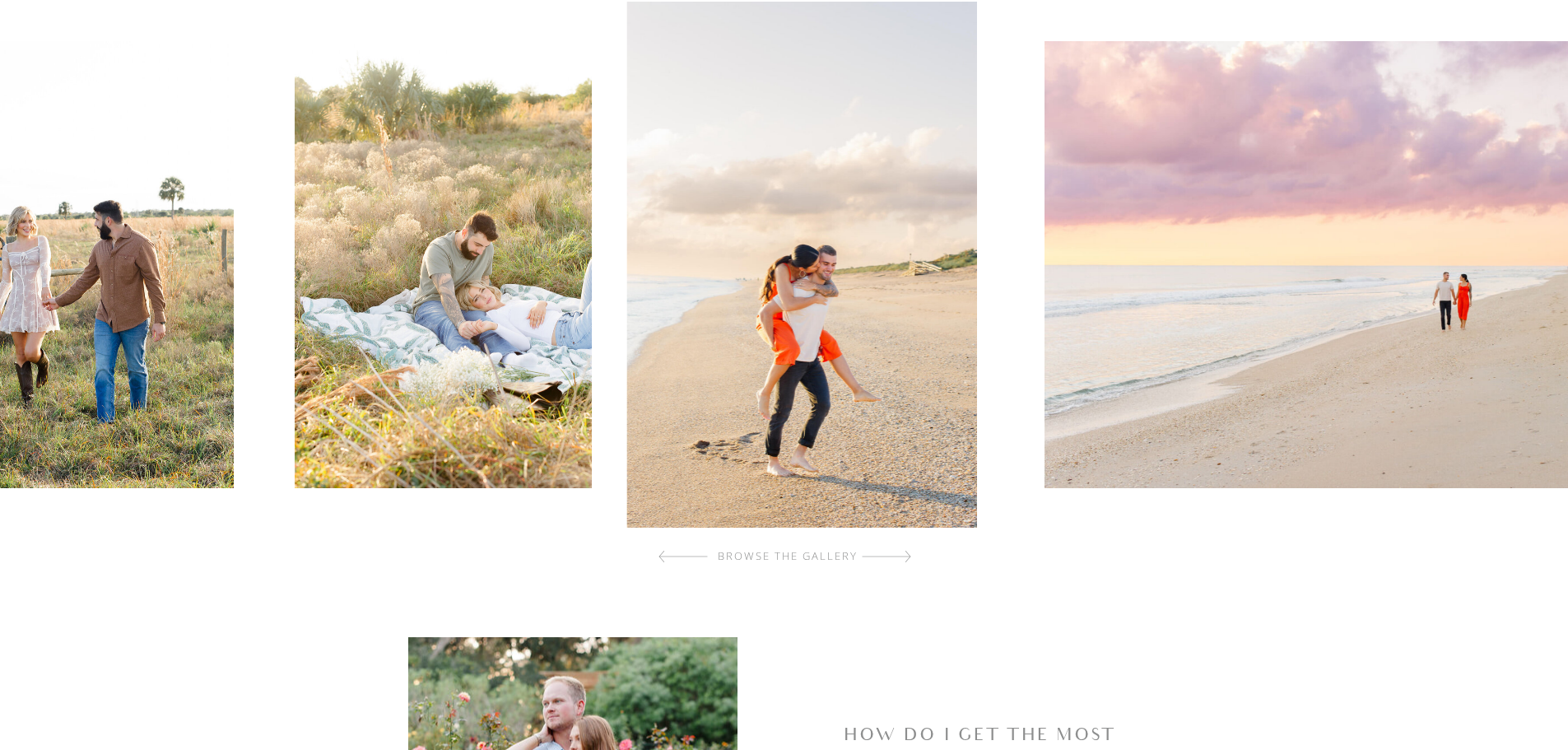
click at [896, 558] on div at bounding box center [886, 556] width 50 height 33
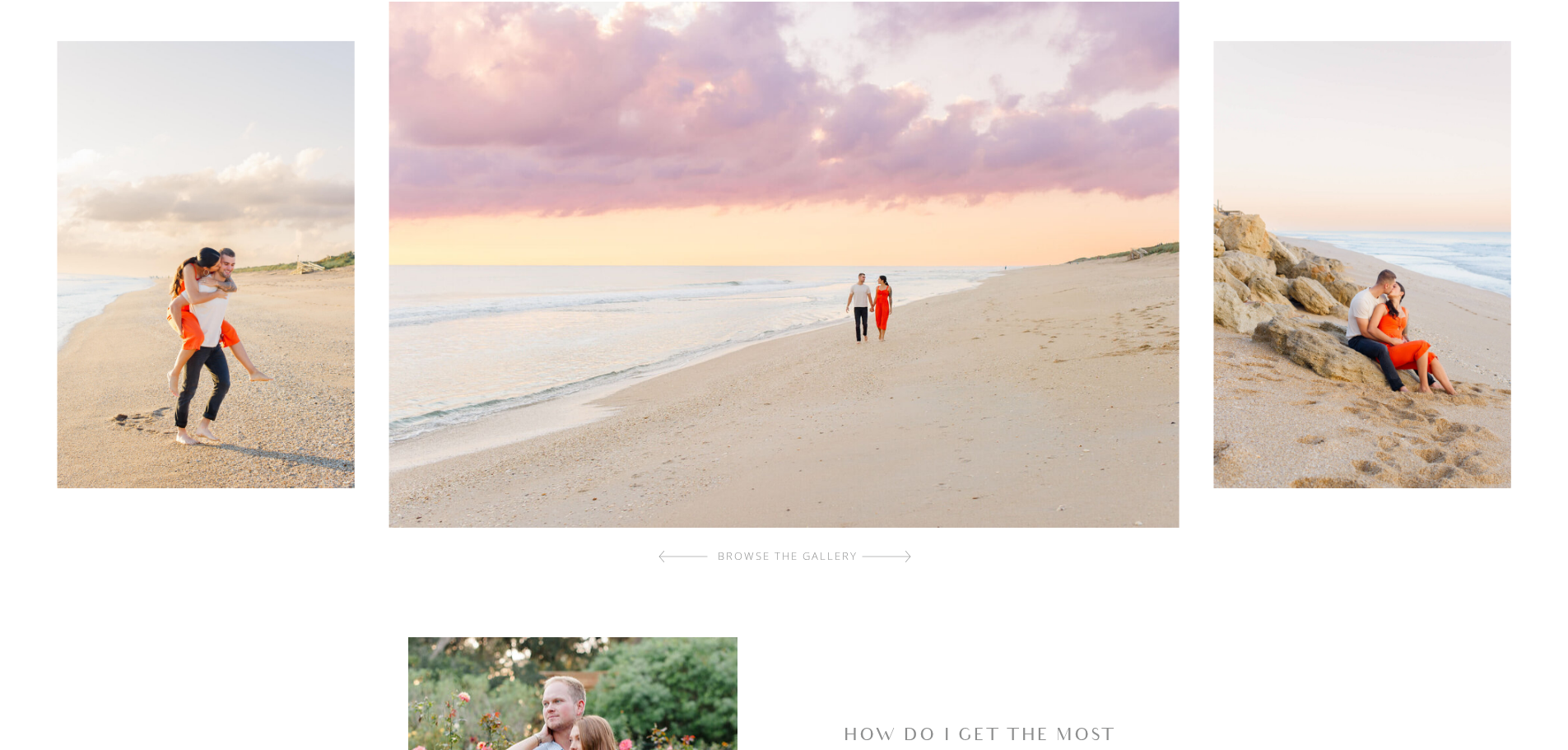
click at [896, 558] on div at bounding box center [886, 556] width 50 height 33
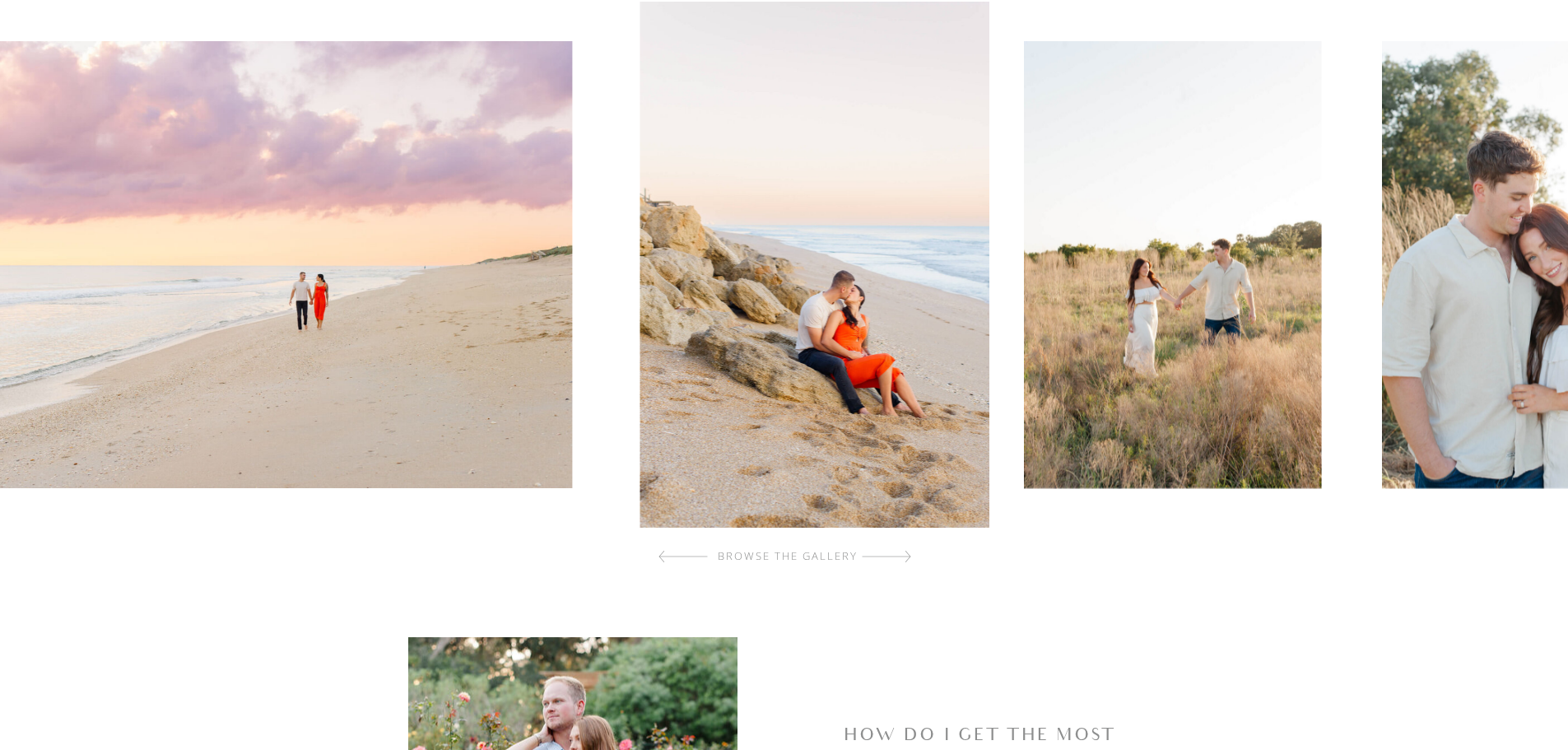
click at [896, 558] on div at bounding box center [886, 556] width 50 height 33
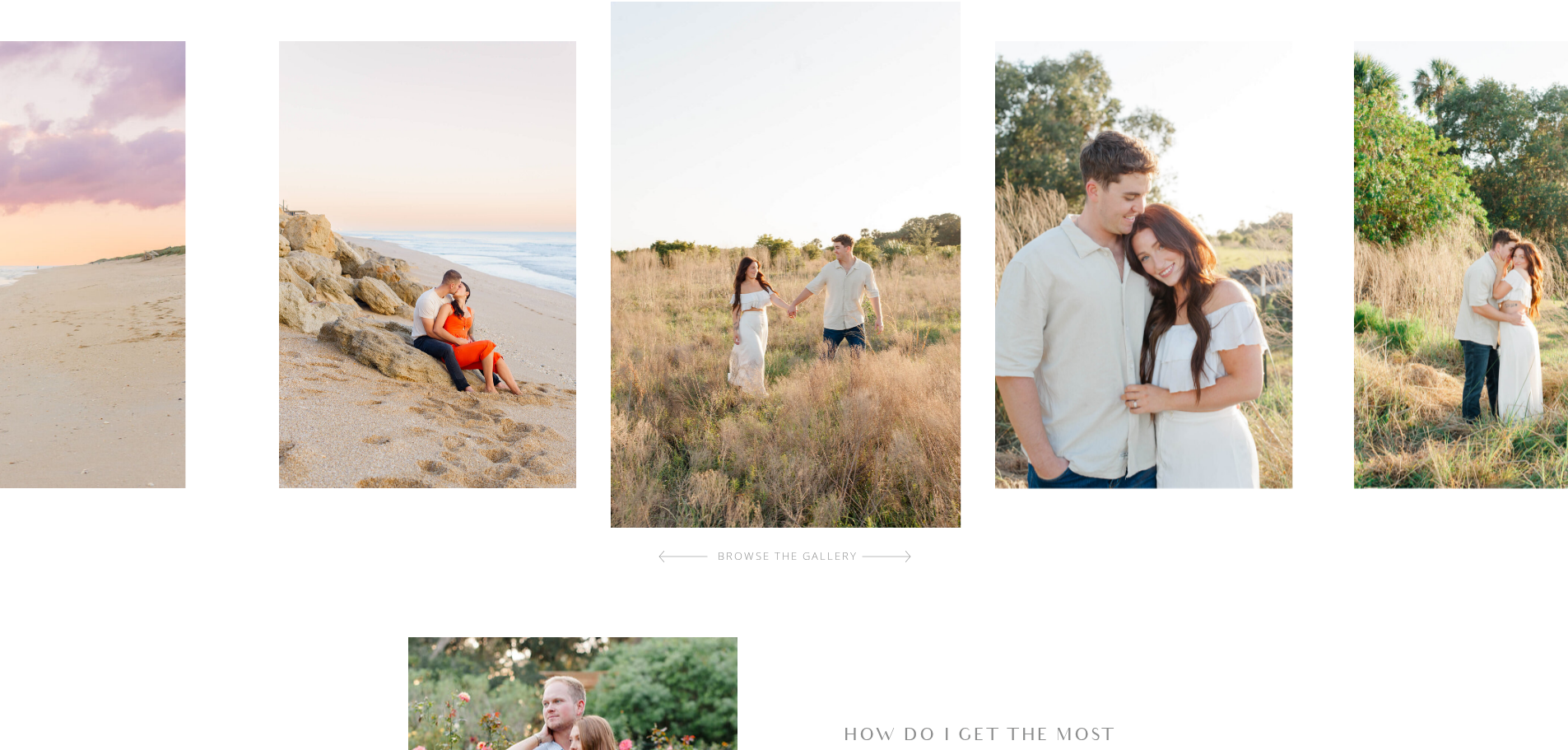
click at [896, 558] on div at bounding box center [886, 556] width 50 height 33
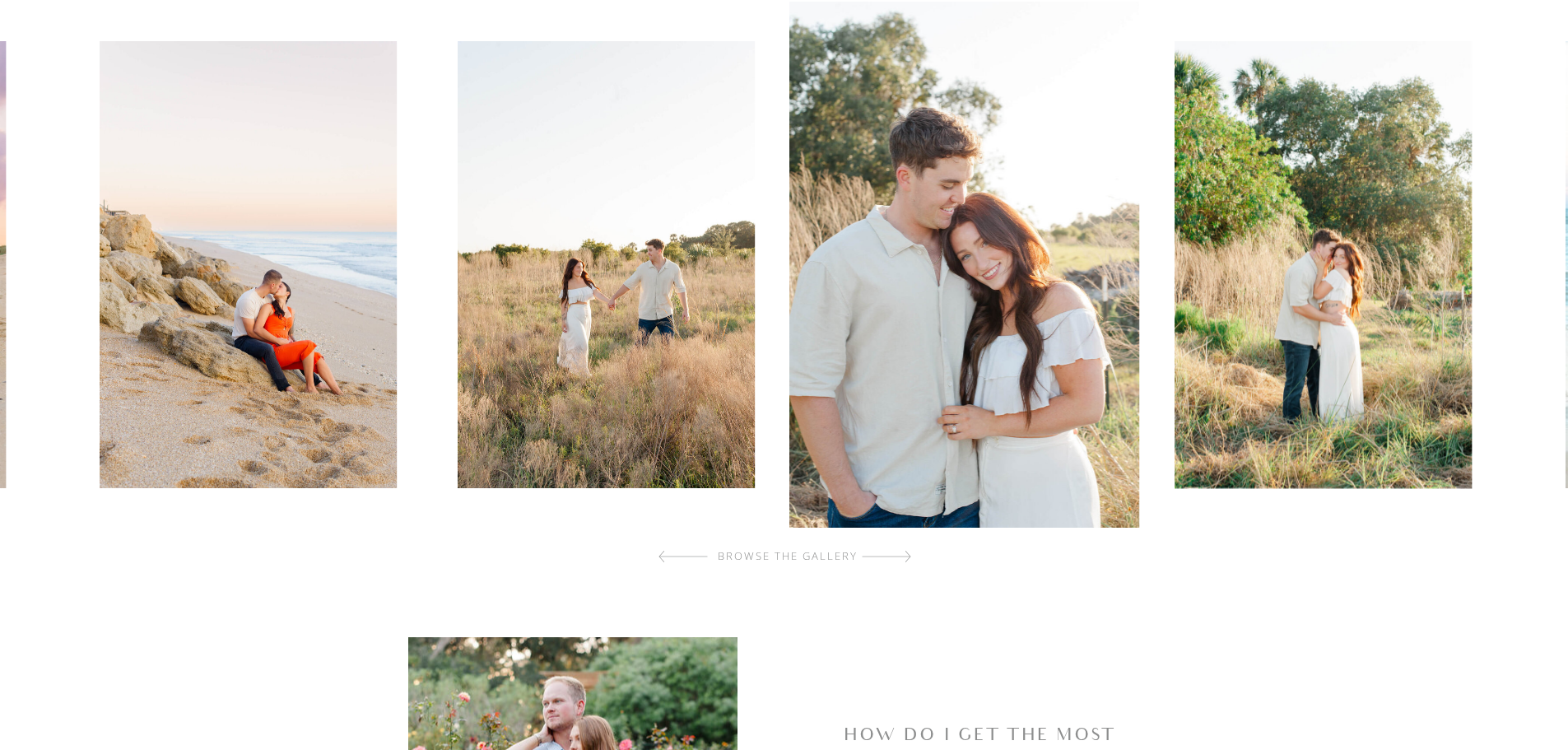
click at [896, 558] on div at bounding box center [886, 556] width 50 height 33
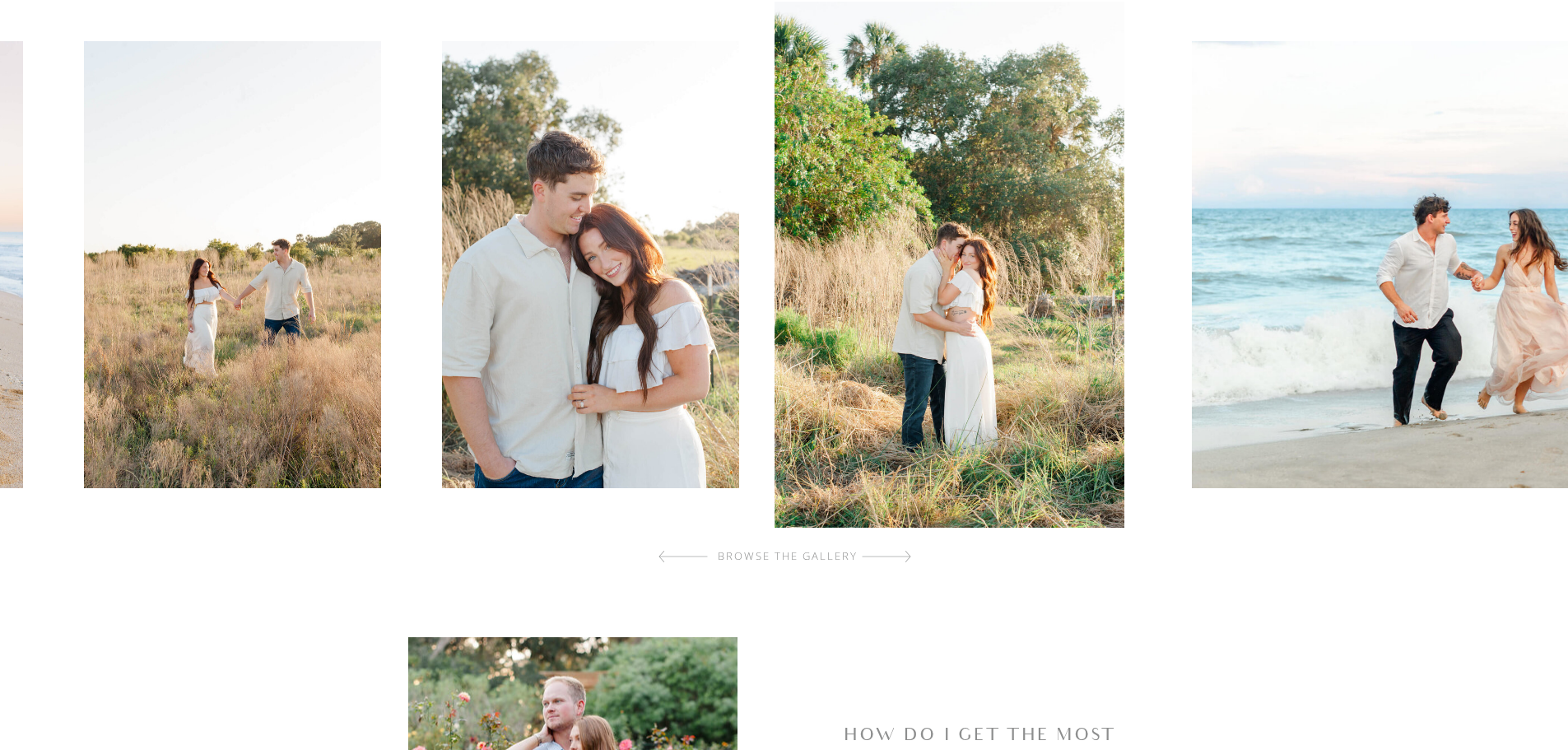
click at [896, 558] on div at bounding box center [886, 556] width 50 height 33
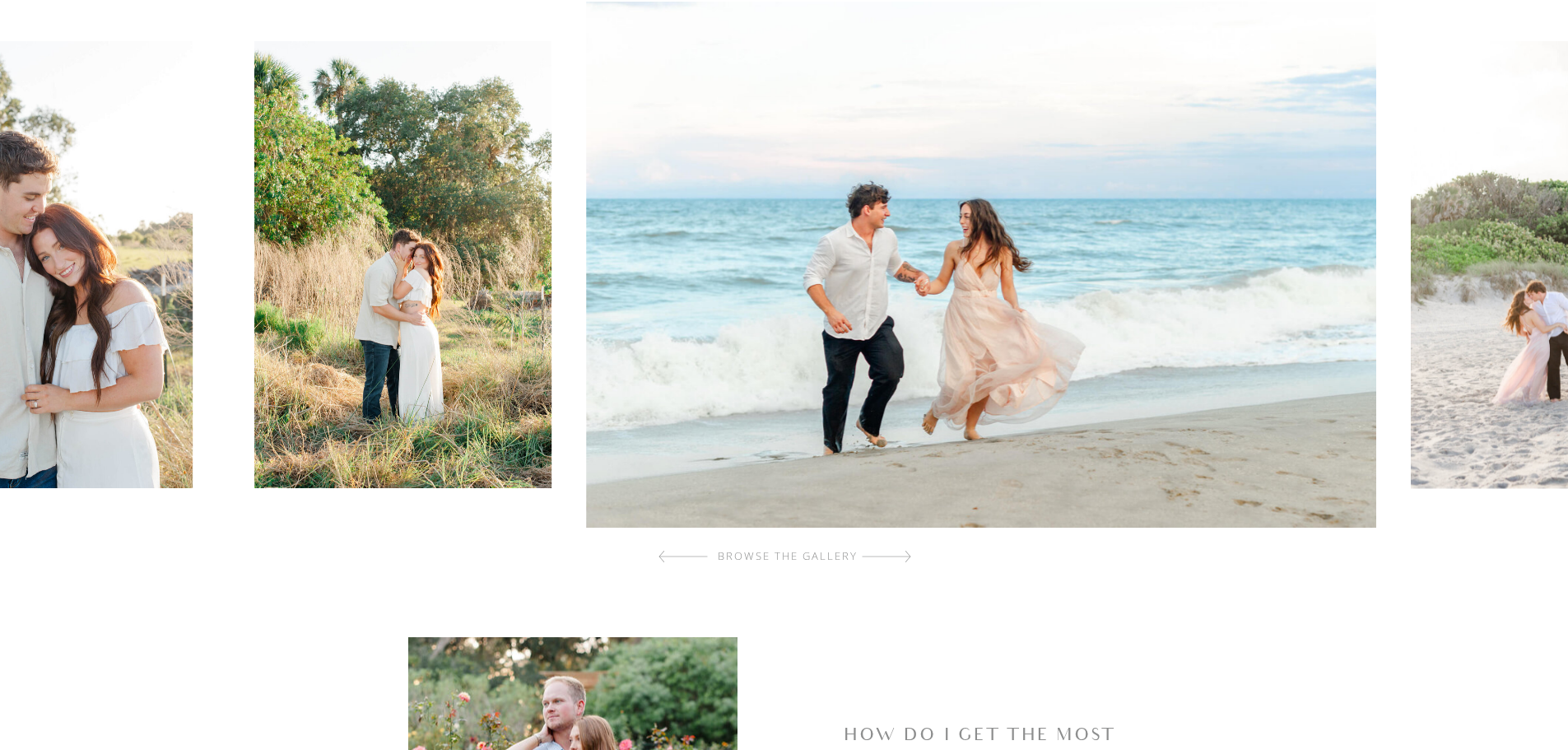
click at [896, 558] on div at bounding box center [886, 556] width 50 height 33
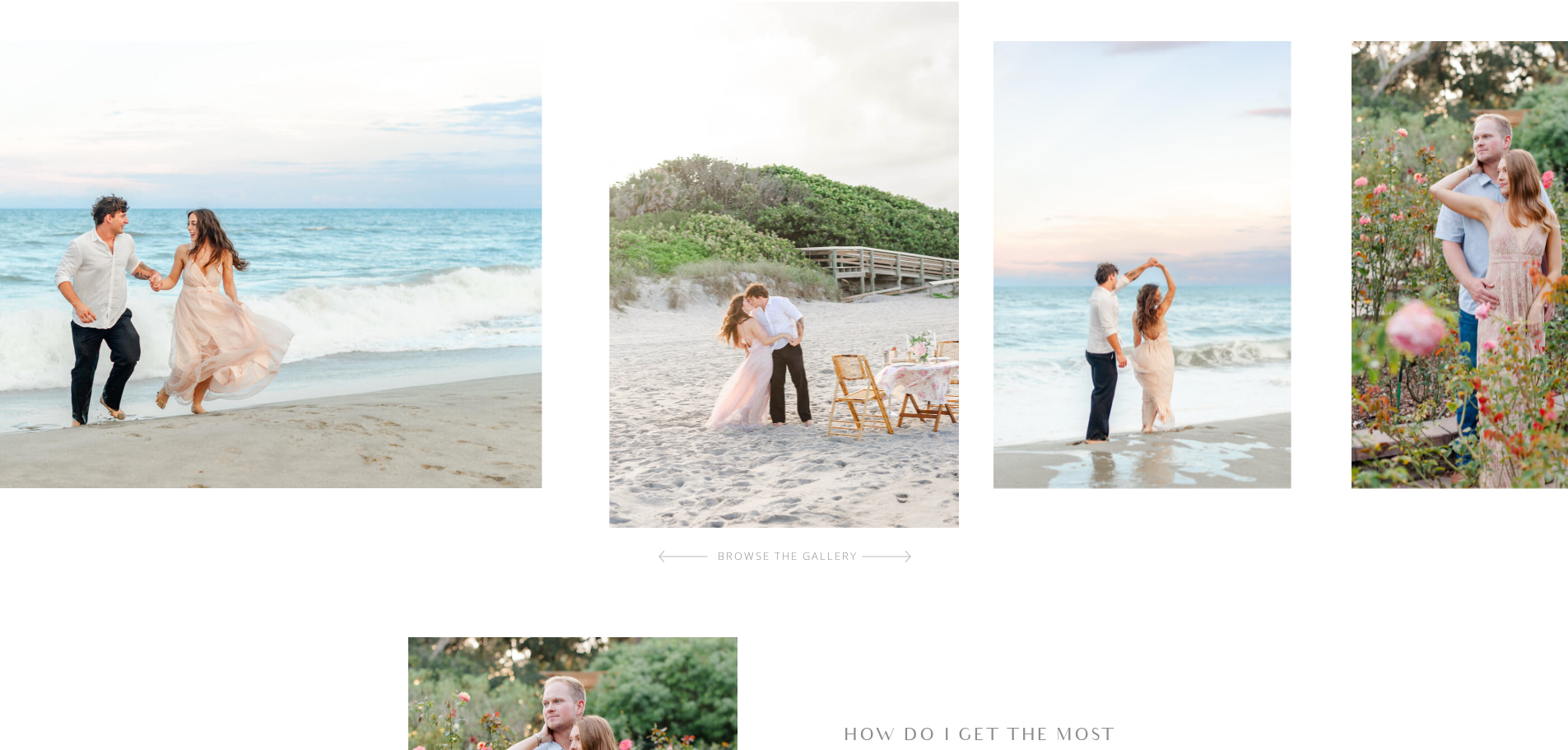
click at [896, 558] on div at bounding box center [886, 556] width 50 height 33
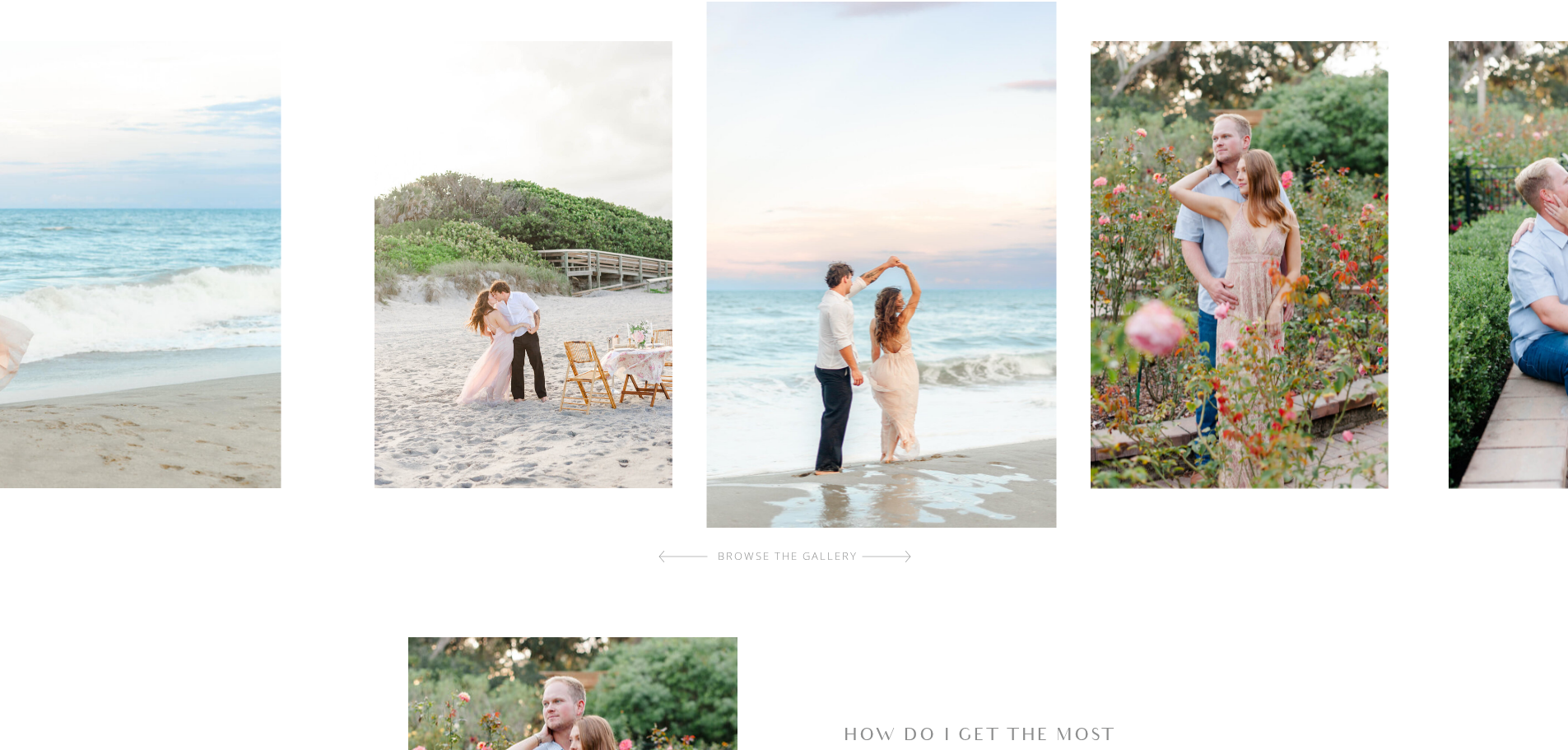
click at [896, 558] on div at bounding box center [886, 556] width 50 height 33
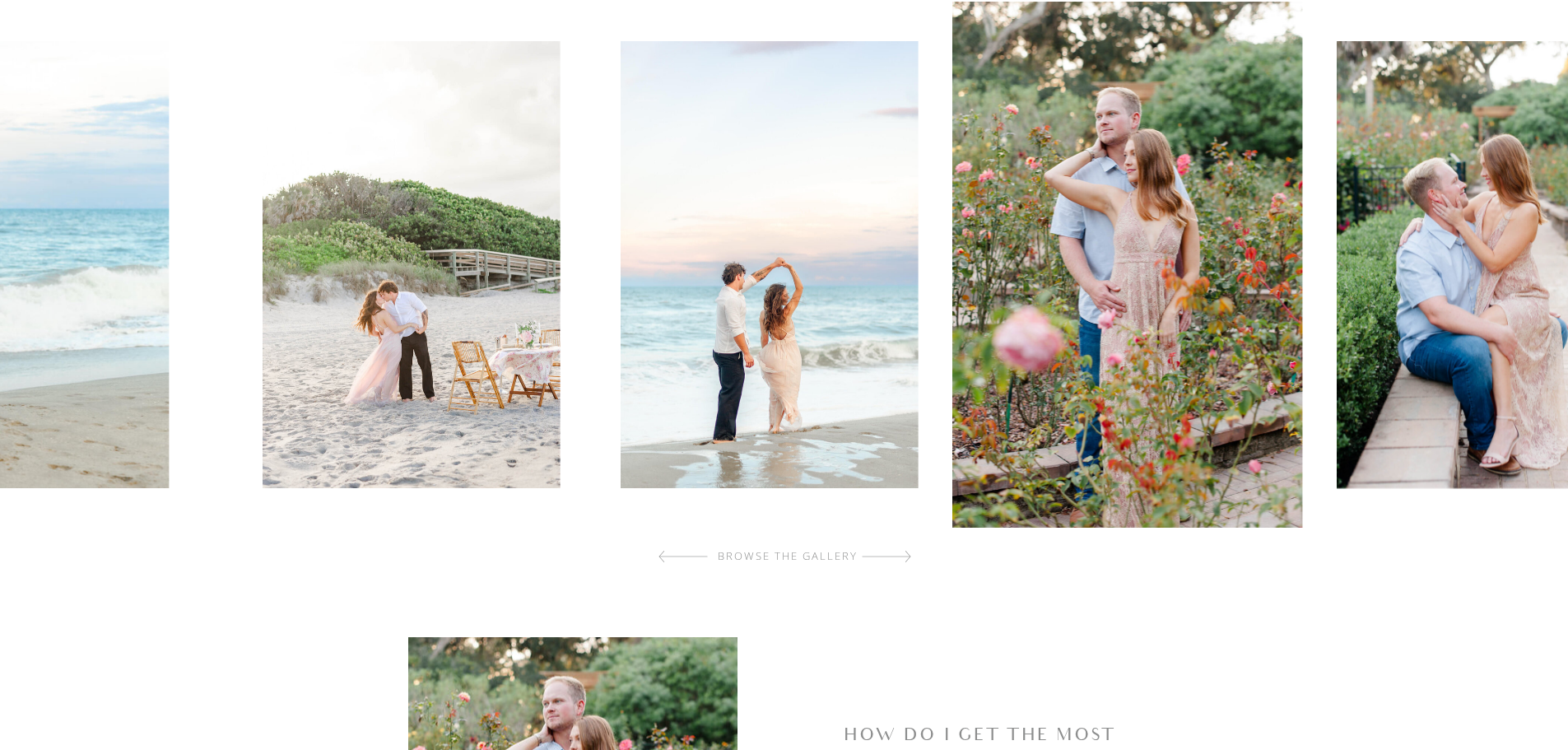
click at [896, 558] on div at bounding box center [886, 556] width 50 height 33
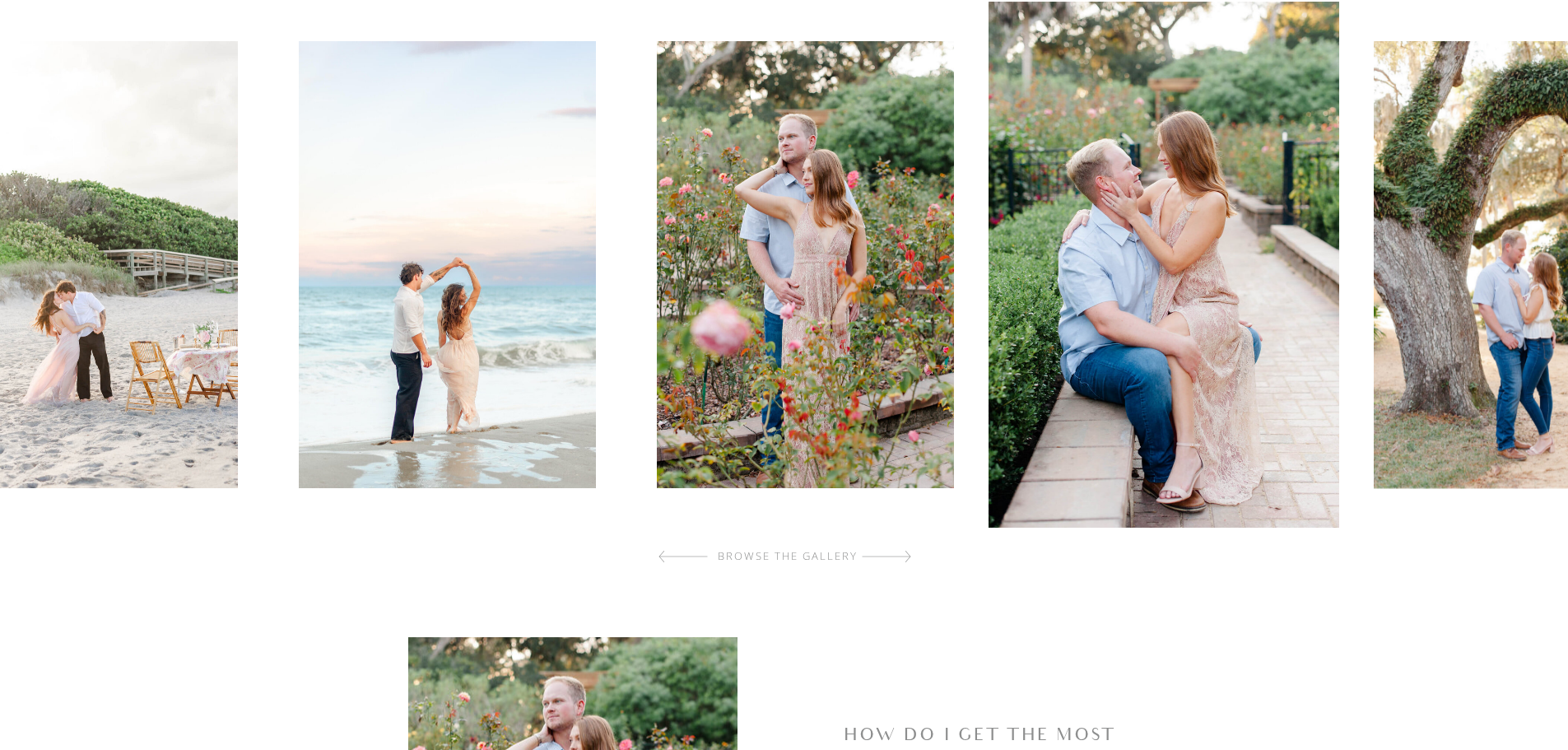
click at [896, 558] on div at bounding box center [886, 556] width 50 height 33
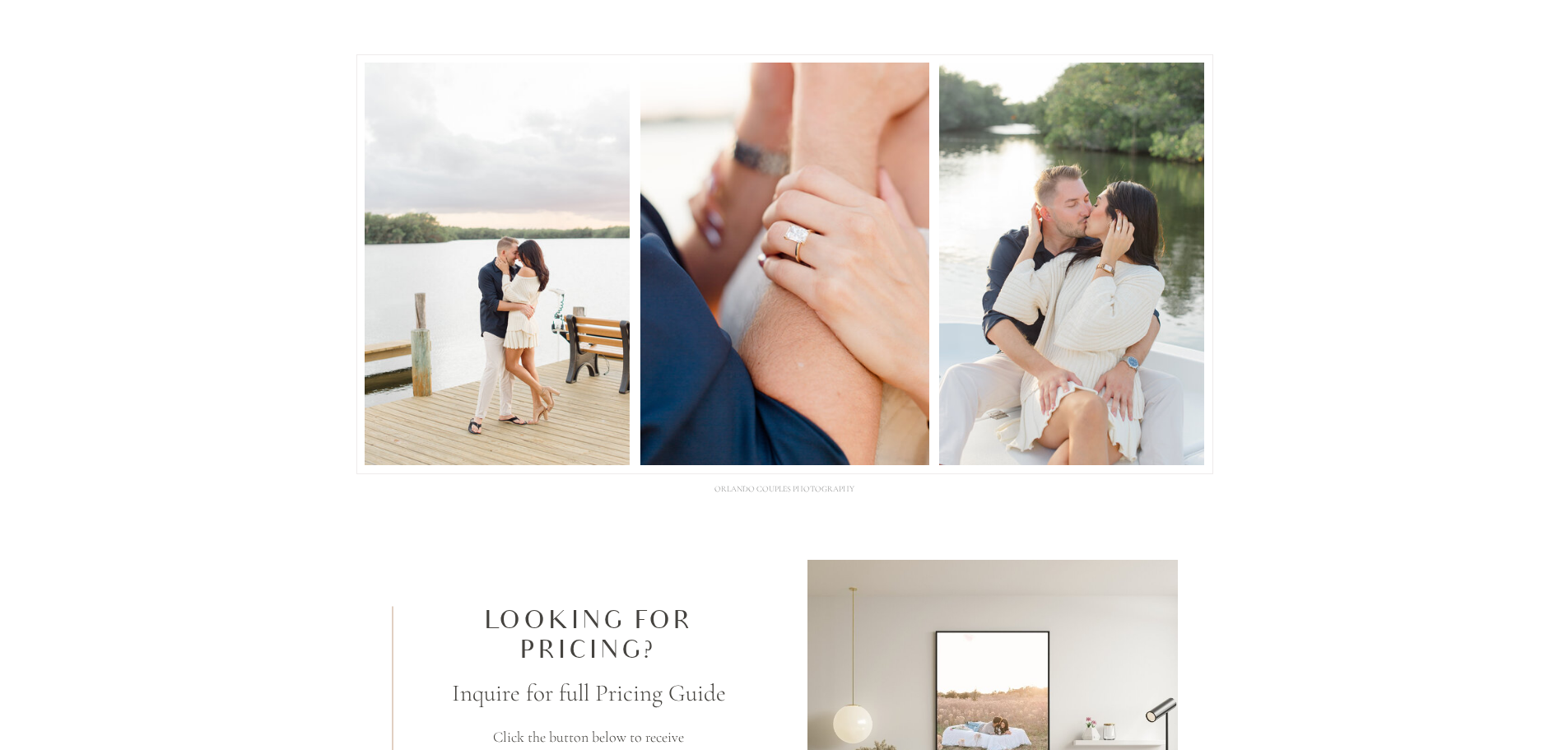
scroll to position [4695, 0]
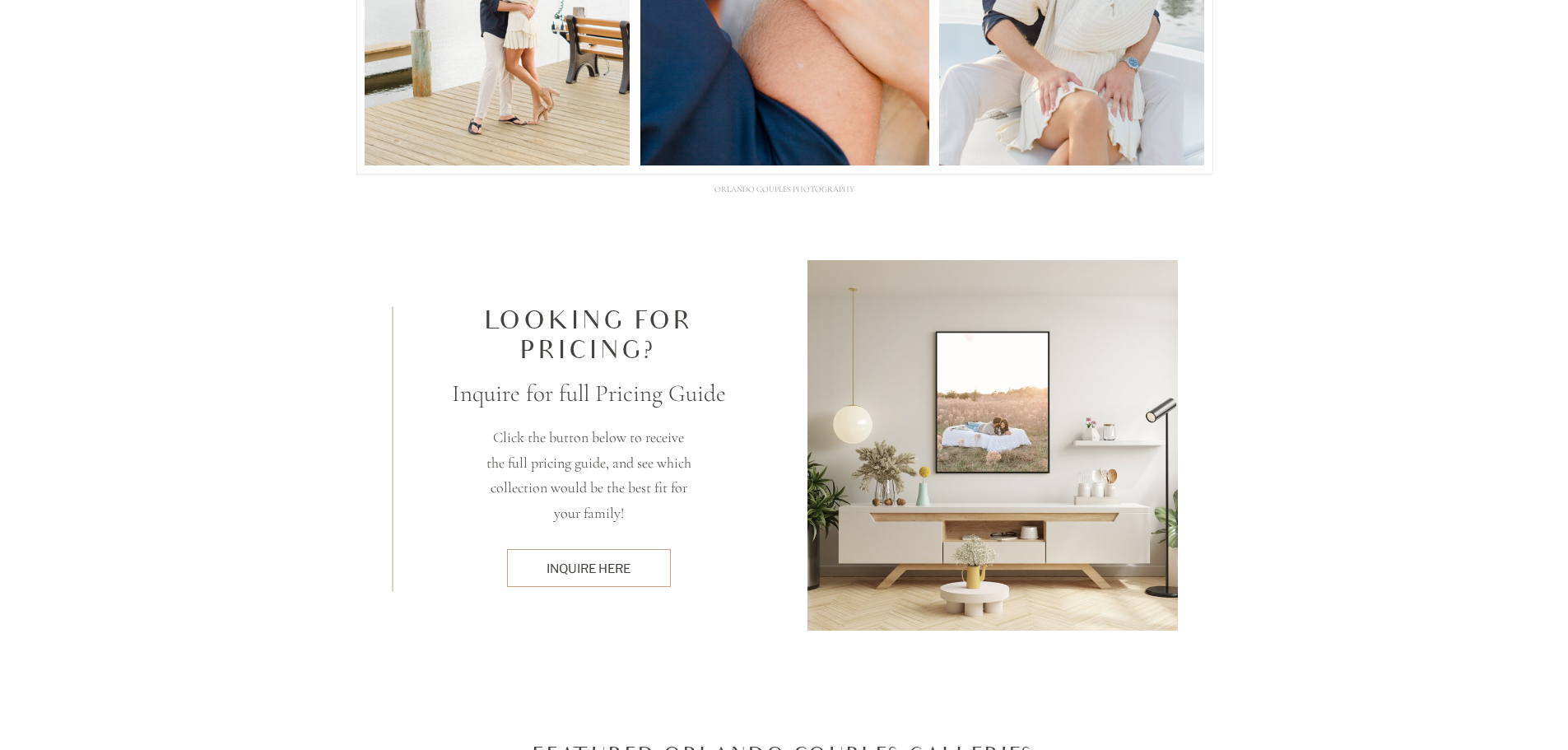
click at [600, 575] on div "inquire here" at bounding box center [589, 569] width 147 height 17
